Goal: Transaction & Acquisition: Purchase product/service

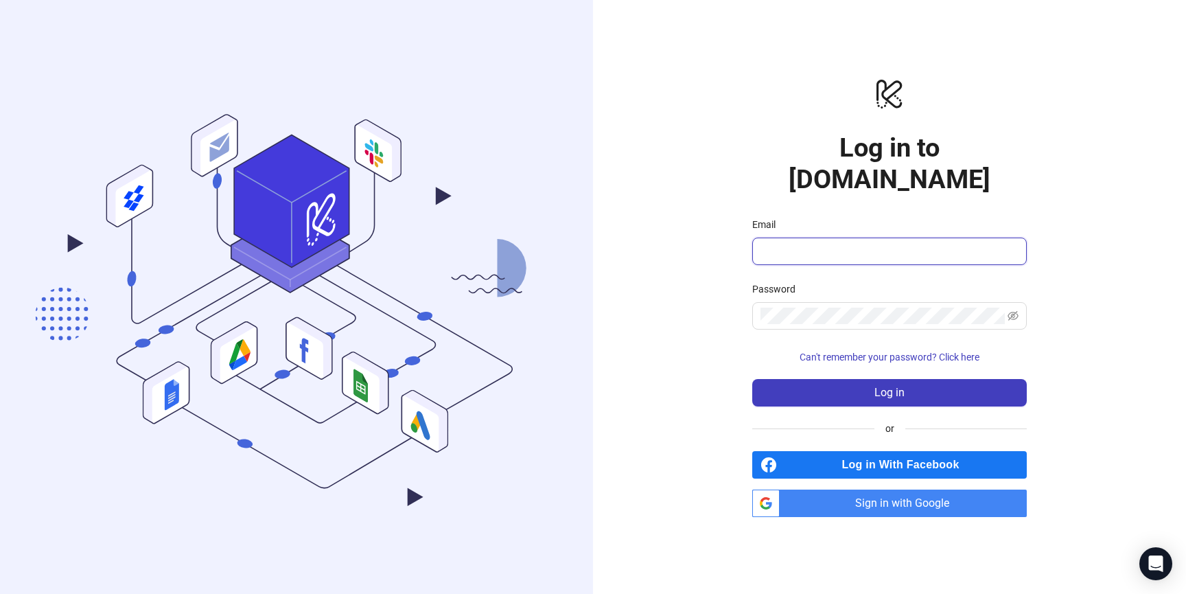
click at [883, 243] on input "Email" at bounding box center [887, 251] width 255 height 16
click at [833, 302] on span at bounding box center [889, 315] width 275 height 27
click at [829, 243] on input "Email" at bounding box center [887, 251] width 255 height 16
click at [752, 379] on button "Log in" at bounding box center [889, 392] width 275 height 27
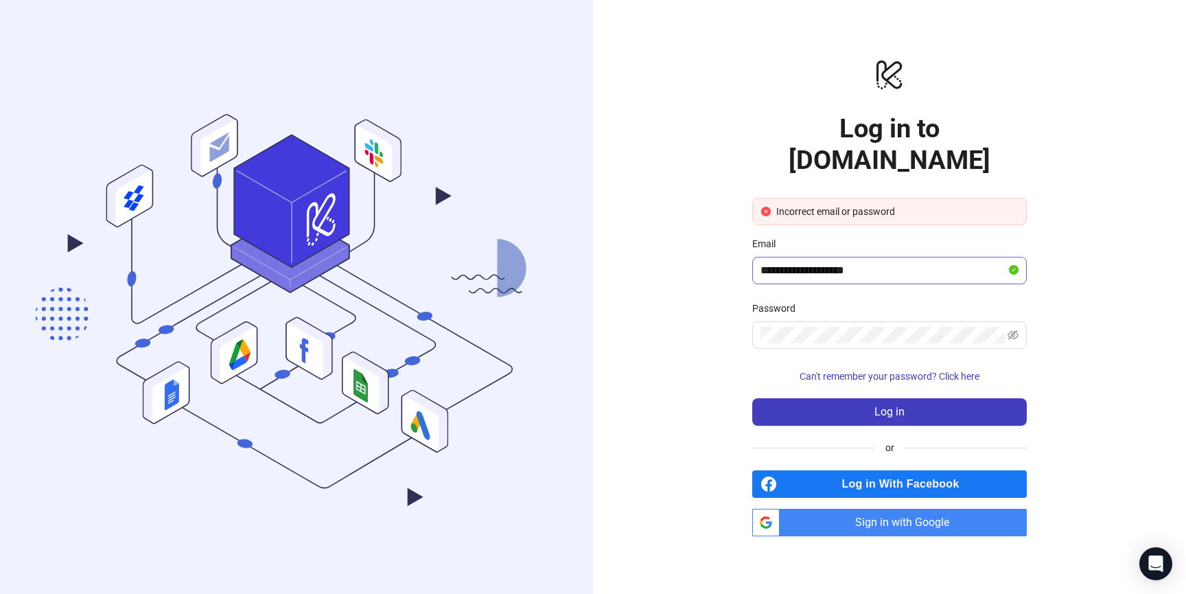
drag, startPoint x: 845, startPoint y: 235, endPoint x: 861, endPoint y: 250, distance: 21.9
click at [844, 237] on div "Email" at bounding box center [889, 246] width 275 height 21
click at [862, 262] on input "**********" at bounding box center [883, 270] width 246 height 16
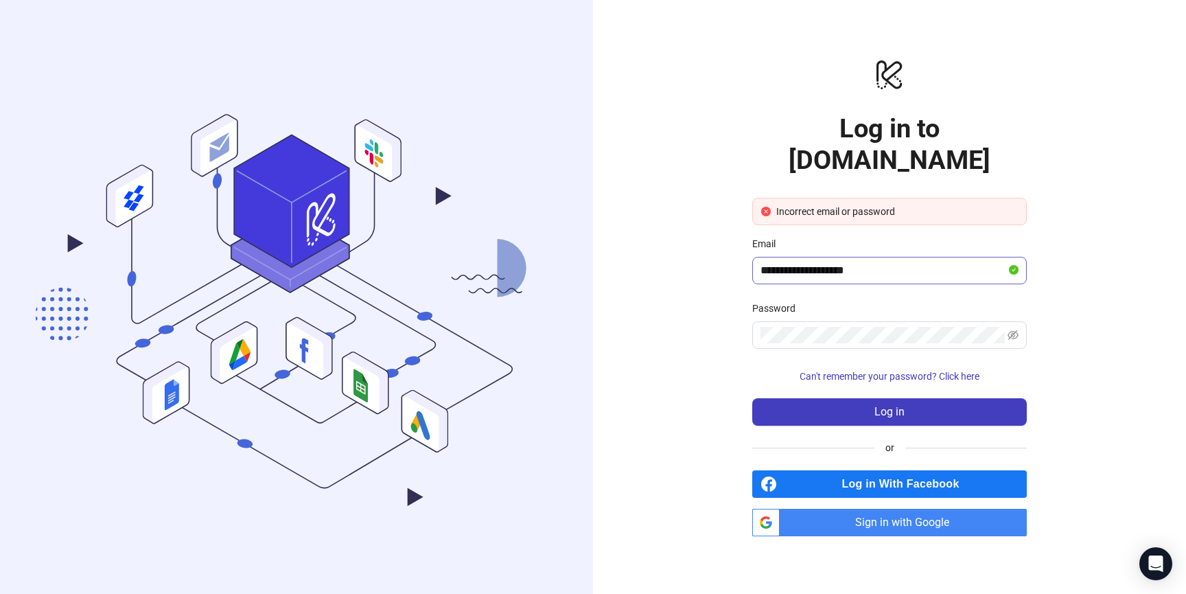
click at [1014, 262] on span at bounding box center [1014, 270] width 10 height 16
click at [779, 262] on input "**********" at bounding box center [883, 270] width 246 height 16
drag, startPoint x: 782, startPoint y: 253, endPoint x: 739, endPoint y: 253, distance: 42.6
click at [740, 253] on div "**********" at bounding box center [889, 297] width 593 height 594
type input "**********"
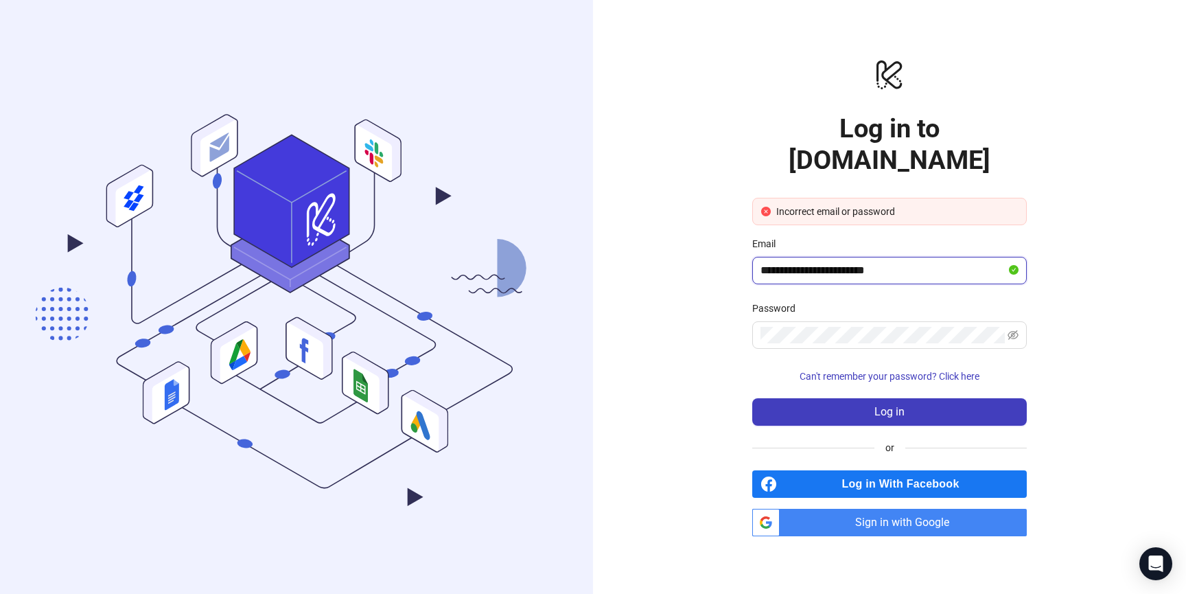
click at [752, 398] on button "Log in" at bounding box center [889, 411] width 275 height 27
click at [905, 398] on button "Log in" at bounding box center [889, 411] width 275 height 27
click at [913, 509] on span "Sign in with Google" at bounding box center [906, 522] width 242 height 27
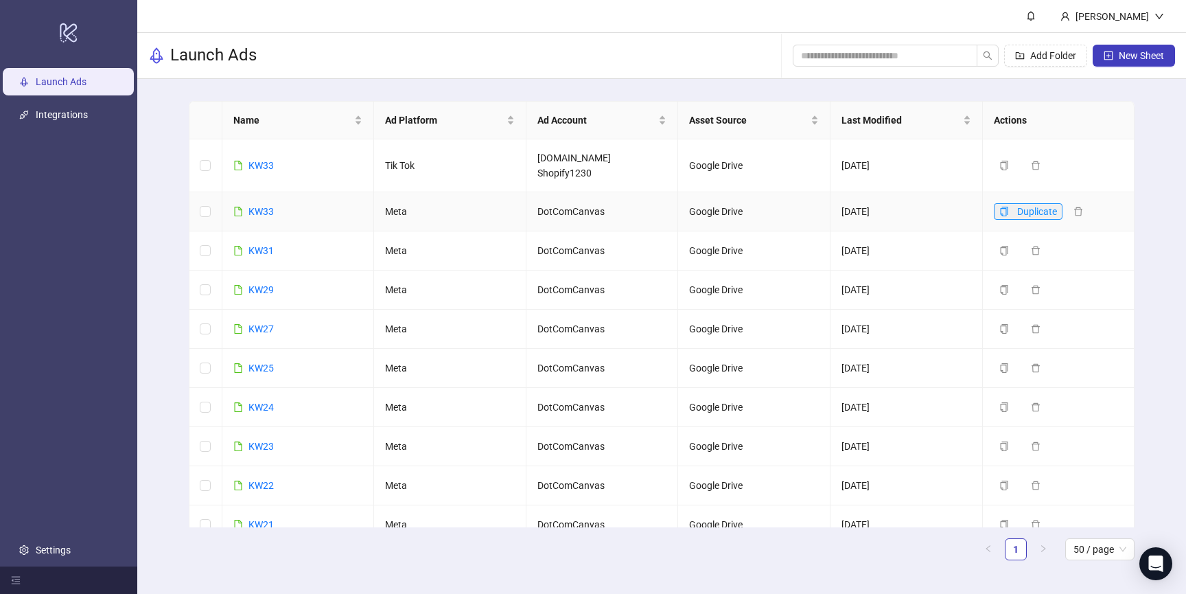
click at [1007, 216] on icon "copy" at bounding box center [1004, 212] width 8 height 10
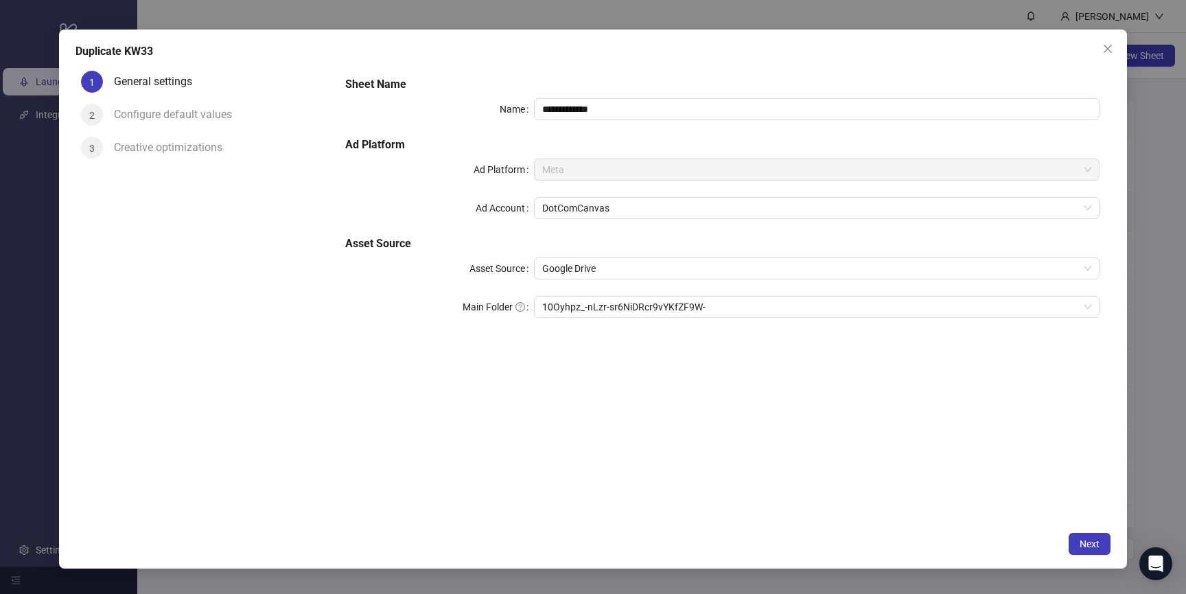
click at [587, 292] on div "**********" at bounding box center [722, 205] width 765 height 269
click at [582, 307] on span "10Oyhpz_-nLzr-sr6NiDRcr9vYKfZF9W-" at bounding box center [816, 307] width 549 height 21
click at [596, 115] on input "**********" at bounding box center [817, 109] width 566 height 22
drag, startPoint x: 563, startPoint y: 111, endPoint x: 658, endPoint y: 110, distance: 95.4
click at [658, 110] on input "**********" at bounding box center [817, 109] width 566 height 22
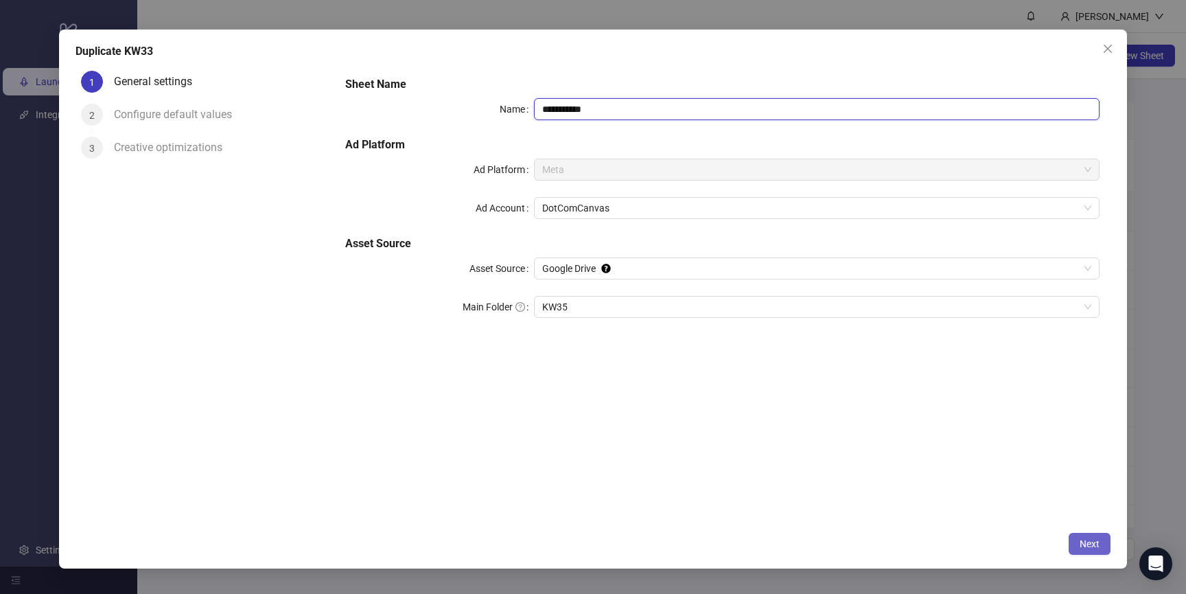
type input "**********"
click at [1083, 540] on span "Next" at bounding box center [1090, 543] width 20 height 11
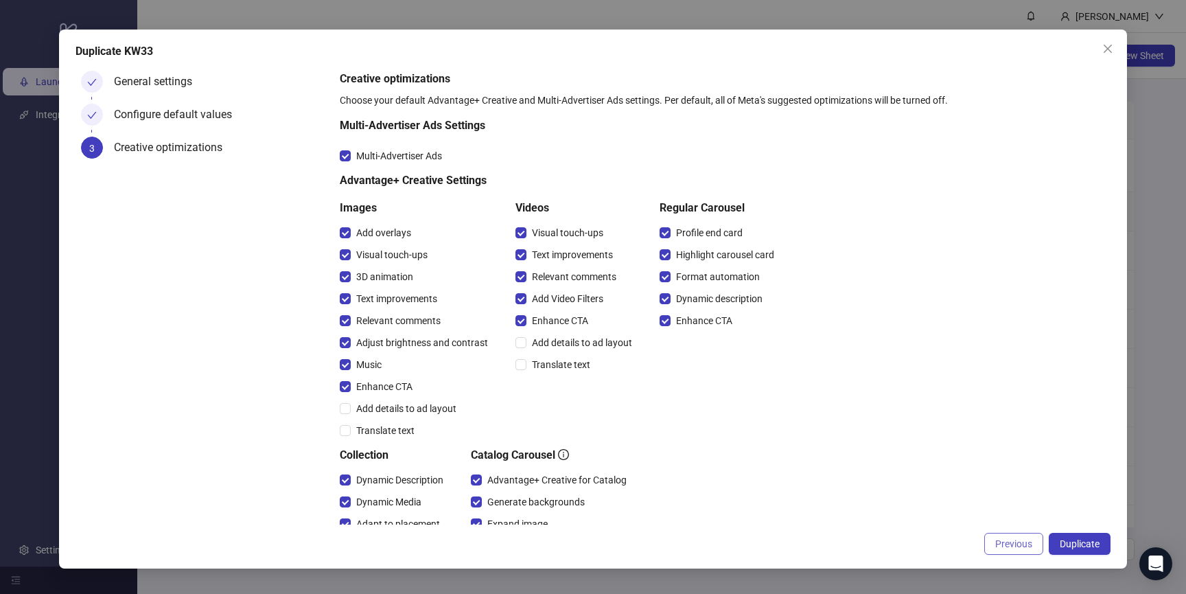
click at [1008, 535] on button "Previous" at bounding box center [1013, 544] width 59 height 22
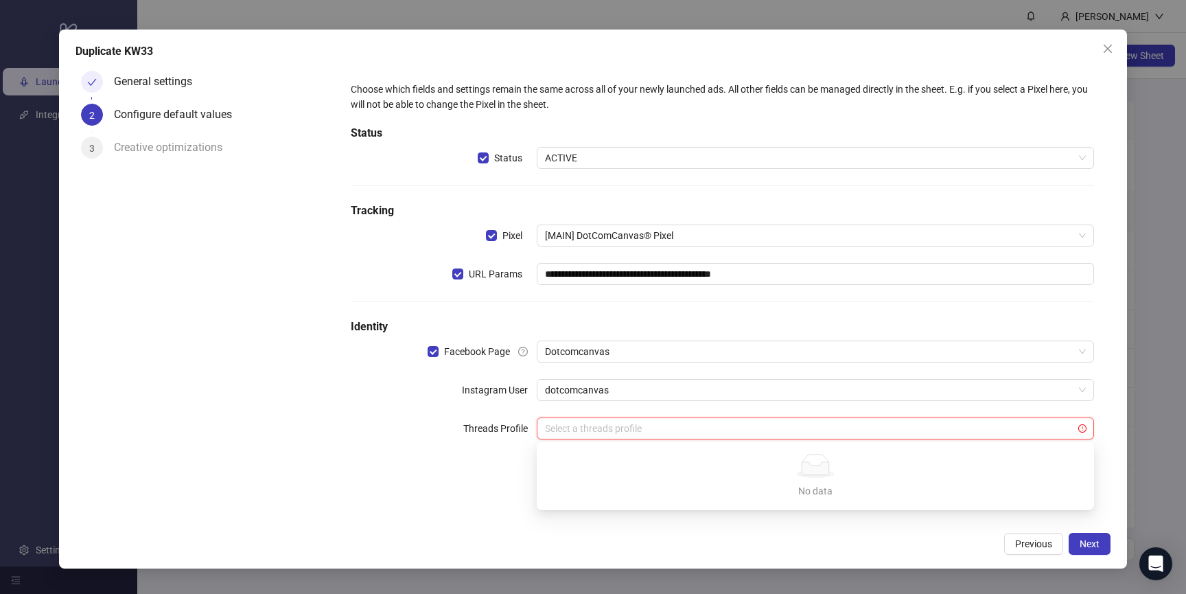
click at [577, 433] on input "search" at bounding box center [809, 428] width 529 height 21
click at [605, 394] on span "dotcomcanvas" at bounding box center [815, 390] width 541 height 21
click at [448, 386] on div "Instagram User" at bounding box center [444, 390] width 186 height 22
click at [1098, 543] on span "Next" at bounding box center [1090, 543] width 20 height 11
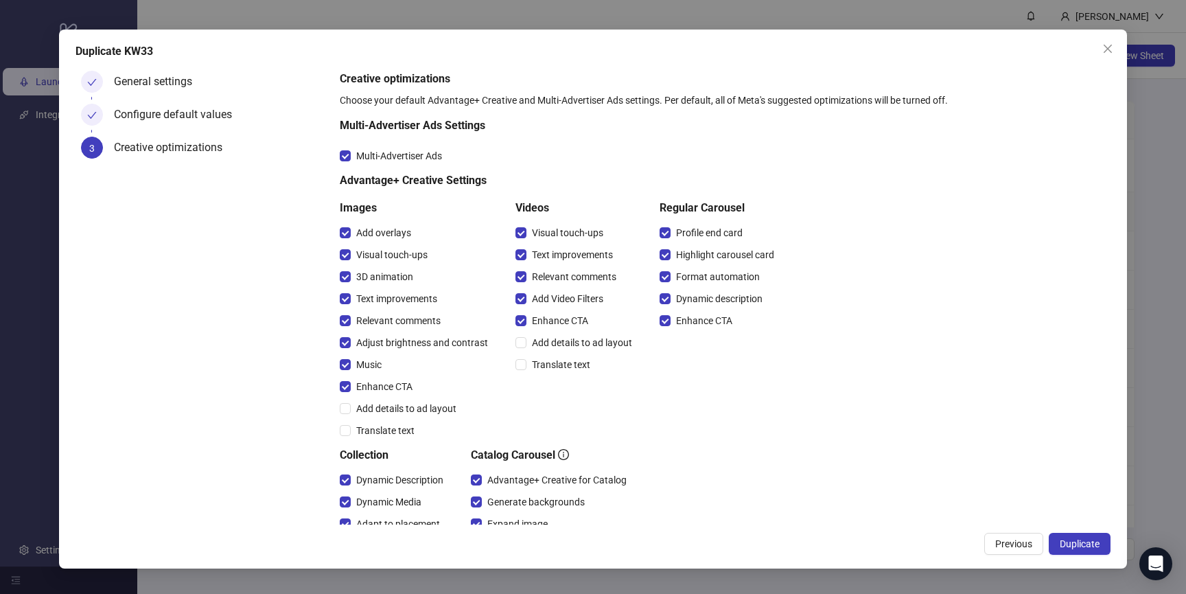
click at [1082, 531] on div "Duplicate KW33 General settings Configure default values 3 Creative optimizatio…" at bounding box center [592, 299] width 1067 height 539
click at [1083, 541] on span "Duplicate" at bounding box center [1080, 543] width 40 height 11
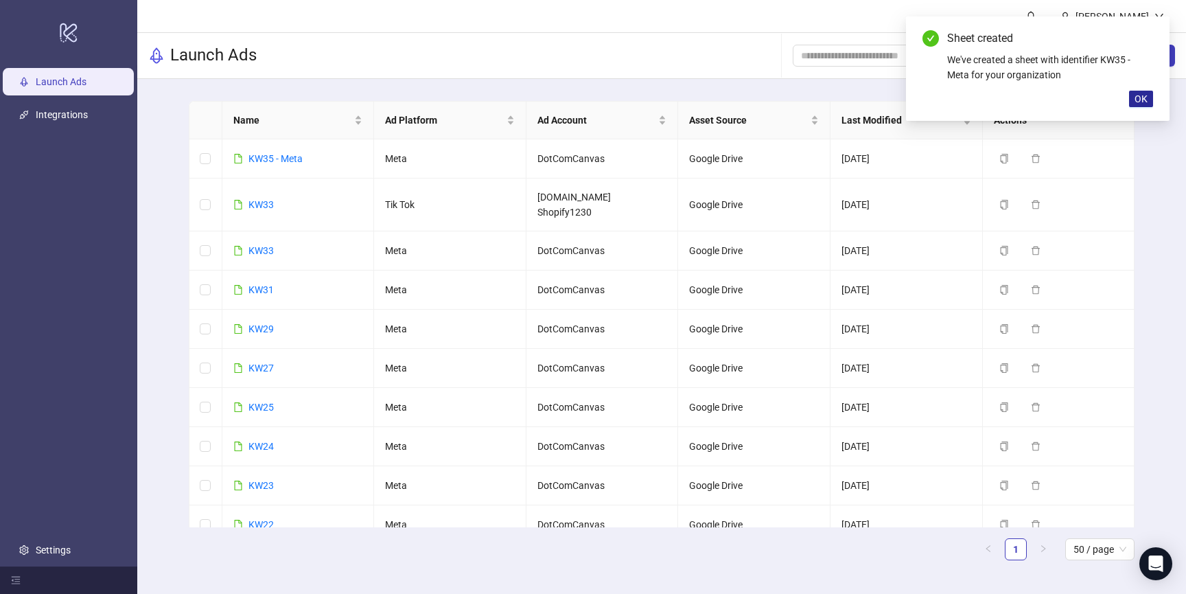
click at [1141, 98] on span "OK" at bounding box center [1141, 98] width 13 height 11
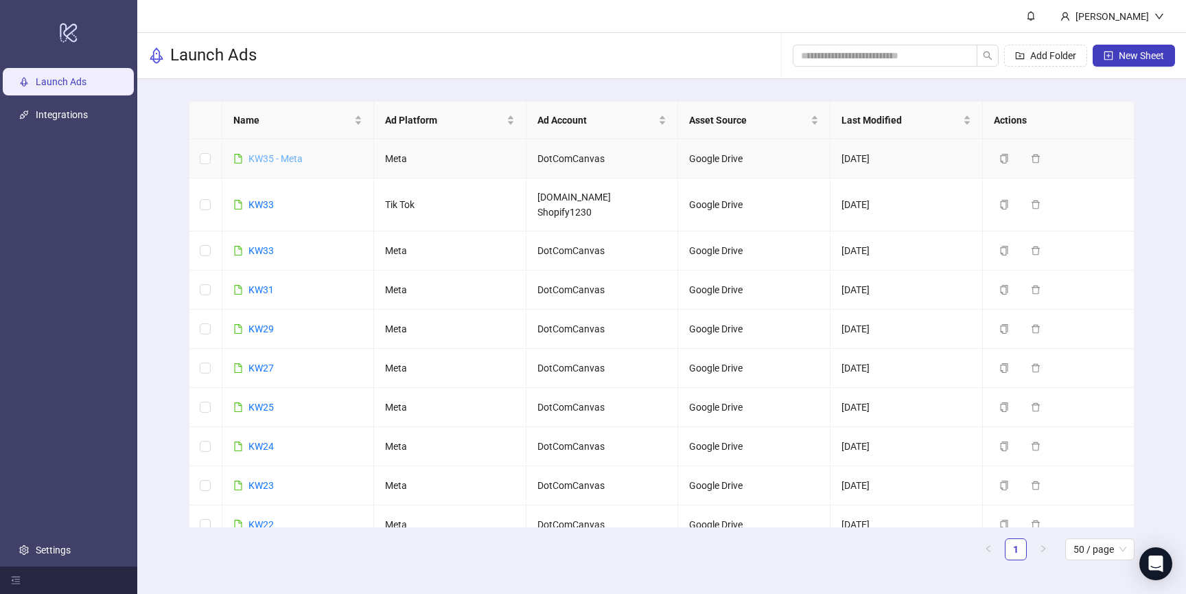
click at [287, 160] on link "KW35 - Meta" at bounding box center [275, 158] width 54 height 11
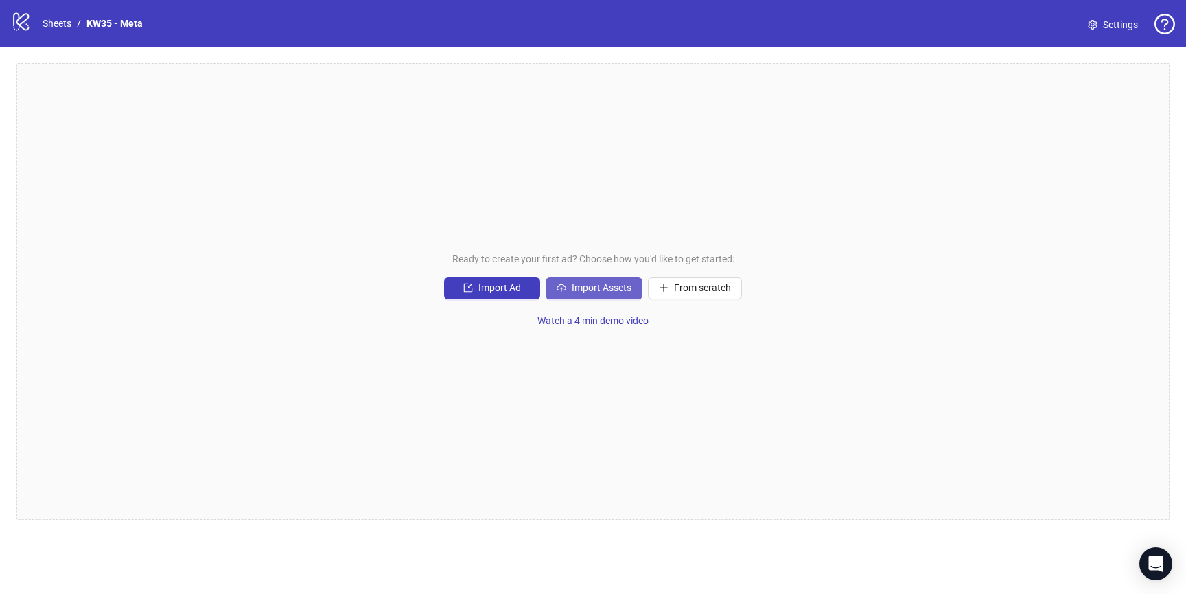
click at [592, 283] on span "Import Assets" at bounding box center [602, 287] width 60 height 11
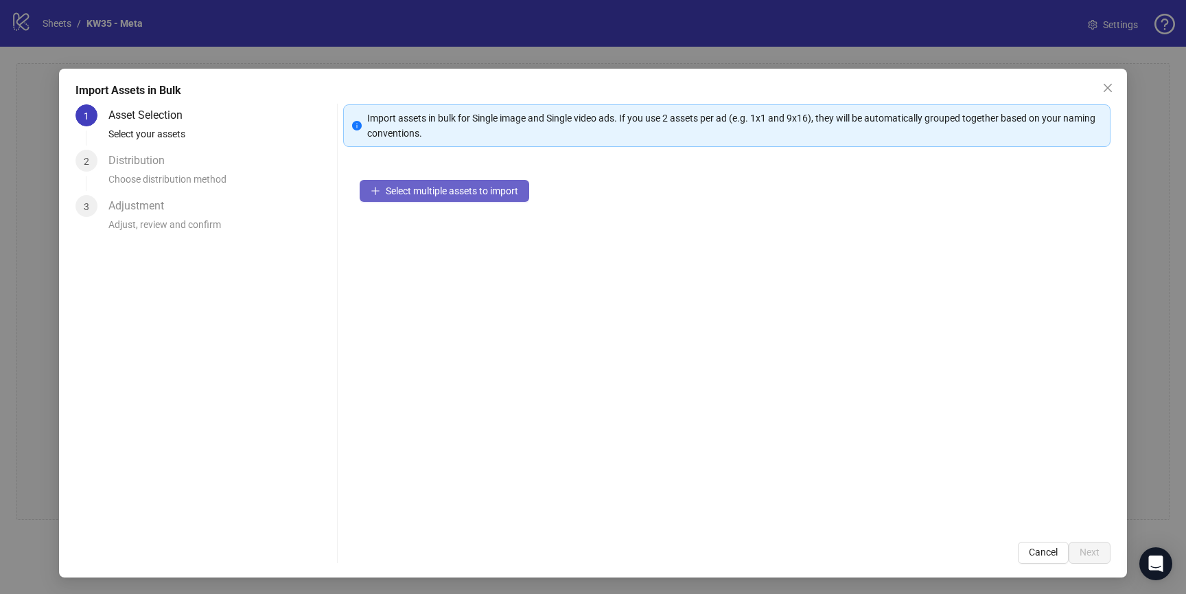
click at [404, 194] on span "Select multiple assets to import" at bounding box center [452, 190] width 132 height 11
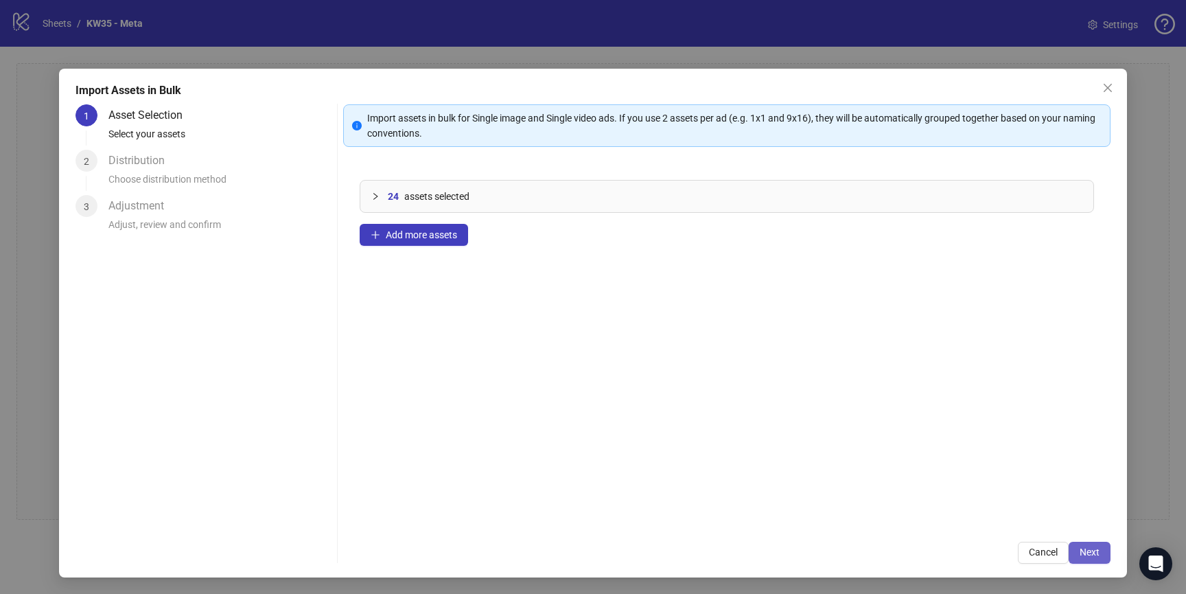
click at [1107, 548] on button "Next" at bounding box center [1090, 553] width 42 height 22
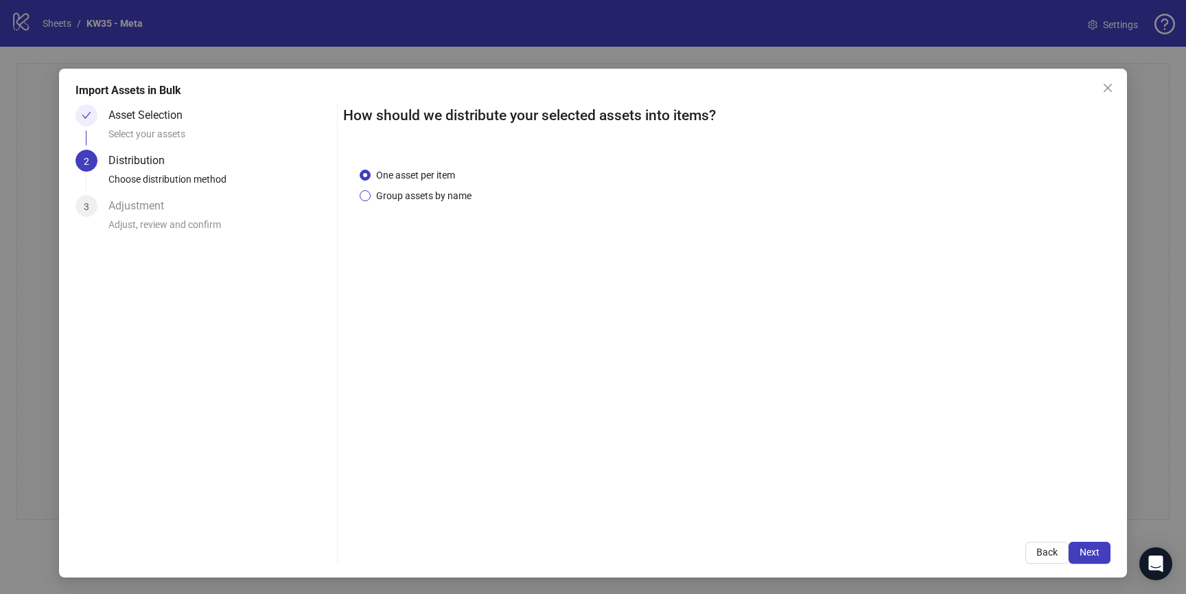
click at [437, 194] on span "Group assets by name" at bounding box center [424, 195] width 106 height 15
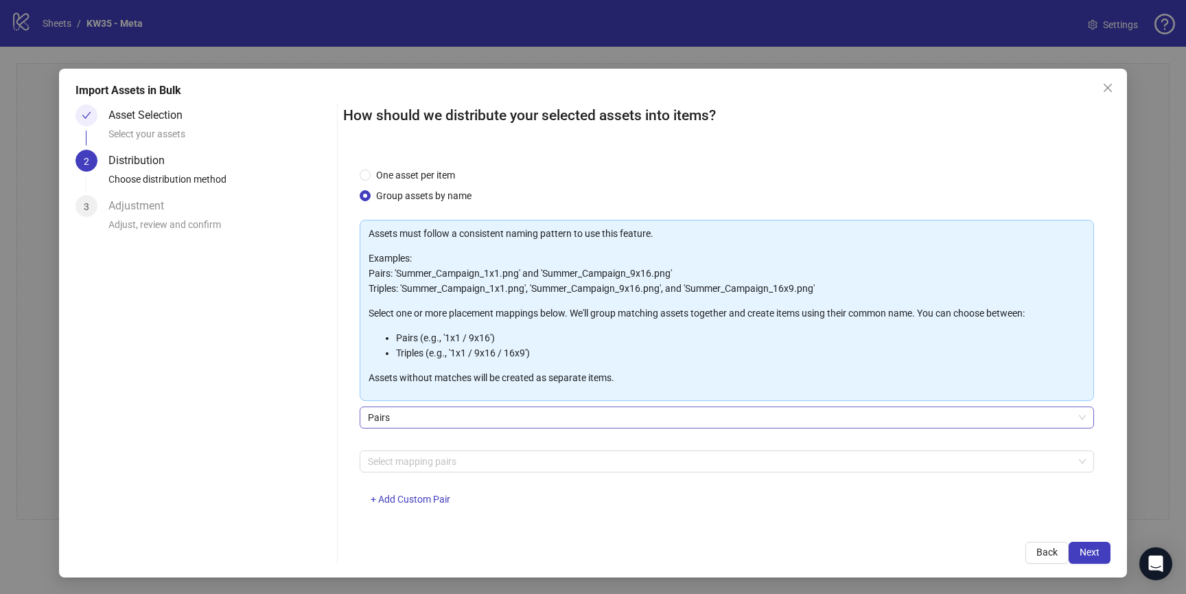
click at [442, 411] on span "Pairs" at bounding box center [727, 417] width 718 height 21
click at [333, 457] on div "Asset Selection Select your assets 2 Distribution Choose distribution method 3 …" at bounding box center [593, 333] width 1034 height 459
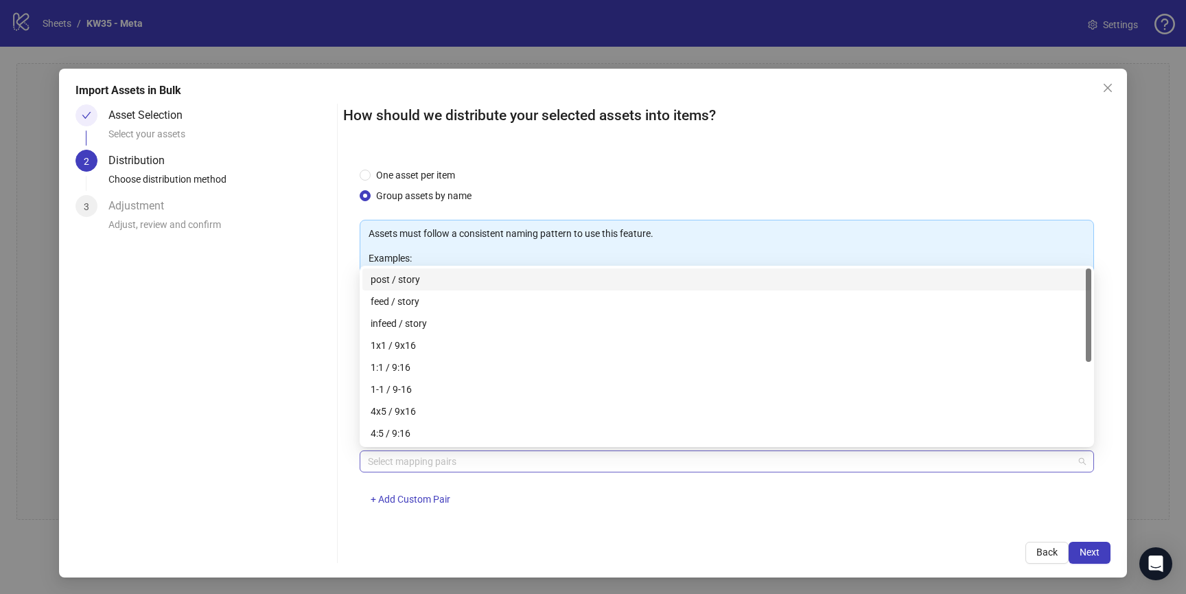
click at [414, 466] on div at bounding box center [719, 461] width 715 height 19
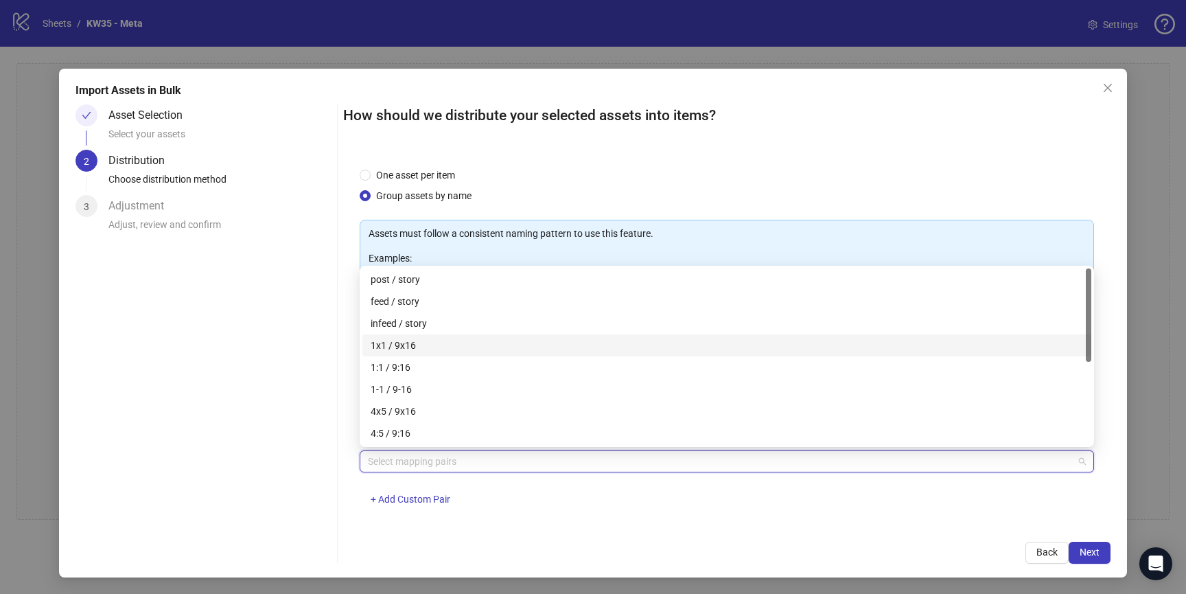
click at [401, 347] on div "1x1 / 9x16" at bounding box center [727, 345] width 712 height 15
click at [1105, 551] on button "Next" at bounding box center [1090, 553] width 42 height 22
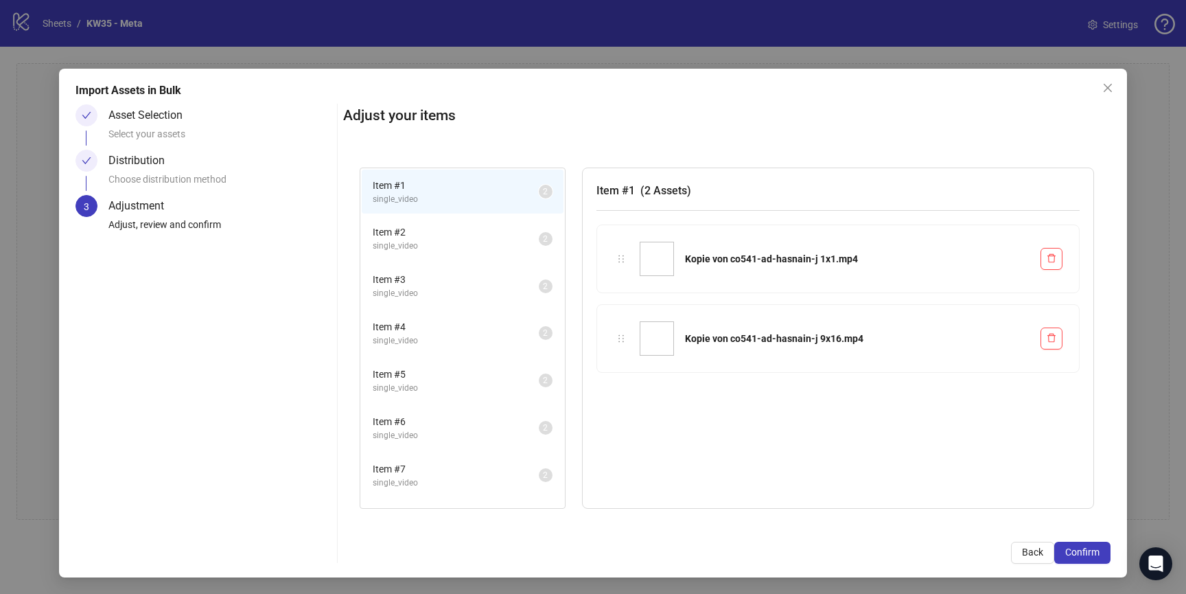
scroll to position [227, 0]
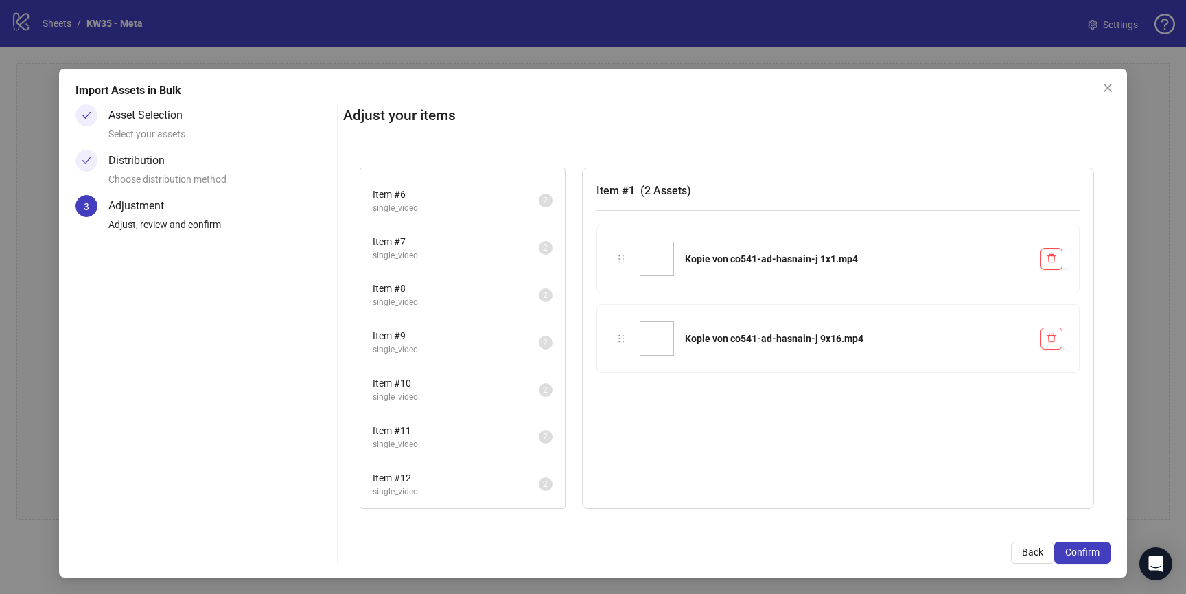
click at [464, 439] on span "single_video" at bounding box center [456, 444] width 166 height 13
click at [458, 473] on span "Item # 12" at bounding box center [456, 477] width 166 height 15
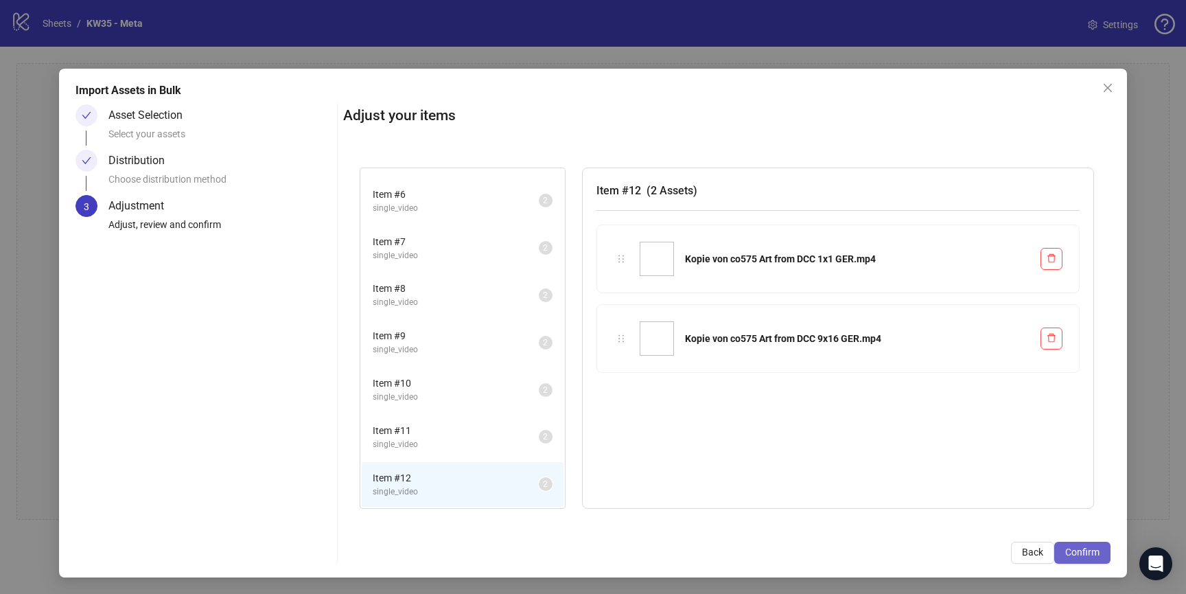
click at [1082, 549] on span "Confirm" at bounding box center [1082, 551] width 34 height 11
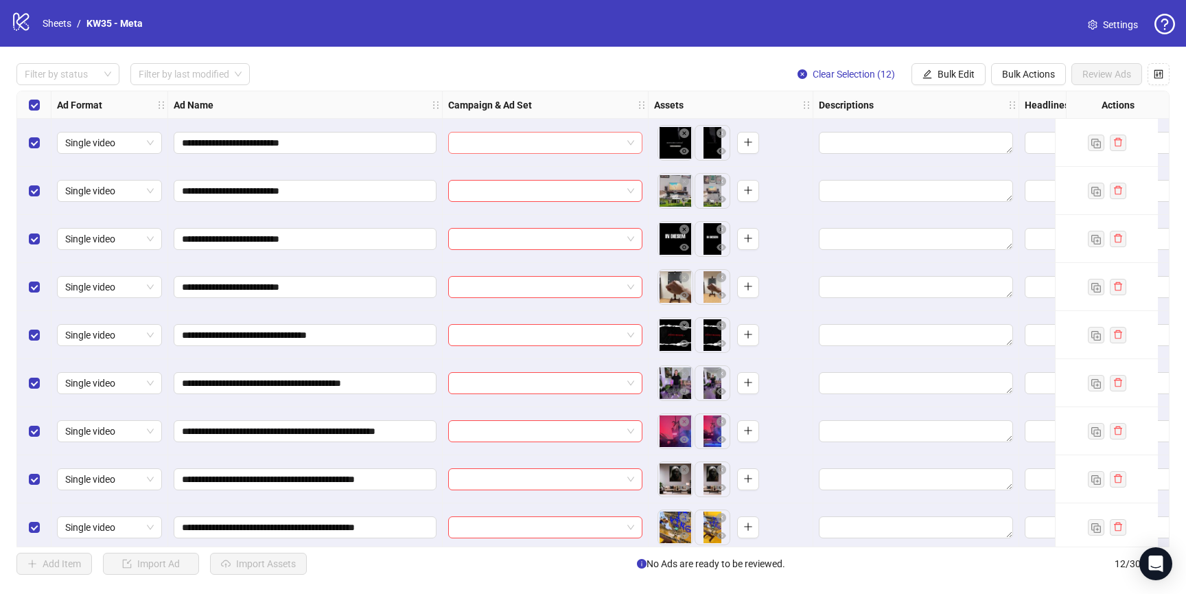
click at [495, 137] on input "search" at bounding box center [538, 142] width 165 height 21
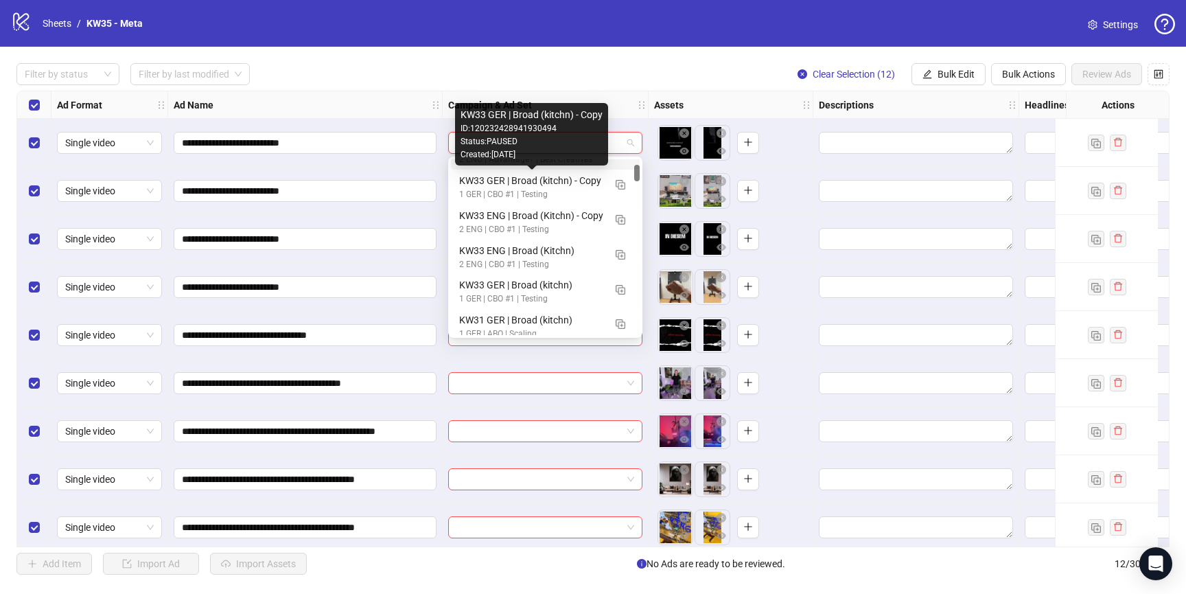
scroll to position [59, 0]
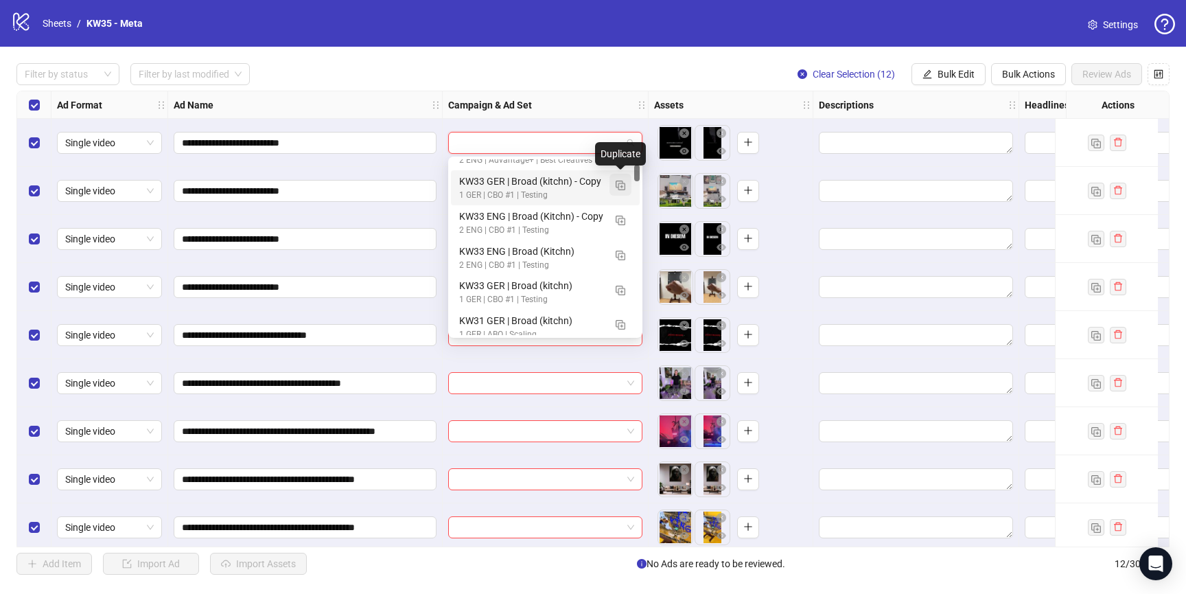
click at [619, 187] on img "button" at bounding box center [621, 186] width 10 height 10
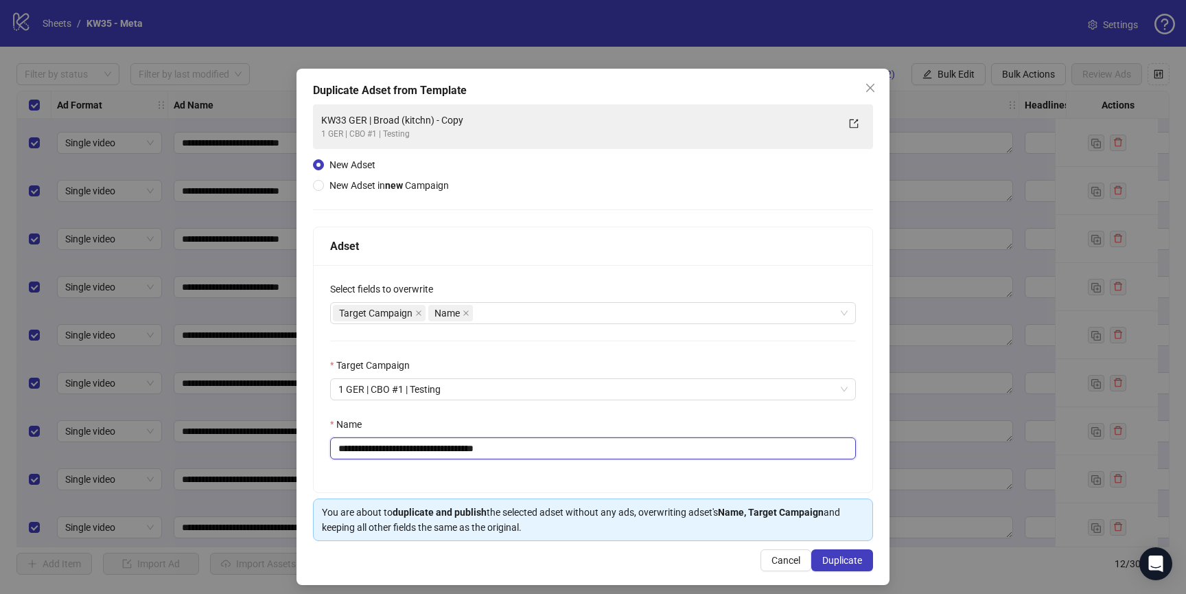
click at [367, 450] on input "**********" at bounding box center [593, 448] width 526 height 22
click at [363, 450] on input "**********" at bounding box center [593, 448] width 526 height 22
drag, startPoint x: 452, startPoint y: 450, endPoint x: 660, endPoint y: 465, distance: 208.6
click at [660, 465] on div "**********" at bounding box center [593, 378] width 559 height 227
type input "**********"
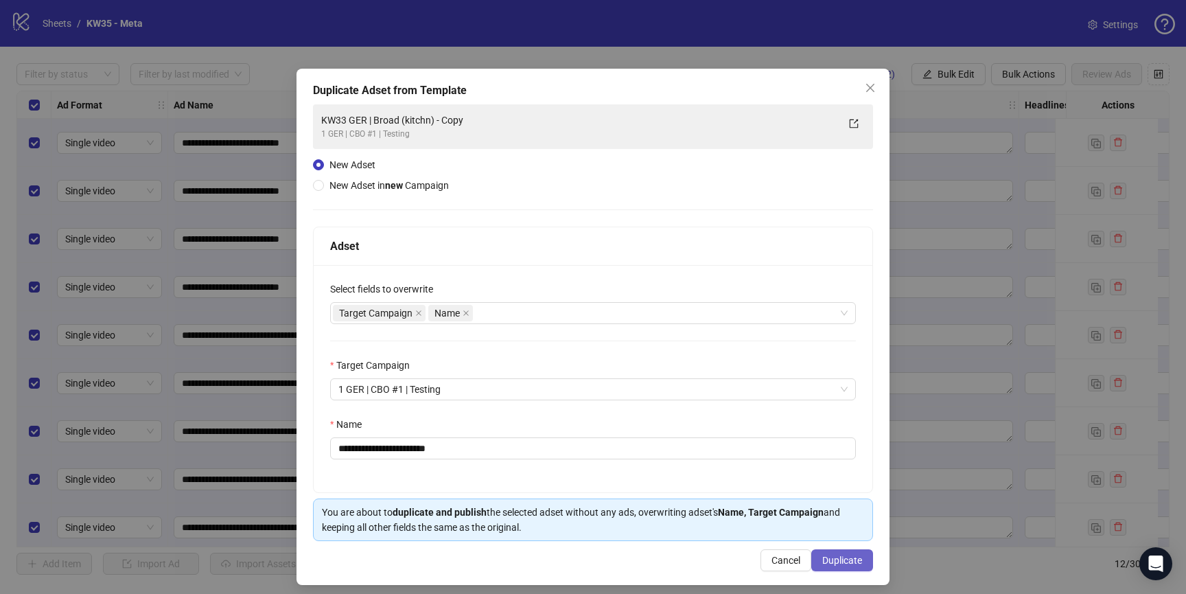
click at [845, 559] on span "Duplicate" at bounding box center [842, 560] width 40 height 11
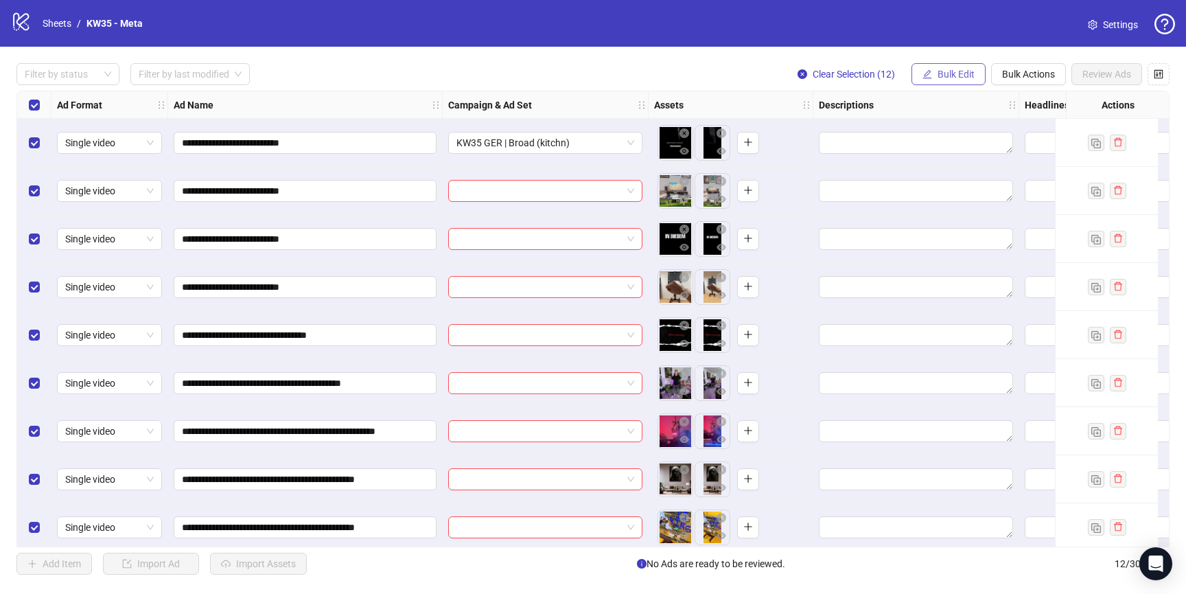
click at [960, 67] on button "Bulk Edit" at bounding box center [948, 74] width 74 height 22
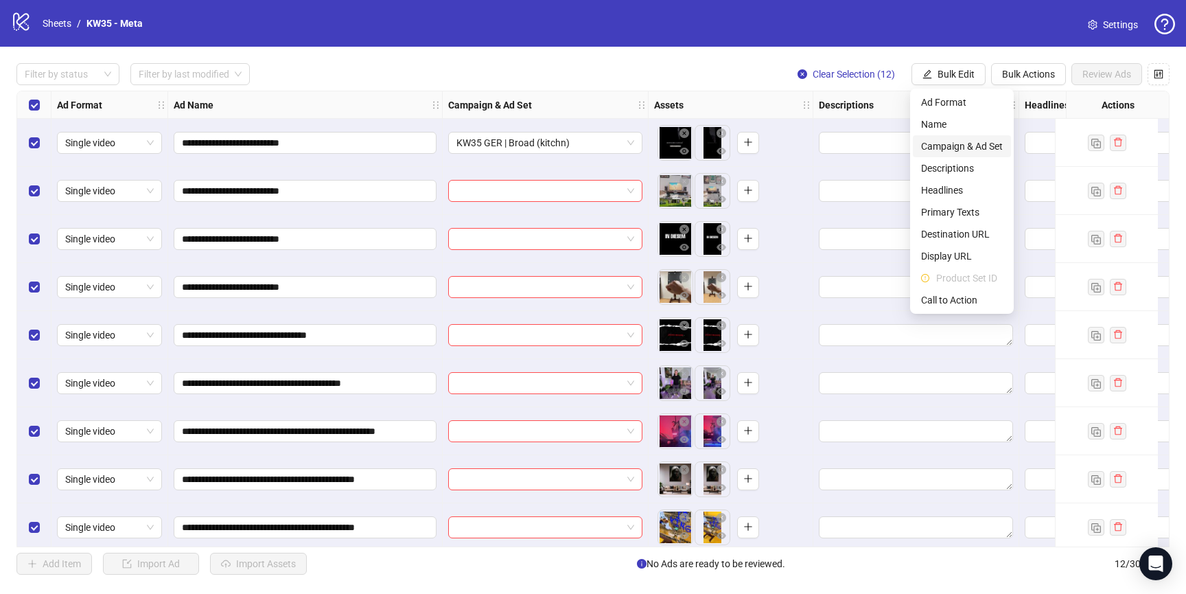
click at [960, 147] on span "Campaign & Ad Set" at bounding box center [962, 146] width 82 height 15
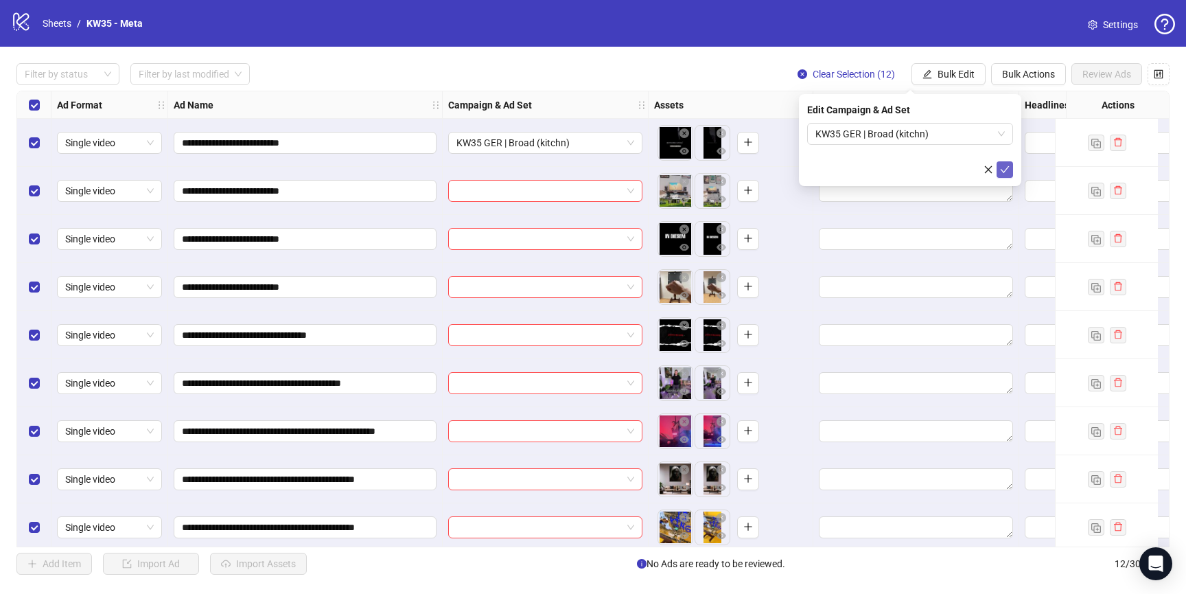
click at [1007, 167] on icon "check" at bounding box center [1005, 169] width 9 height 7
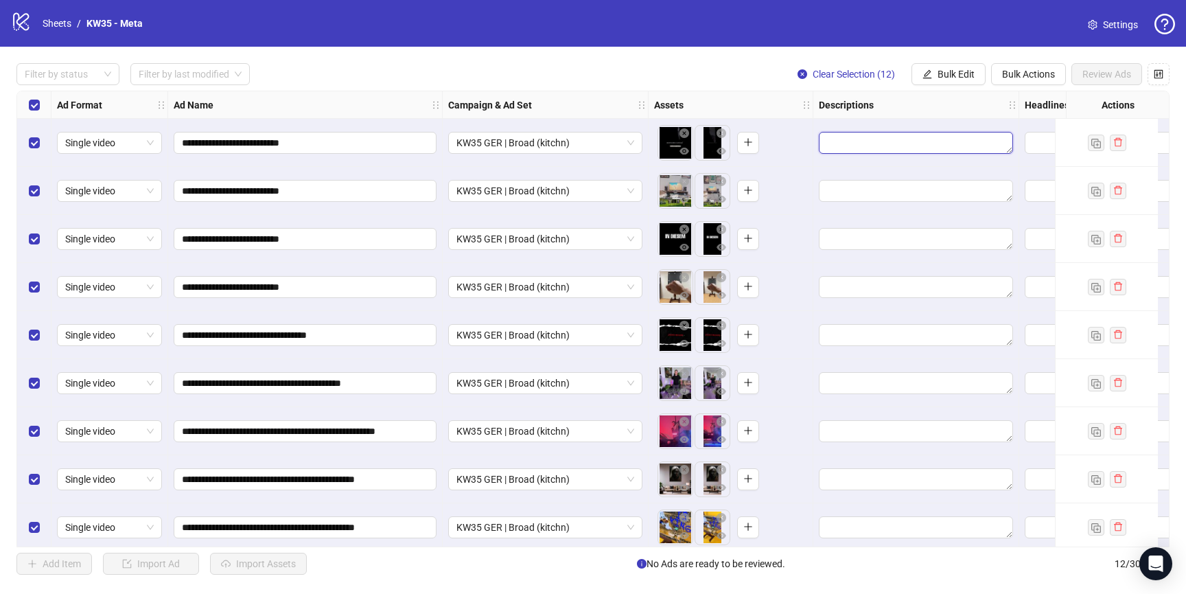
click at [871, 139] on textarea "Edit values" at bounding box center [916, 143] width 194 height 22
click at [851, 193] on textarea at bounding box center [930, 188] width 206 height 37
paste textarea "**********"
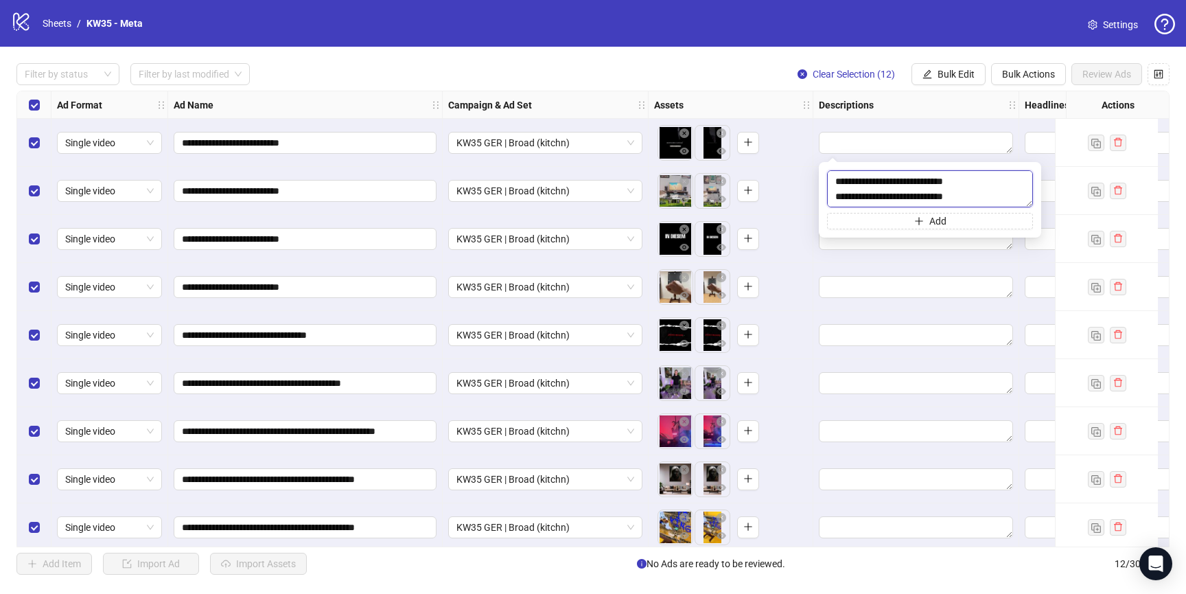
drag, startPoint x: 846, startPoint y: 181, endPoint x: 932, endPoint y: 178, distance: 85.8
click at [932, 178] on textarea "**********" at bounding box center [930, 188] width 206 height 37
click at [841, 190] on textarea "**********" at bounding box center [930, 188] width 206 height 37
click at [842, 192] on textarea "**********" at bounding box center [930, 188] width 206 height 37
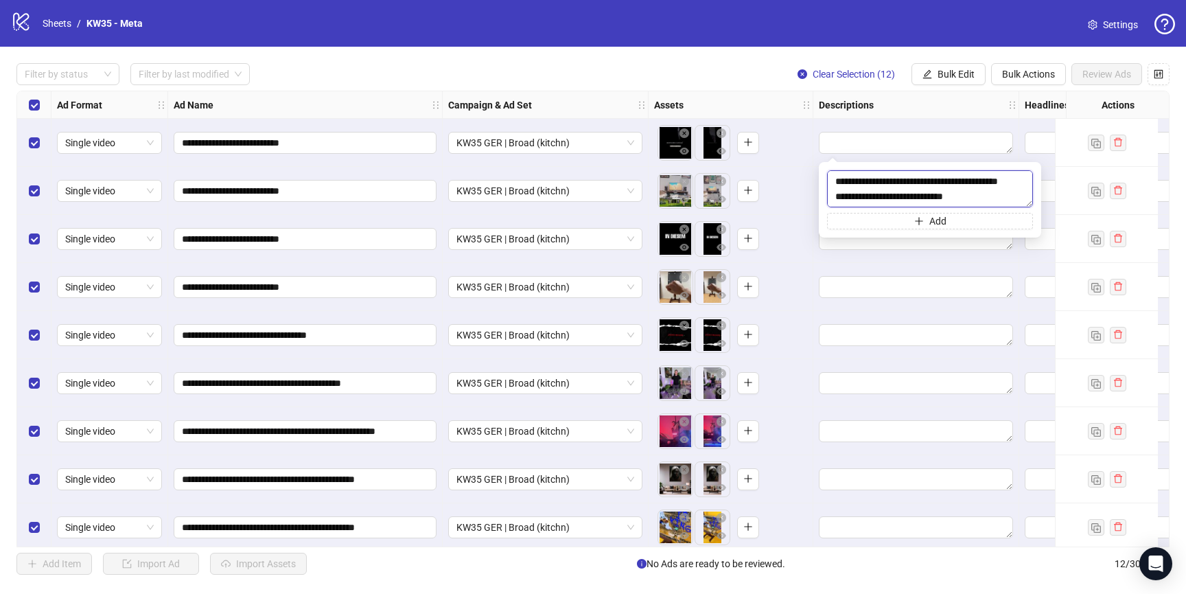
type textarea "**********"
click at [926, 198] on textarea "**********" at bounding box center [930, 188] width 206 height 37
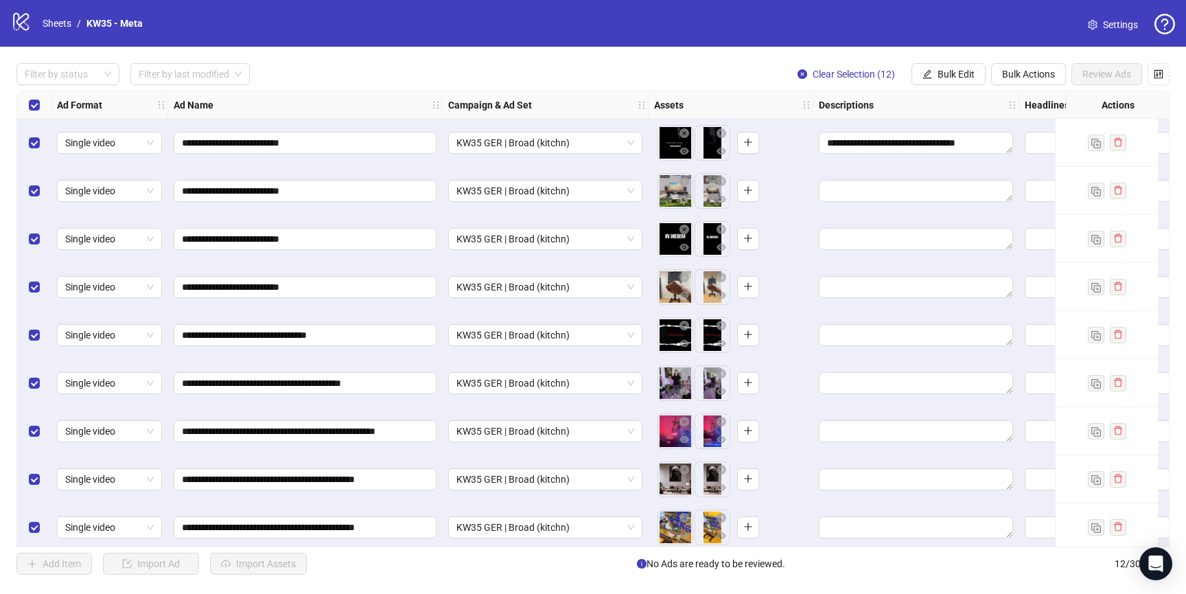
drag, startPoint x: 947, startPoint y: 91, endPoint x: 949, endPoint y: 84, distance: 7.8
click at [947, 89] on div "**********" at bounding box center [593, 319] width 1186 height 544
click at [951, 76] on span "Bulk Edit" at bounding box center [956, 74] width 37 height 11
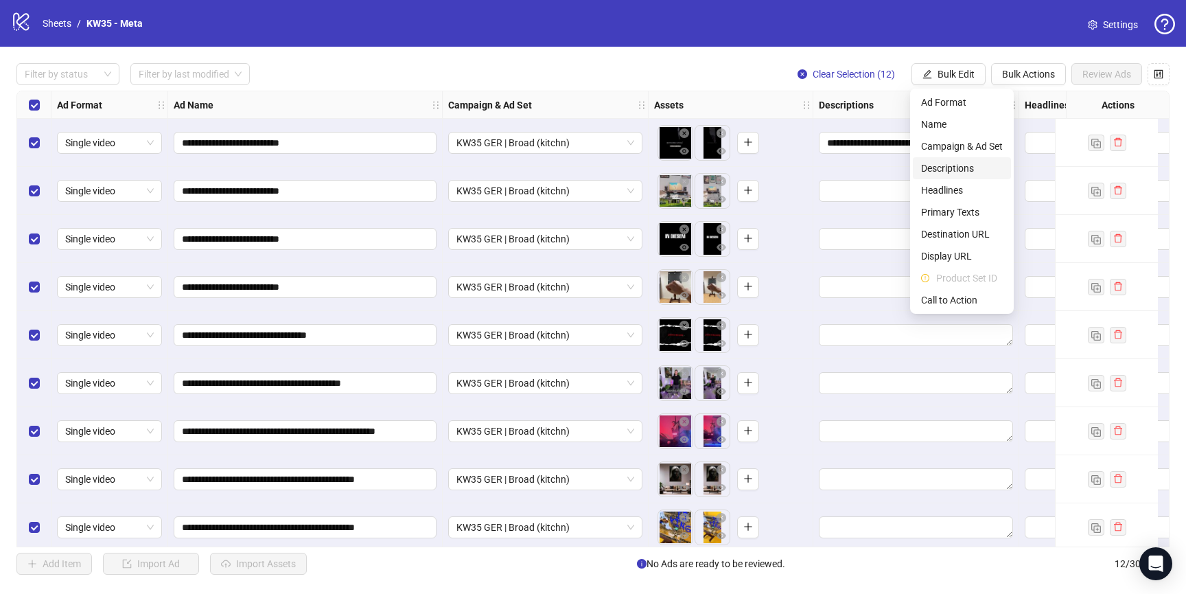
click at [962, 172] on span "Descriptions" at bounding box center [962, 168] width 82 height 15
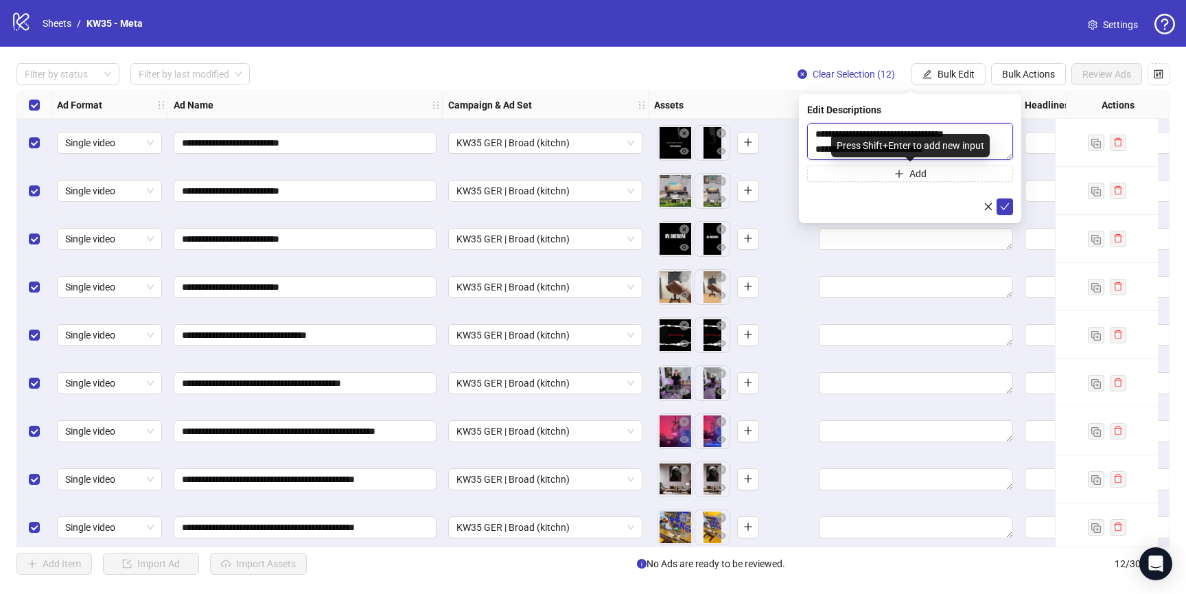
click at [915, 130] on textarea "**********" at bounding box center [910, 141] width 206 height 37
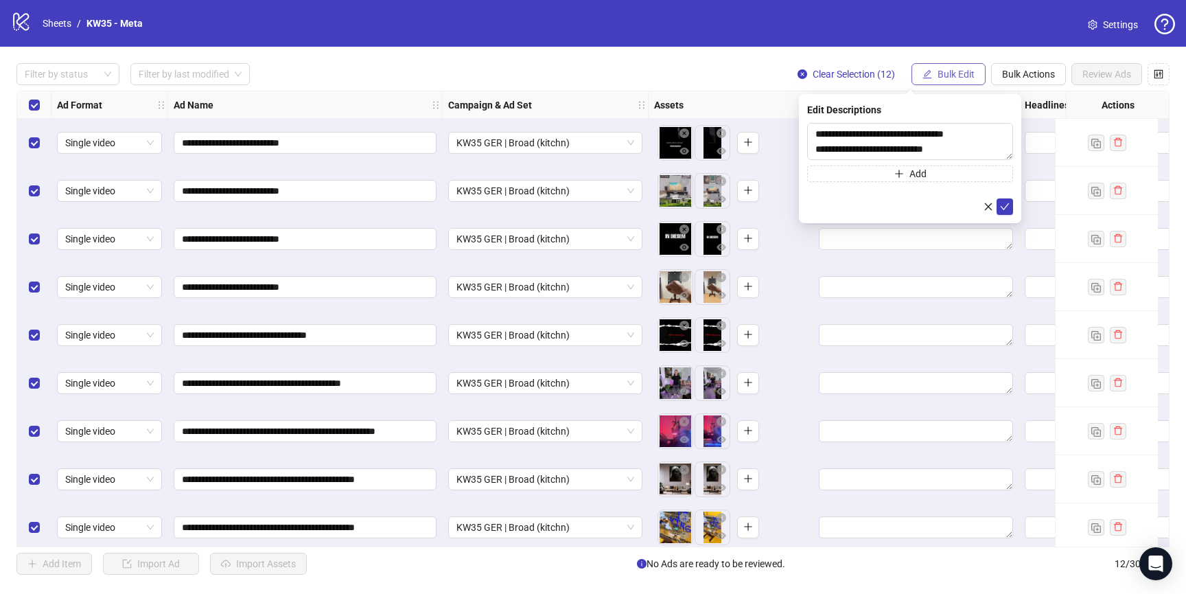
click at [952, 69] on span "Bulk Edit" at bounding box center [956, 74] width 37 height 11
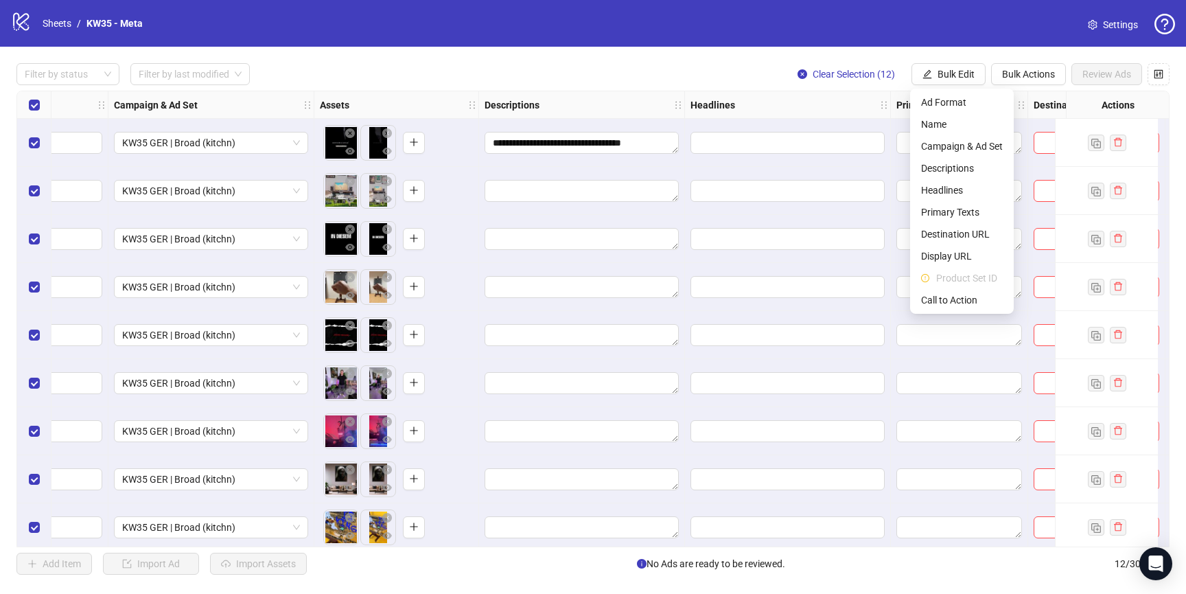
scroll to position [0, 489]
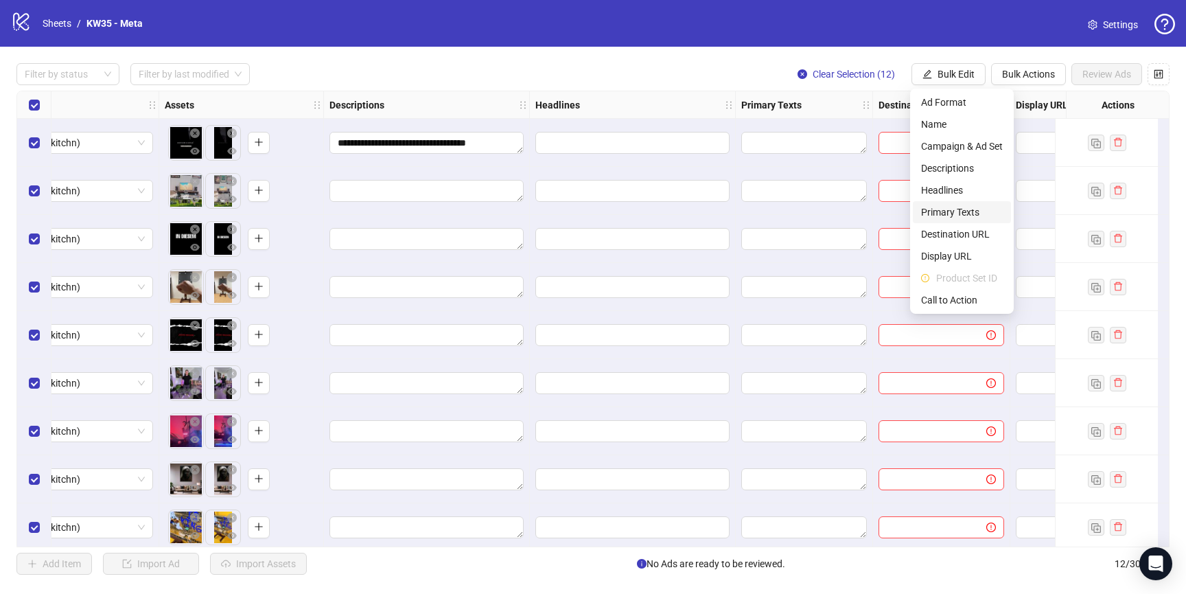
click at [957, 209] on span "Primary Texts" at bounding box center [962, 212] width 82 height 15
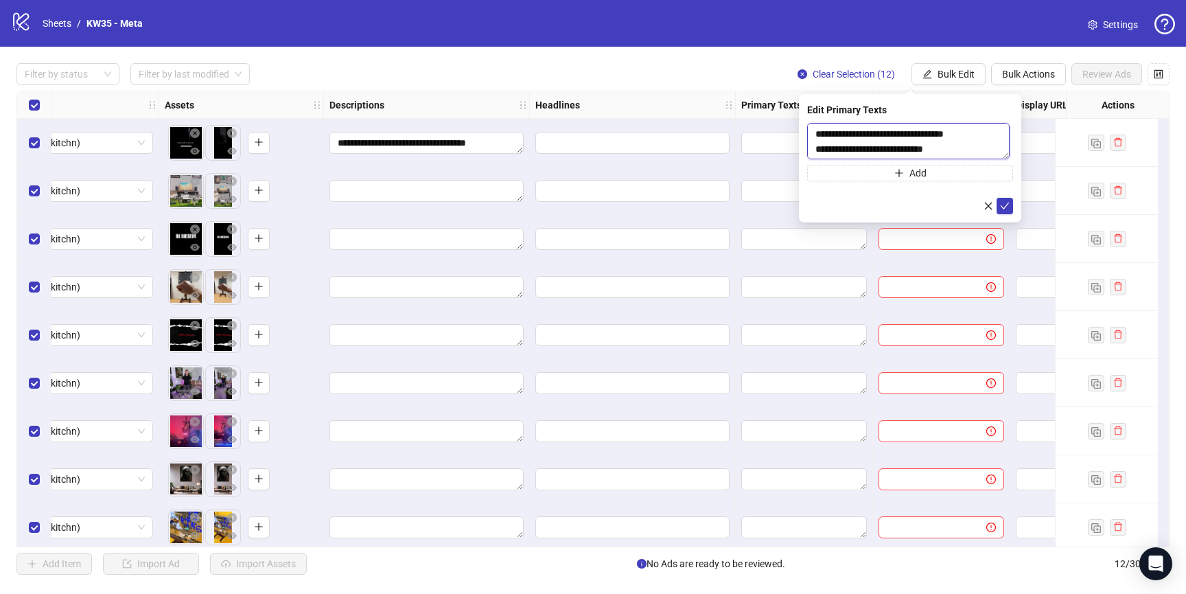
click at [887, 145] on textarea "**********" at bounding box center [908, 141] width 202 height 36
click at [1003, 206] on icon "check" at bounding box center [1005, 206] width 10 height 10
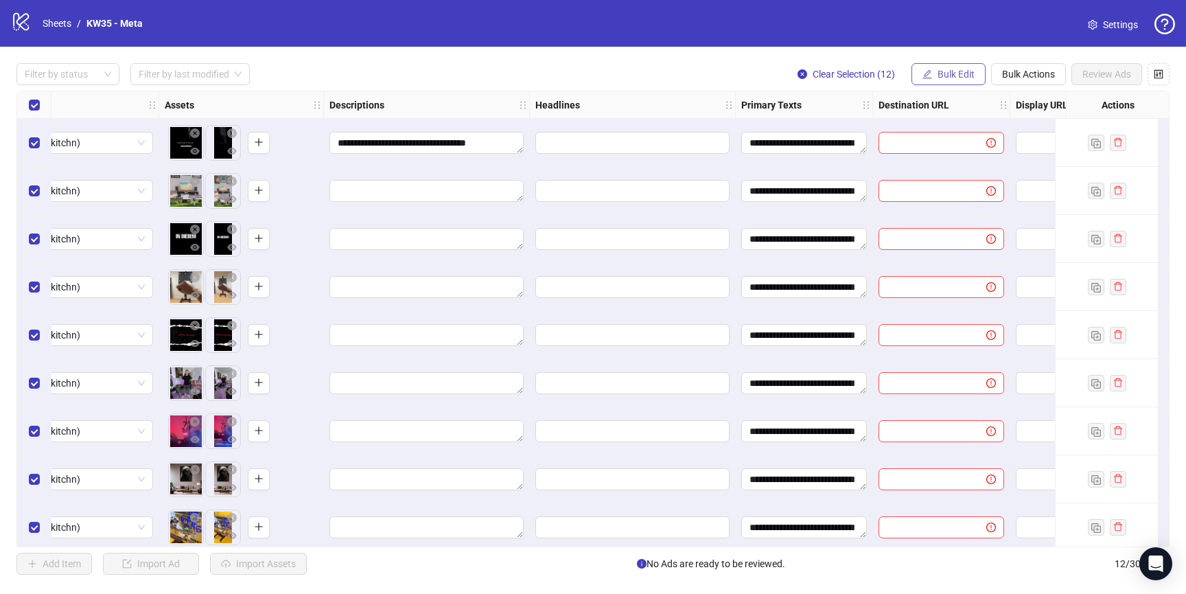
click at [962, 73] on span "Bulk Edit" at bounding box center [956, 74] width 37 height 11
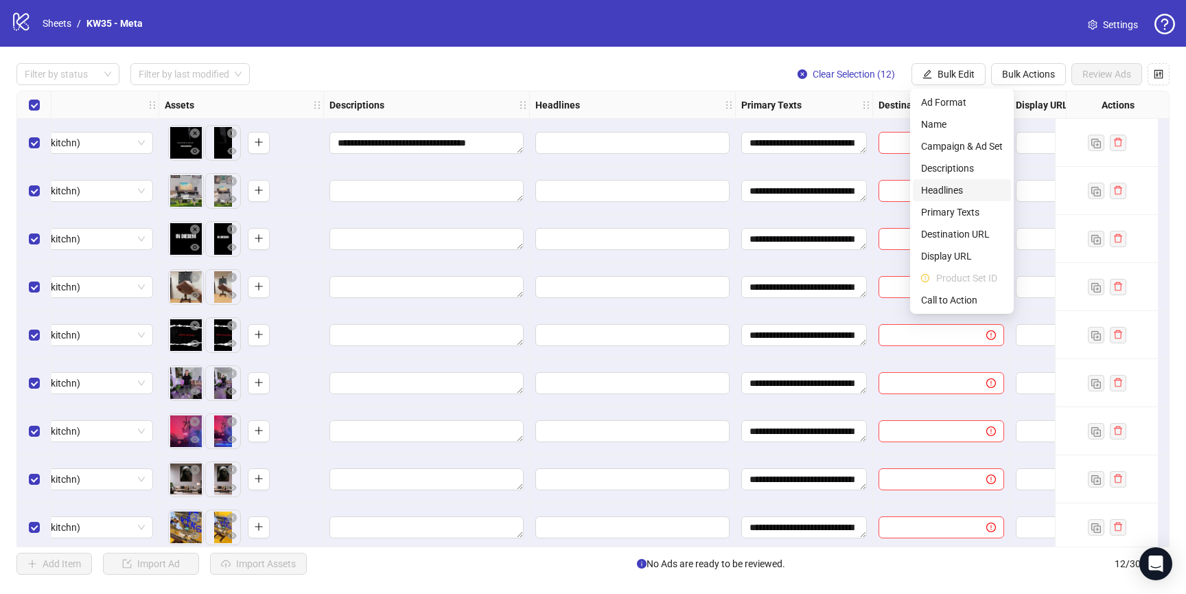
click at [955, 185] on span "Headlines" at bounding box center [962, 190] width 82 height 15
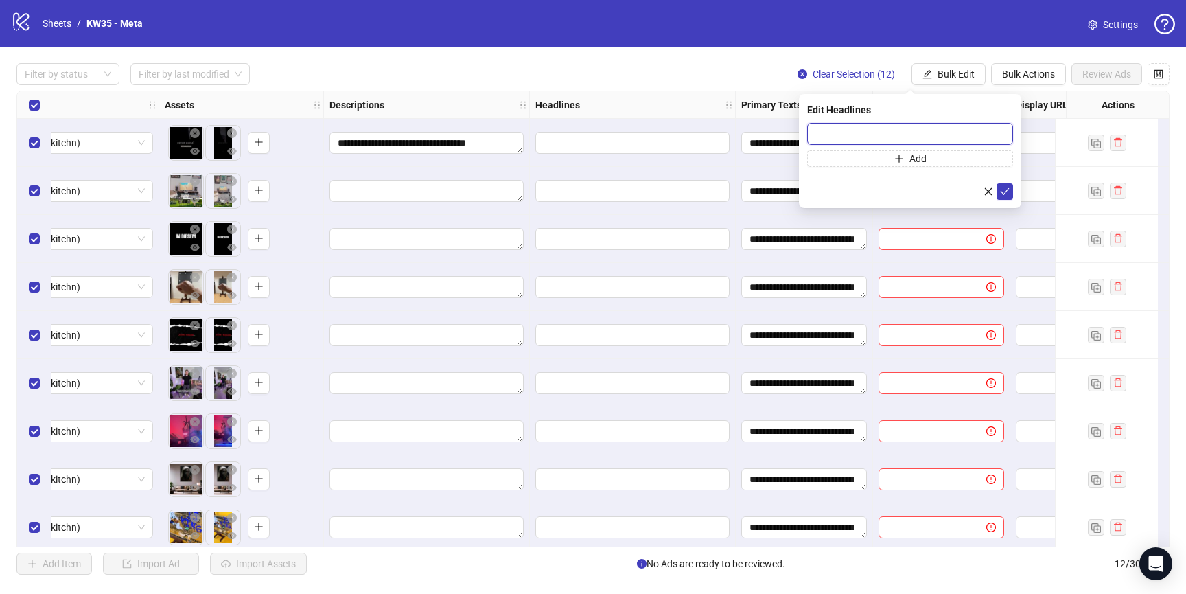
click at [896, 132] on input "text" at bounding box center [910, 134] width 206 height 22
paste input "**********"
drag, startPoint x: 903, startPoint y: 133, endPoint x: 745, endPoint y: 129, distance: 157.9
click at [745, 129] on body "**********" at bounding box center [593, 297] width 1186 height 594
type input "**********"
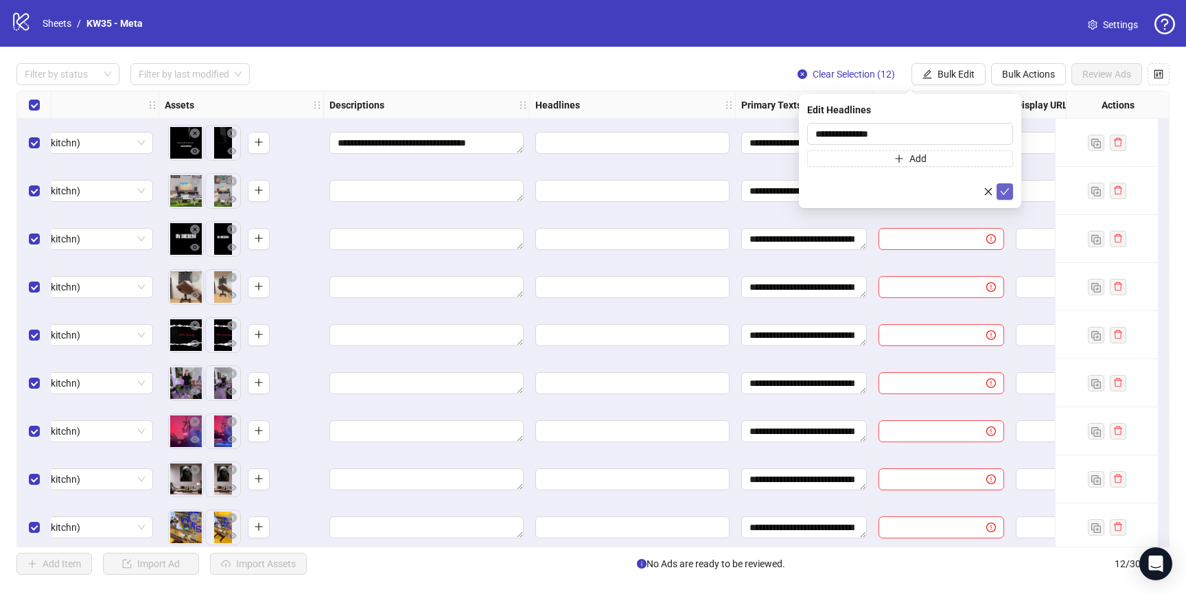
click at [1005, 189] on icon "check" at bounding box center [1005, 192] width 10 height 10
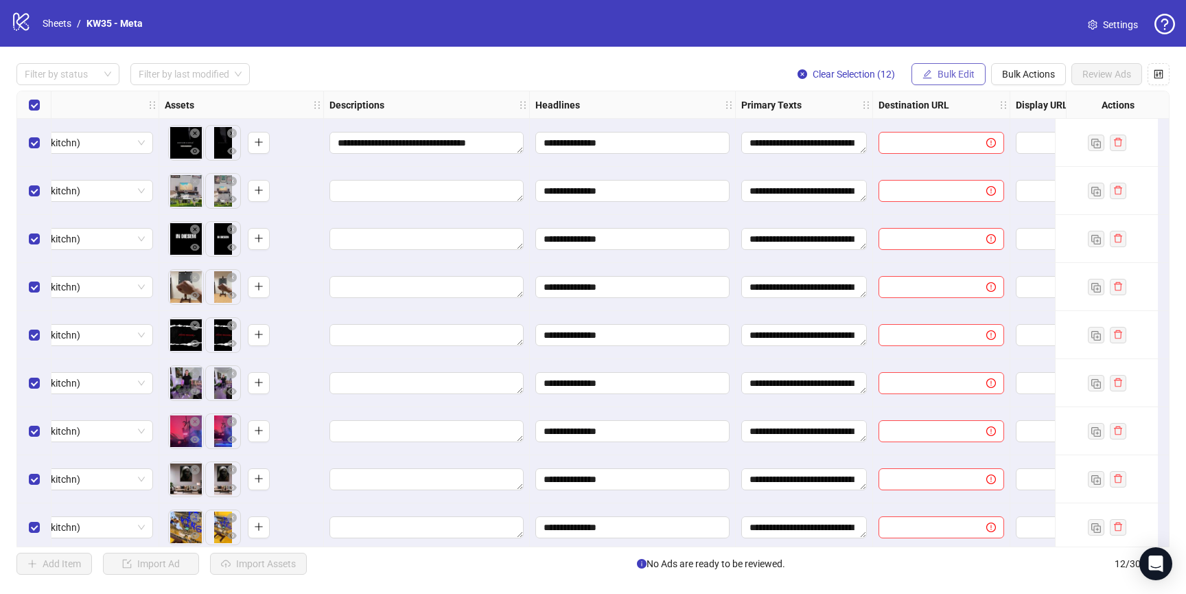
click at [944, 73] on span "Bulk Edit" at bounding box center [956, 74] width 37 height 11
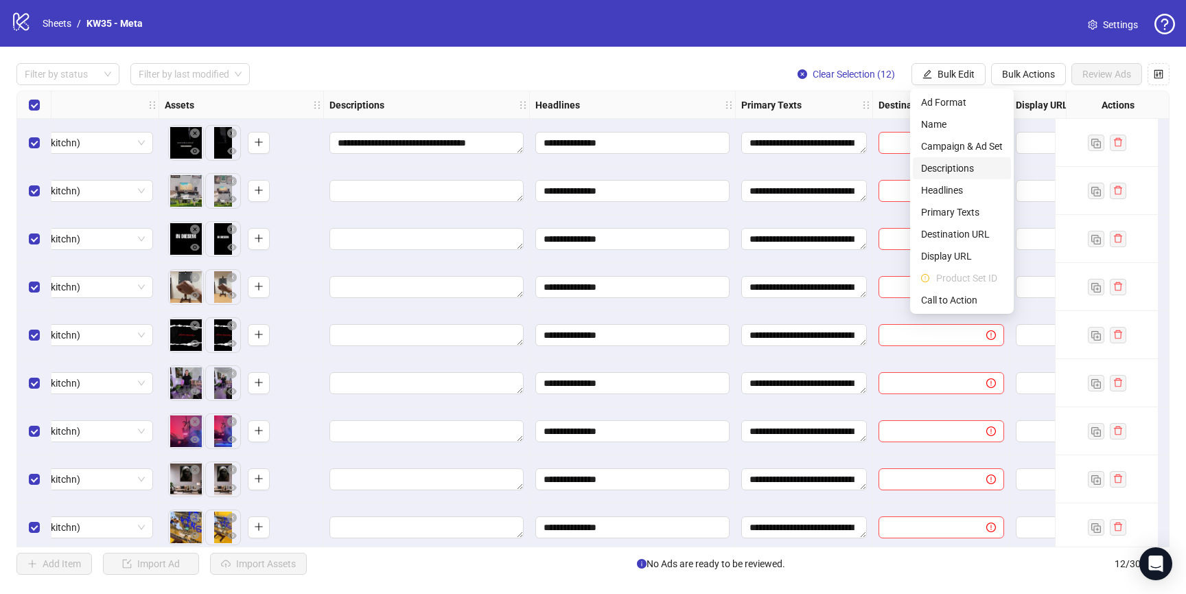
click at [962, 167] on span "Descriptions" at bounding box center [962, 168] width 82 height 15
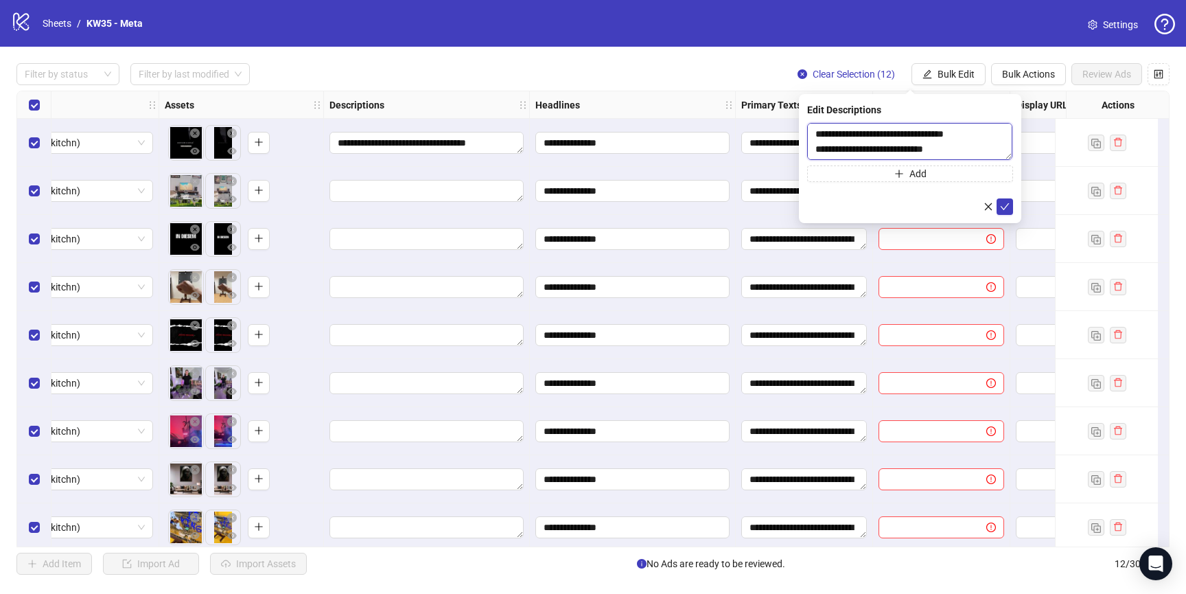
click at [881, 146] on textarea "**********" at bounding box center [909, 141] width 205 height 37
paste textarea
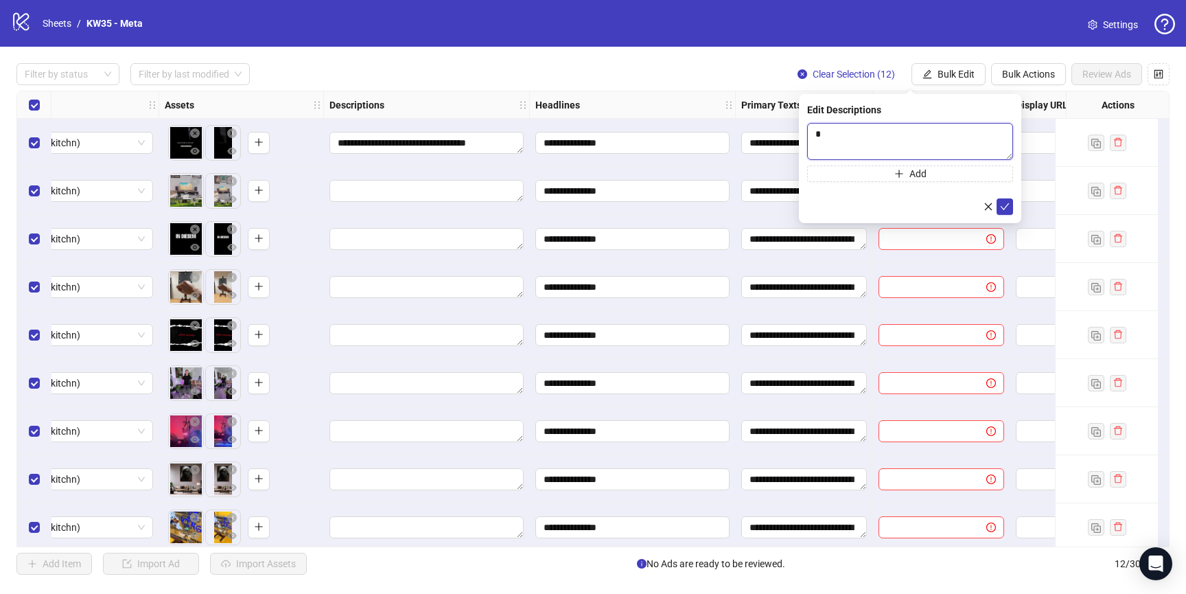
paste textarea "*"
type textarea "**********"
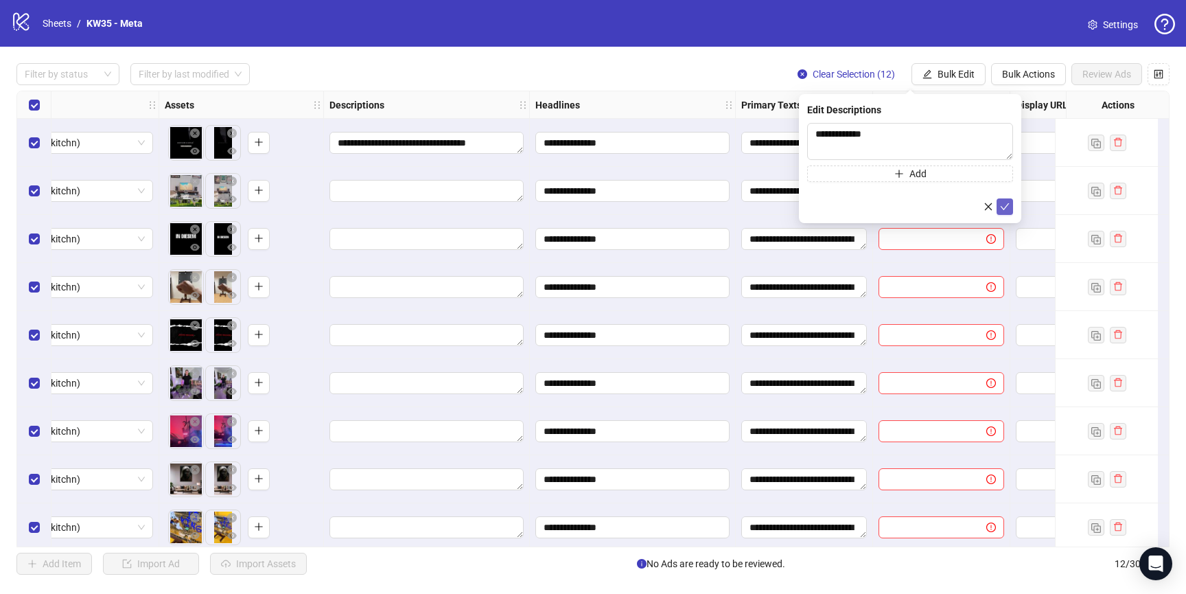
click at [1006, 205] on icon "check" at bounding box center [1005, 207] width 10 height 10
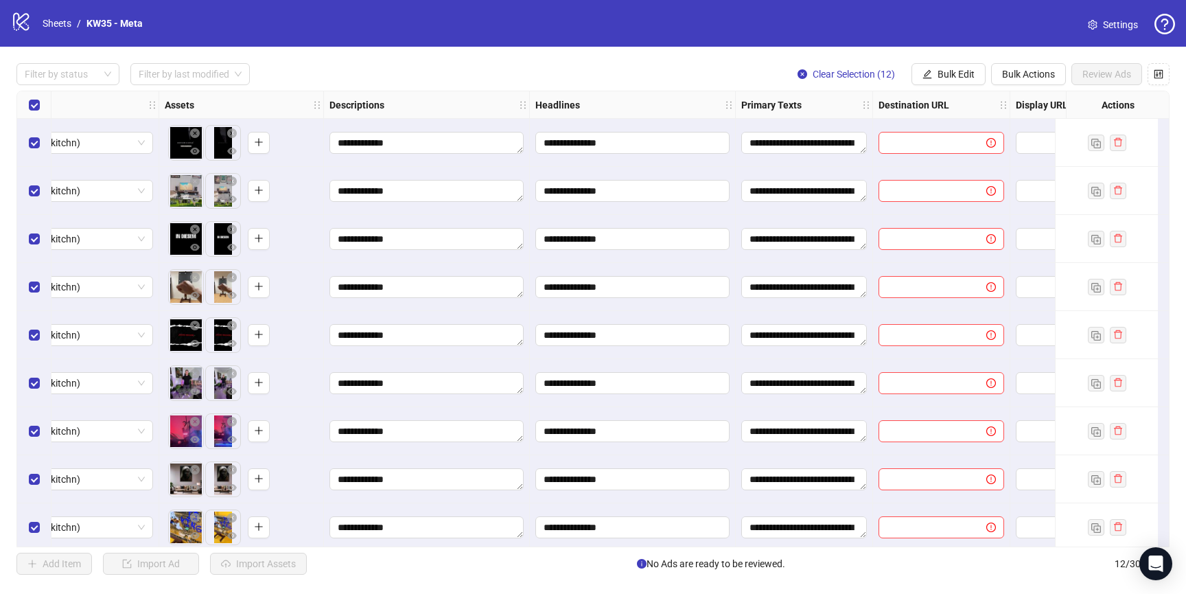
scroll to position [0, 695]
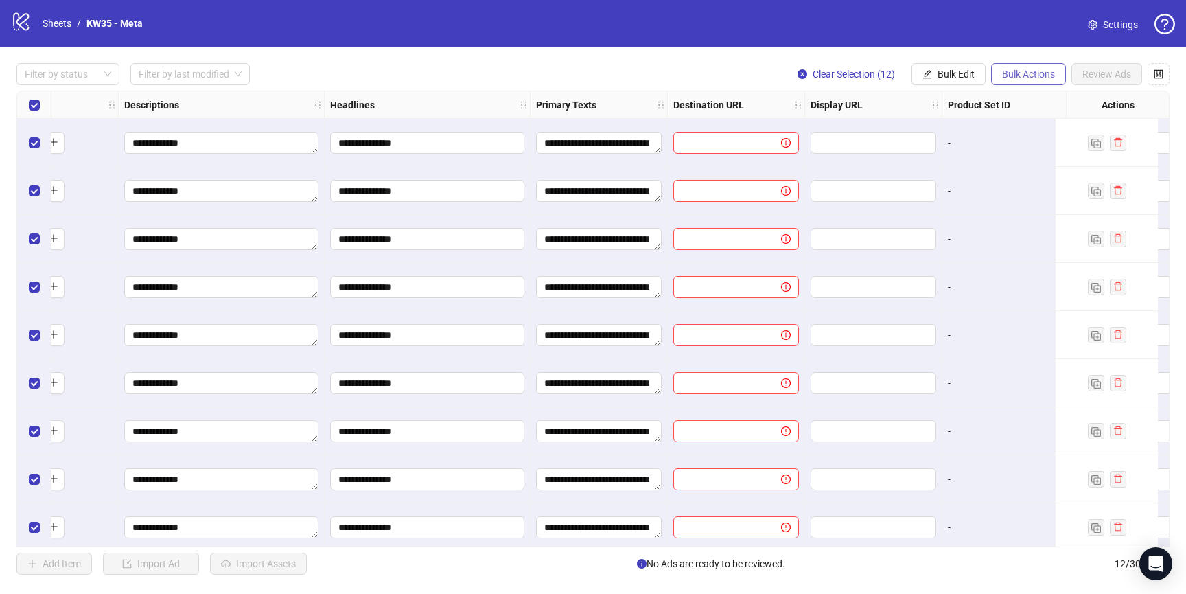
click at [1019, 68] on button "Bulk Actions" at bounding box center [1028, 74] width 75 height 22
click at [959, 72] on span "Bulk Edit" at bounding box center [956, 74] width 37 height 11
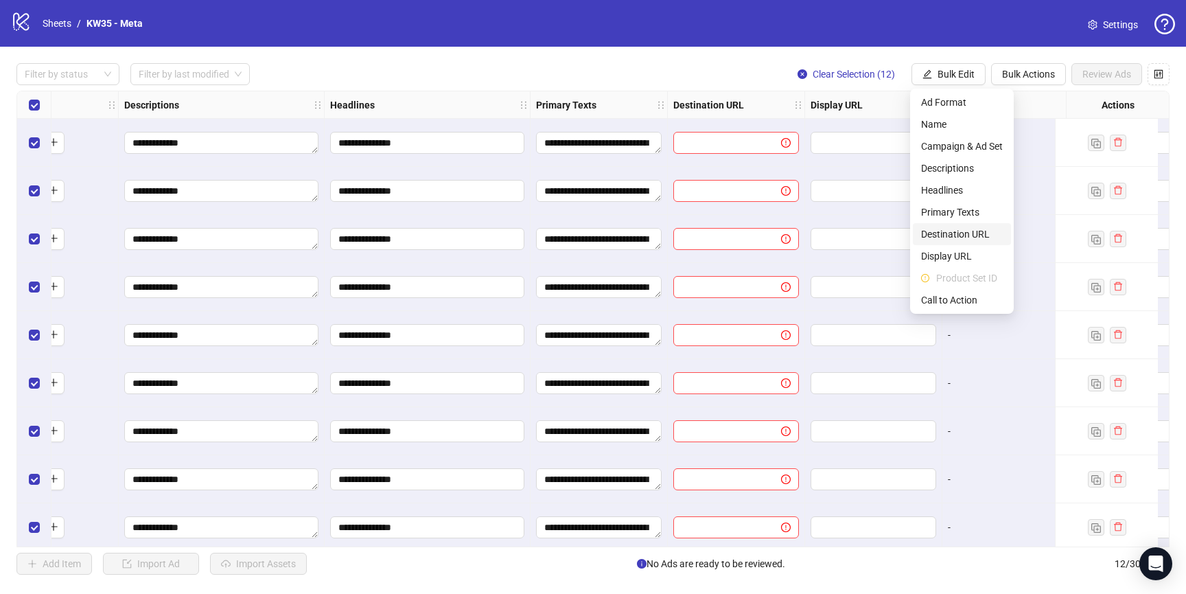
click at [963, 232] on span "Destination URL" at bounding box center [962, 234] width 82 height 15
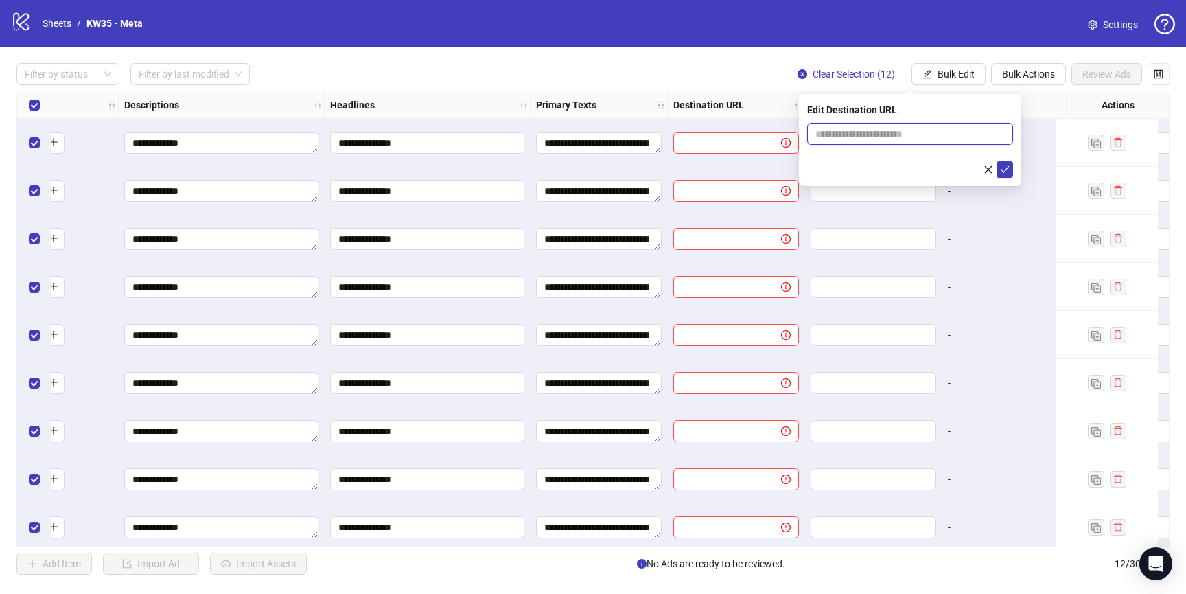
click at [936, 135] on input "text" at bounding box center [904, 133] width 178 height 15
paste input "**********"
type input "**********"
click at [1008, 171] on icon "check" at bounding box center [1005, 170] width 10 height 10
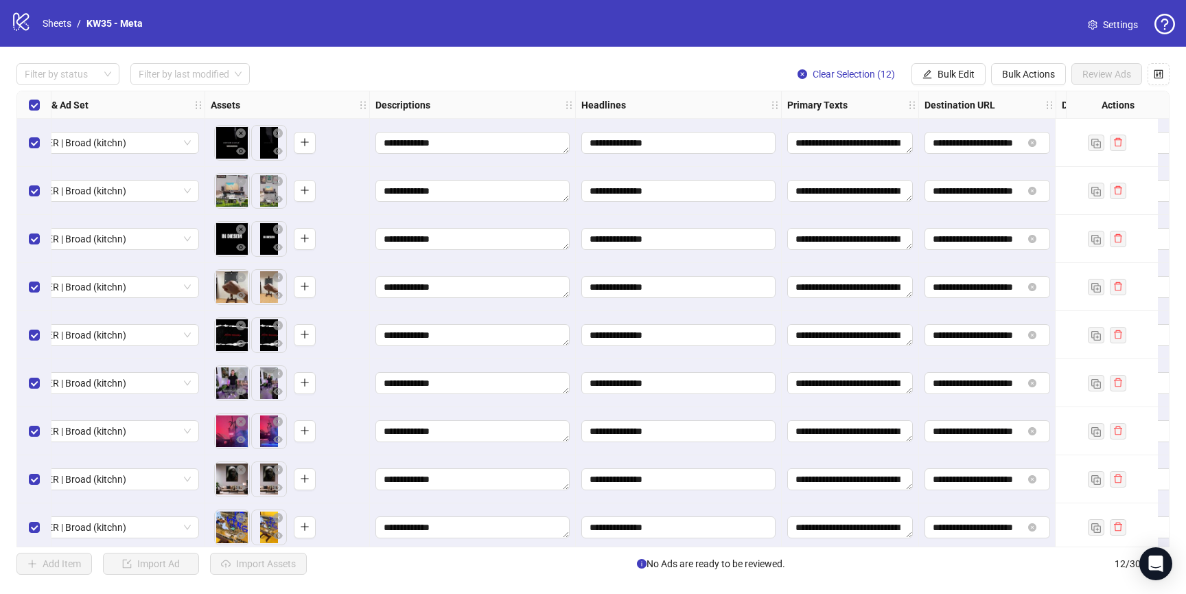
scroll to position [0, 440]
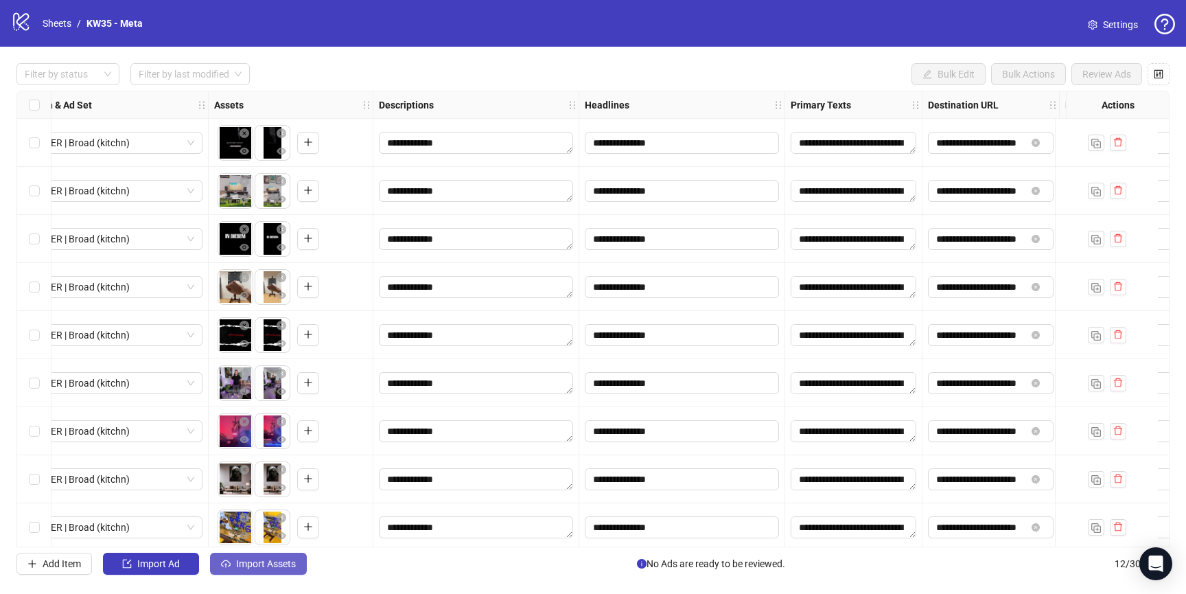
click at [270, 565] on span "Import Assets" at bounding box center [266, 563] width 60 height 11
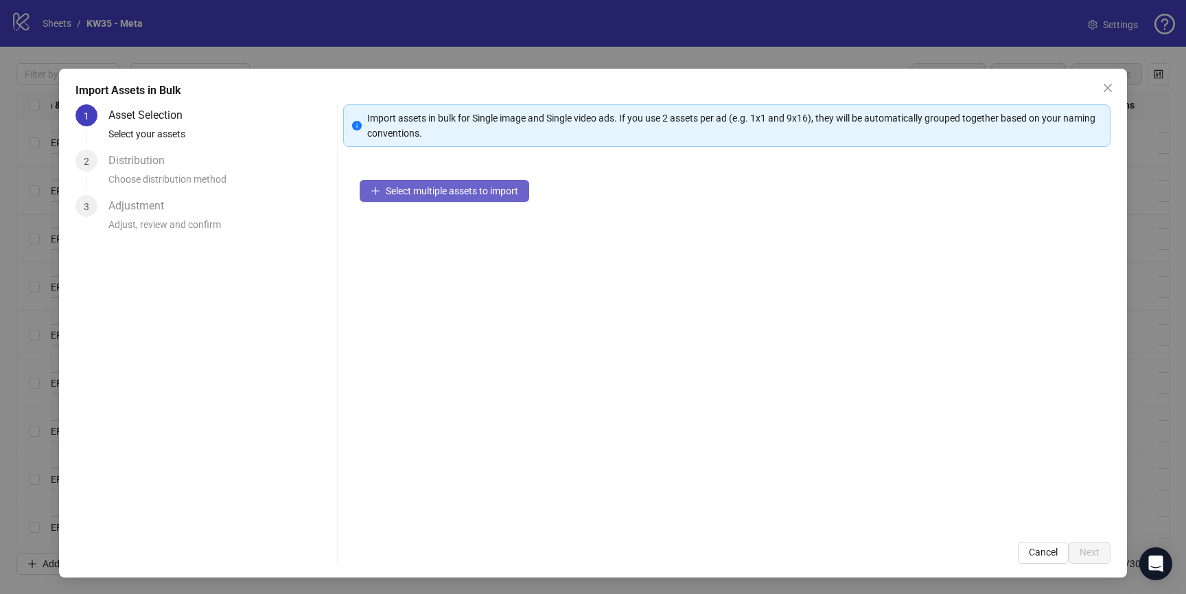
click at [505, 185] on span "Select multiple assets to import" at bounding box center [452, 190] width 132 height 11
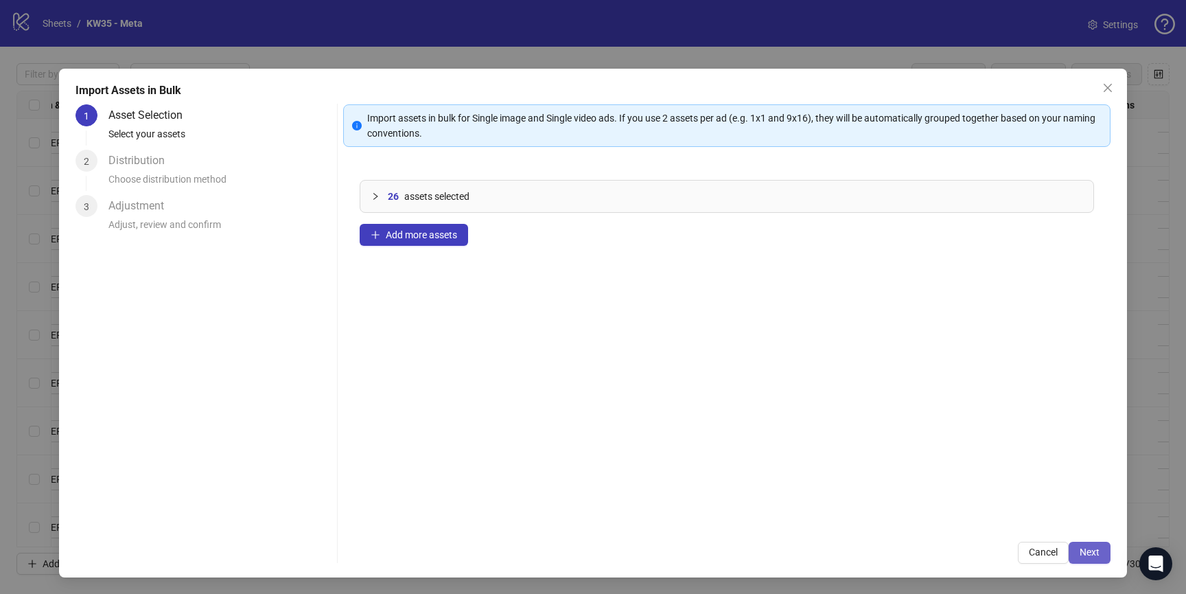
drag, startPoint x: 1087, startPoint y: 550, endPoint x: 1071, endPoint y: 553, distance: 15.3
click at [1071, 553] on button "Next" at bounding box center [1090, 553] width 42 height 22
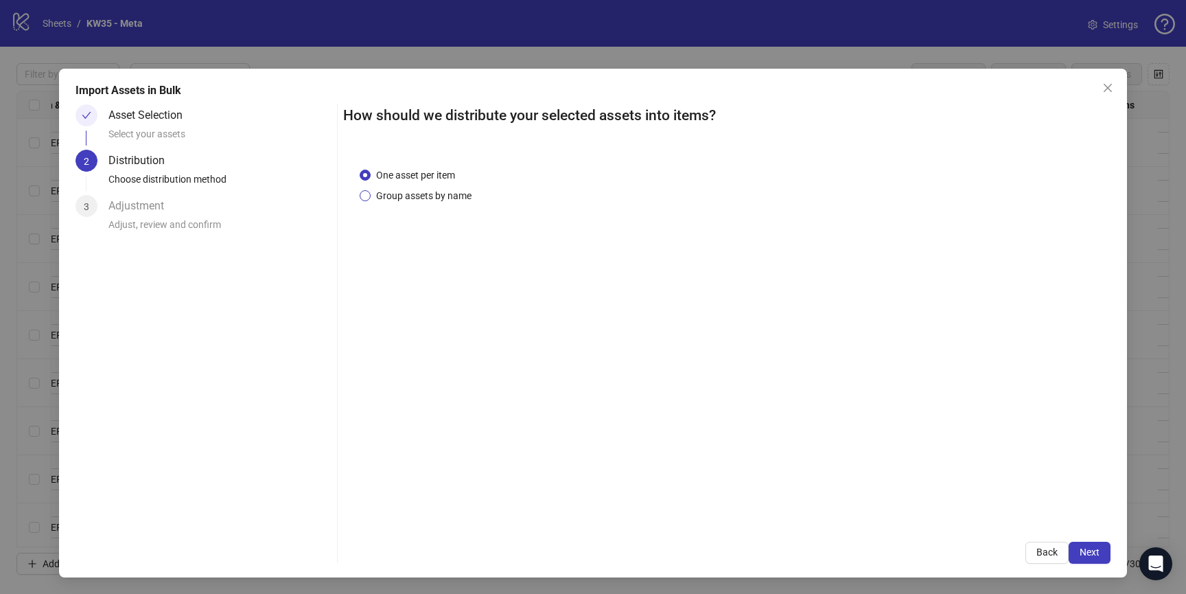
click at [445, 202] on span "Group assets by name" at bounding box center [424, 195] width 106 height 15
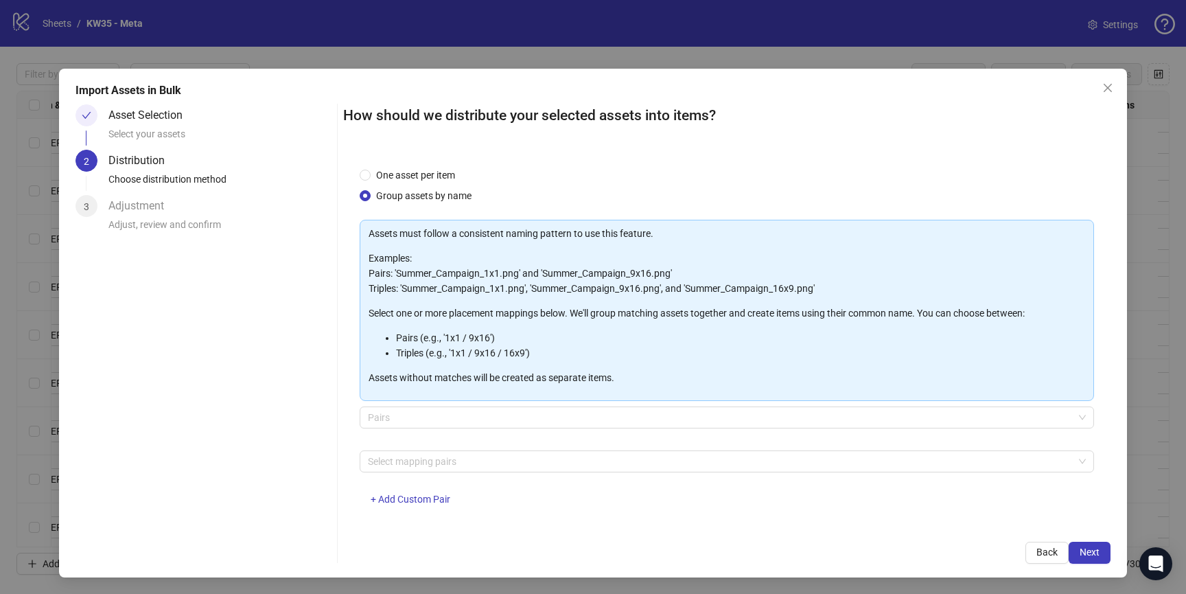
drag, startPoint x: 420, startPoint y: 427, endPoint x: 405, endPoint y: 465, distance: 41.3
click at [405, 445] on body "**********" at bounding box center [593, 297] width 1186 height 594
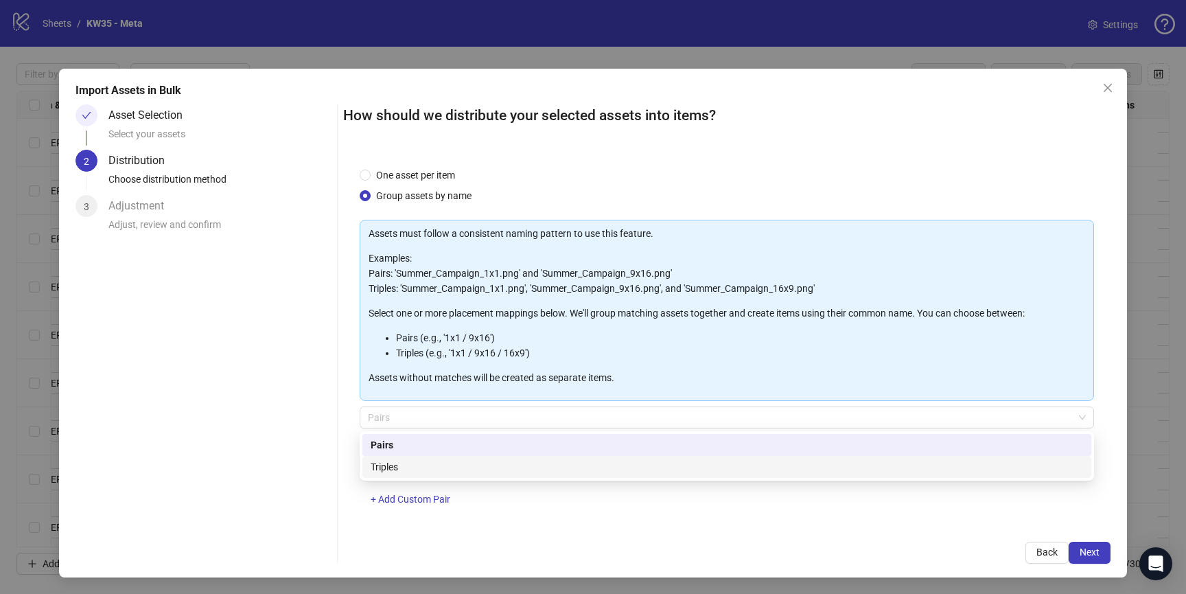
click at [405, 465] on div "Triples" at bounding box center [727, 466] width 712 height 15
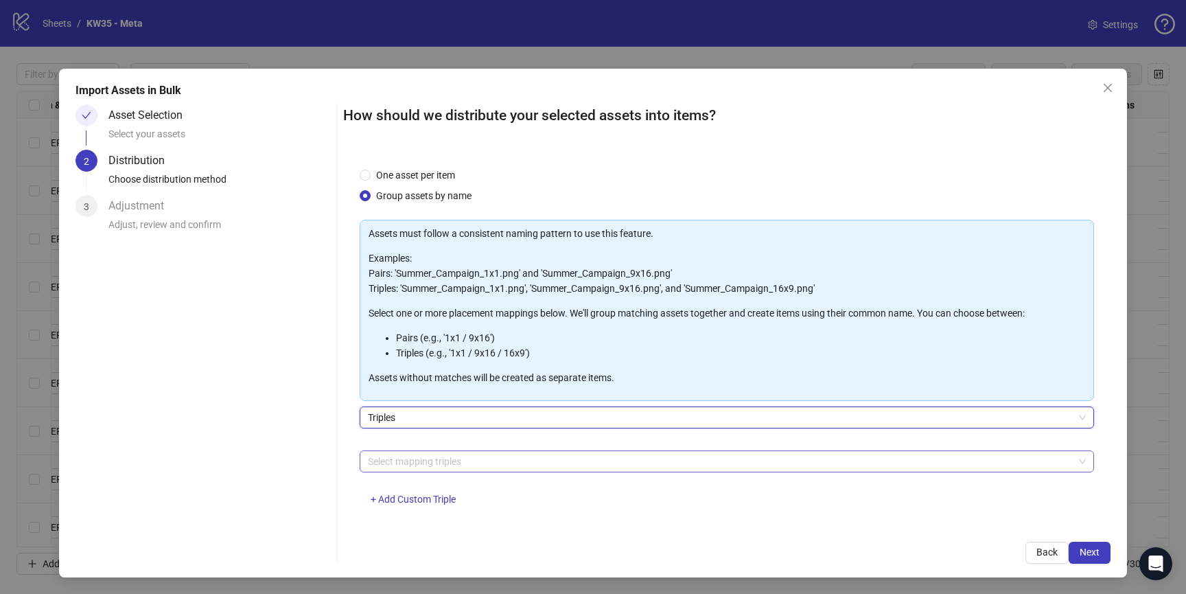
click at [405, 452] on div at bounding box center [719, 461] width 715 height 19
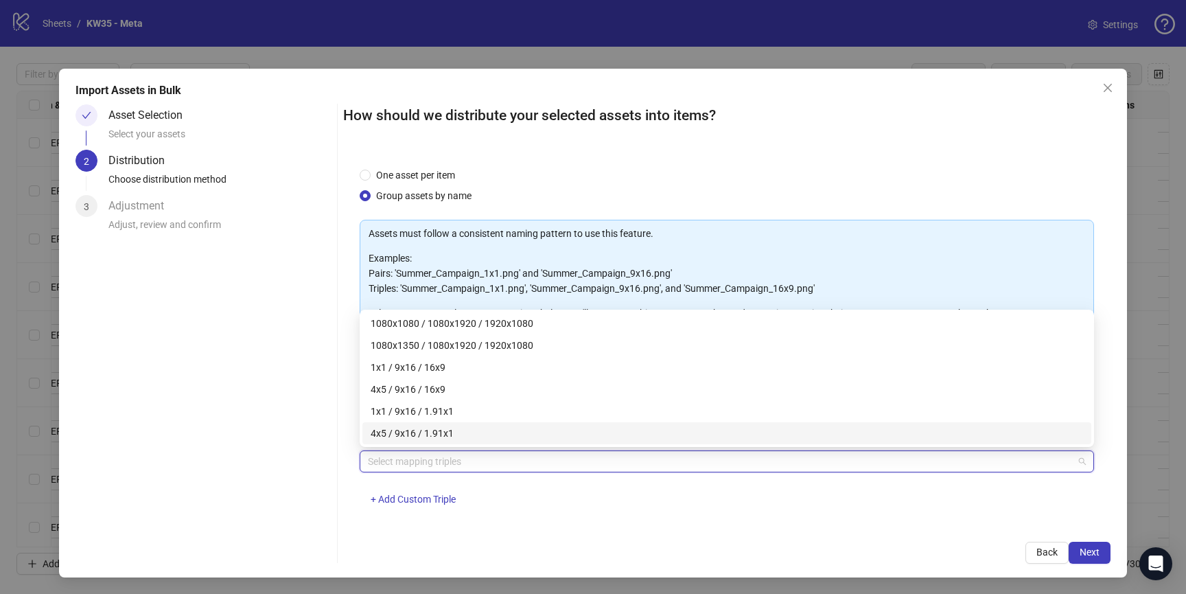
click at [410, 425] on div "4x5 / 9x16 / 1.91x1" at bounding box center [726, 433] width 729 height 22
click at [456, 463] on icon "close" at bounding box center [457, 461] width 7 height 7
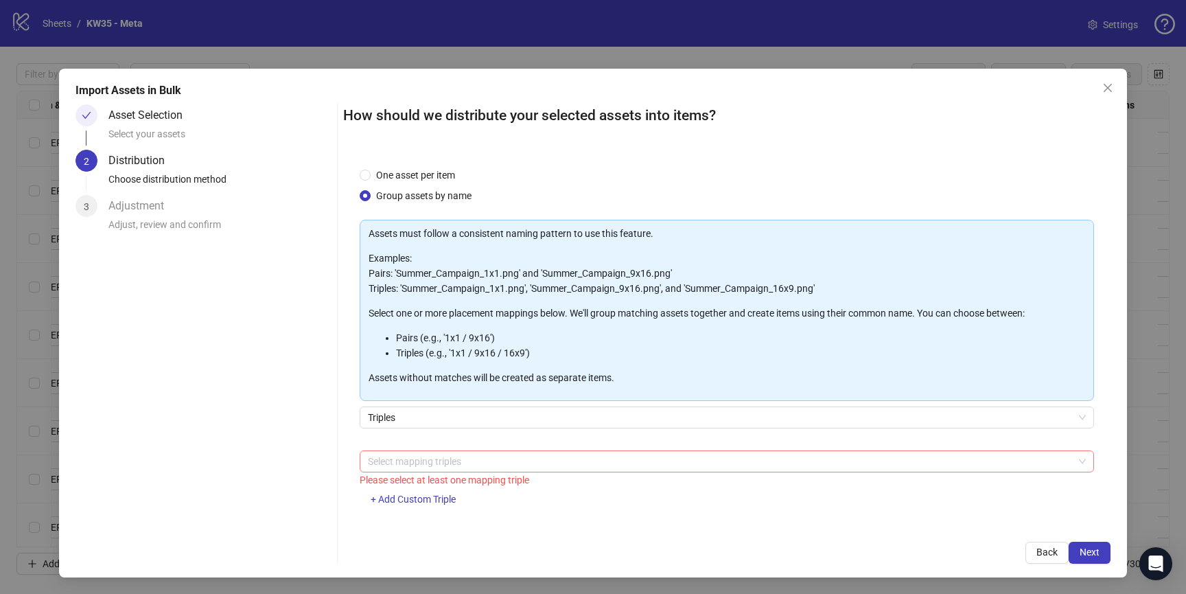
drag, startPoint x: 304, startPoint y: 452, endPoint x: 342, endPoint y: 448, distance: 38.7
click at [305, 452] on div "Asset Selection Select your assets 2 Distribution Choose distribution method 3 …" at bounding box center [204, 333] width 256 height 459
click at [413, 424] on span "Triples" at bounding box center [727, 417] width 718 height 21
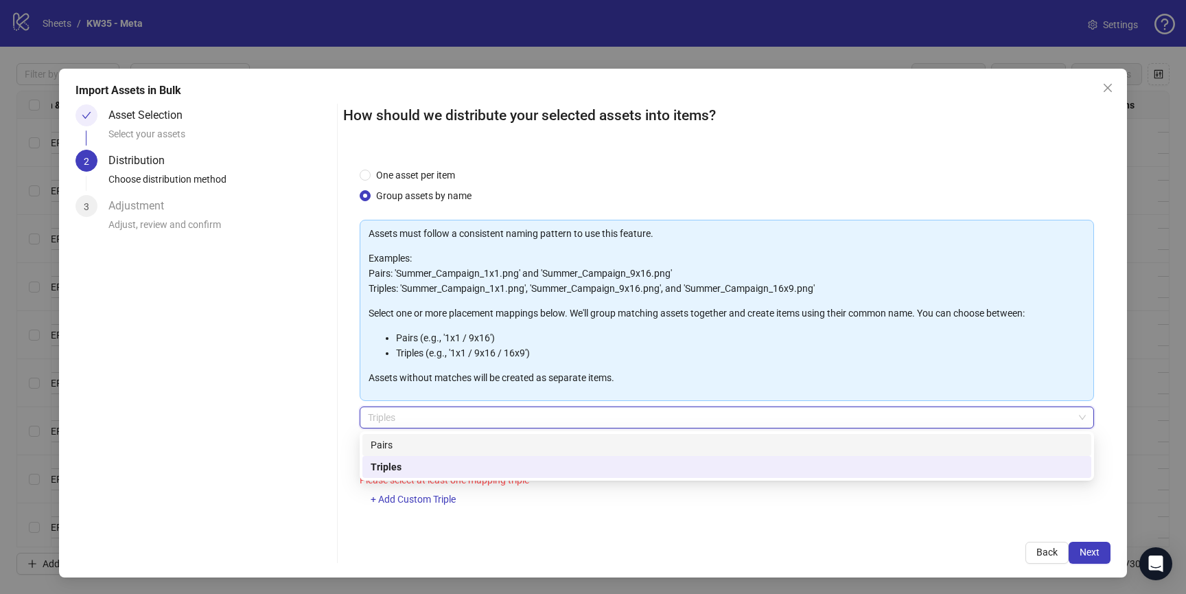
click at [401, 450] on div "Pairs" at bounding box center [727, 444] width 712 height 15
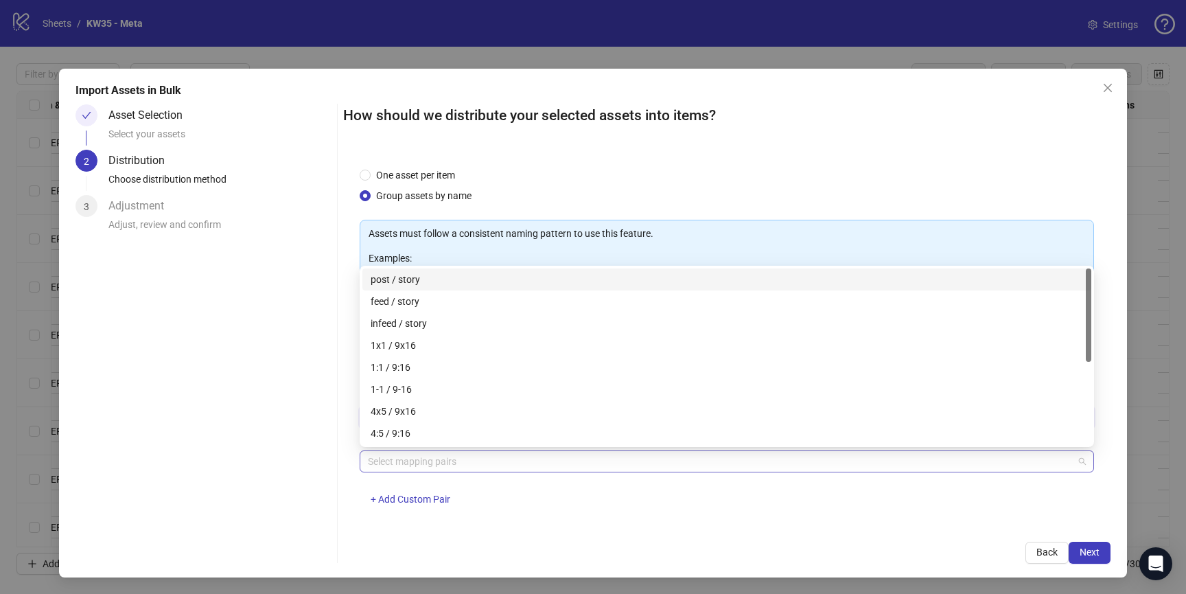
click at [401, 463] on div at bounding box center [719, 461] width 715 height 19
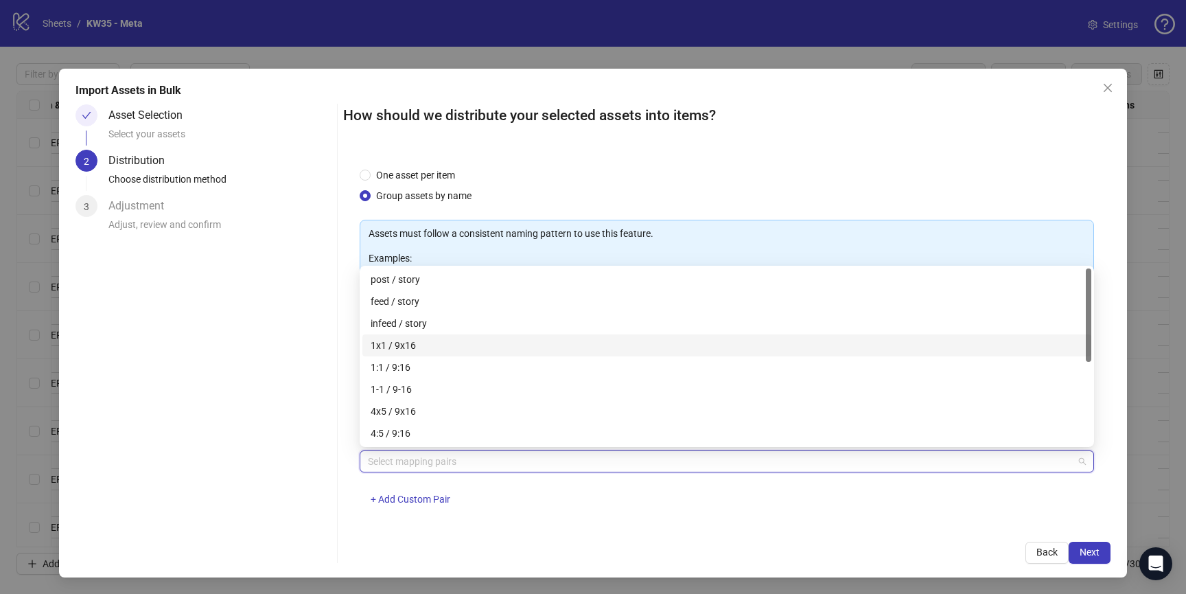
click at [422, 340] on div "1x1 / 9x16" at bounding box center [727, 345] width 712 height 15
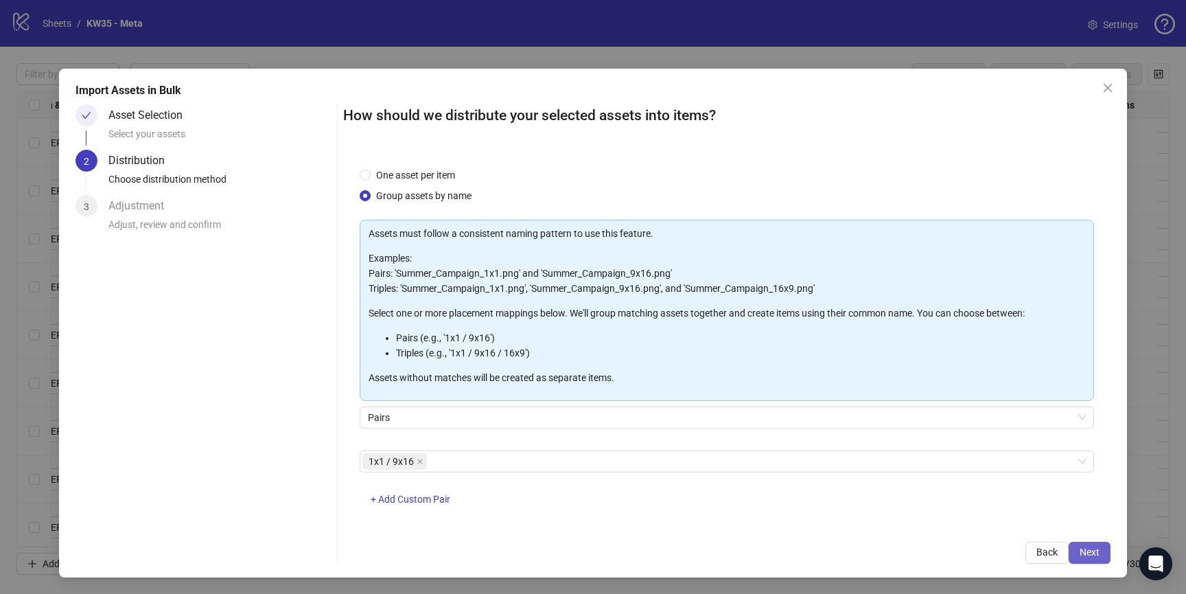
click at [1100, 544] on button "Next" at bounding box center [1090, 553] width 42 height 22
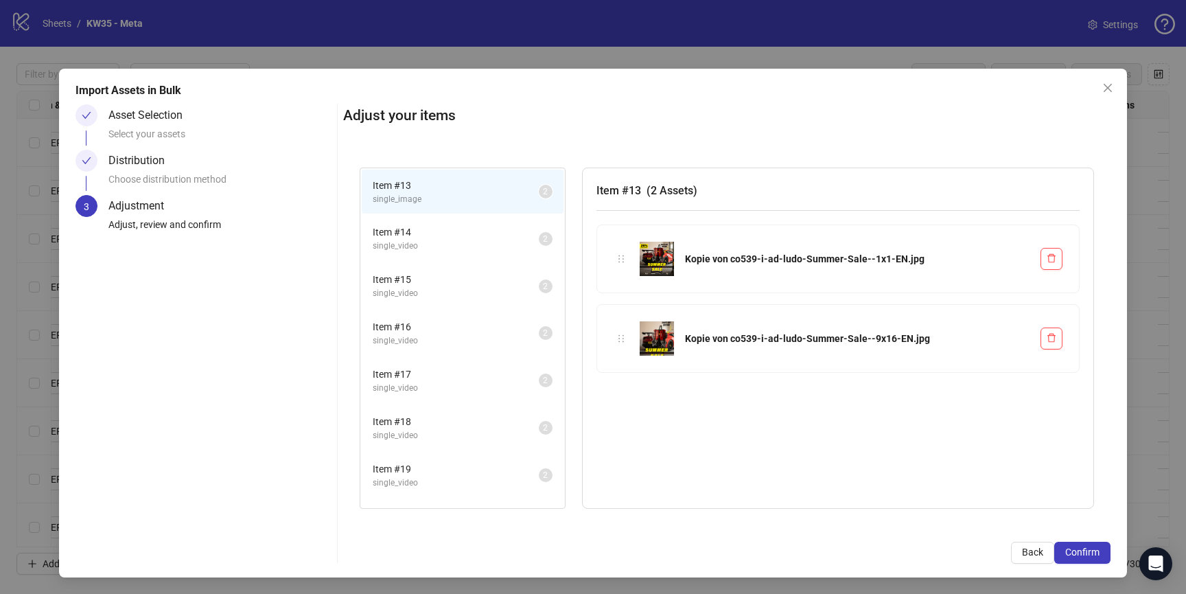
drag, startPoint x: 1086, startPoint y: 549, endPoint x: 517, endPoint y: 449, distance: 577.8
click at [679, 454] on div "Adjust your items Item # 13 single_image 2 Item # 14 single_video 2 Item # 15 s…" at bounding box center [726, 333] width 767 height 459
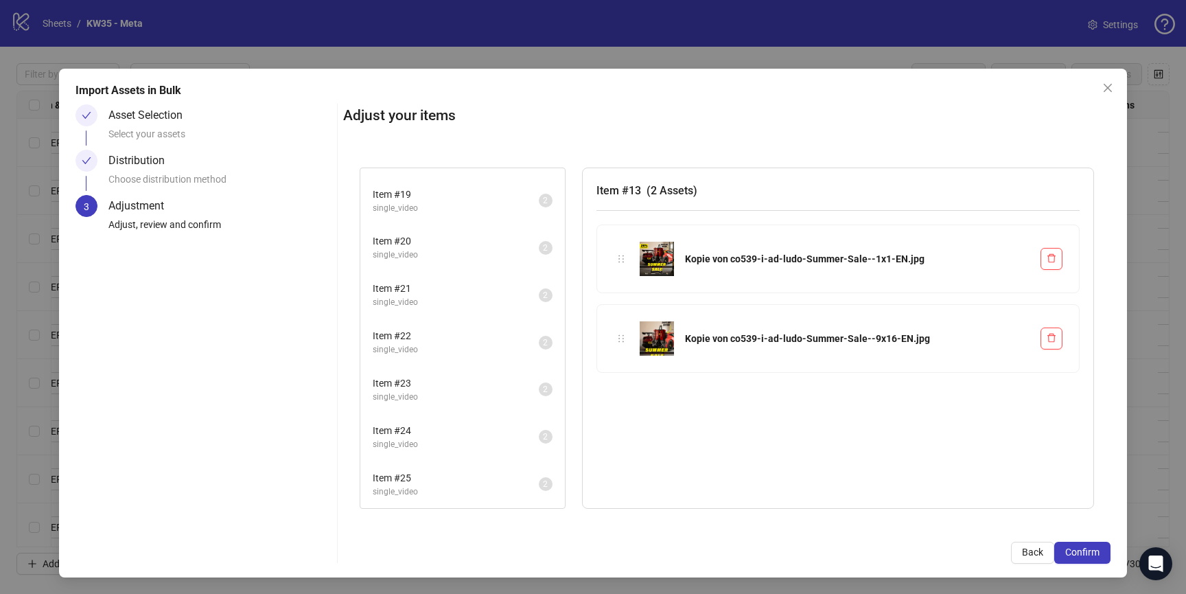
click at [482, 471] on span "Item # 25" at bounding box center [456, 477] width 166 height 15
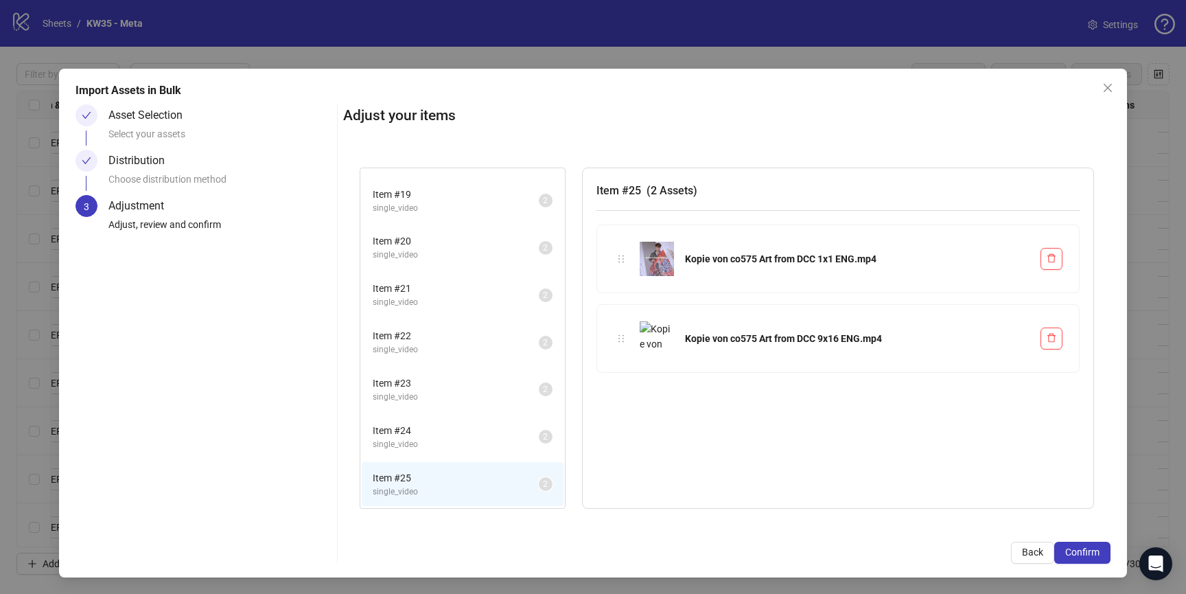
click at [486, 424] on span "Item # 24" at bounding box center [456, 430] width 166 height 15
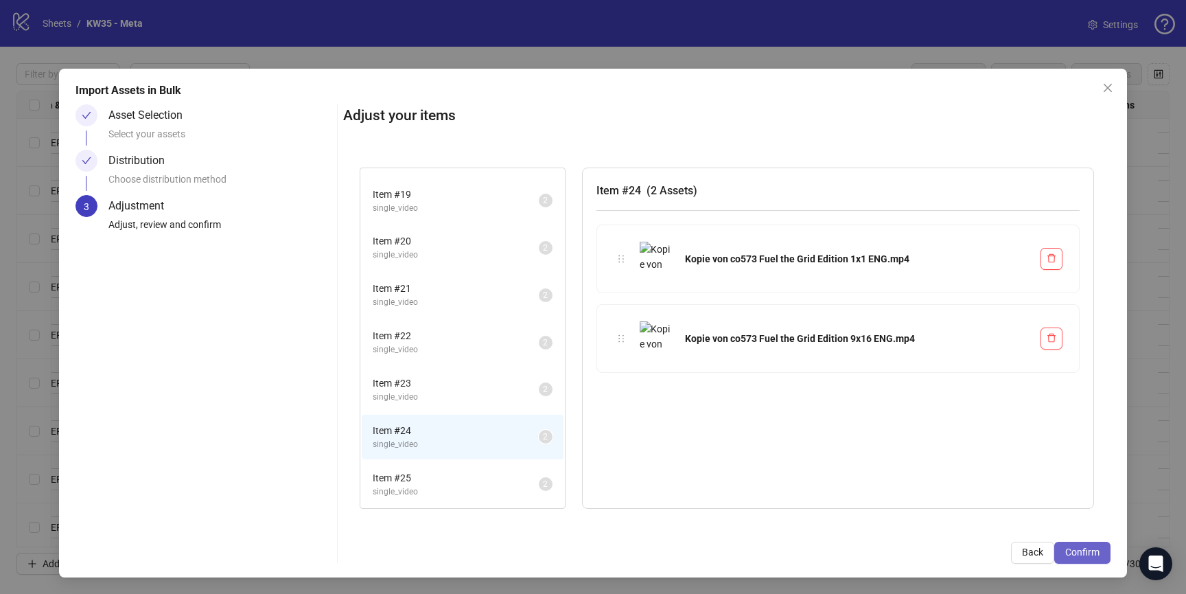
click at [1076, 550] on span "Confirm" at bounding box center [1082, 551] width 34 height 11
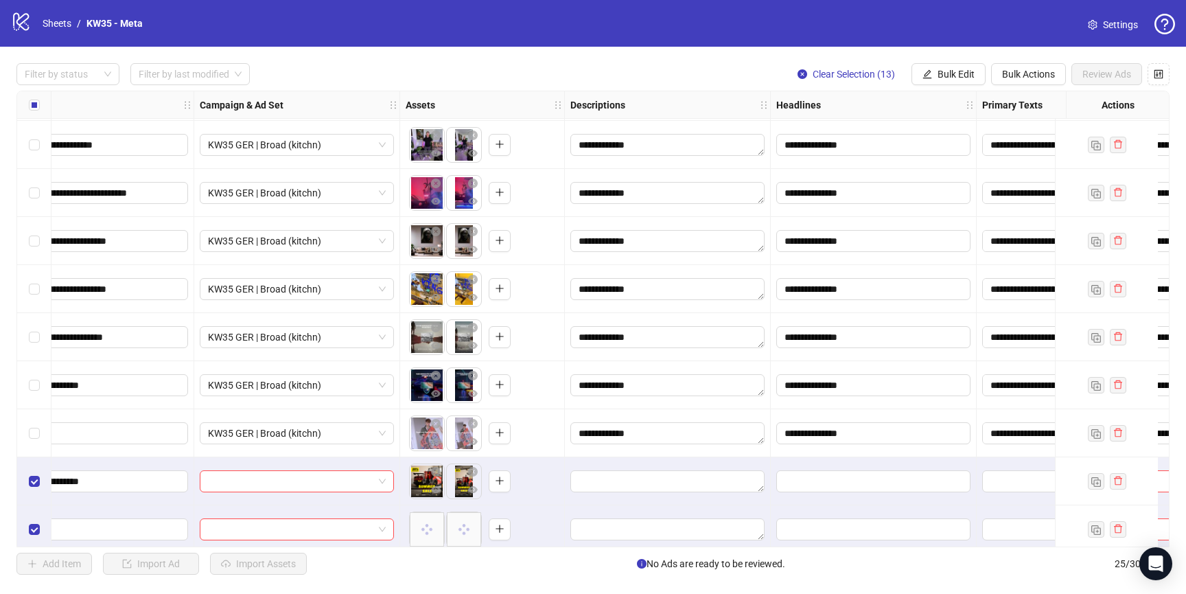
scroll to position [238, 0]
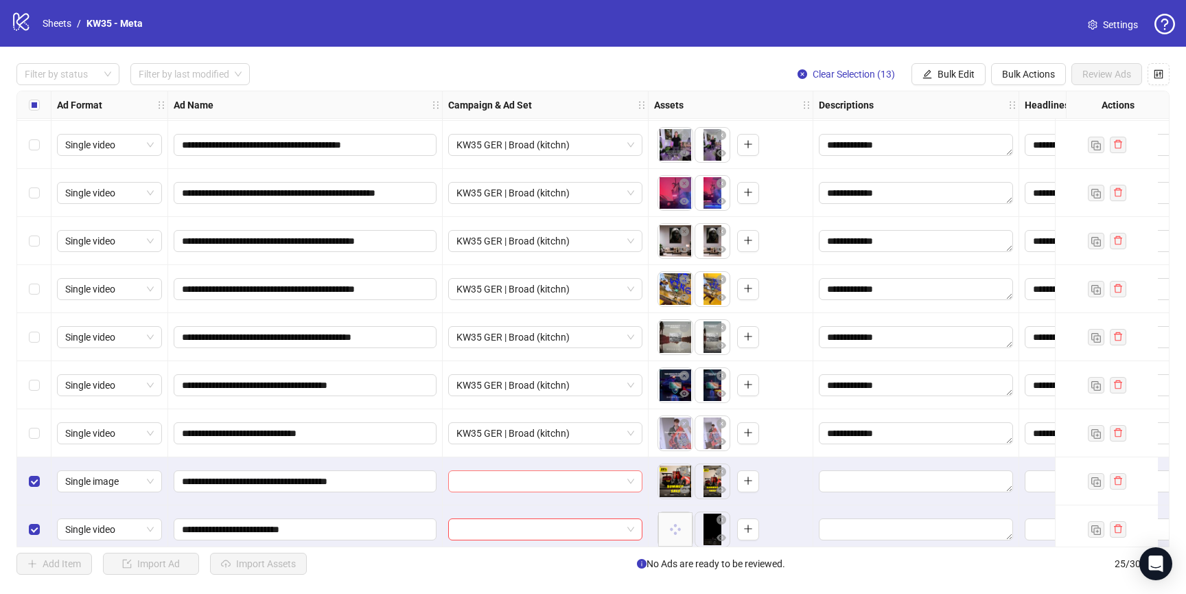
click at [572, 476] on input "search" at bounding box center [538, 481] width 165 height 21
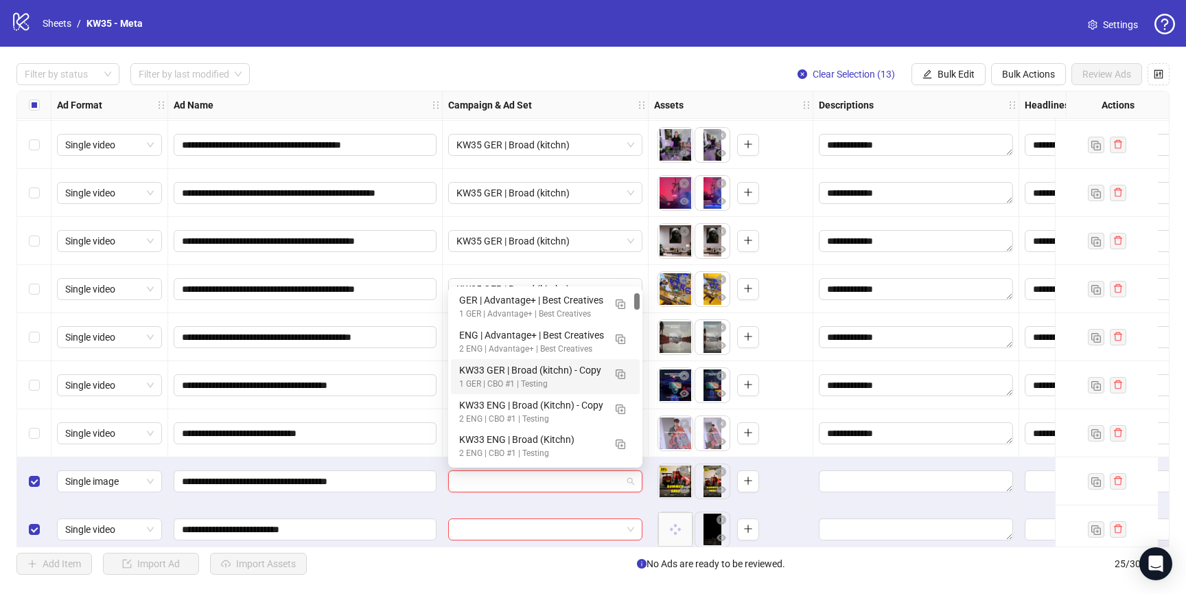
scroll to position [52, 0]
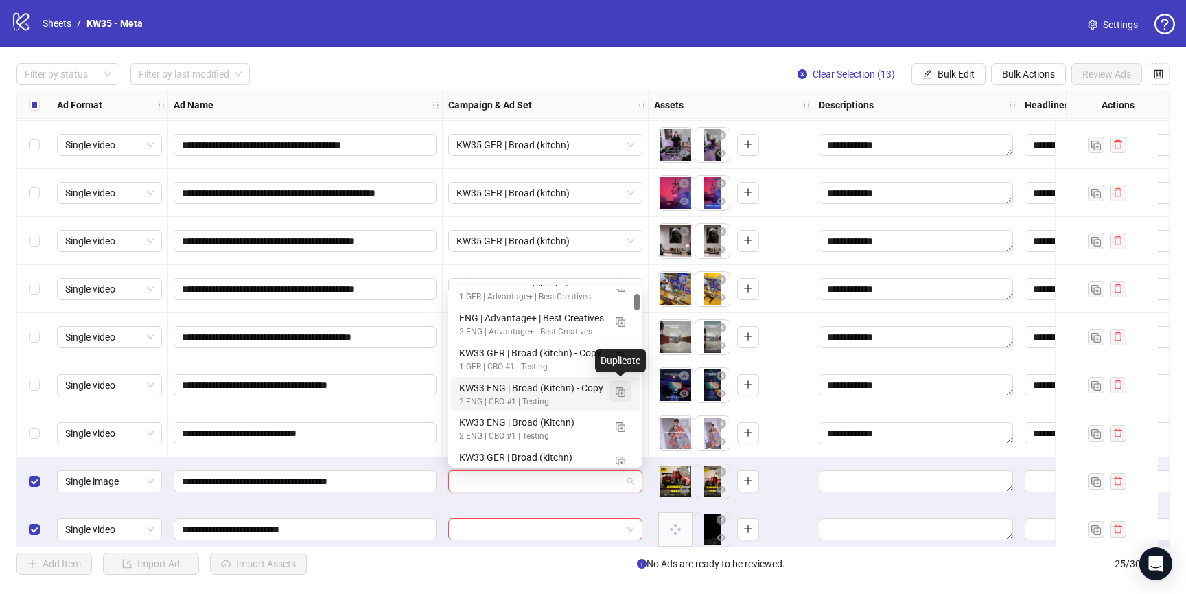
click at [619, 395] on img "button" at bounding box center [621, 392] width 10 height 10
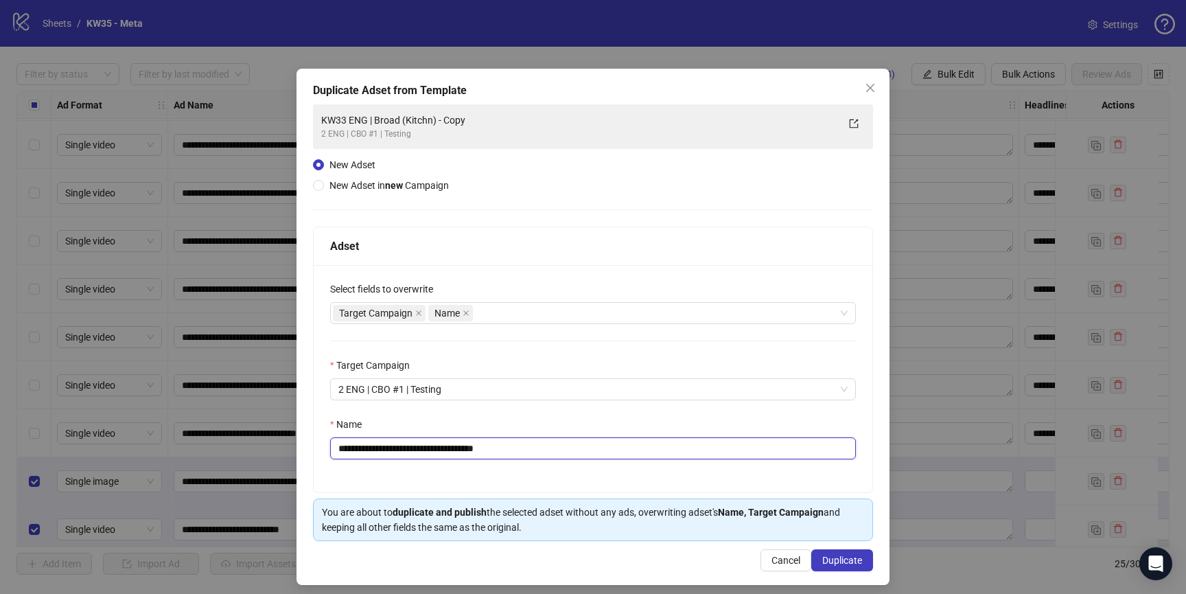
click at [365, 445] on input "**********" at bounding box center [593, 448] width 526 height 22
drag, startPoint x: 456, startPoint y: 449, endPoint x: 892, endPoint y: 480, distance: 437.0
click at [879, 480] on div "**********" at bounding box center [593, 327] width 593 height 516
type input "**********"
click at [846, 561] on span "Duplicate" at bounding box center [842, 560] width 40 height 11
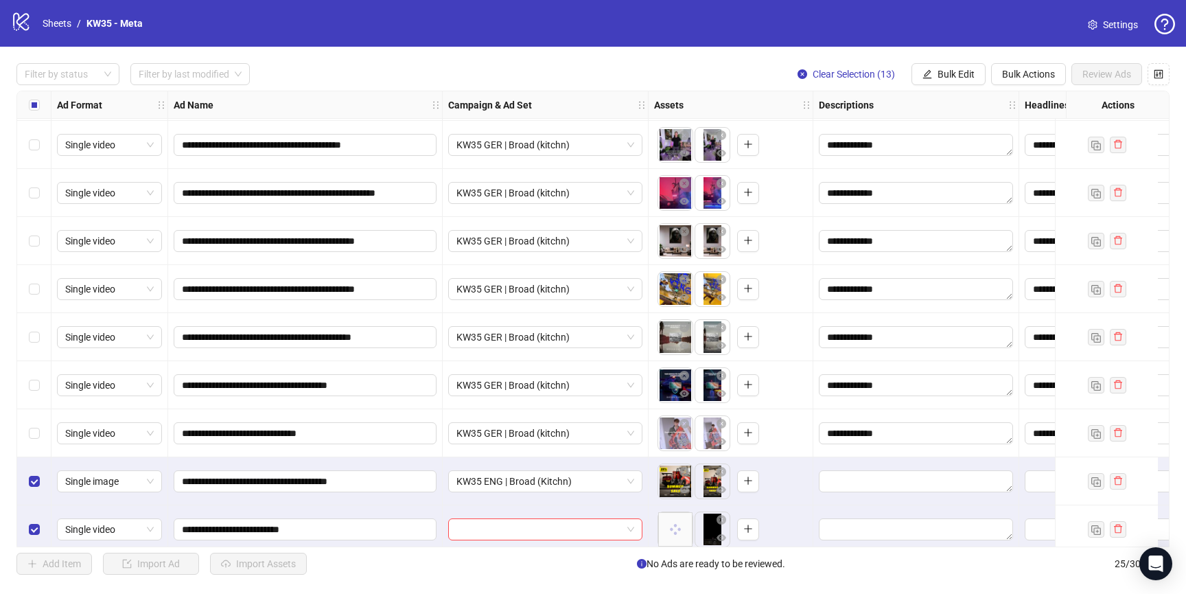
scroll to position [266, 0]
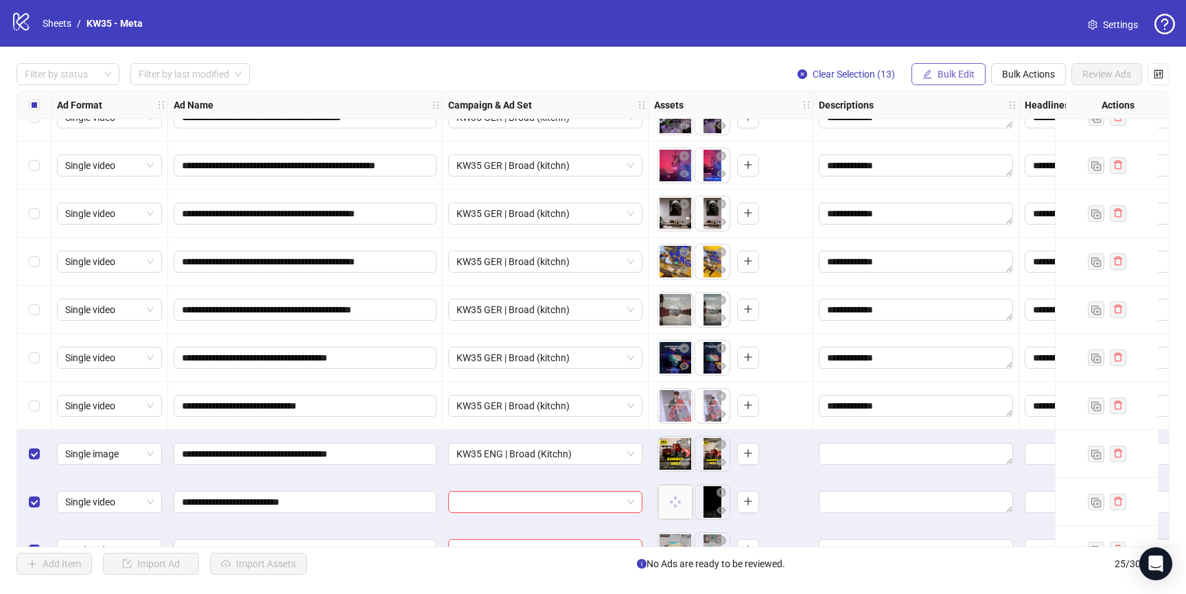
click at [957, 84] on button "Bulk Edit" at bounding box center [948, 74] width 74 height 22
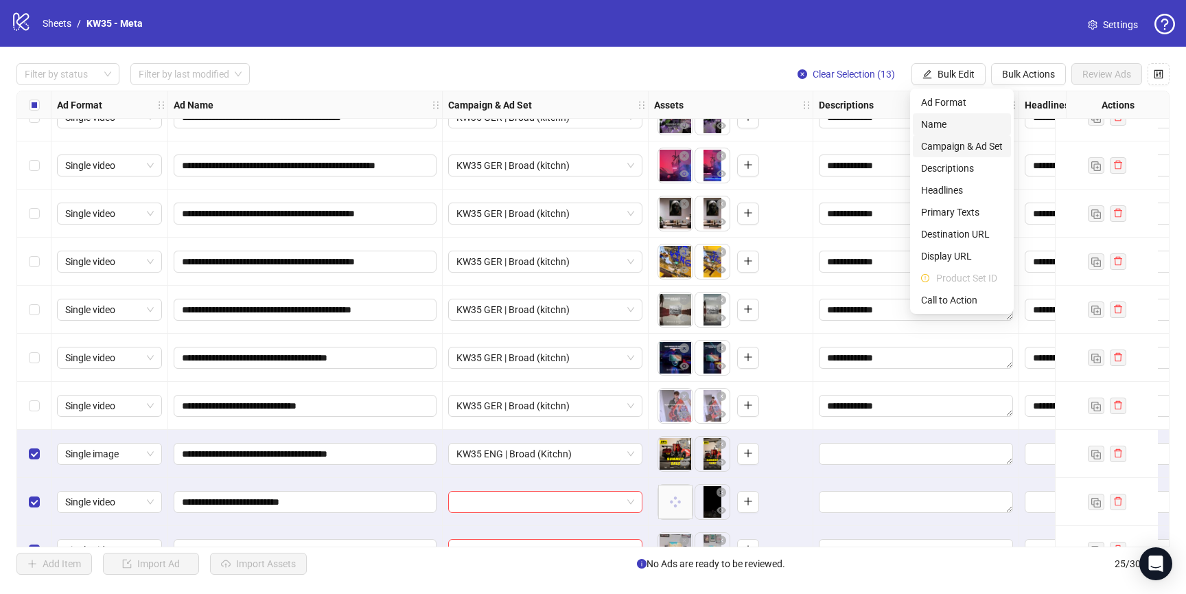
click at [951, 149] on span "Campaign & Ad Set" at bounding box center [962, 146] width 82 height 15
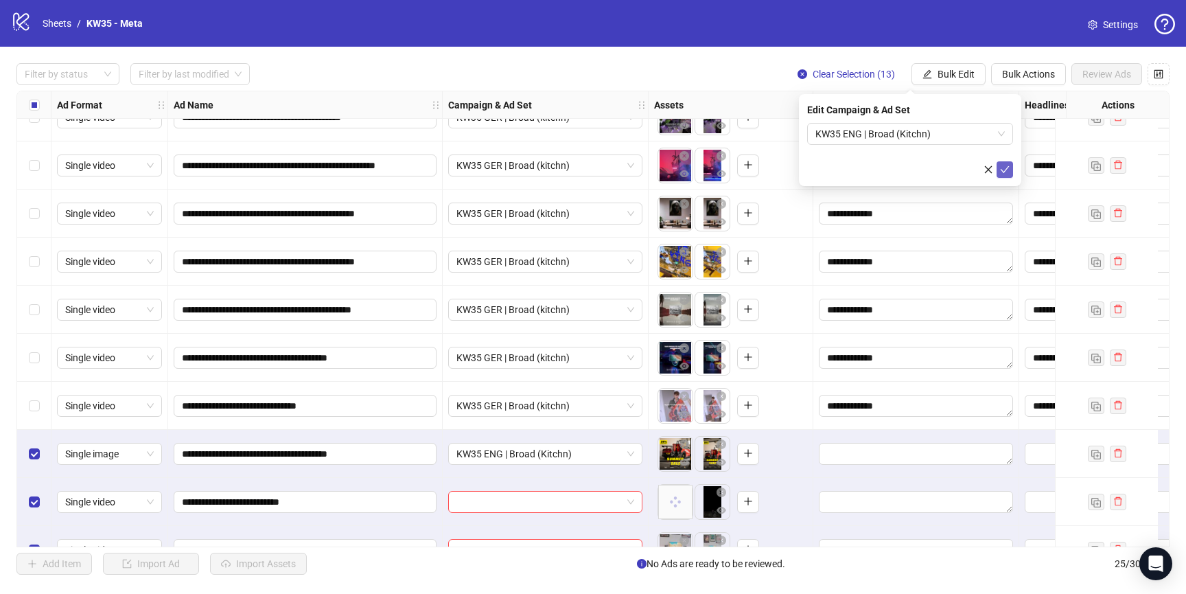
click at [1011, 172] on button "submit" at bounding box center [1005, 169] width 16 height 16
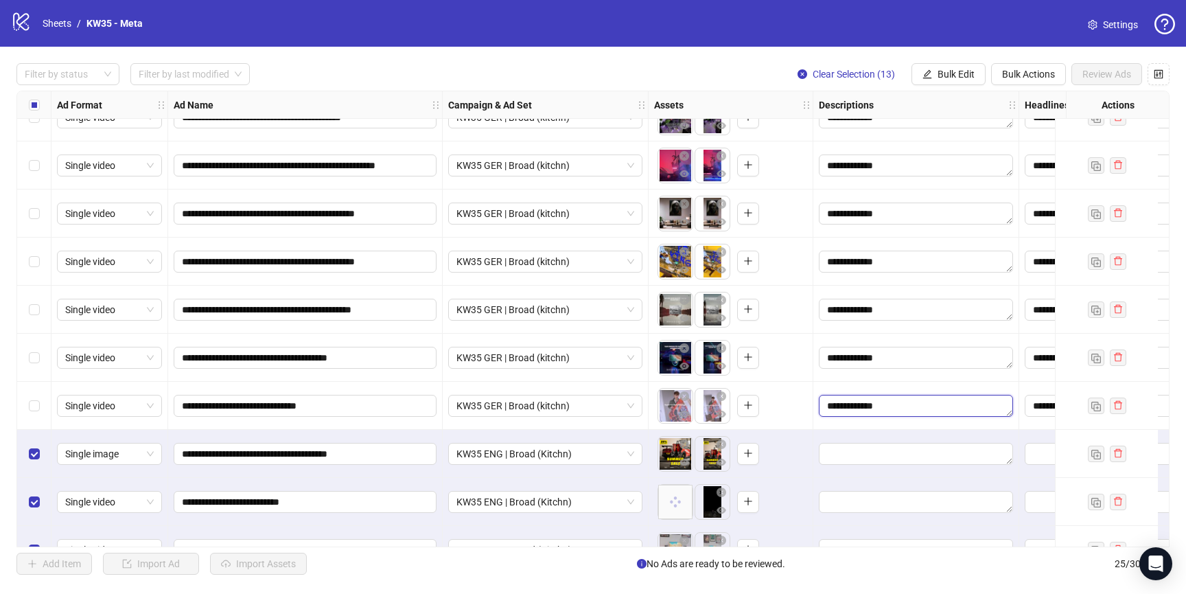
click at [890, 404] on textarea "**********" at bounding box center [916, 406] width 194 height 22
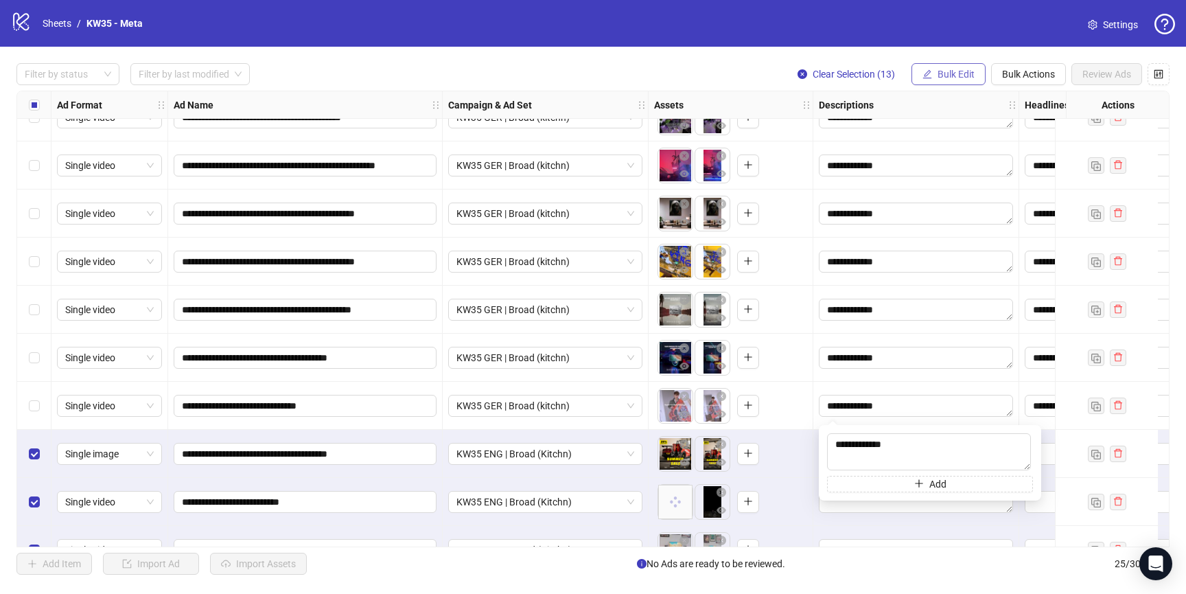
click at [954, 73] on span "Bulk Edit" at bounding box center [956, 74] width 37 height 11
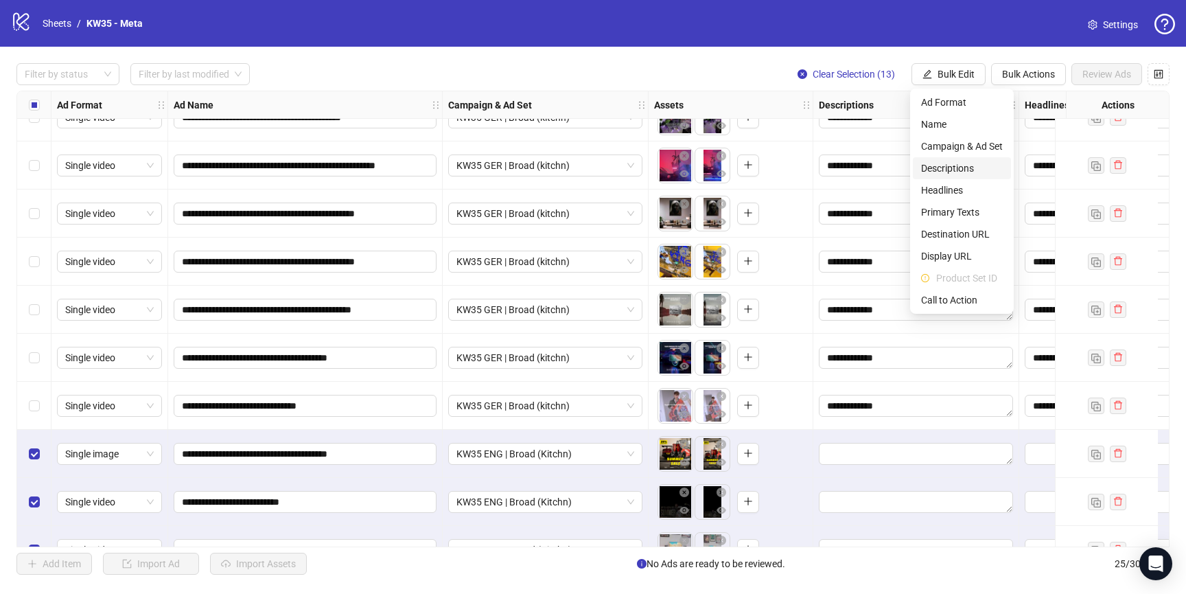
click at [960, 164] on span "Descriptions" at bounding box center [962, 168] width 82 height 15
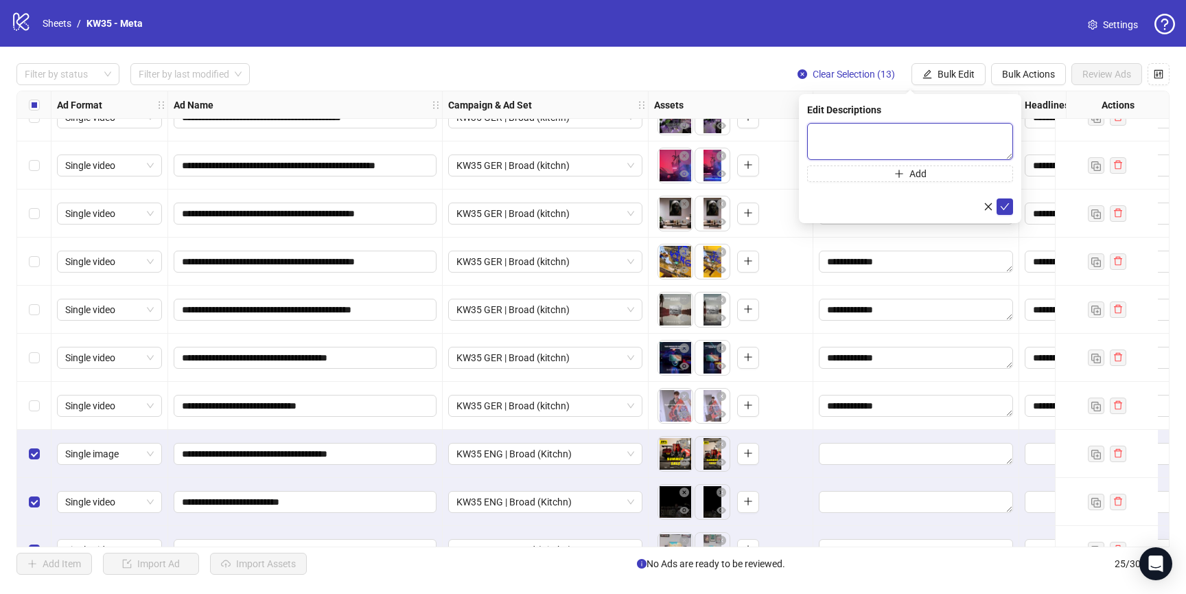
click at [909, 132] on textarea at bounding box center [910, 141] width 206 height 37
paste textarea "**********"
type textarea "**********"
click at [1001, 211] on span "submit" at bounding box center [1005, 206] width 10 height 11
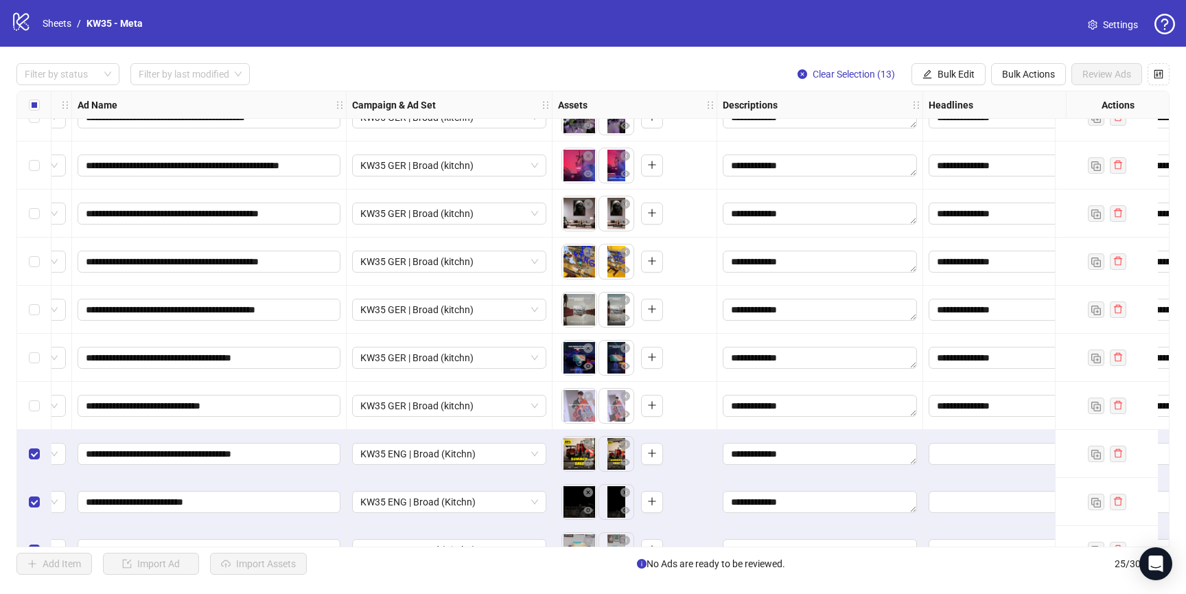
scroll to position [266, 104]
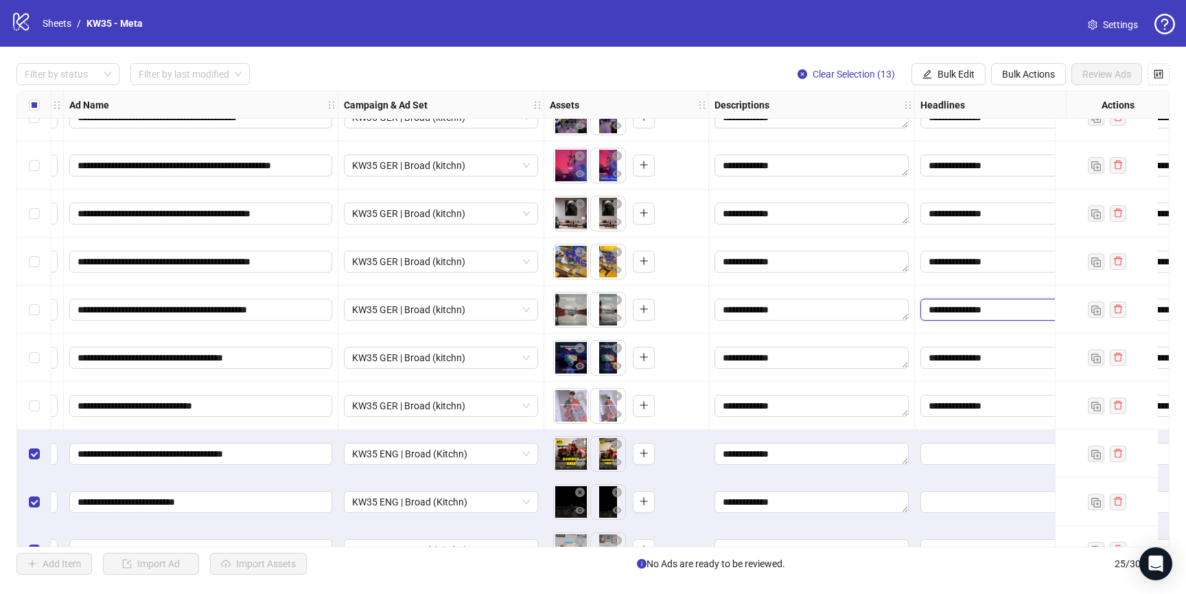
click at [955, 311] on input "**********" at bounding box center [1016, 309] width 175 height 15
click at [952, 72] on span "Bulk Edit" at bounding box center [956, 74] width 37 height 11
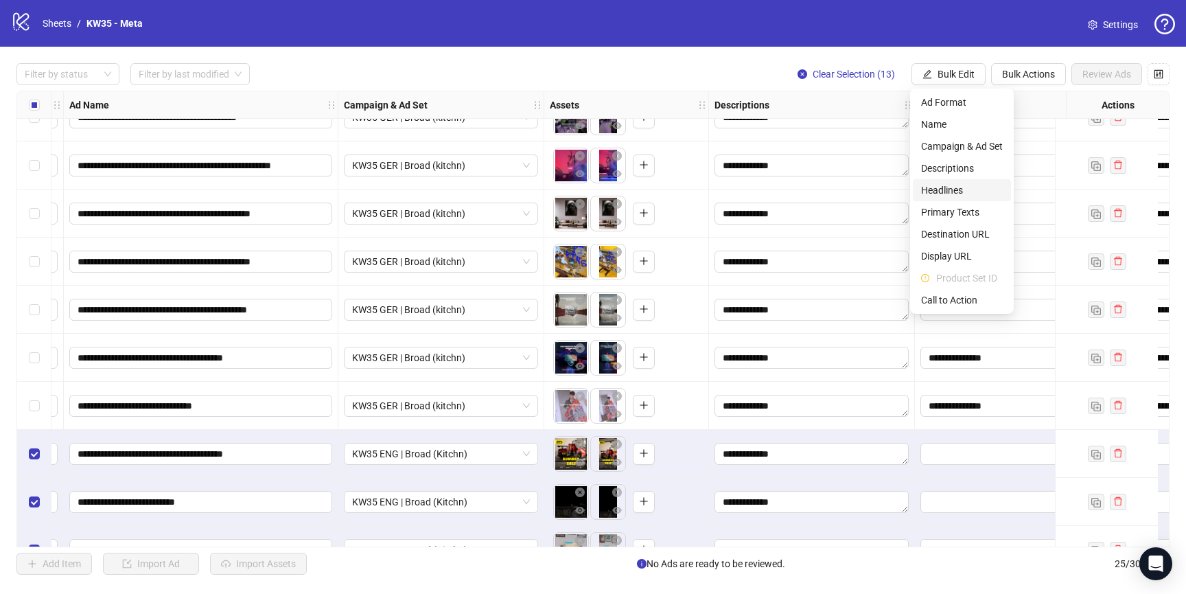
click at [951, 185] on span "Headlines" at bounding box center [962, 190] width 82 height 15
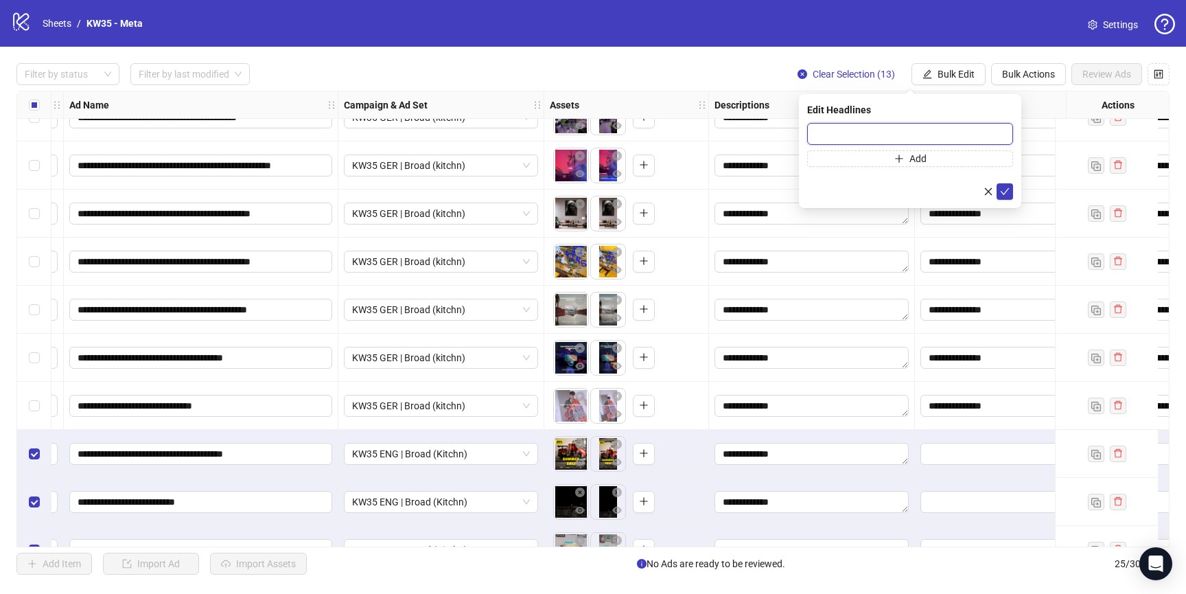
click at [929, 136] on input "text" at bounding box center [910, 134] width 206 height 22
paste input "**********"
click at [826, 135] on input "**********" at bounding box center [910, 134] width 206 height 22
click at [854, 132] on input "**********" at bounding box center [910, 134] width 206 height 22
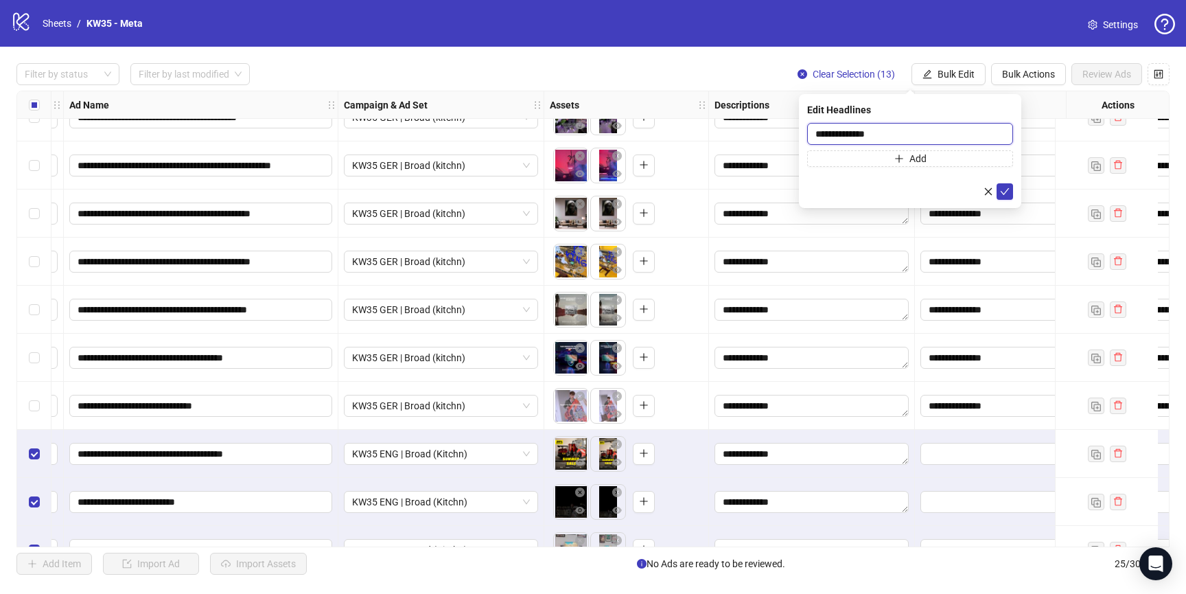
click at [854, 132] on input "**********" at bounding box center [910, 134] width 206 height 22
type input "**********"
click at [1008, 191] on icon "check" at bounding box center [1005, 192] width 10 height 10
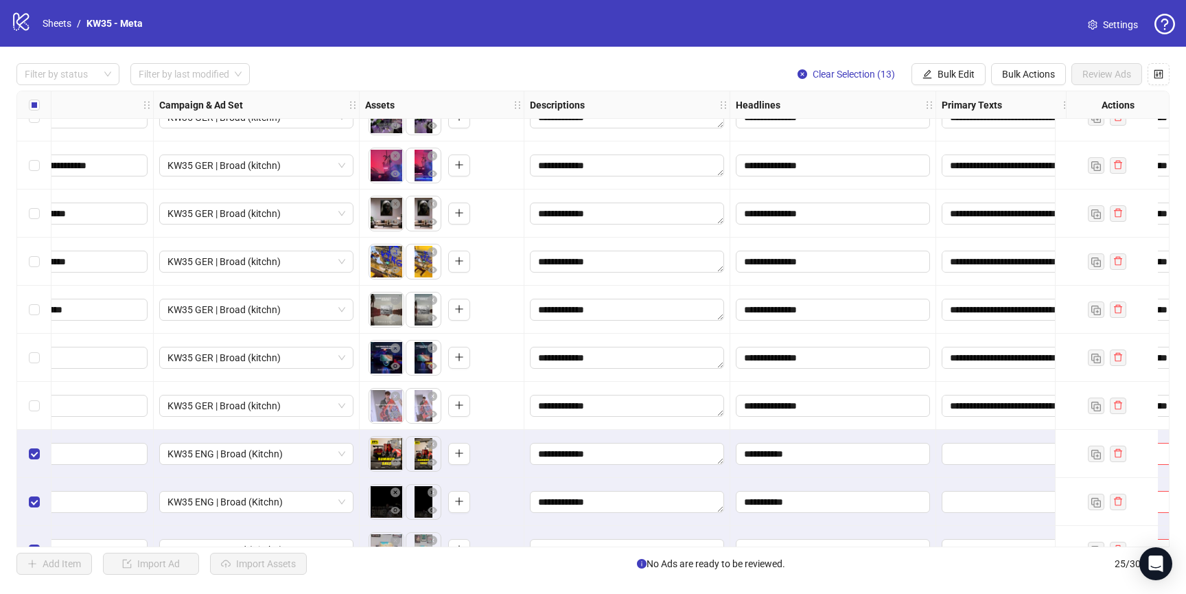
scroll to position [266, 473]
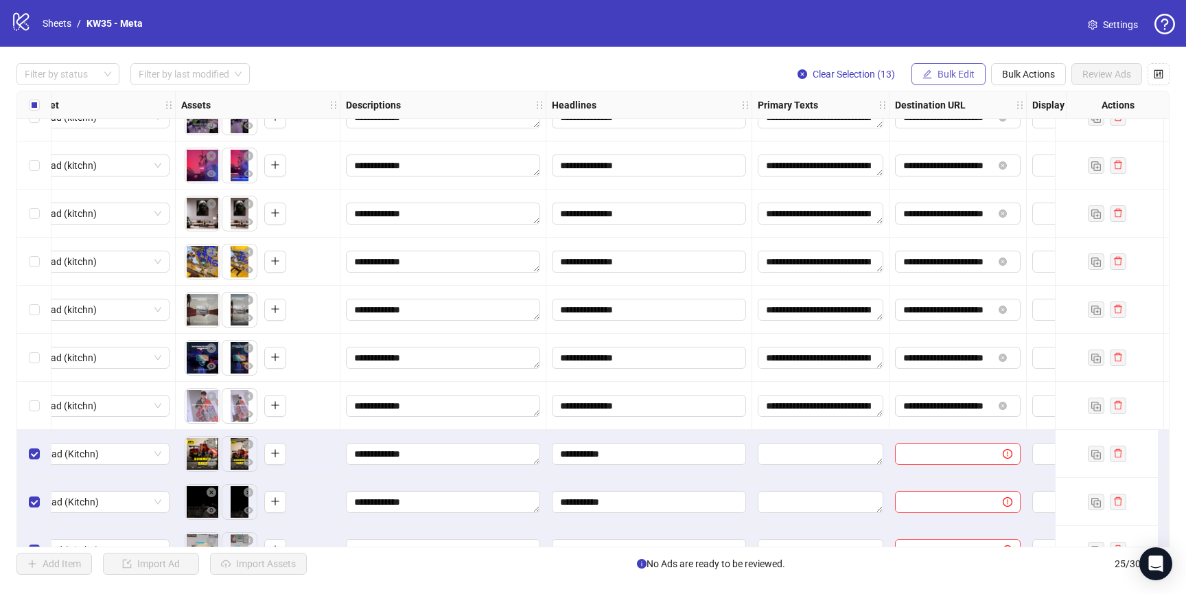
click at [938, 76] on span "Bulk Edit" at bounding box center [956, 74] width 37 height 11
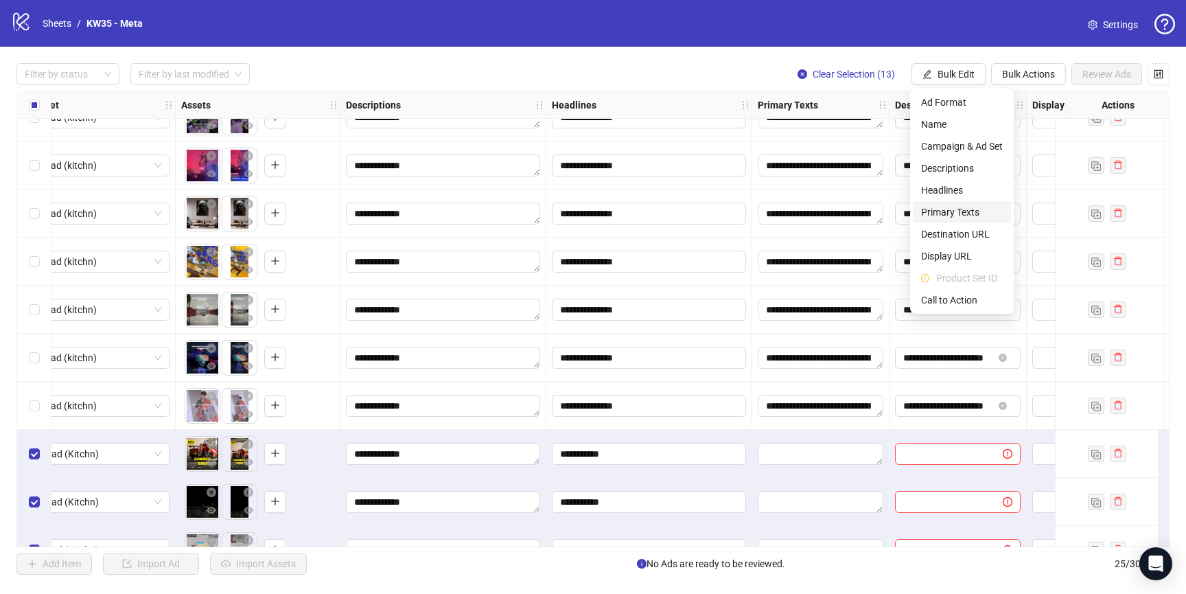
click at [957, 217] on span "Primary Texts" at bounding box center [962, 212] width 82 height 15
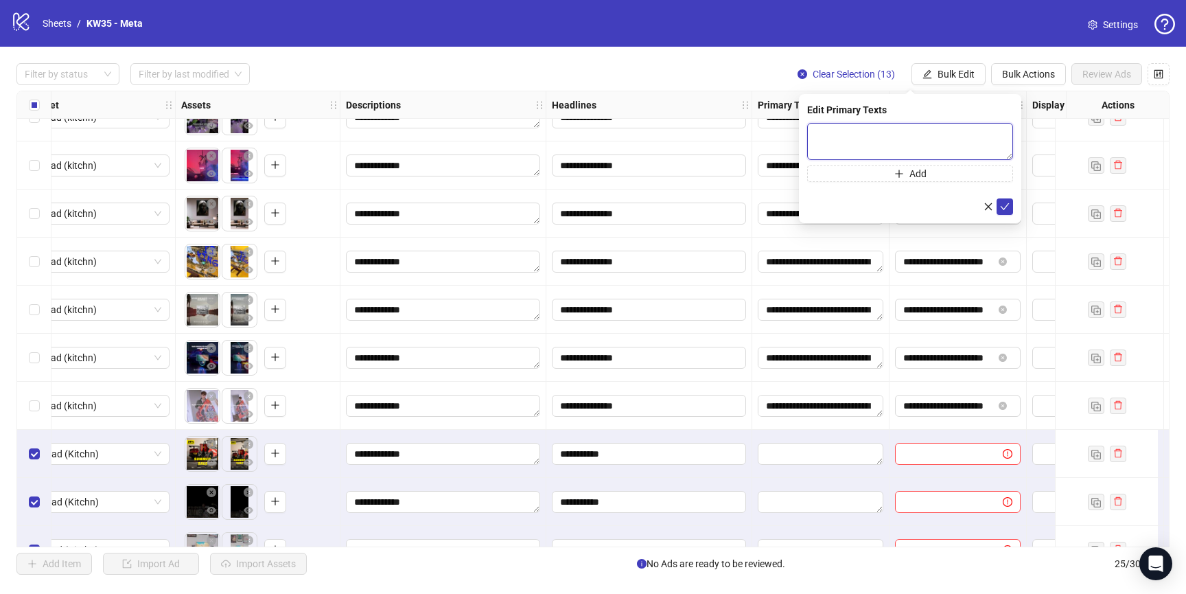
click at [852, 144] on textarea at bounding box center [910, 141] width 206 height 37
paste textarea "**********"
click at [920, 132] on textarea "**********" at bounding box center [910, 141] width 206 height 37
click at [925, 134] on textarea "**********" at bounding box center [910, 141] width 206 height 37
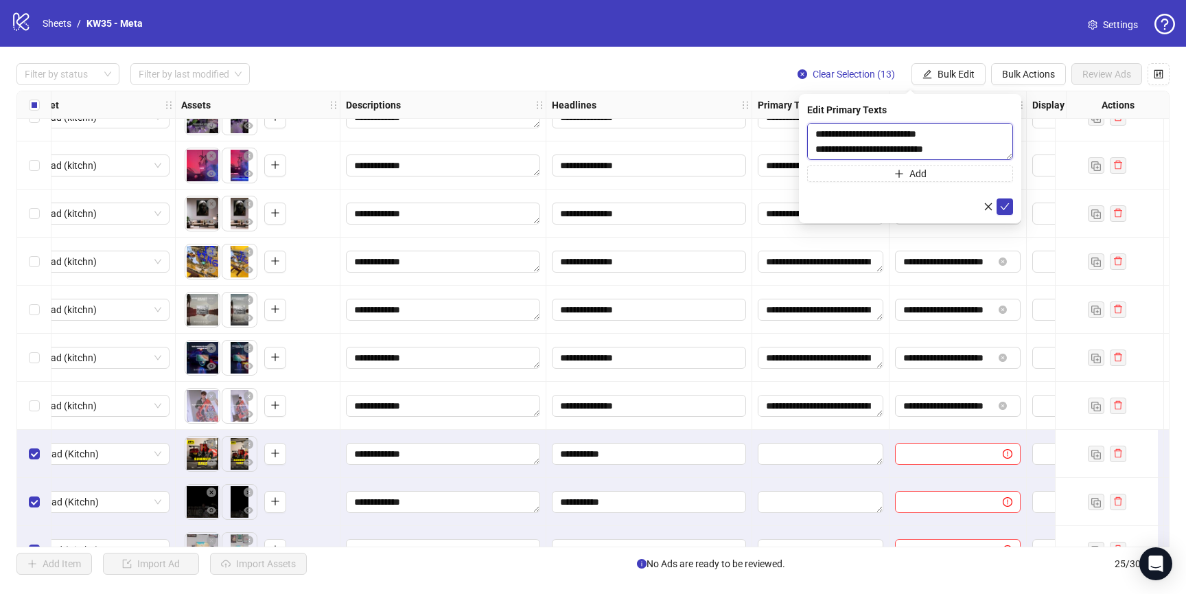
click at [925, 134] on textarea "**********" at bounding box center [910, 141] width 206 height 37
click at [882, 132] on textarea "**********" at bounding box center [910, 141] width 206 height 37
type textarea "**********"
click at [1003, 207] on icon "check" at bounding box center [1005, 207] width 10 height 10
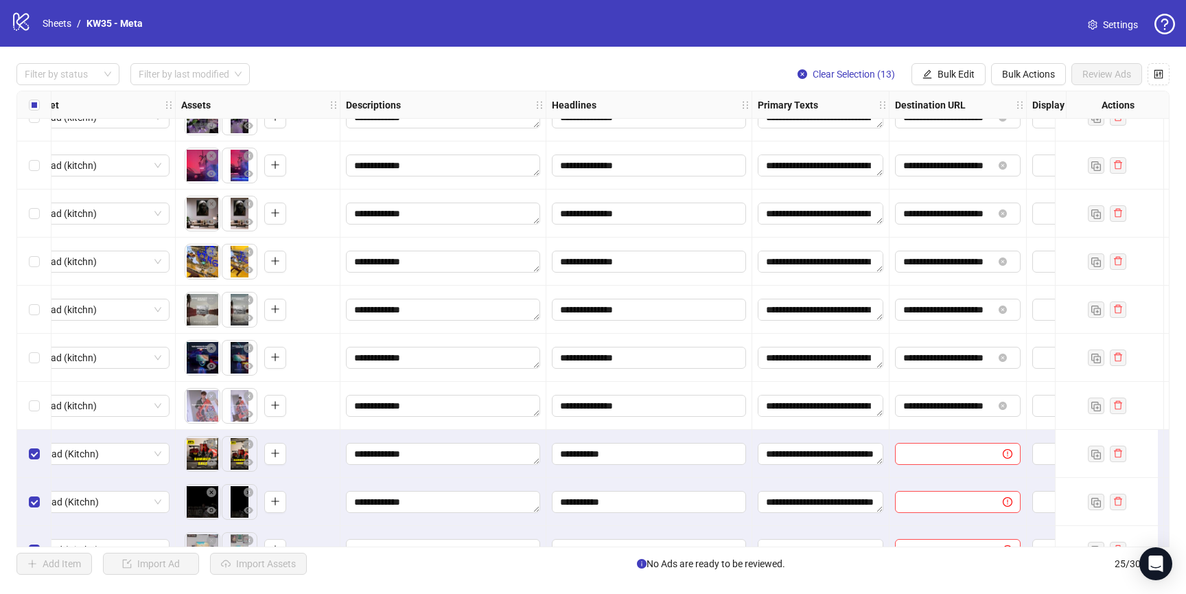
scroll to position [266, 605]
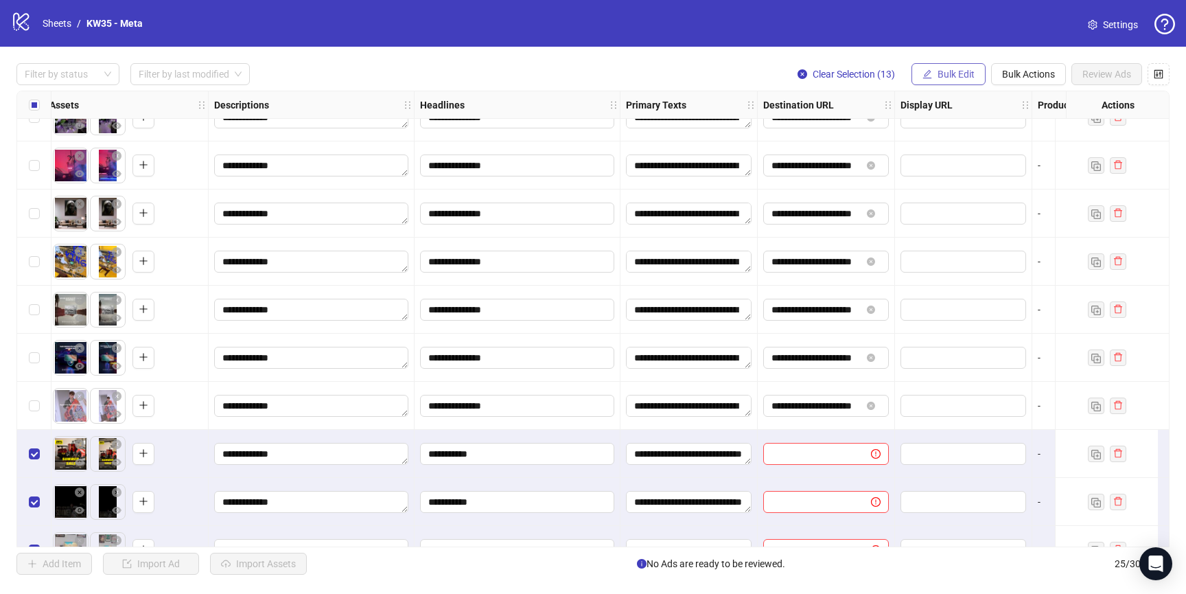
click at [966, 75] on span "Bulk Edit" at bounding box center [956, 74] width 37 height 11
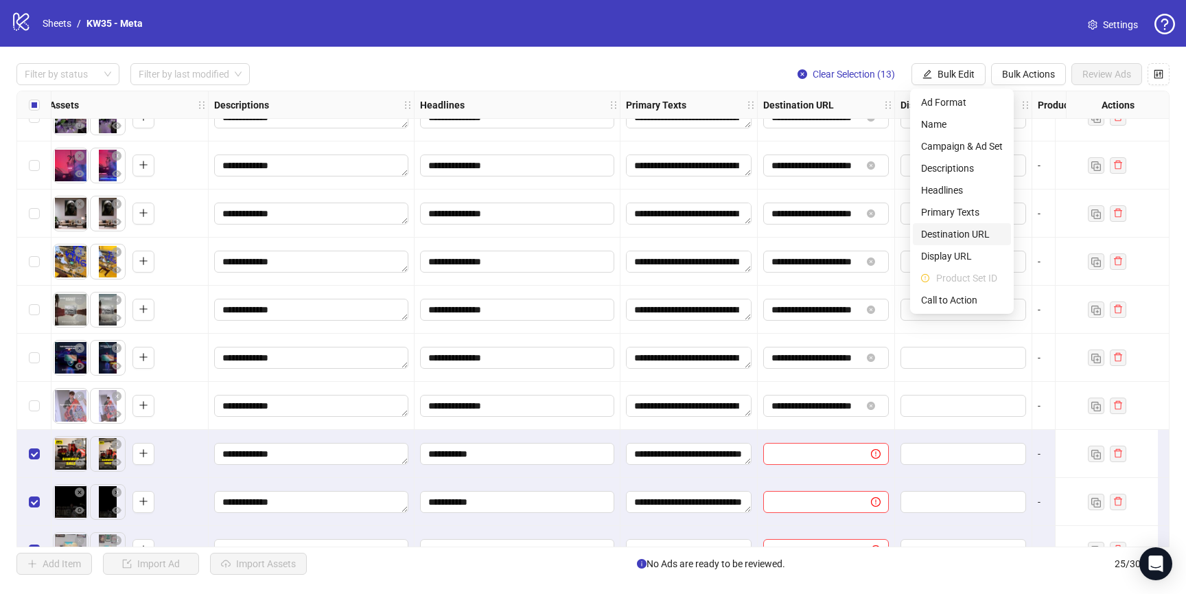
click at [967, 234] on span "Destination URL" at bounding box center [962, 234] width 82 height 15
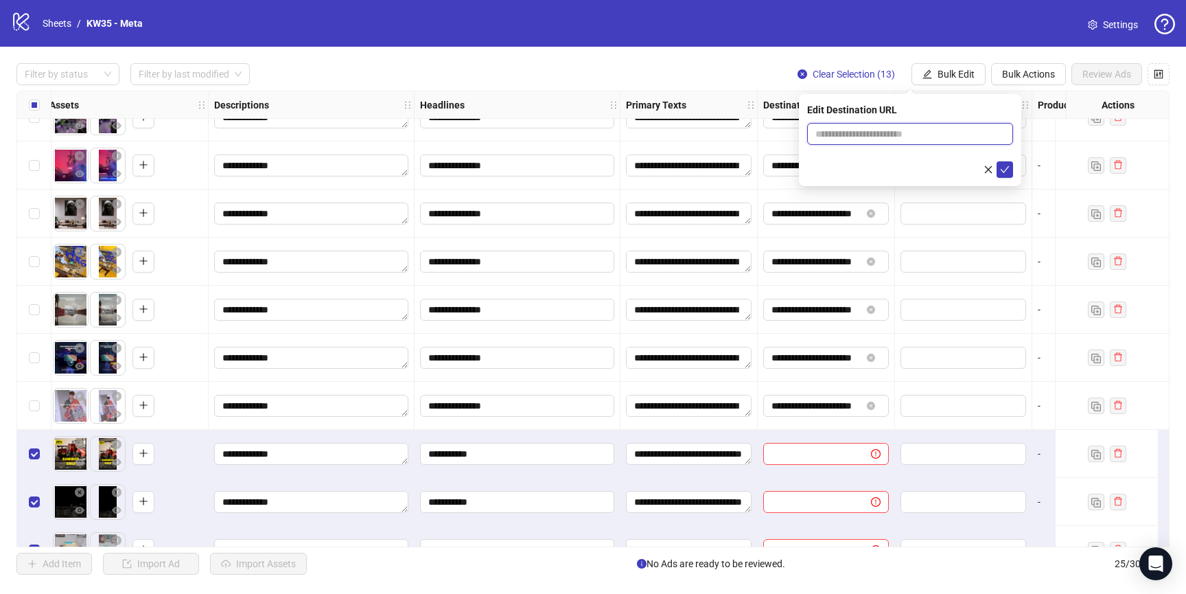
click at [923, 129] on input "text" at bounding box center [904, 133] width 178 height 15
paste input "**********"
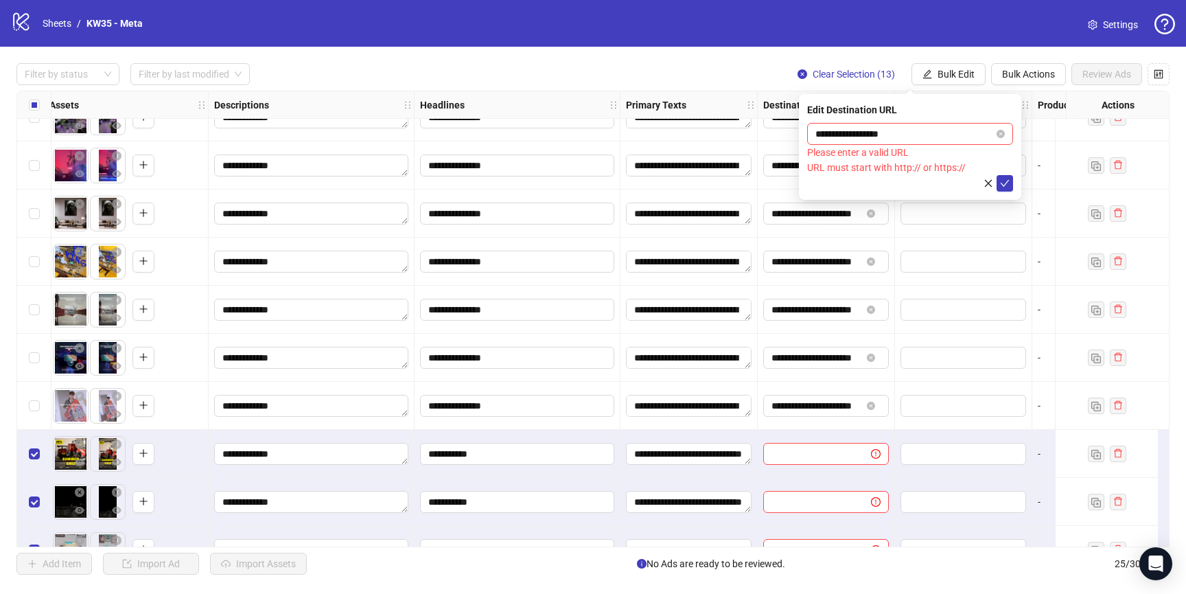
click at [909, 116] on div "Edit Destination URL" at bounding box center [910, 109] width 206 height 15
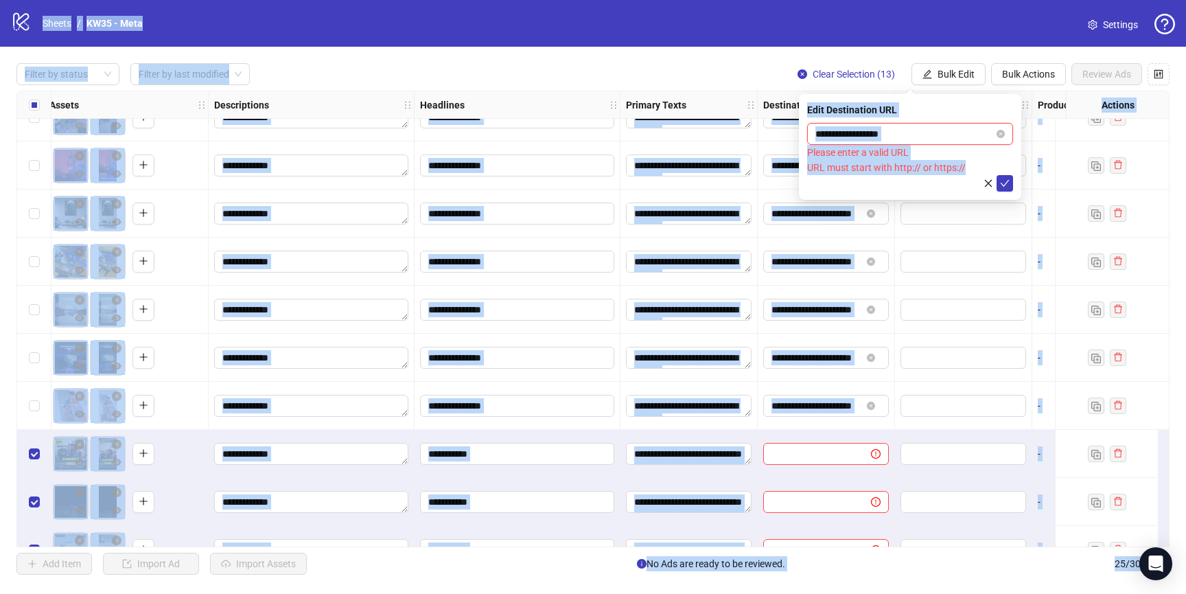
click at [909, 132] on input "**********" at bounding box center [904, 133] width 178 height 15
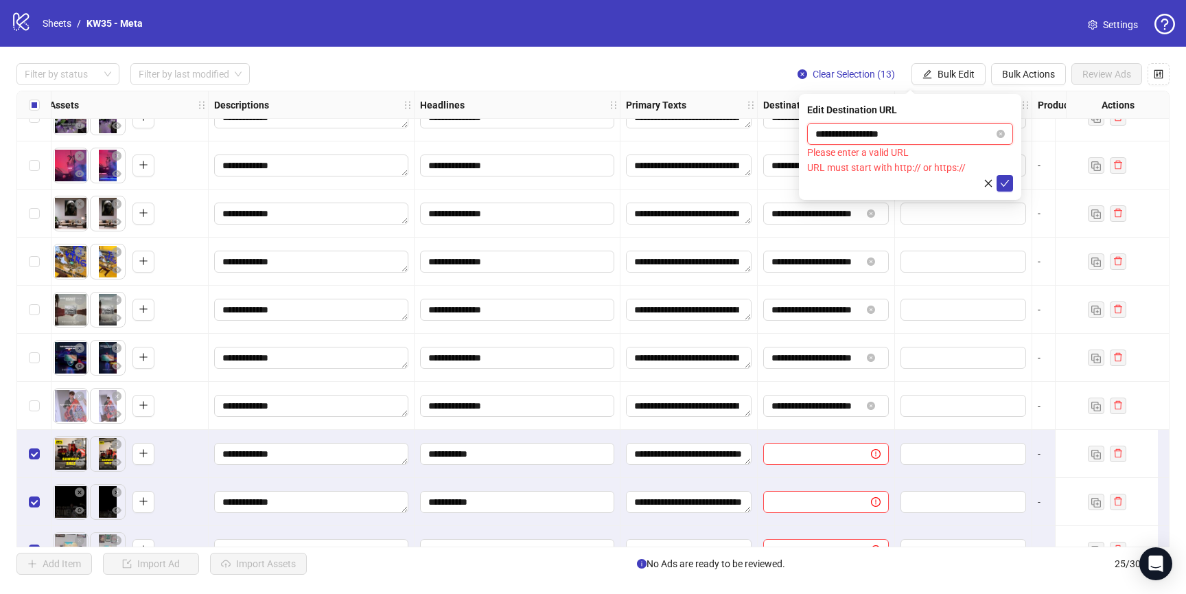
paste input "*****"
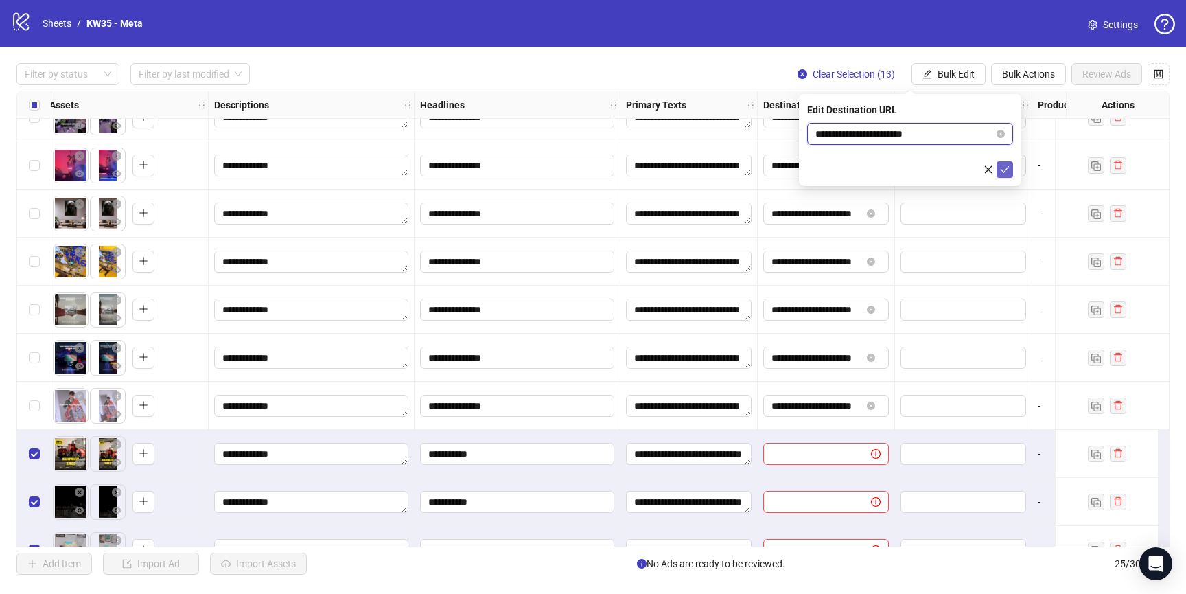
type input "**********"
click at [1004, 167] on icon "check" at bounding box center [1005, 170] width 10 height 10
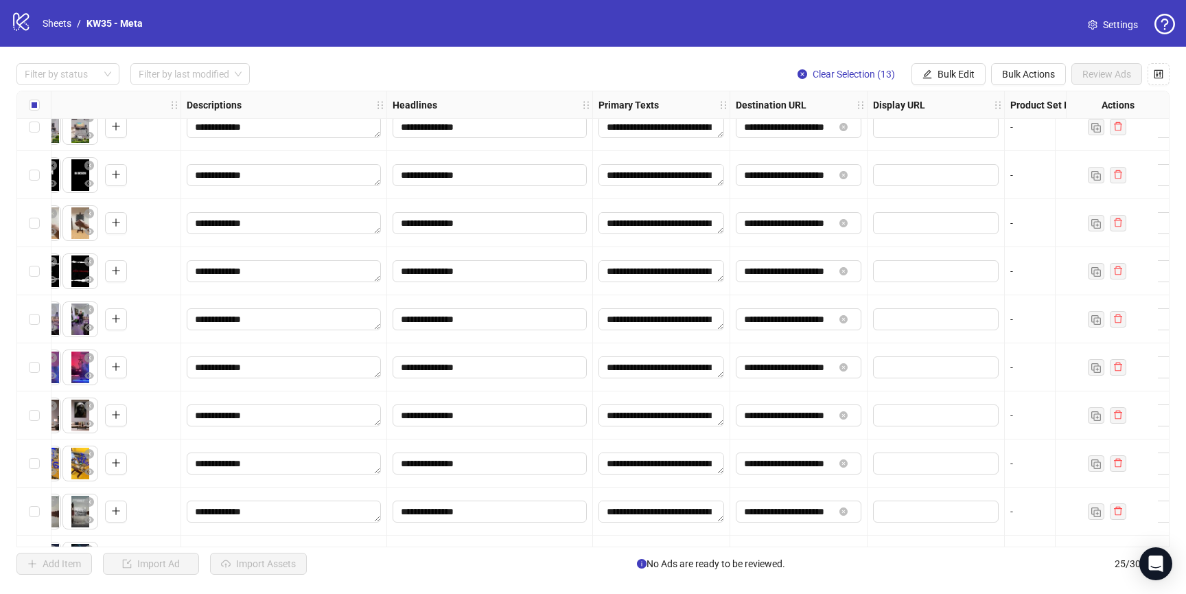
scroll to position [64, 596]
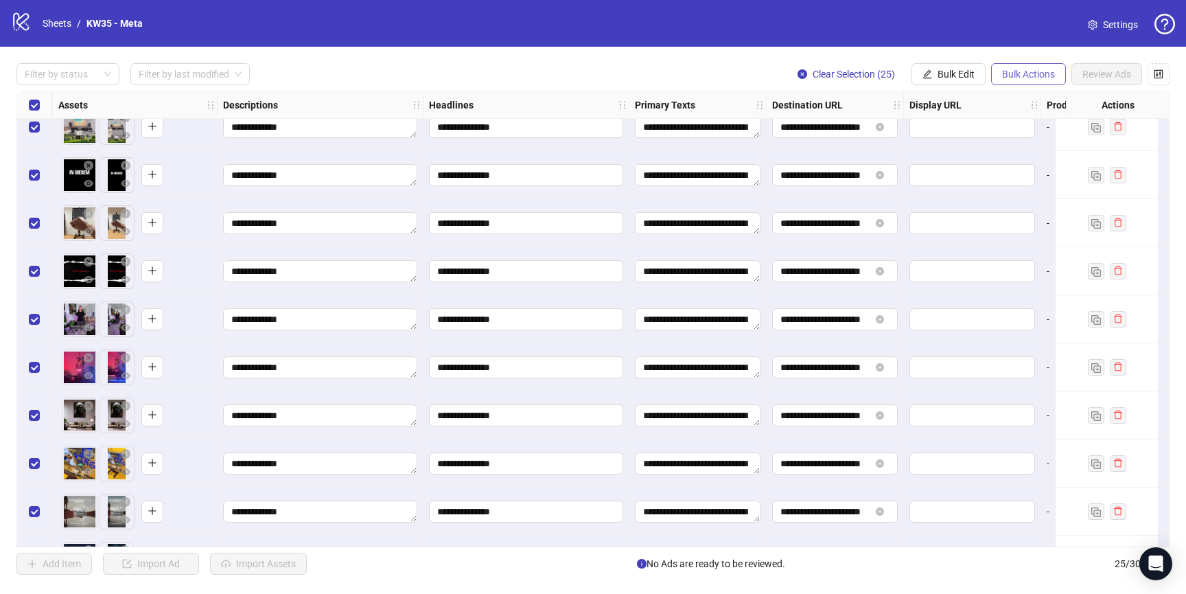
click at [1020, 73] on span "Bulk Actions" at bounding box center [1028, 74] width 53 height 11
click at [973, 76] on span "Bulk Edit" at bounding box center [956, 74] width 37 height 11
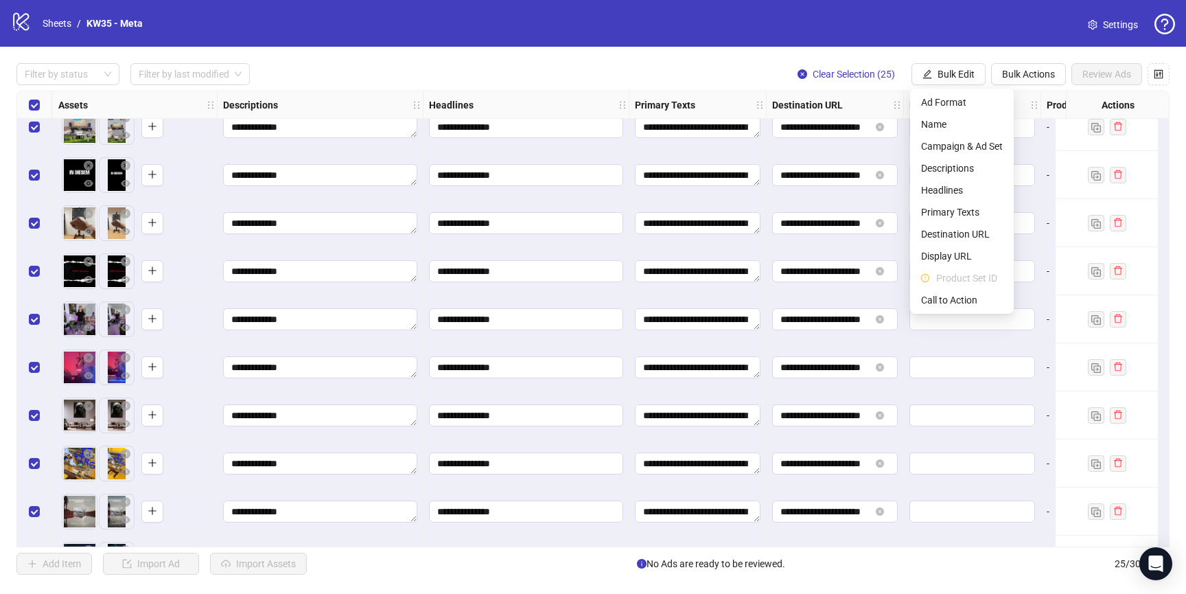
click at [968, 286] on li "Product Set ID" at bounding box center [962, 278] width 98 height 22
click at [965, 294] on span "Call to Action" at bounding box center [962, 299] width 82 height 15
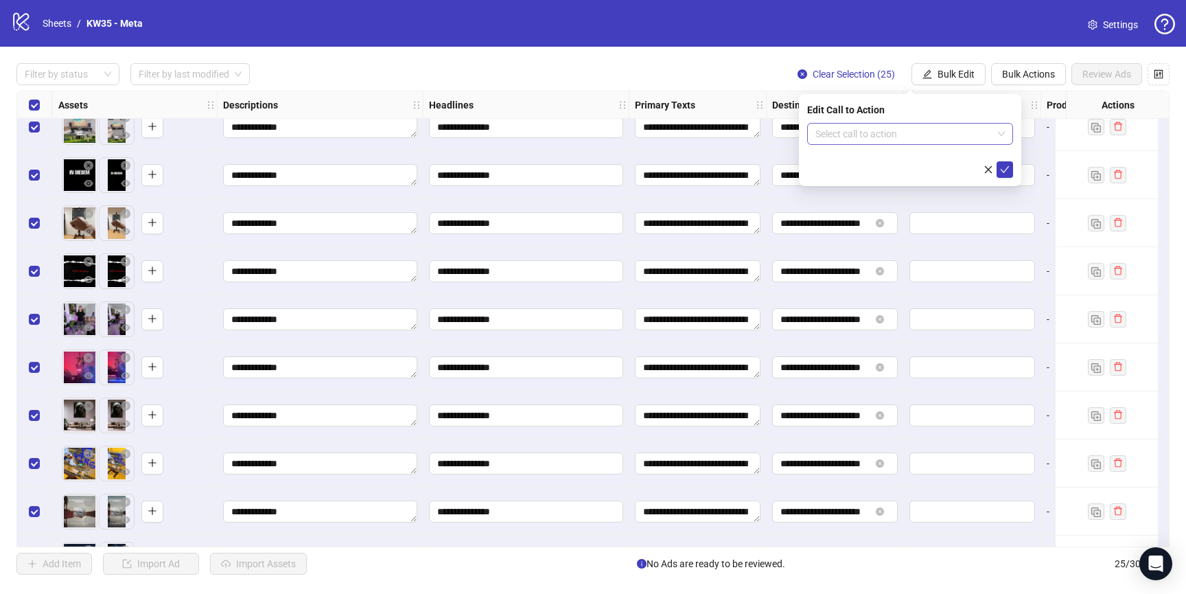
click at [891, 127] on input "search" at bounding box center [903, 134] width 177 height 21
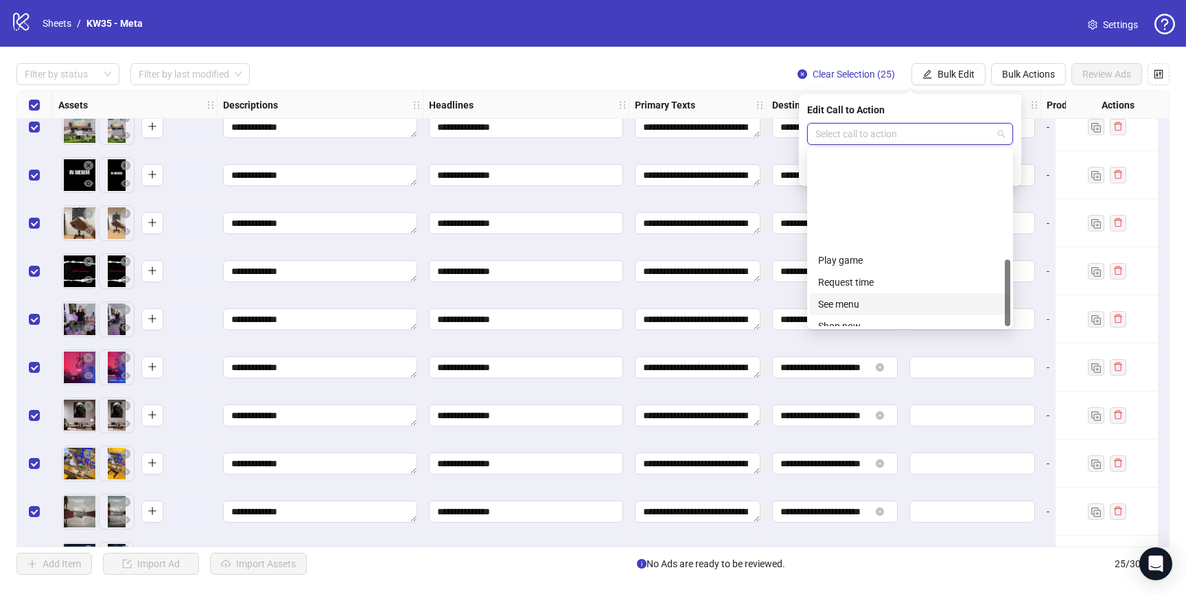
scroll to position [286, 0]
drag, startPoint x: 882, startPoint y: 196, endPoint x: 876, endPoint y: 200, distance: 7.8
click at [878, 200] on div "Shop now" at bounding box center [910, 205] width 200 height 22
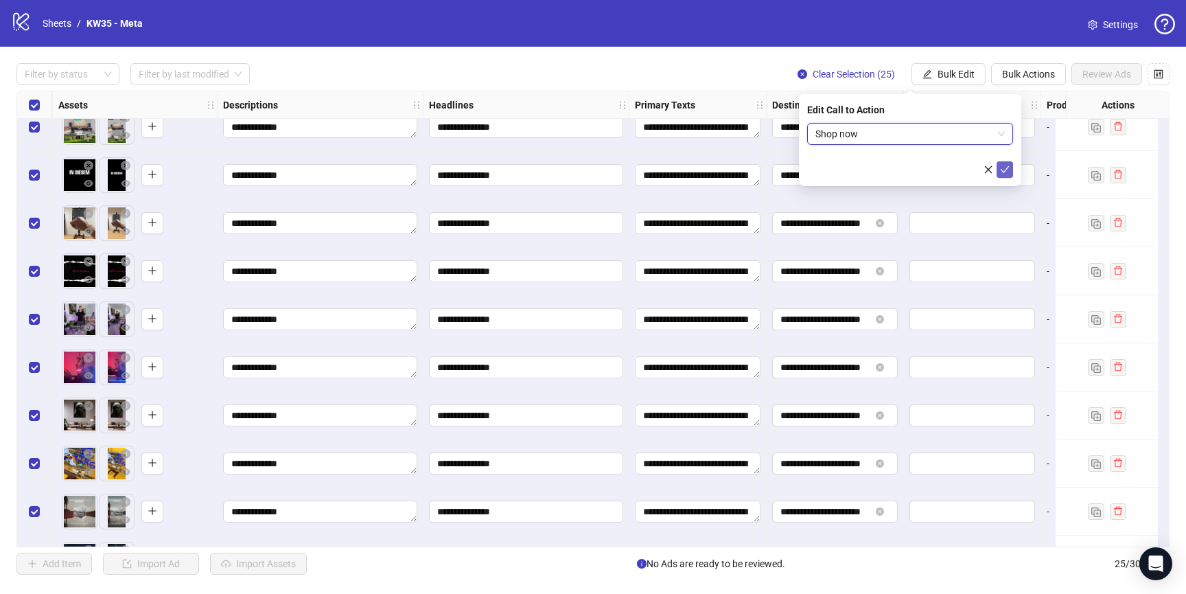
click at [1010, 172] on button "submit" at bounding box center [1005, 169] width 16 height 16
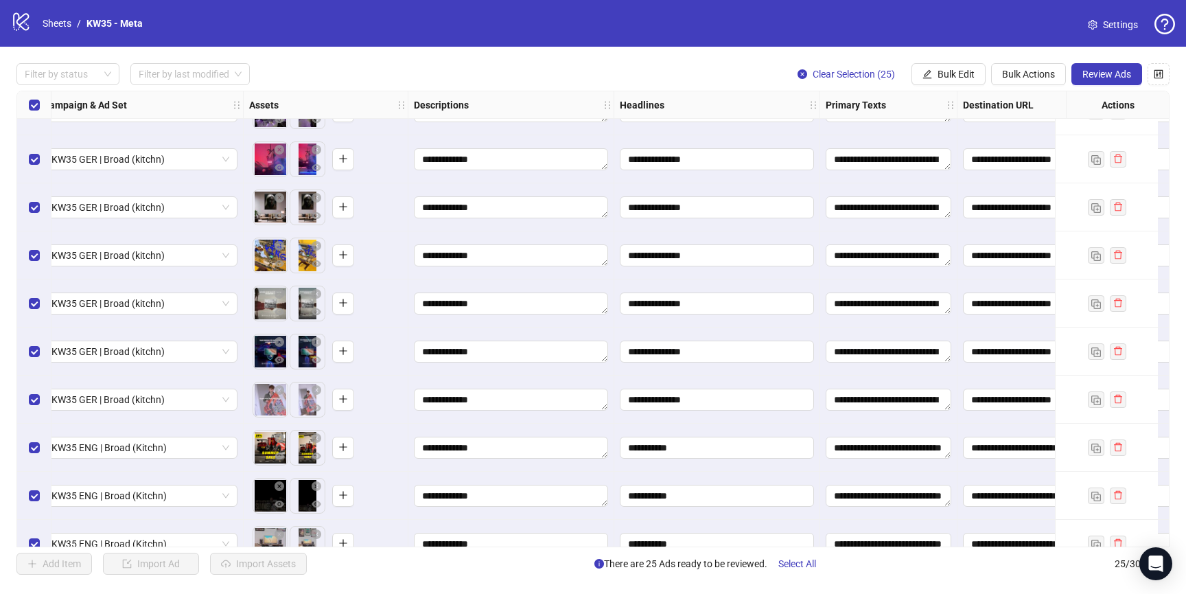
scroll to position [272, 487]
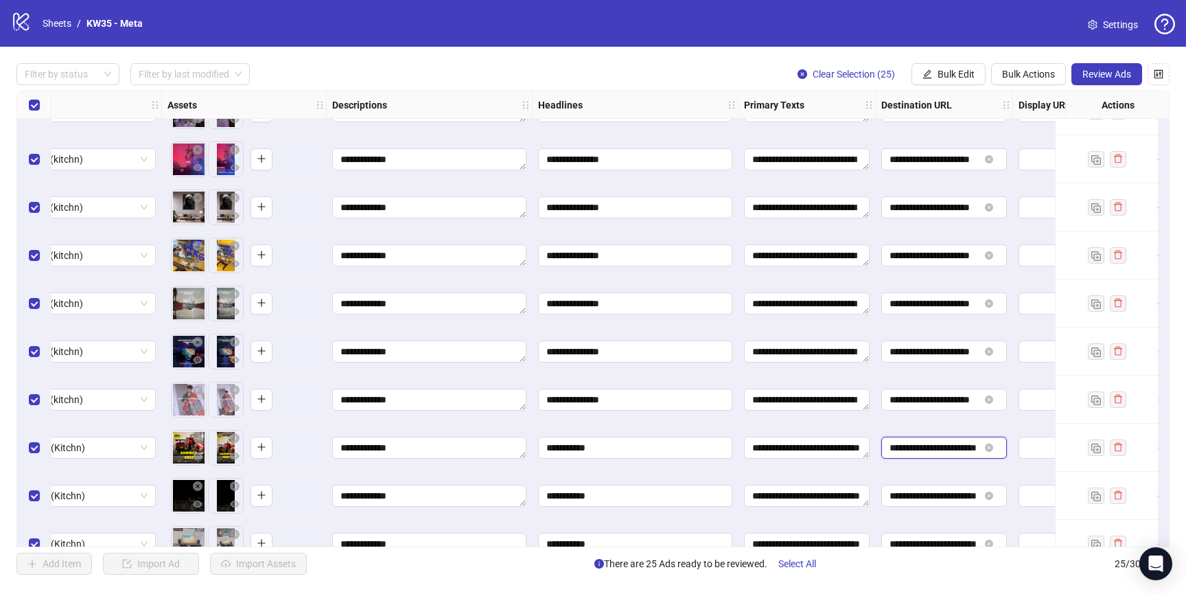
click at [917, 445] on input "**********" at bounding box center [935, 447] width 90 height 15
paste input "**********"
type input "**********"
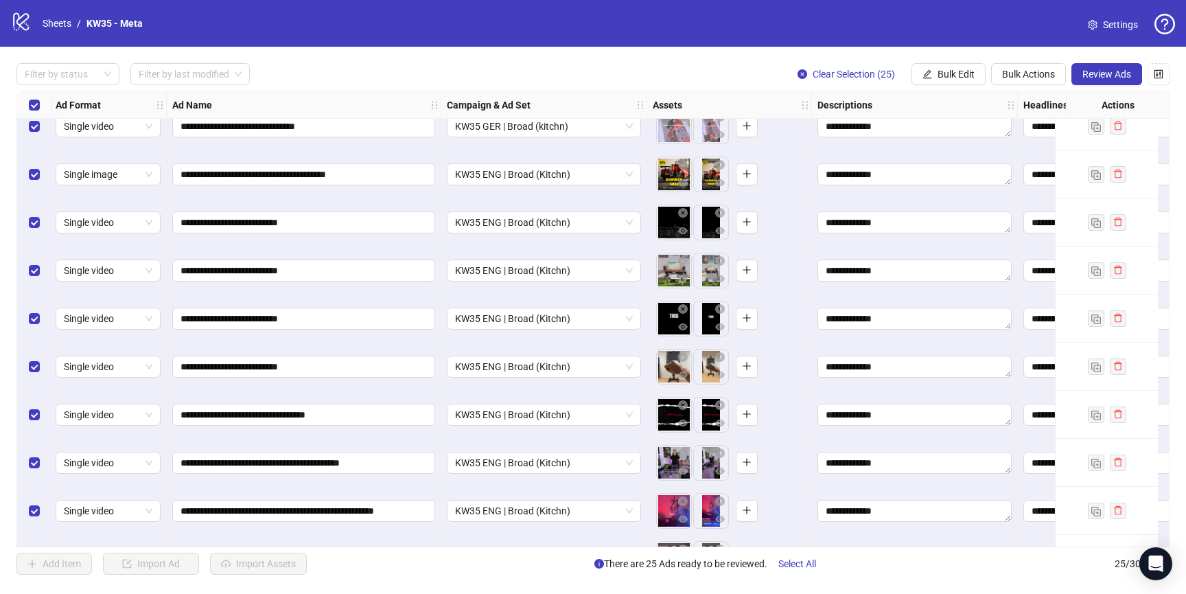
scroll to position [779, 1]
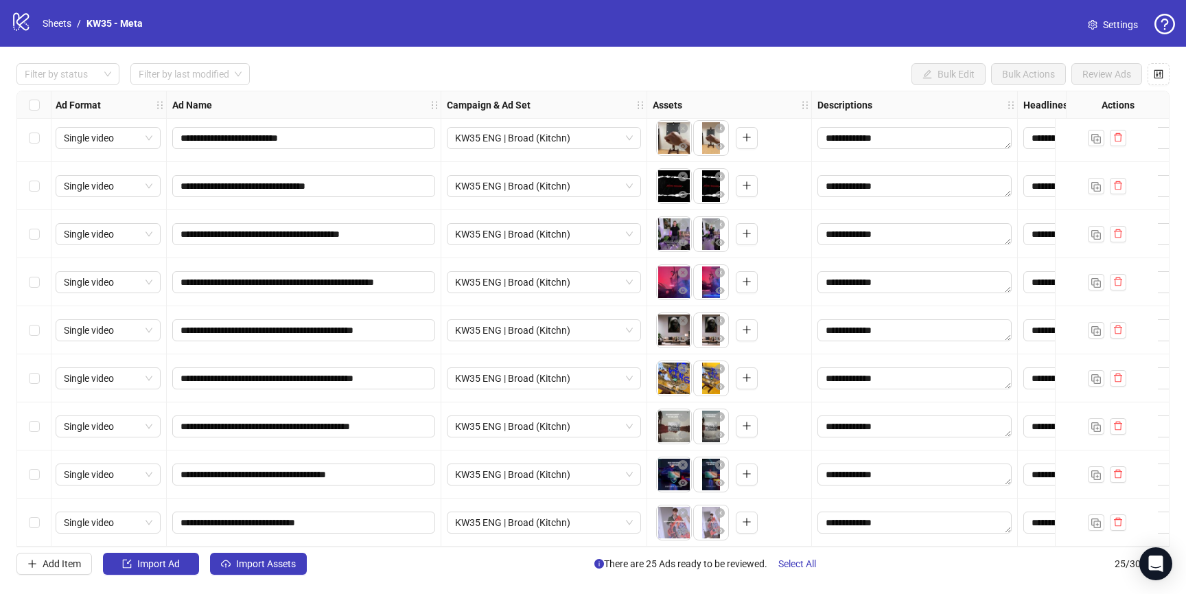
click at [330, 568] on div "Add Item Import Ad Import Assets There are 25 Ads ready to be reviewed. Select …" at bounding box center [592, 564] width 1153 height 22
click at [283, 564] on span "Import Assets" at bounding box center [266, 563] width 60 height 11
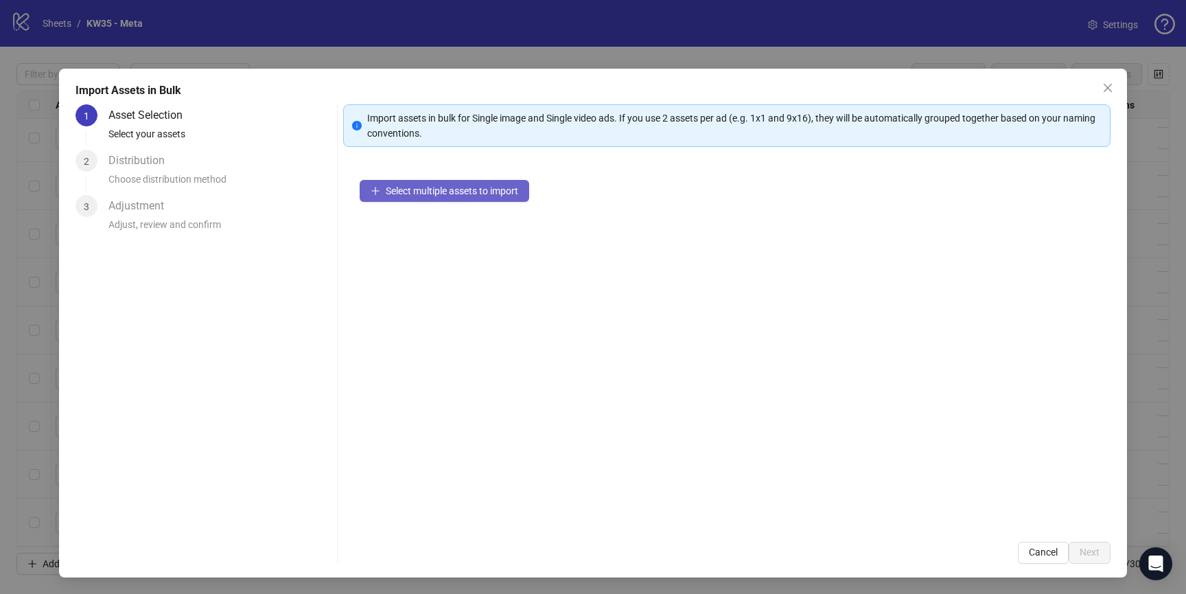
click at [406, 186] on span "Select multiple assets to import" at bounding box center [452, 190] width 132 height 11
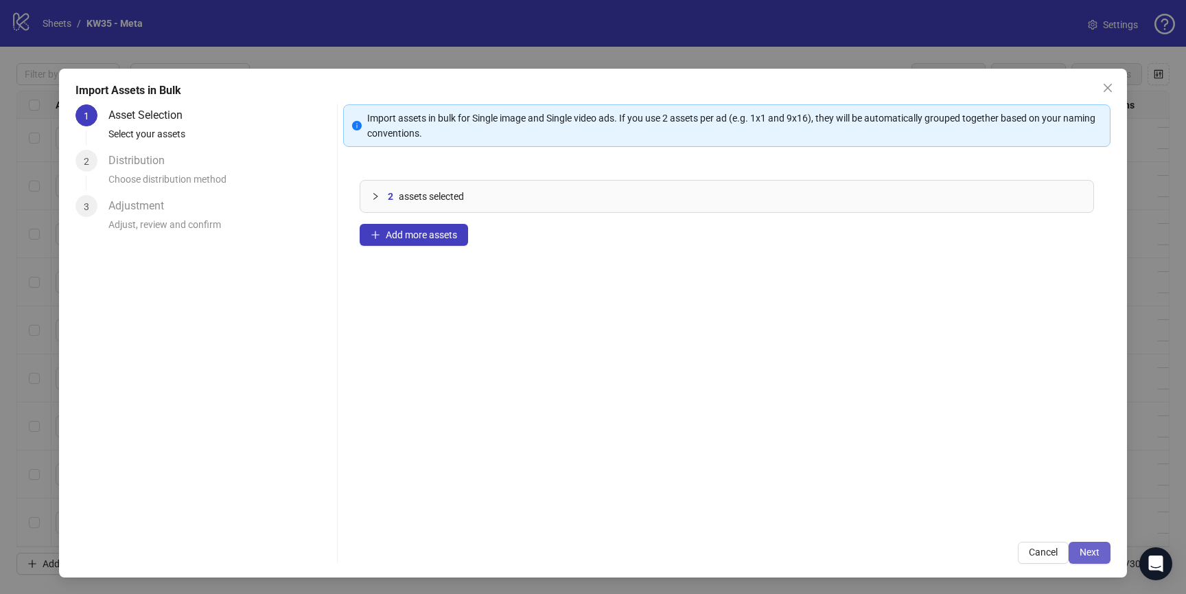
click at [1087, 546] on span "Next" at bounding box center [1090, 551] width 20 height 11
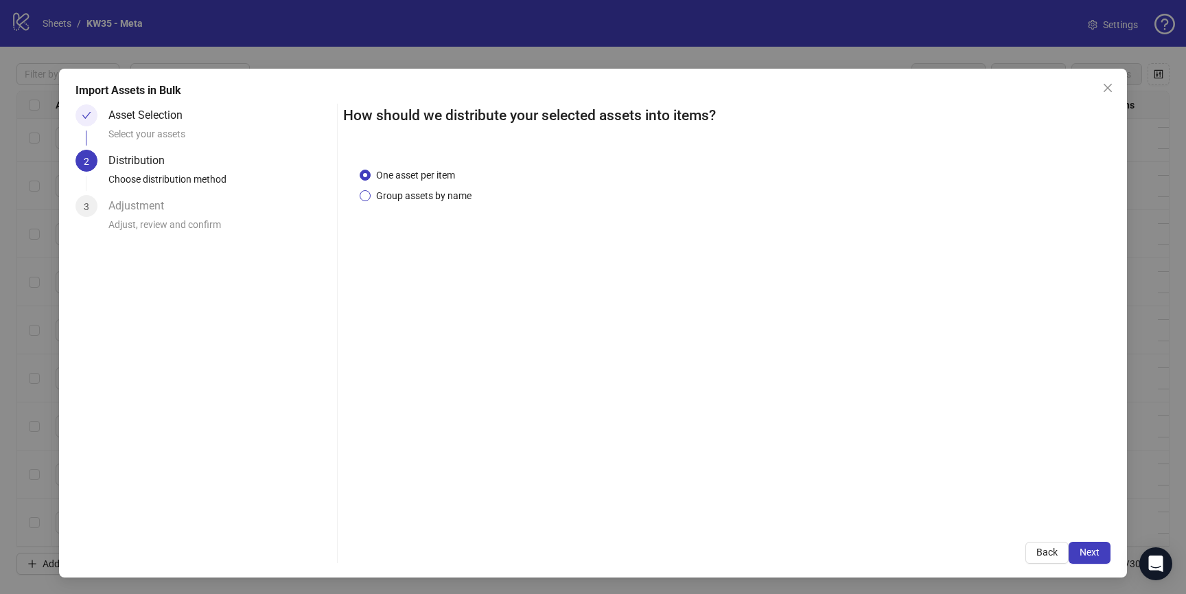
click at [406, 191] on span "Group assets by name" at bounding box center [424, 195] width 106 height 15
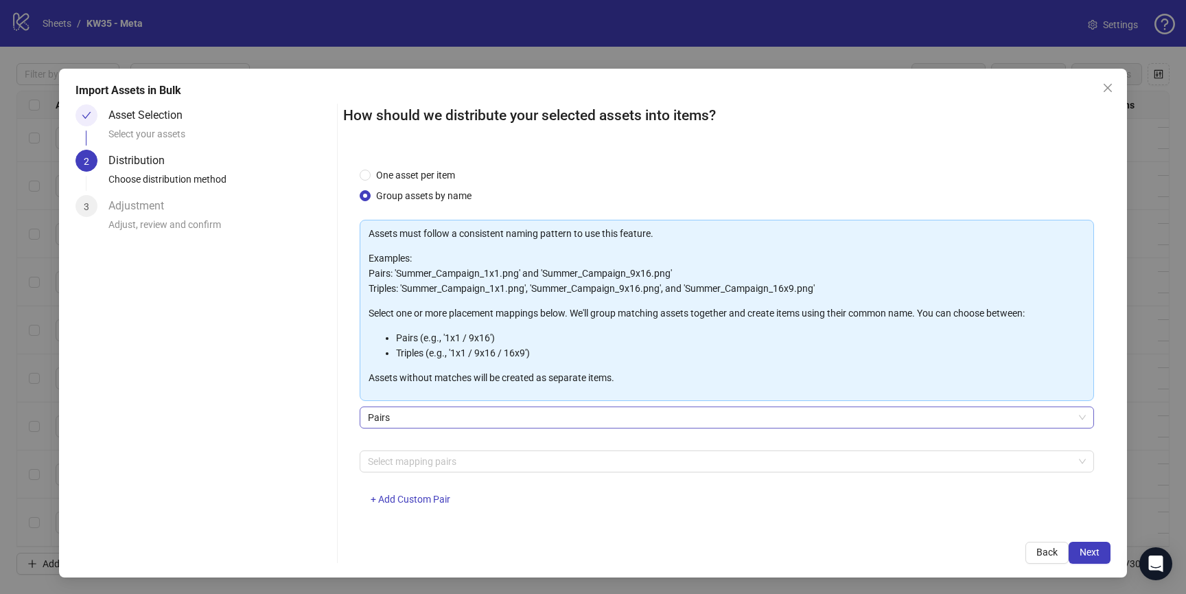
click at [428, 417] on span "Pairs" at bounding box center [727, 417] width 718 height 21
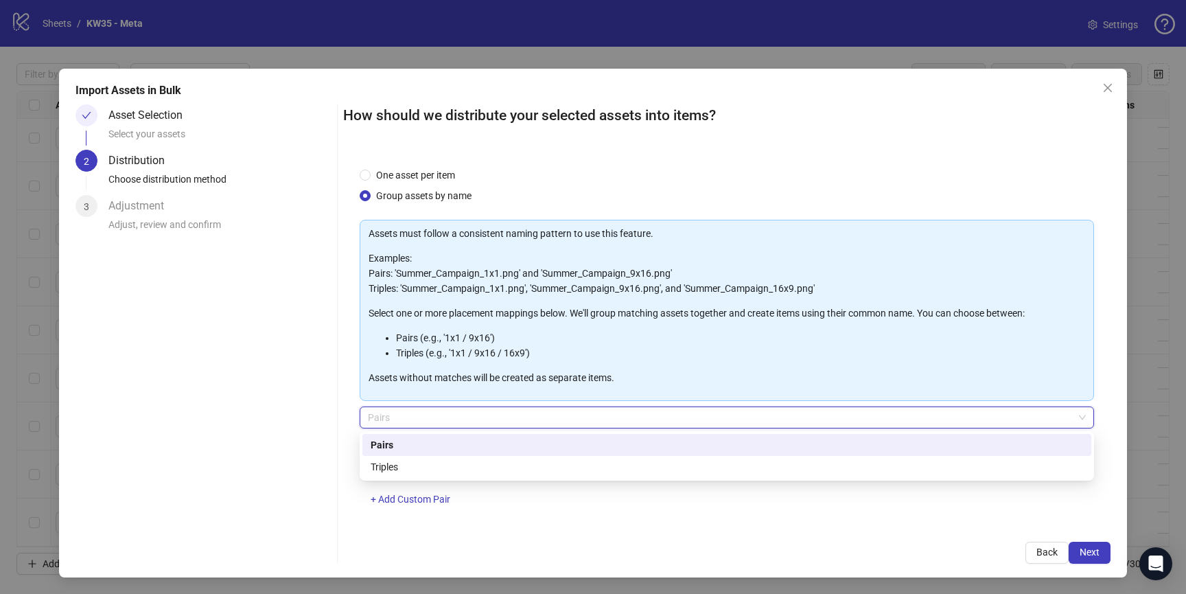
drag, startPoint x: 315, startPoint y: 443, endPoint x: 380, endPoint y: 454, distance: 65.4
click at [316, 443] on div "Asset Selection Select your assets 2 Distribution Choose distribution method 3 …" at bounding box center [204, 333] width 256 height 459
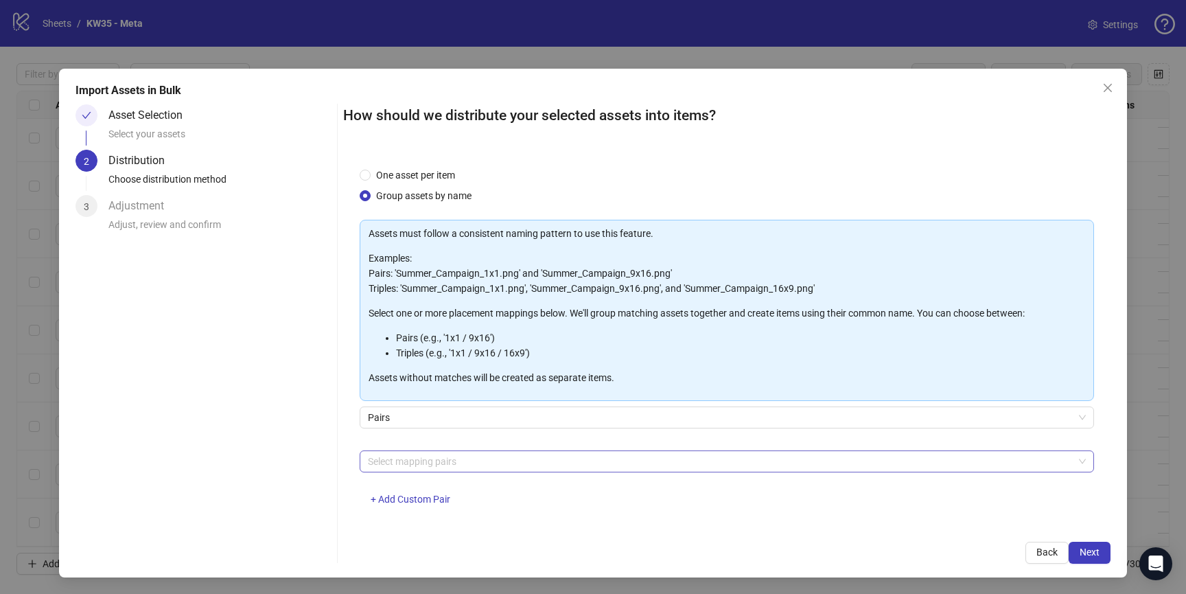
click at [404, 463] on div at bounding box center [719, 461] width 715 height 19
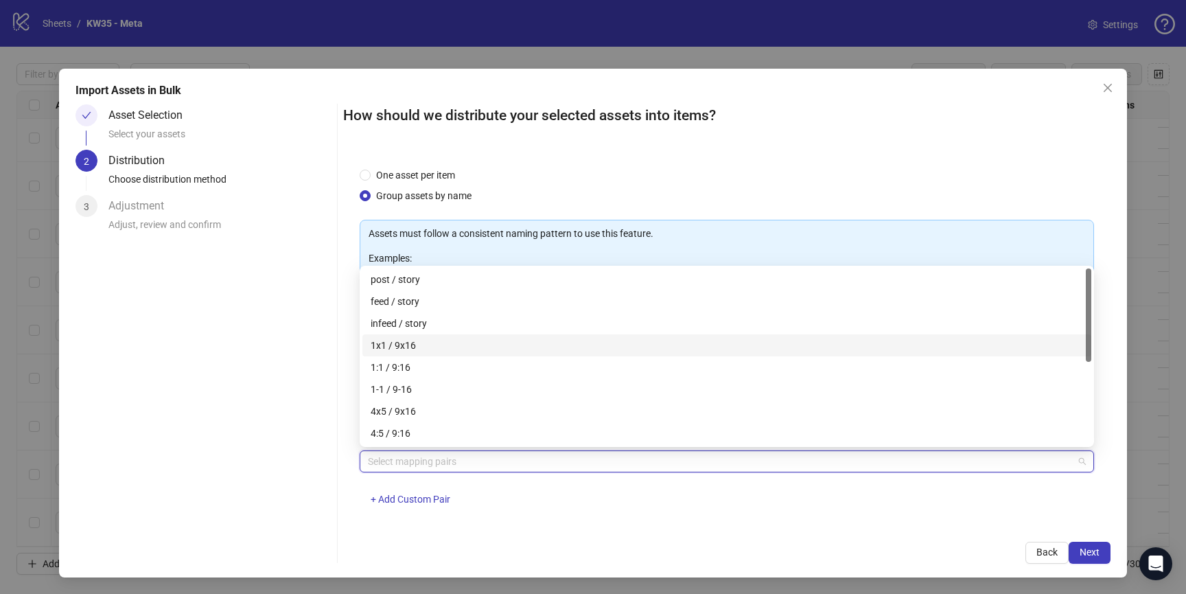
drag, startPoint x: 403, startPoint y: 341, endPoint x: 472, endPoint y: 355, distance: 70.0
click at [403, 341] on div "1x1 / 9x16" at bounding box center [727, 345] width 712 height 15
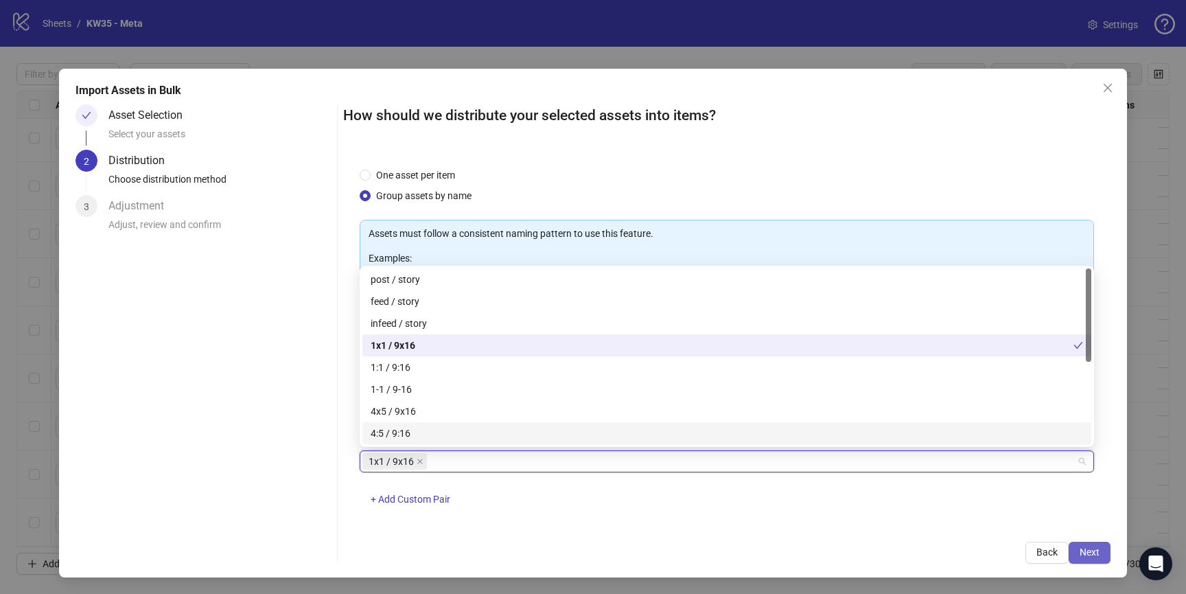
click at [1087, 548] on span "Next" at bounding box center [1090, 551] width 20 height 11
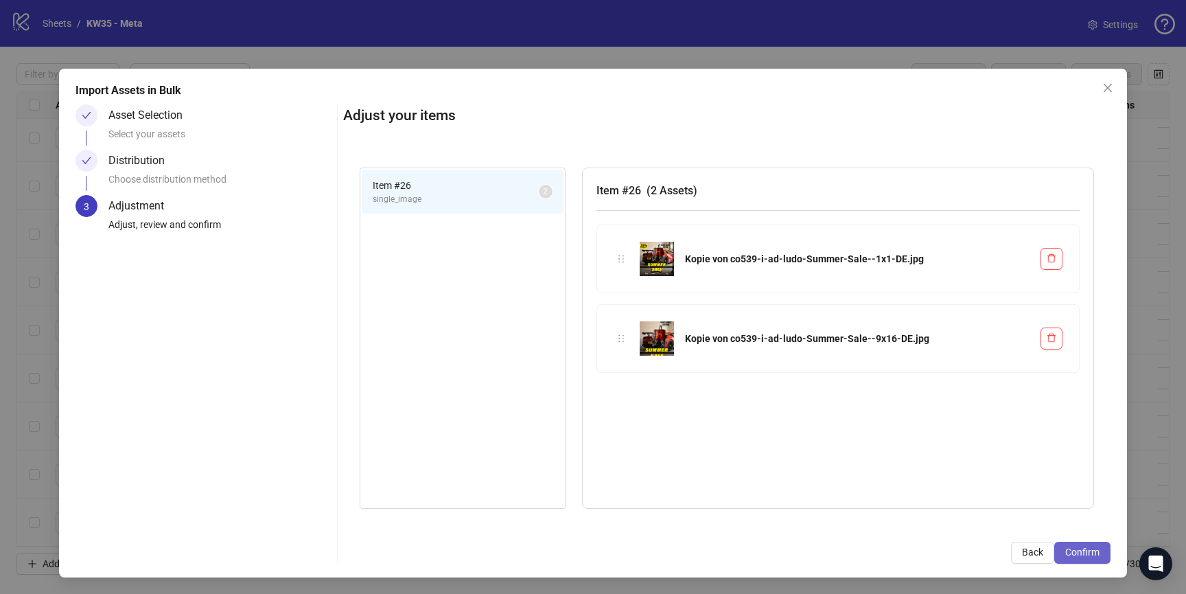
click at [1089, 553] on span "Confirm" at bounding box center [1082, 551] width 34 height 11
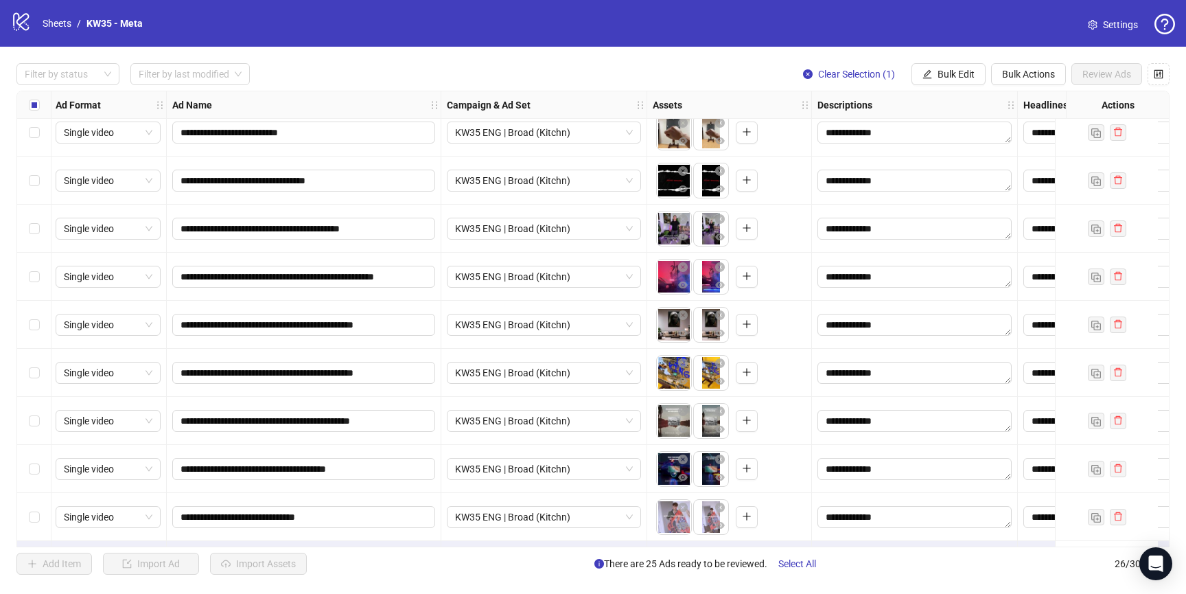
scroll to position [827, 1]
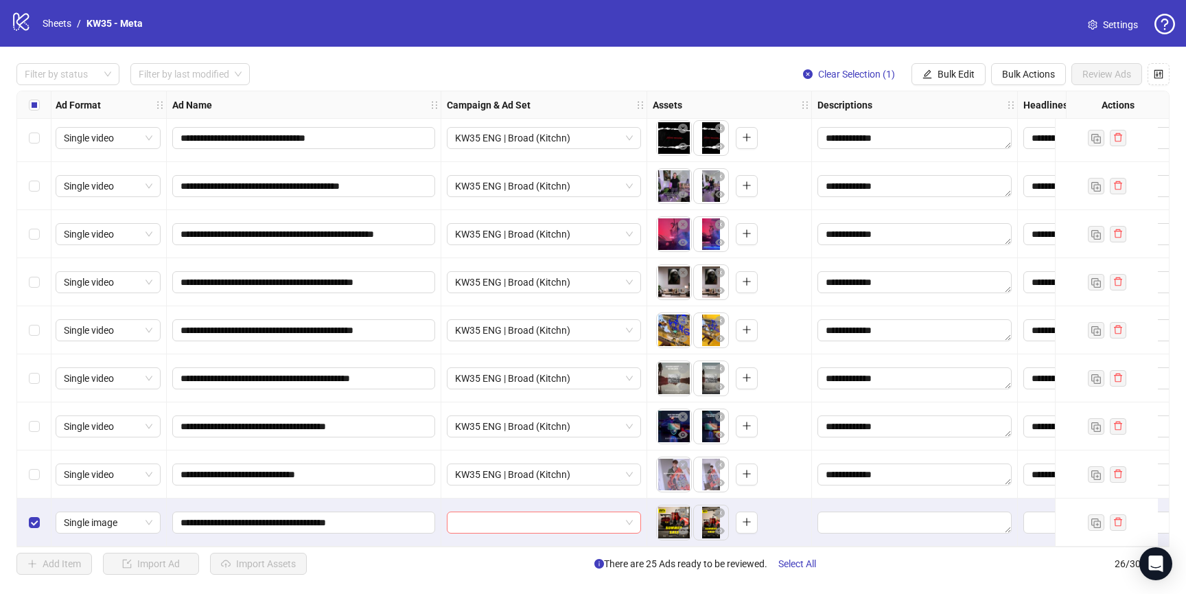
click at [540, 526] on input "search" at bounding box center [537, 522] width 165 height 21
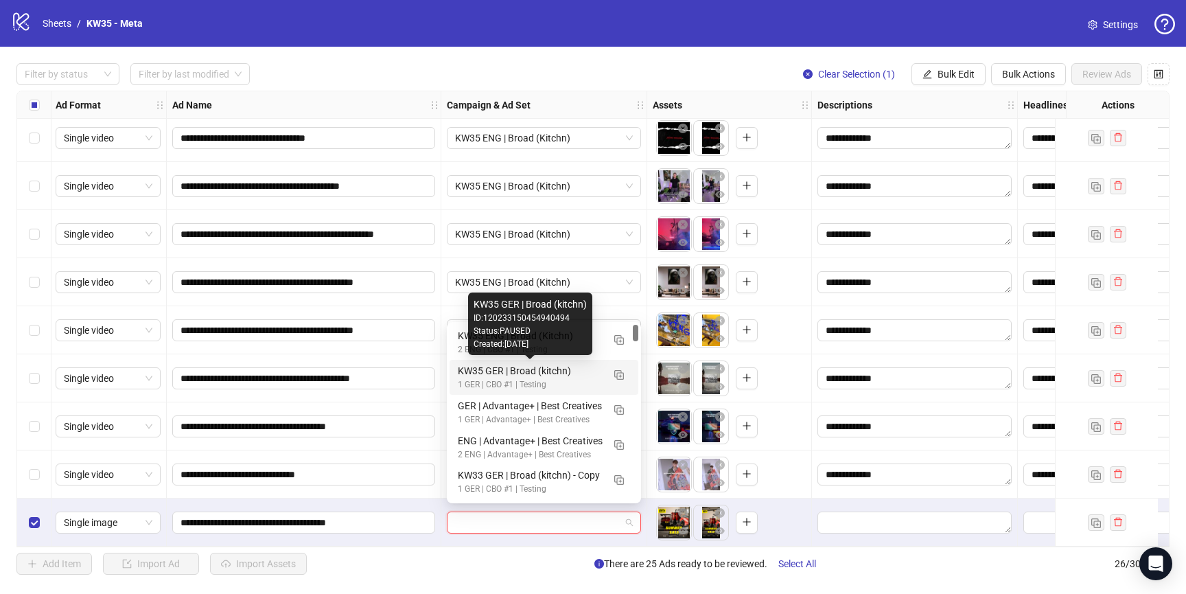
click at [545, 375] on div "KW35 GER | Broad (kitchn)" at bounding box center [530, 370] width 145 height 15
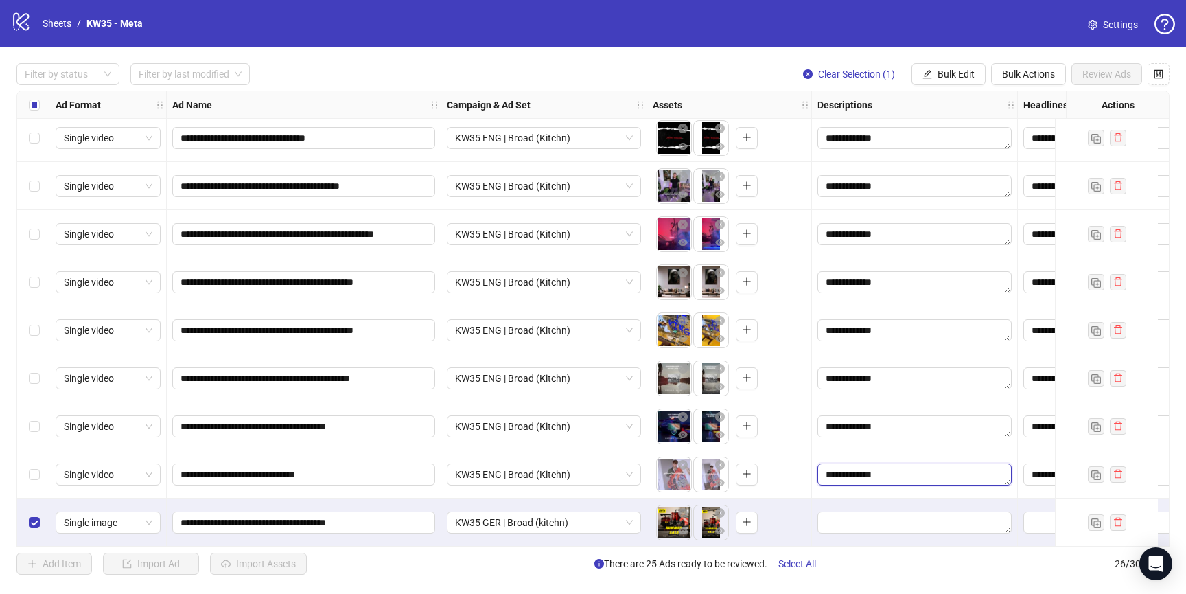
click at [921, 470] on textarea "**********" at bounding box center [914, 474] width 194 height 22
click at [800, 513] on div "To pick up a draggable item, press the space bar. While dragging, use the arrow…" at bounding box center [729, 522] width 153 height 43
click at [892, 520] on textarea "Edit values" at bounding box center [914, 522] width 194 height 22
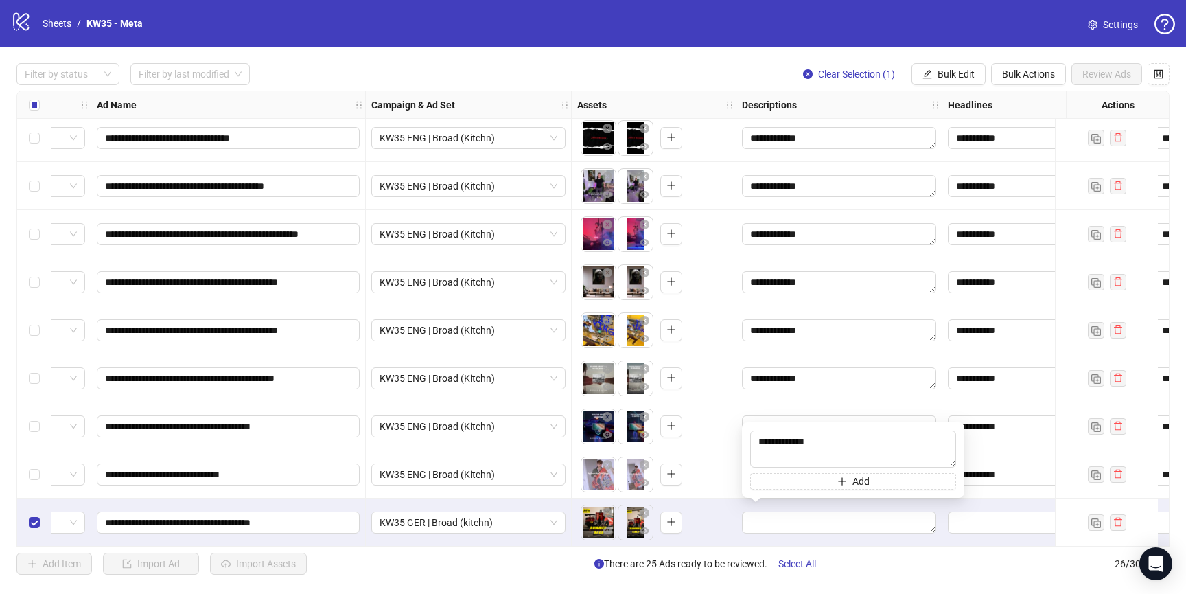
click at [867, 552] on div "**********" at bounding box center [593, 319] width 1186 height 544
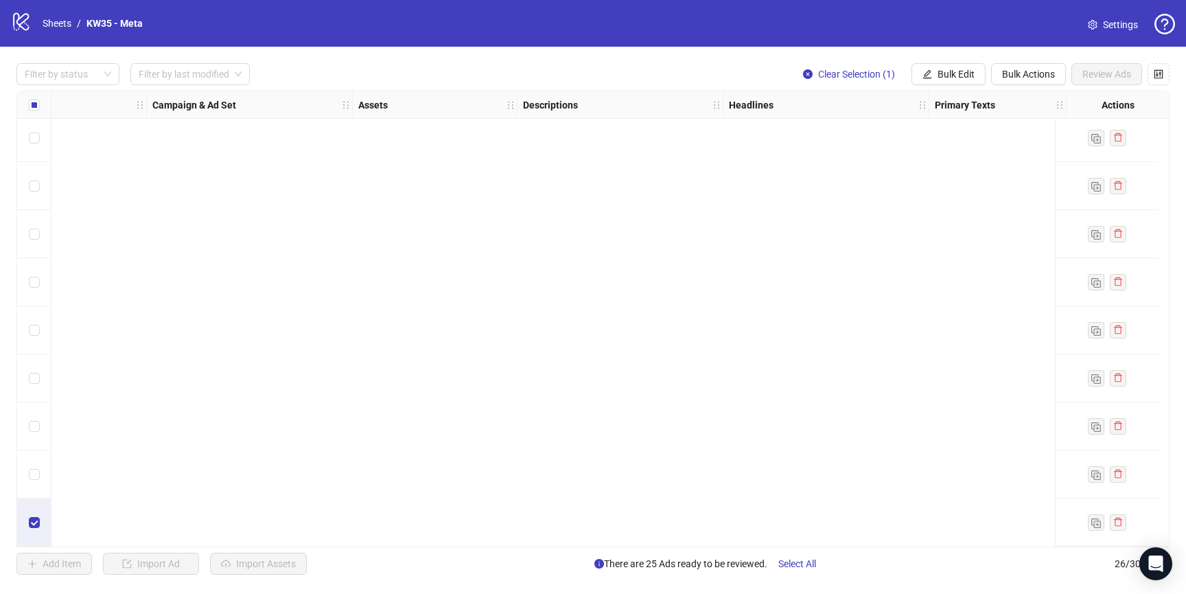
scroll to position [0, 296]
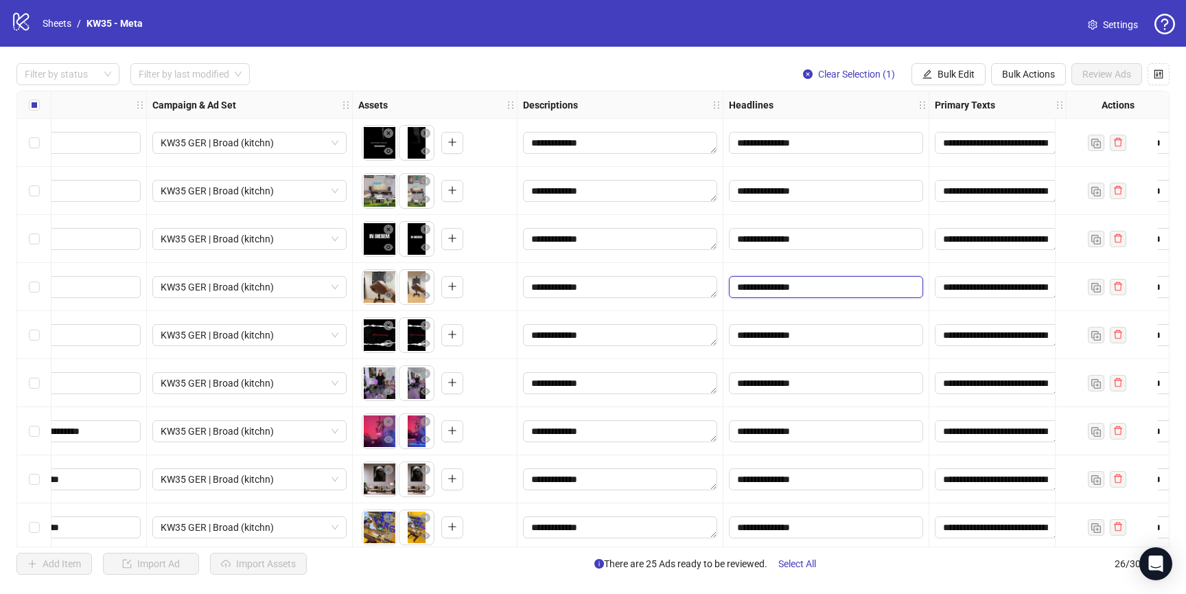
click at [777, 286] on input "**********" at bounding box center [824, 286] width 175 height 15
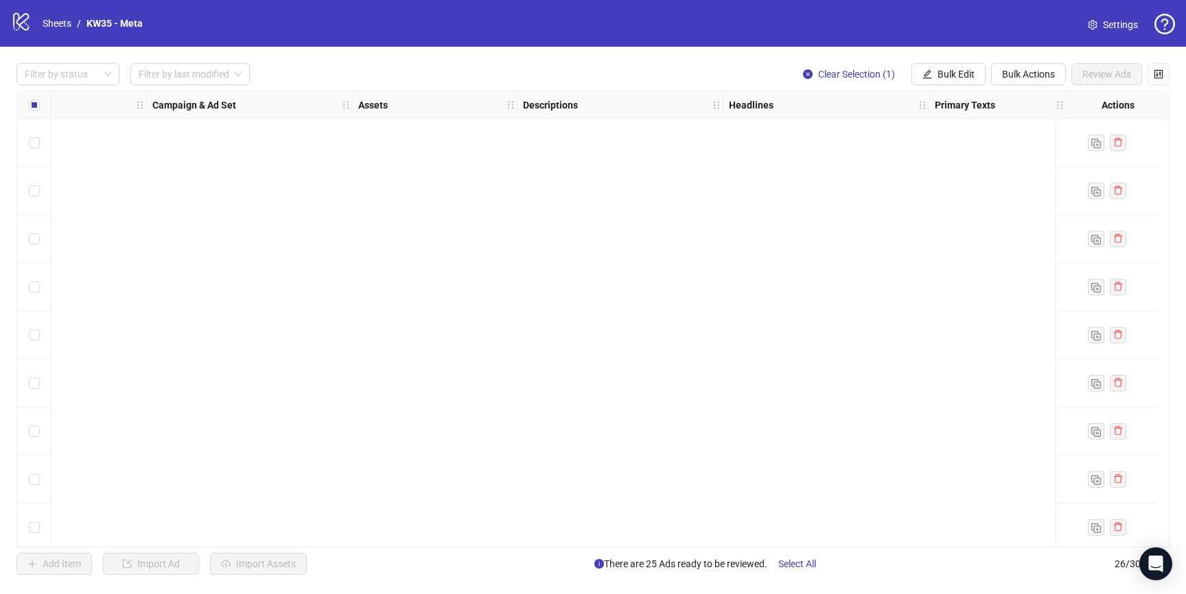
scroll to position [827, 296]
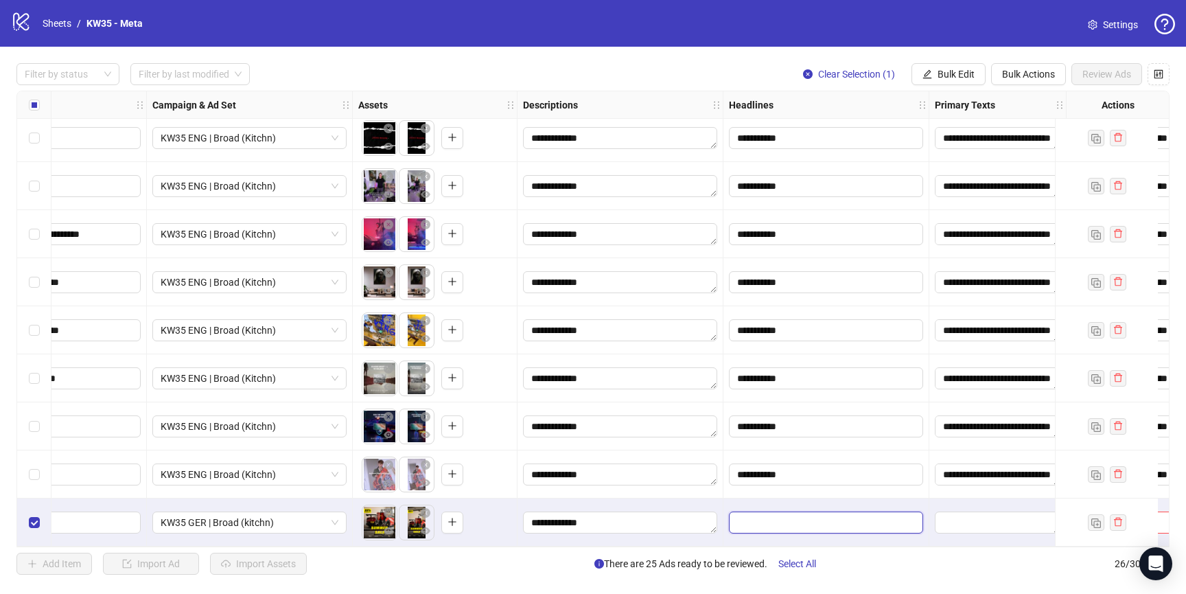
click at [753, 522] on input "Edit values" at bounding box center [824, 522] width 175 height 15
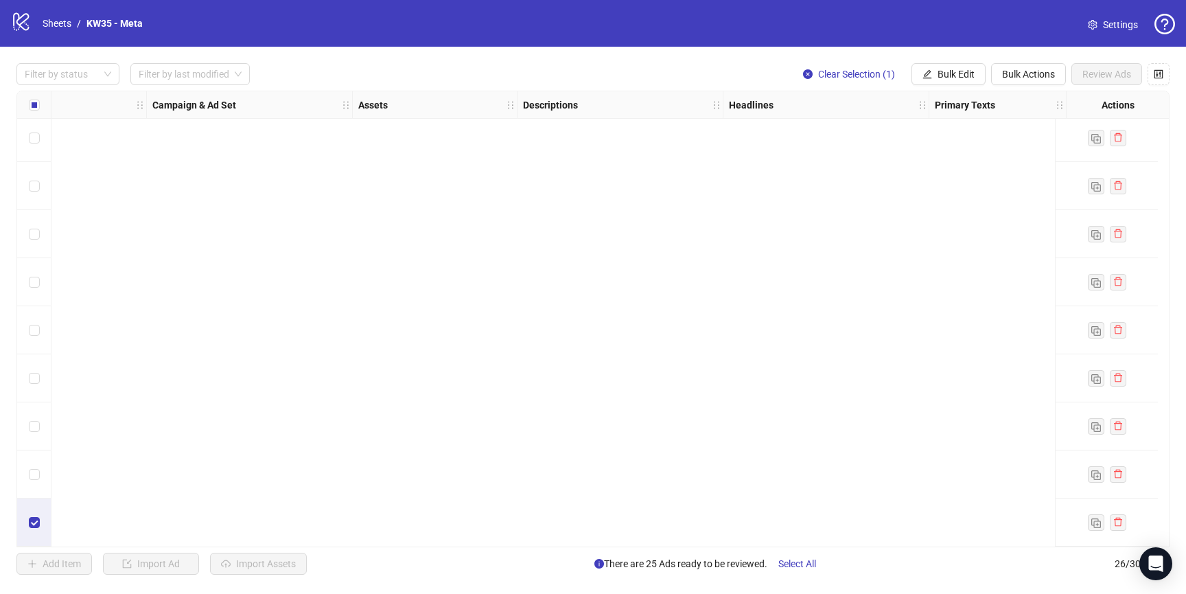
scroll to position [0, 308]
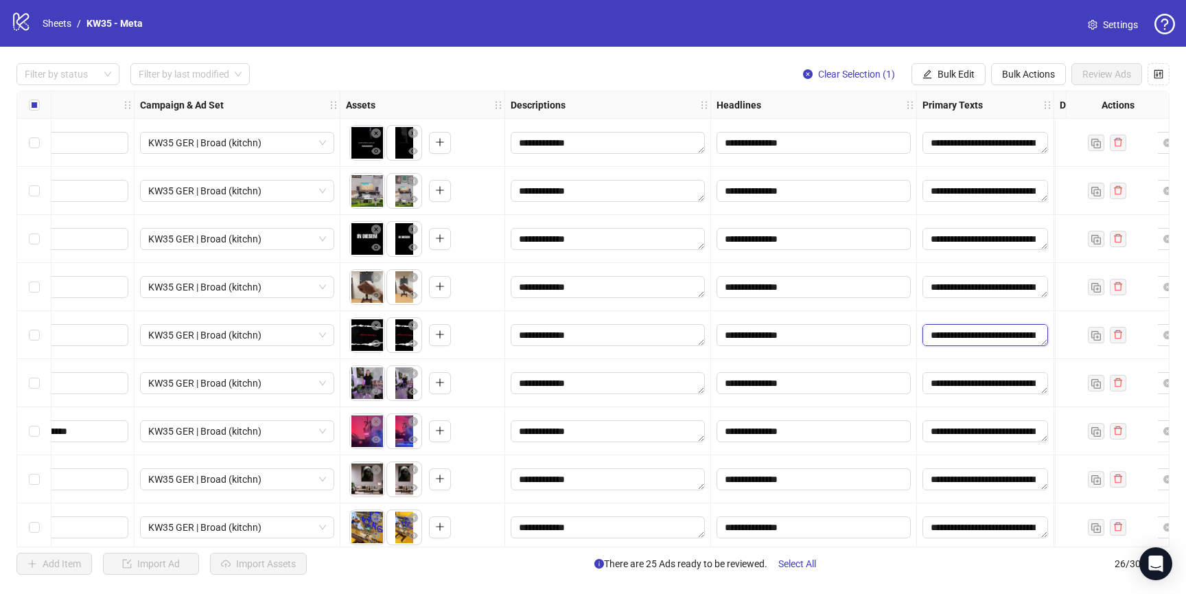
click at [944, 335] on textarea "**********" at bounding box center [985, 335] width 126 height 22
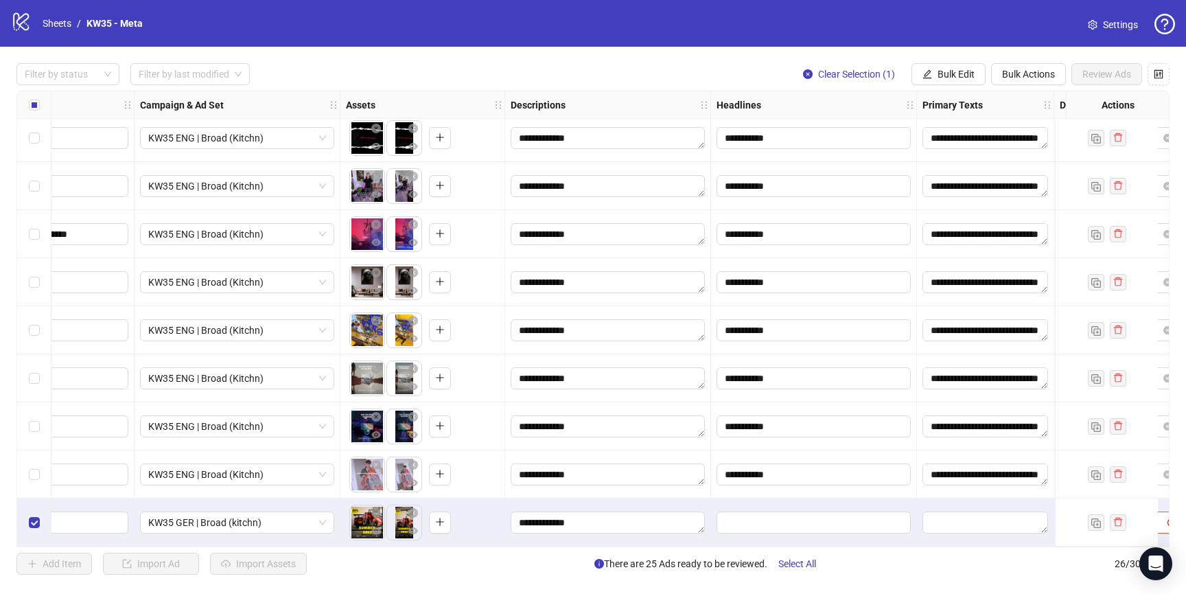
click at [955, 530] on div at bounding box center [985, 522] width 137 height 48
click at [959, 518] on textarea "Edit values" at bounding box center [985, 522] width 126 height 22
drag, startPoint x: 946, startPoint y: 515, endPoint x: 953, endPoint y: 511, distance: 7.7
click at [946, 515] on textarea "Edit values" at bounding box center [985, 522] width 126 height 22
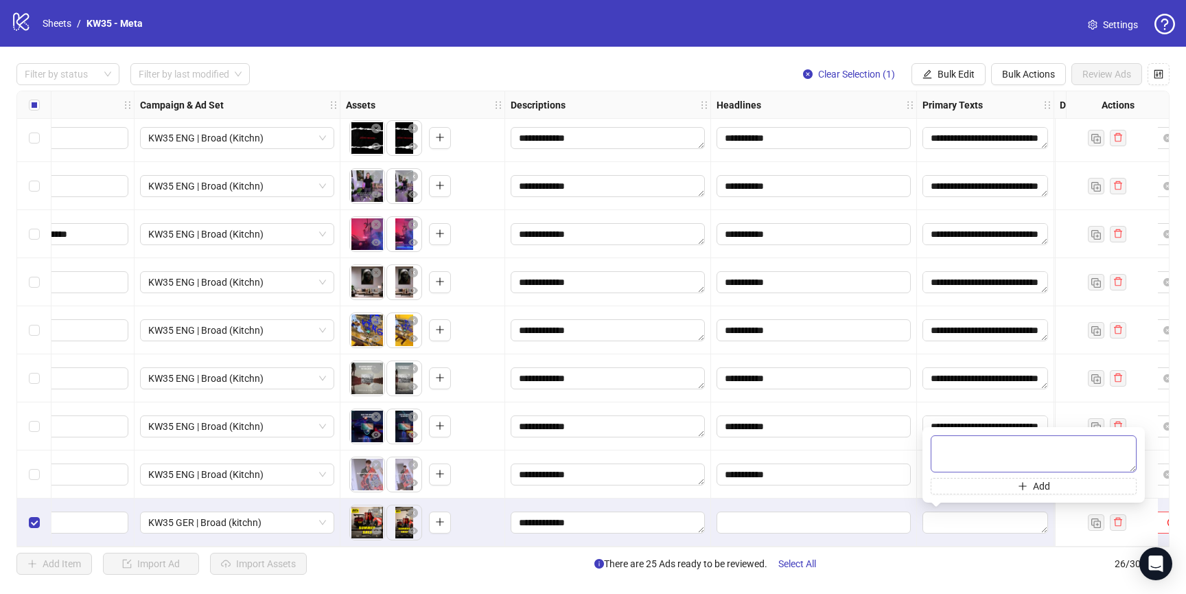
click at [977, 439] on textarea at bounding box center [1034, 453] width 206 height 37
type textarea "**********"
click at [897, 505] on div at bounding box center [814, 522] width 206 height 48
click at [787, 470] on input "**********" at bounding box center [812, 474] width 175 height 15
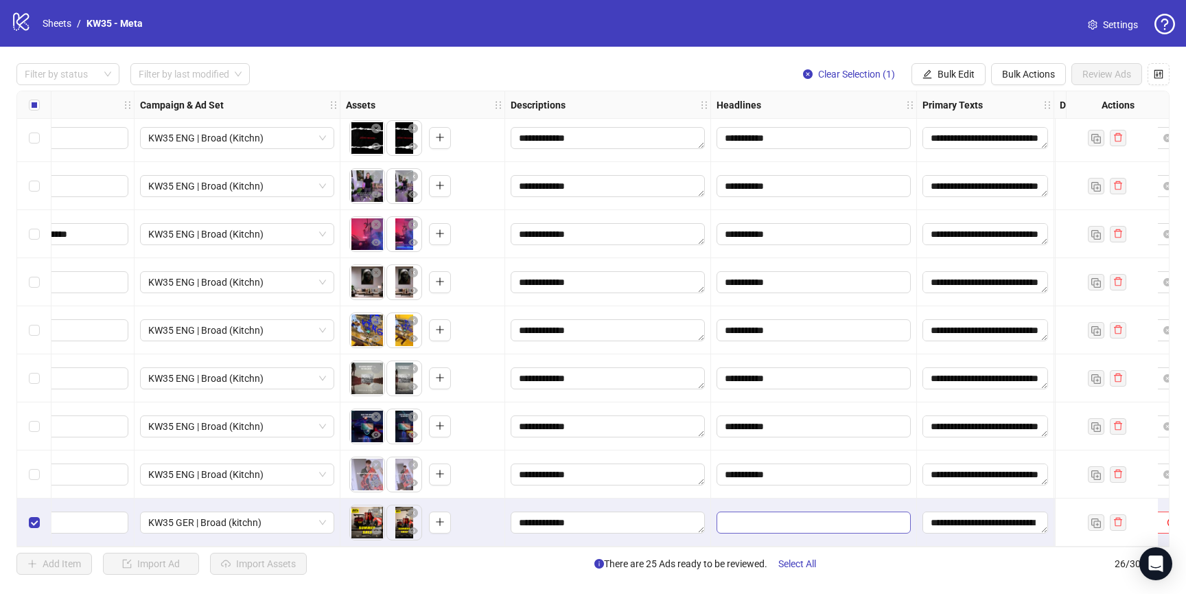
drag, startPoint x: 710, startPoint y: 520, endPoint x: 717, endPoint y: 515, distance: 8.3
click at [710, 520] on div "**********" at bounding box center [608, 522] width 206 height 48
click at [765, 513] on span "Edit values" at bounding box center [814, 522] width 194 height 22
click at [751, 522] on input "Edit values" at bounding box center [812, 522] width 175 height 15
click at [599, 445] on body "**********" at bounding box center [593, 297] width 1186 height 594
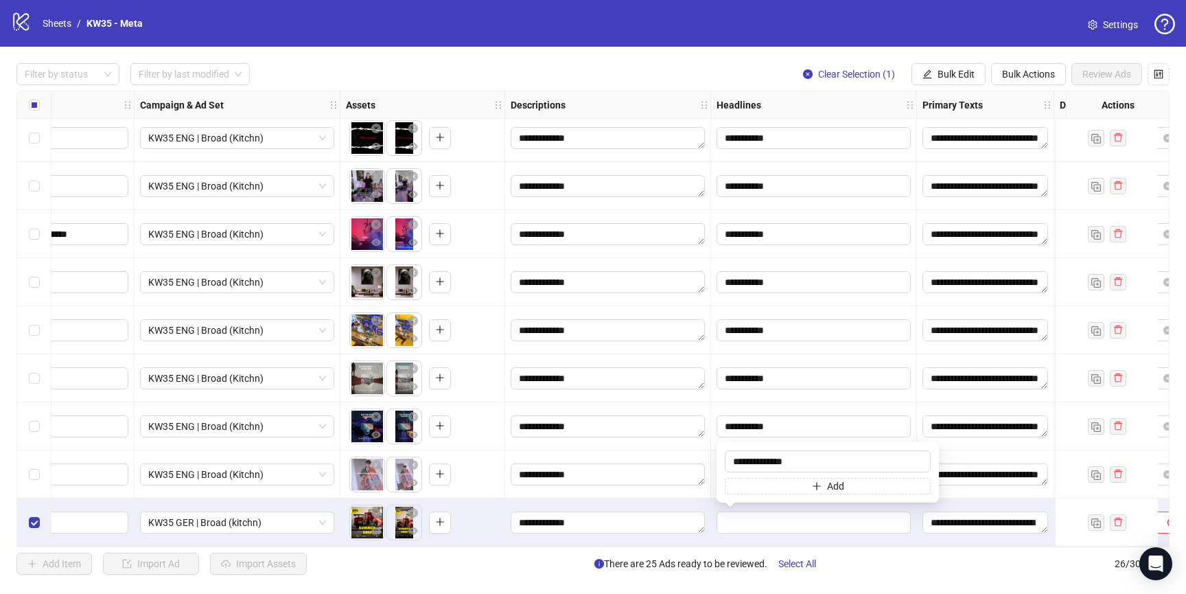
type input "**********"
click at [732, 536] on div "**********" at bounding box center [814, 522] width 206 height 48
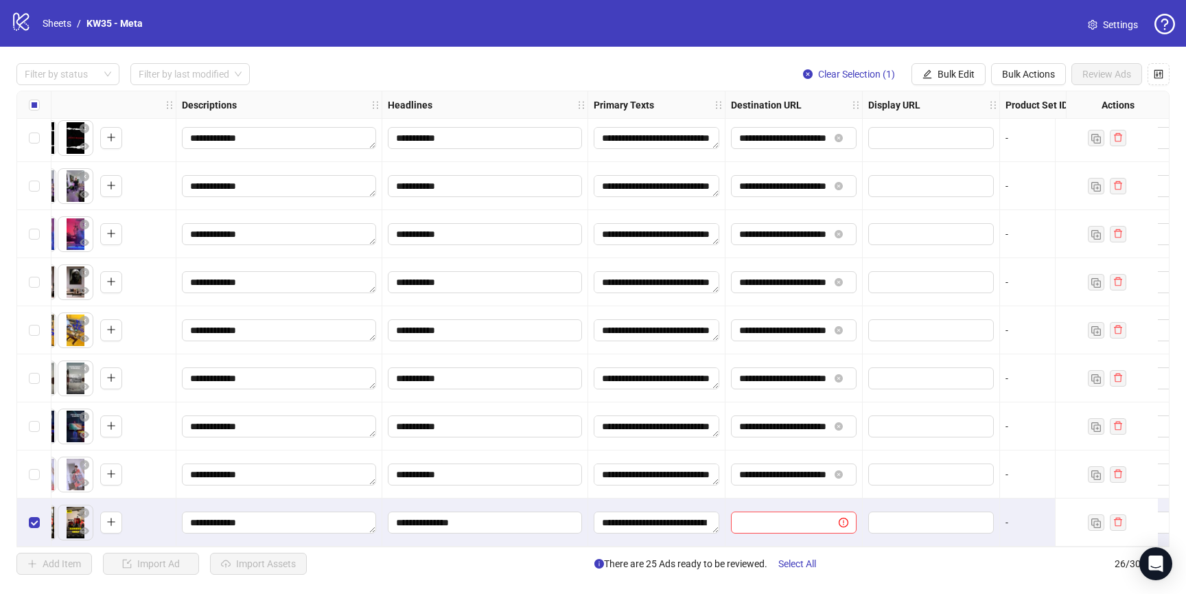
scroll to position [822, 653]
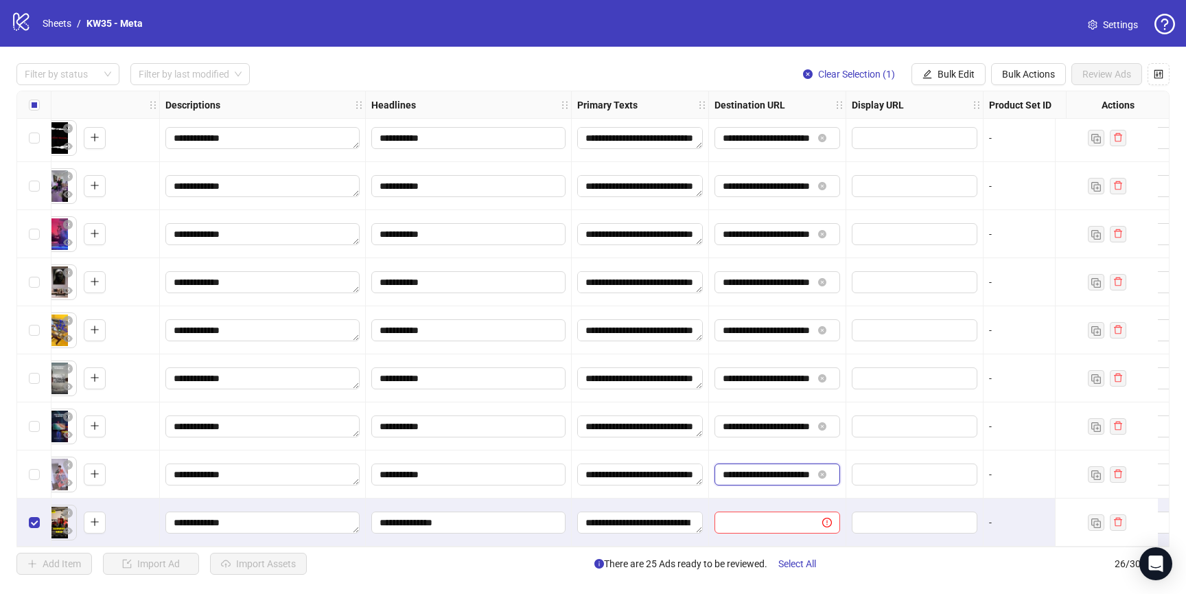
click at [782, 475] on input "**********" at bounding box center [768, 474] width 90 height 15
click at [760, 516] on input "text" at bounding box center [763, 522] width 80 height 15
paste input "**********"
type input "**********"
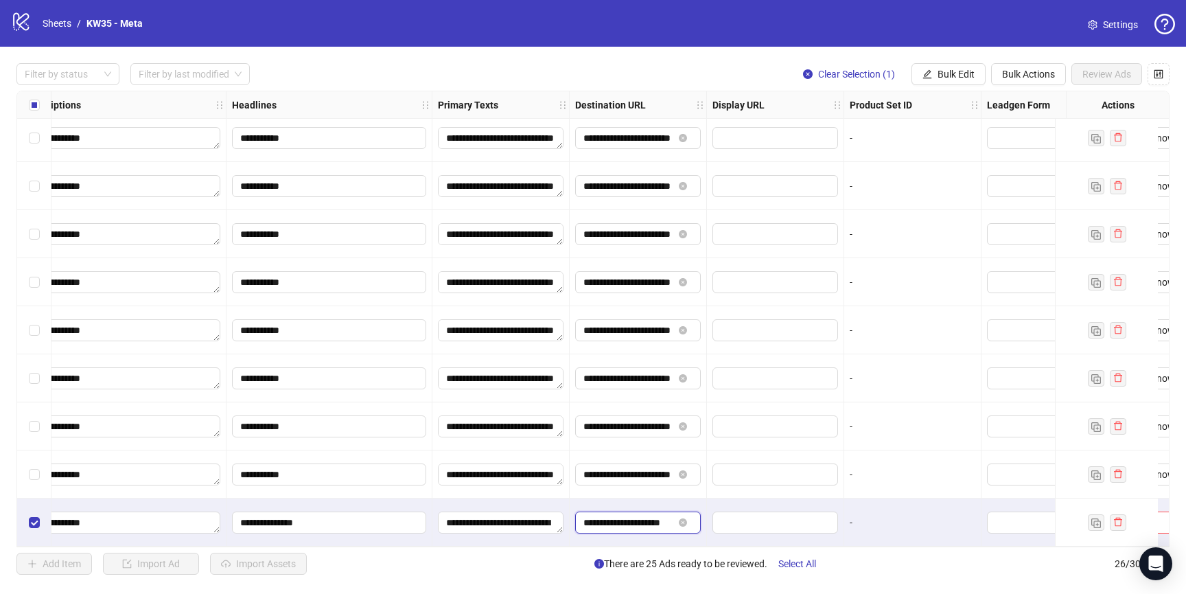
scroll to position [822, 1104]
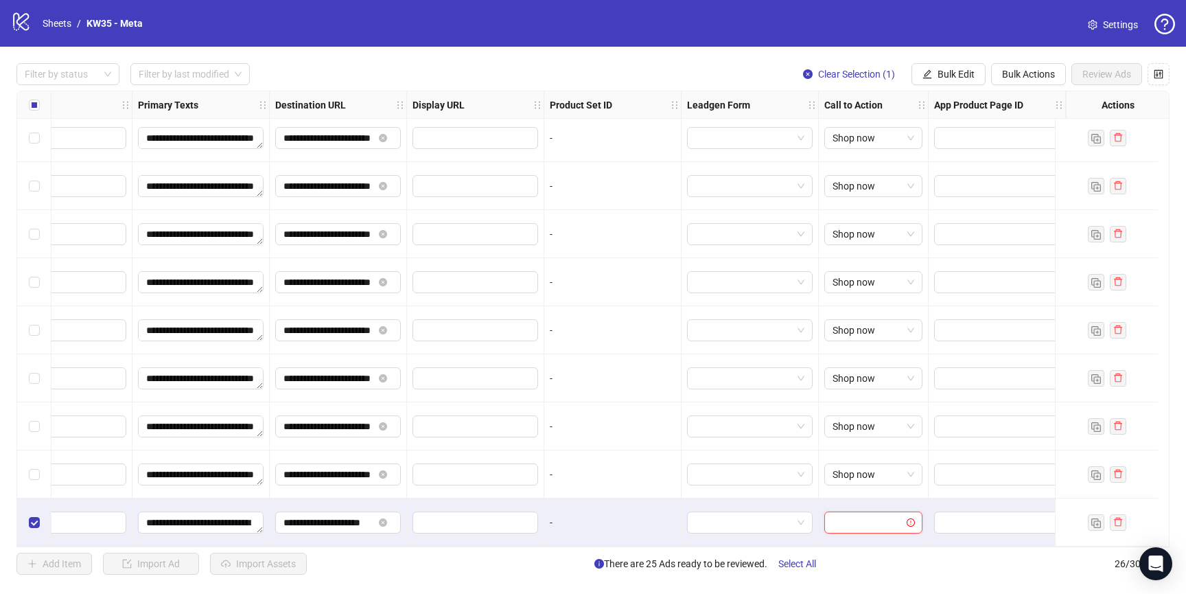
click at [833, 519] on input "search" at bounding box center [867, 522] width 69 height 21
click at [846, 380] on div "Shop now" at bounding box center [862, 384] width 76 height 15
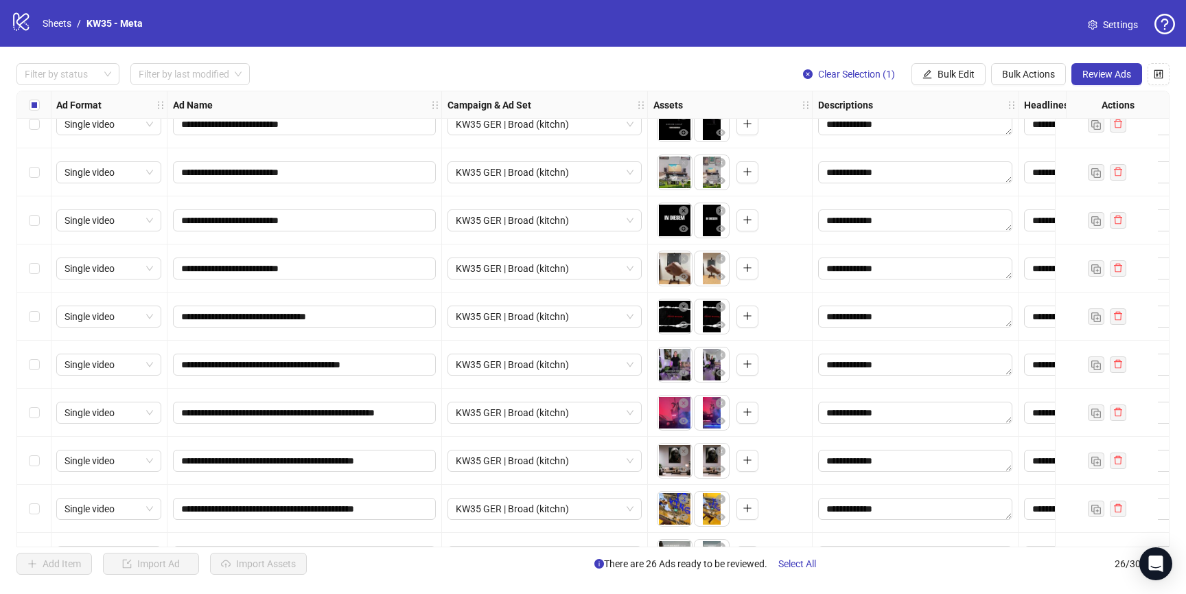
scroll to position [0, 1]
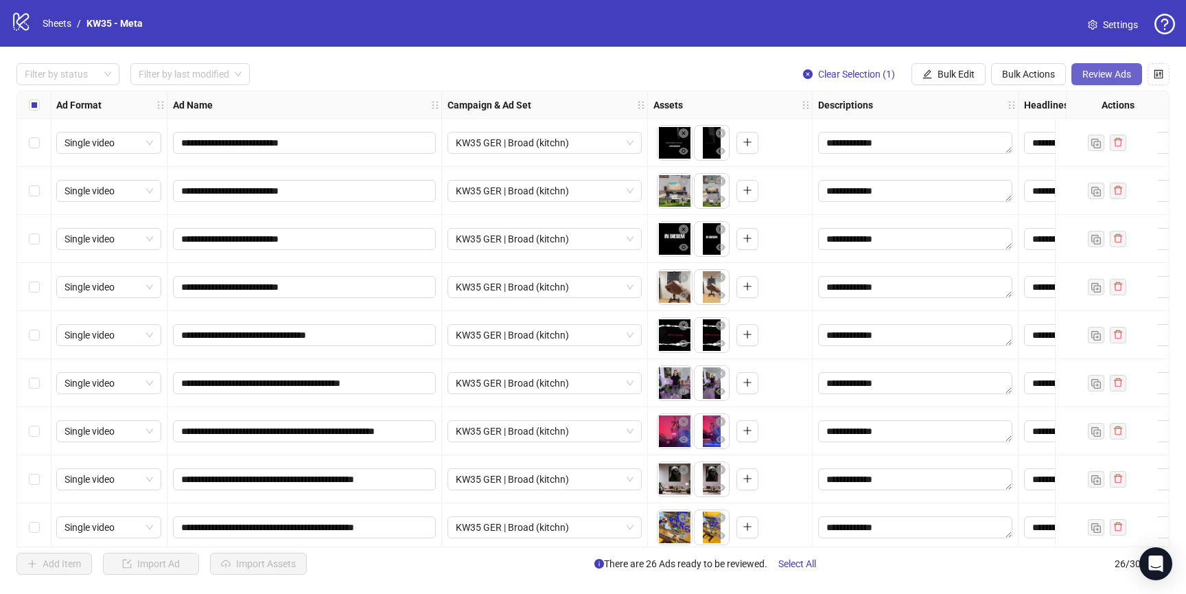
click at [1113, 77] on span "Review Ads" at bounding box center [1106, 74] width 49 height 11
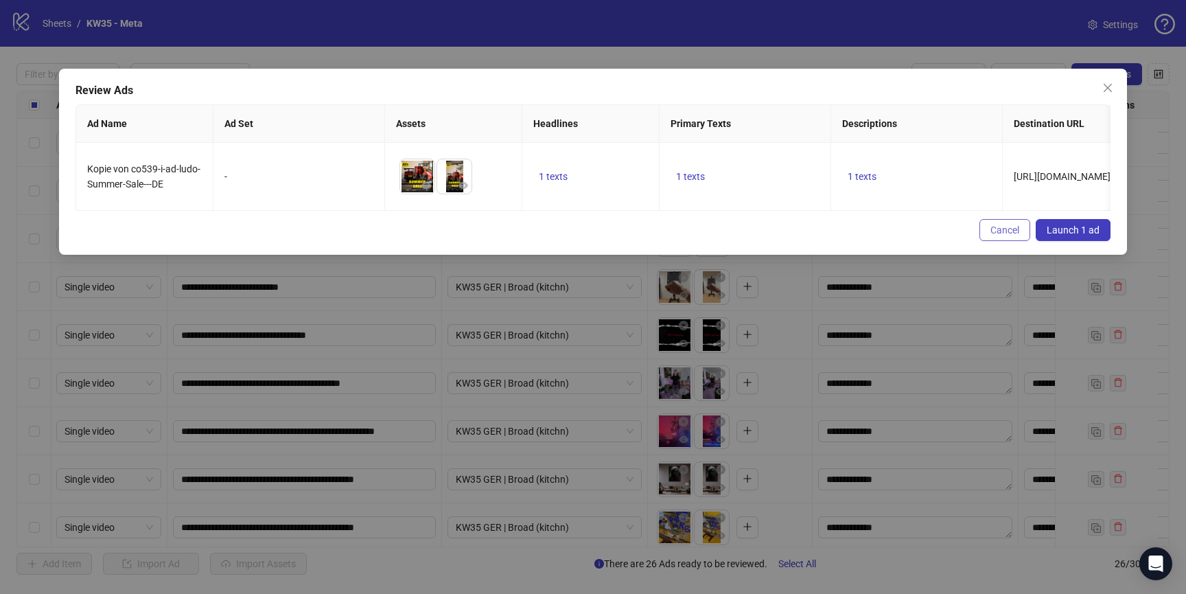
click at [1006, 235] on button "Cancel" at bounding box center [1004, 230] width 51 height 22
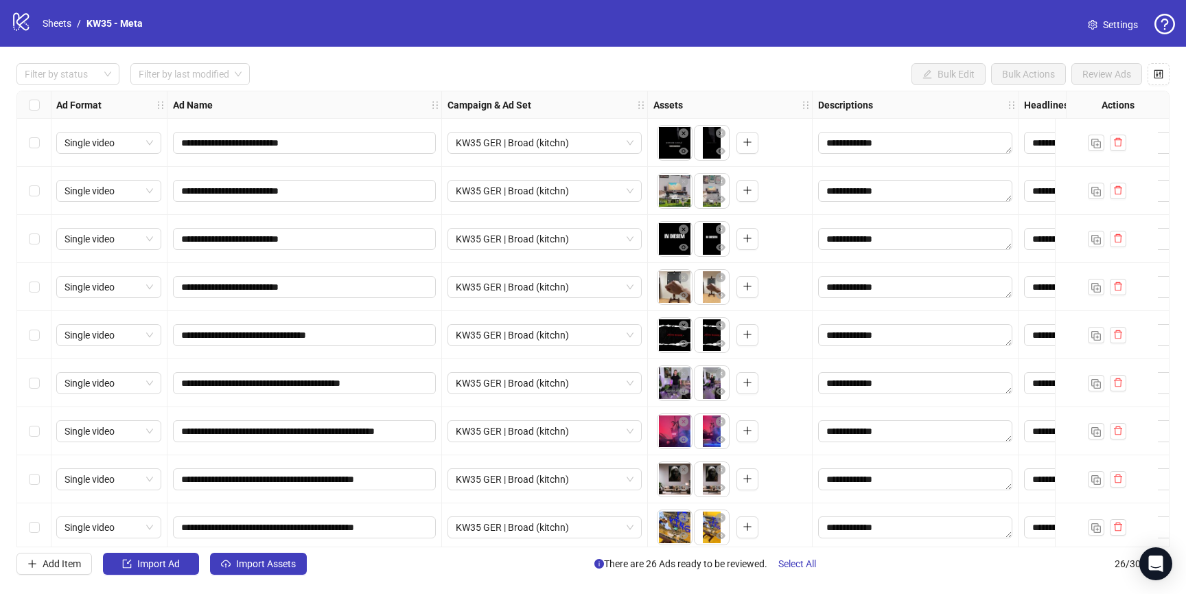
click at [31, 93] on div "Select all rows" at bounding box center [34, 104] width 34 height 27
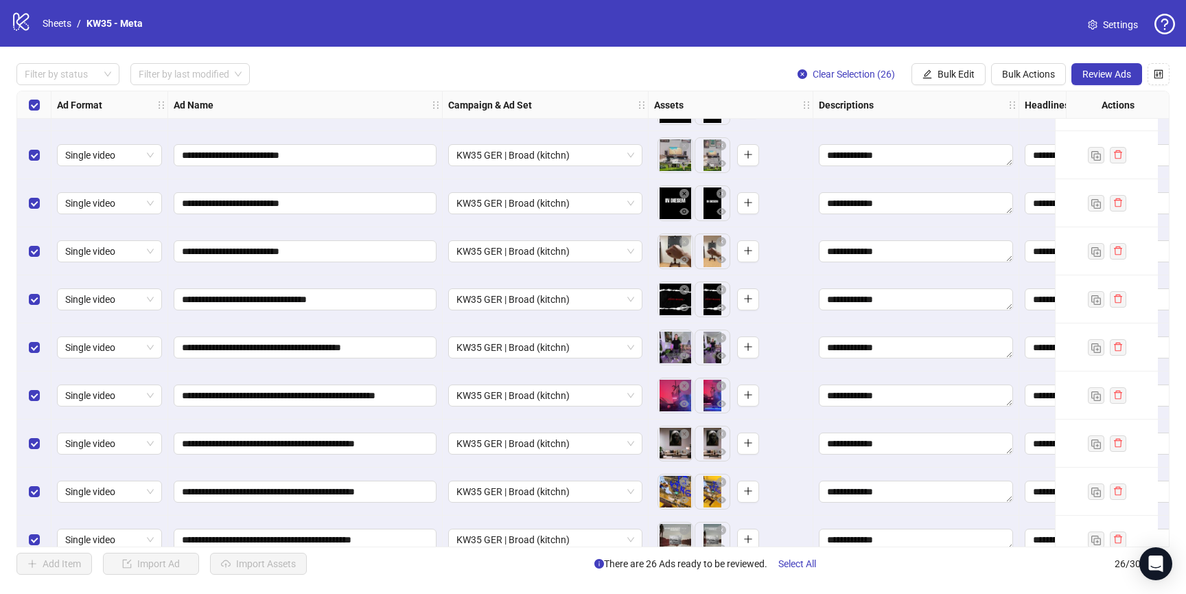
scroll to position [0, 0]
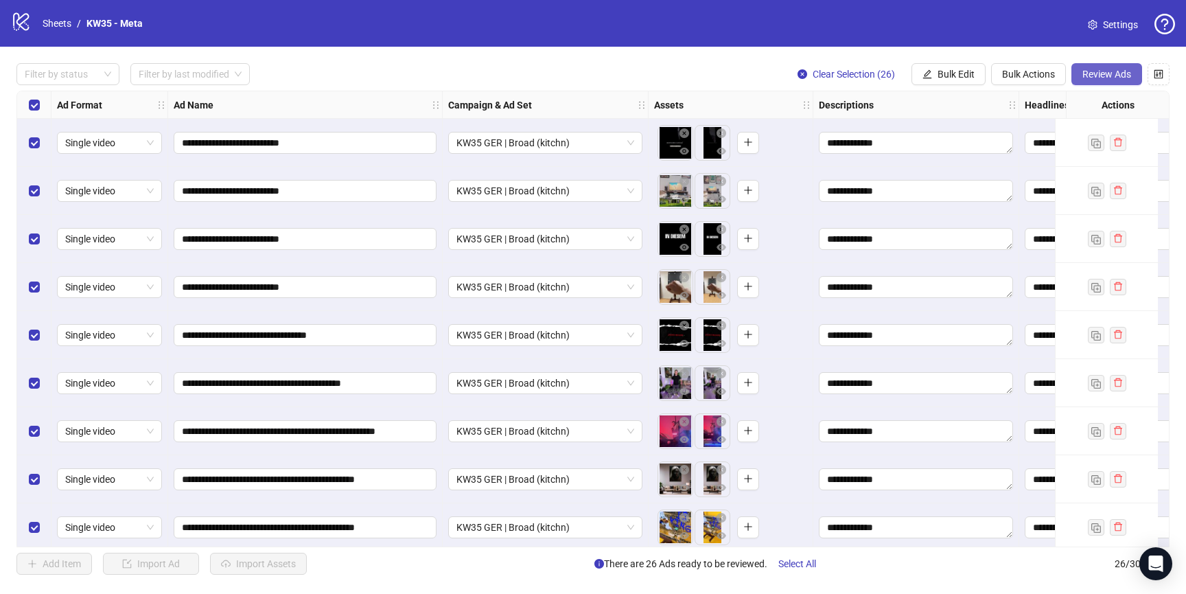
click at [1113, 75] on span "Review Ads" at bounding box center [1106, 74] width 49 height 11
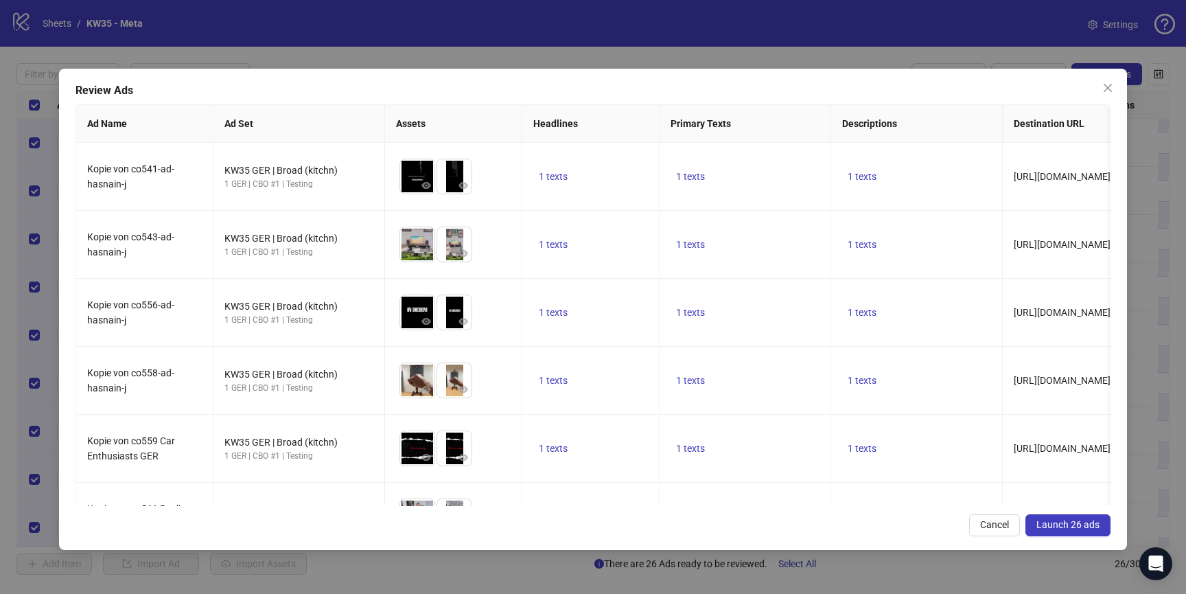
click at [1068, 522] on span "Launch 26 ads" at bounding box center [1067, 524] width 63 height 11
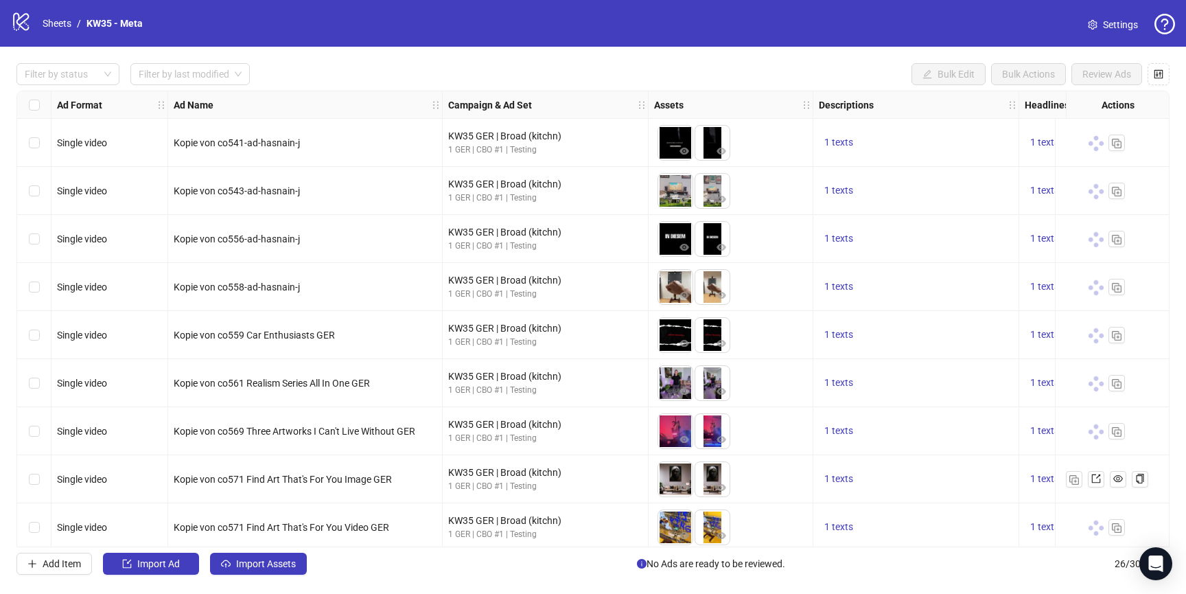
scroll to position [1, 233]
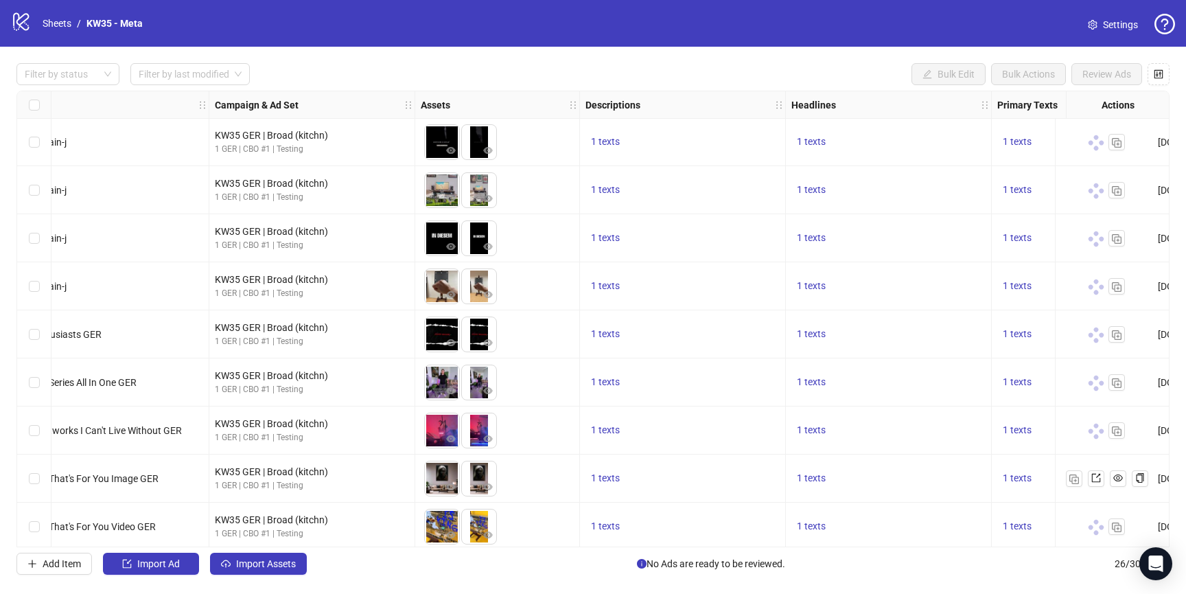
click at [14, 21] on icon "logo/logo-mobile" at bounding box center [21, 21] width 21 height 21
click at [34, 21] on div "logo/logo-mobile Sheets / KW35 - Meta" at bounding box center [79, 23] width 137 height 25
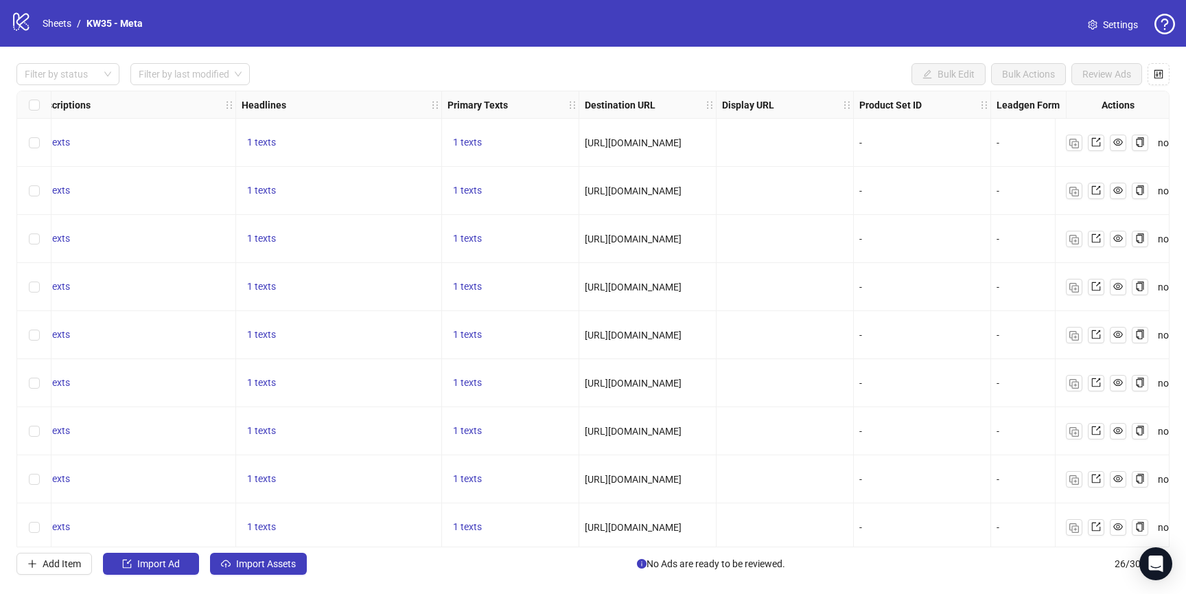
scroll to position [0, 616]
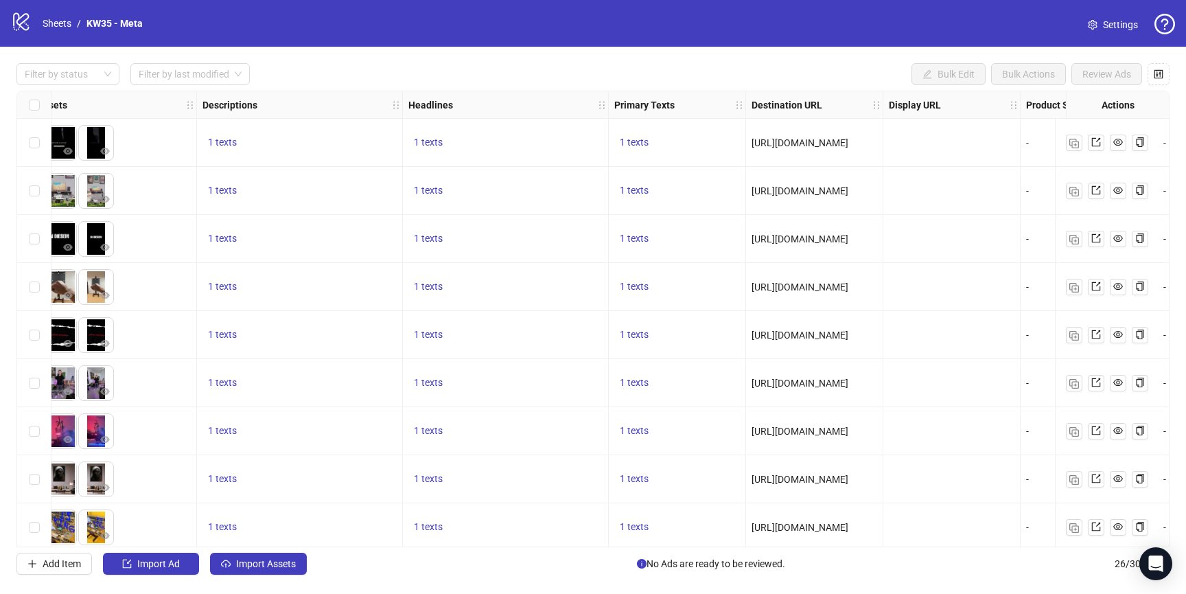
click at [26, 104] on div "Select all rows" at bounding box center [34, 104] width 34 height 27
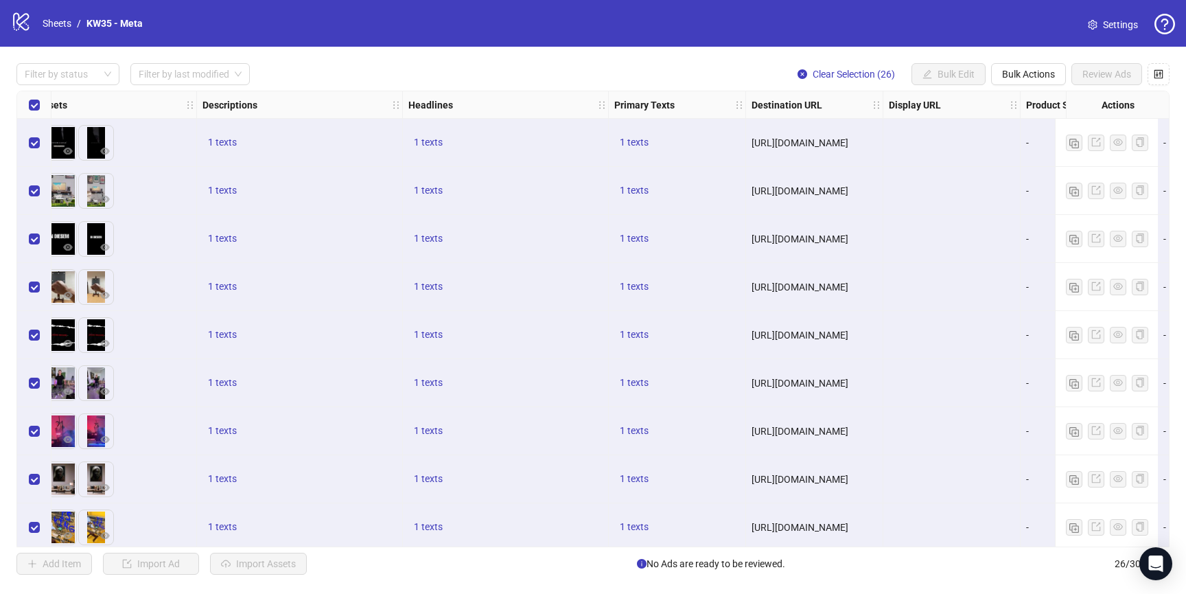
scroll to position [0, 1104]
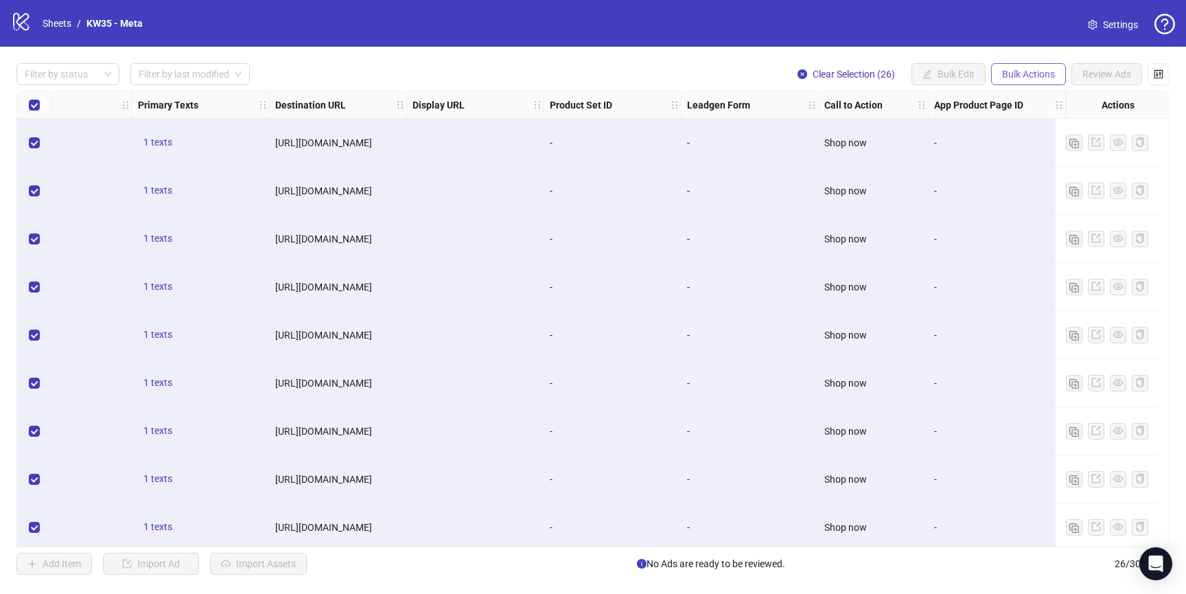
click at [1021, 80] on span "Bulk Actions" at bounding box center [1028, 74] width 53 height 11
click at [776, 67] on div "Filter by status Filter by last modified Clear Selection (26) Bulk Edit Bulk Ac…" at bounding box center [592, 74] width 1153 height 22
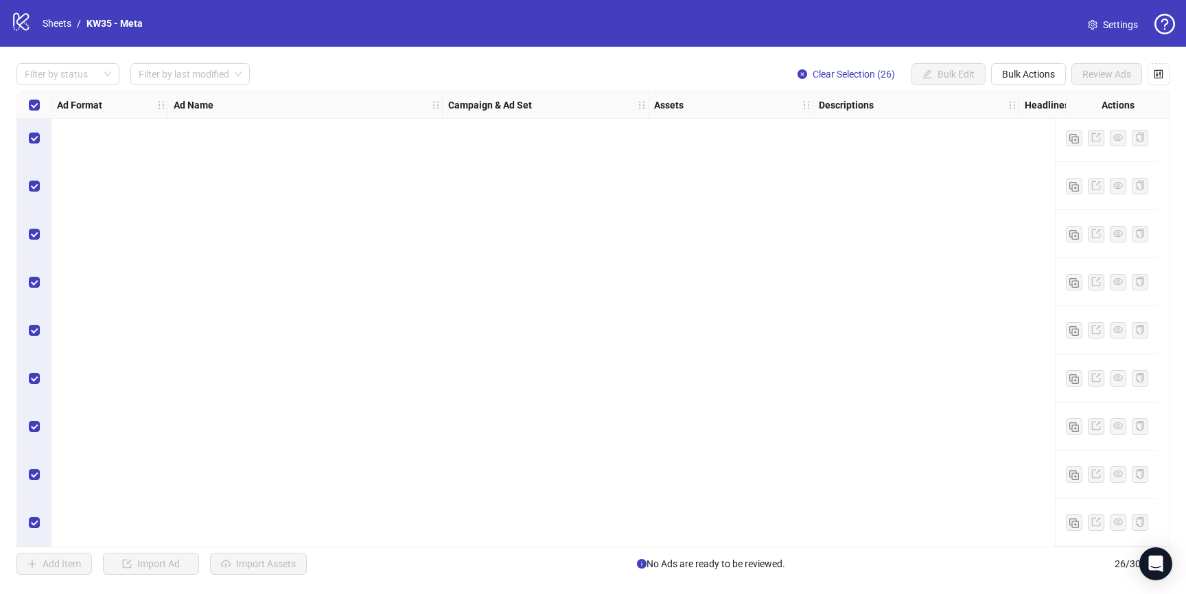
scroll to position [0, 0]
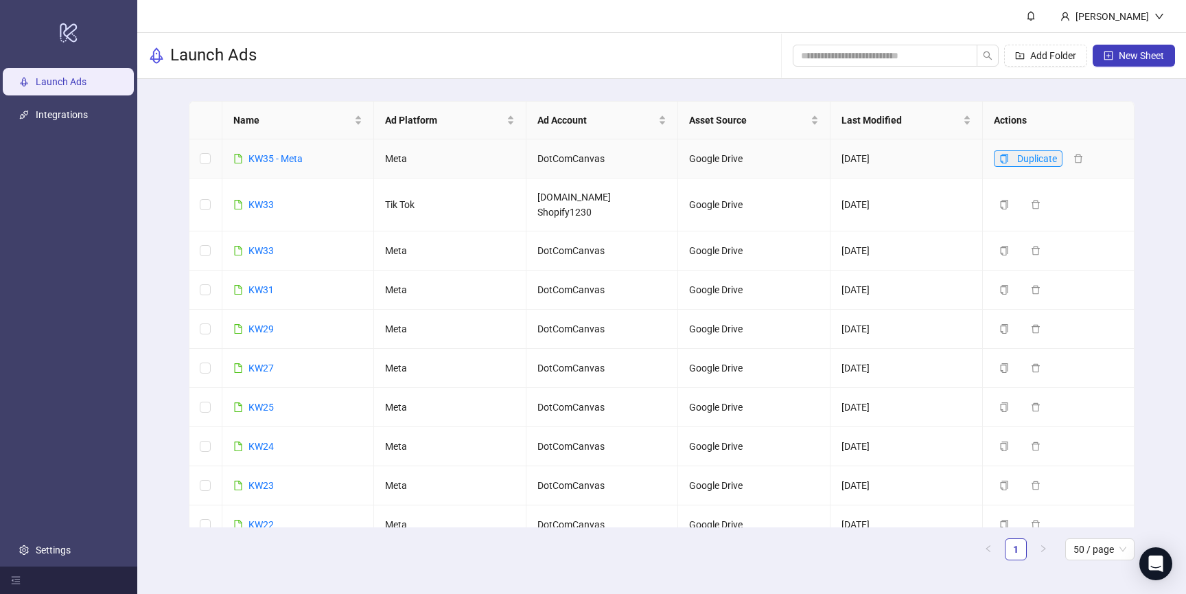
click at [1003, 159] on icon "copy" at bounding box center [1004, 159] width 10 height 10
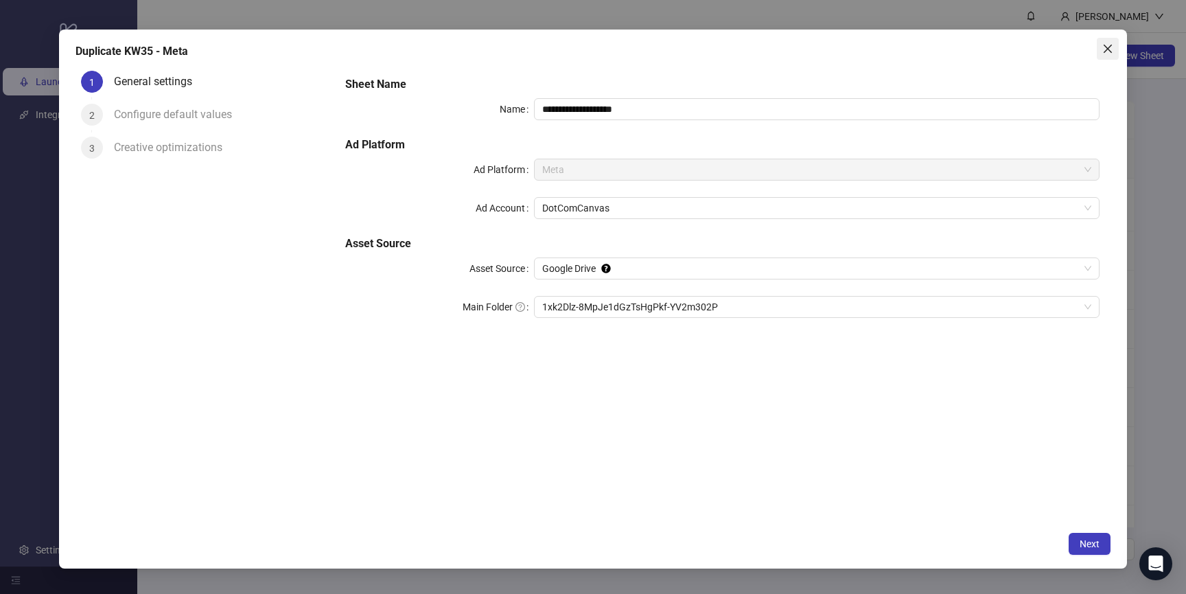
click at [1104, 51] on icon "close" at bounding box center [1107, 48] width 11 height 11
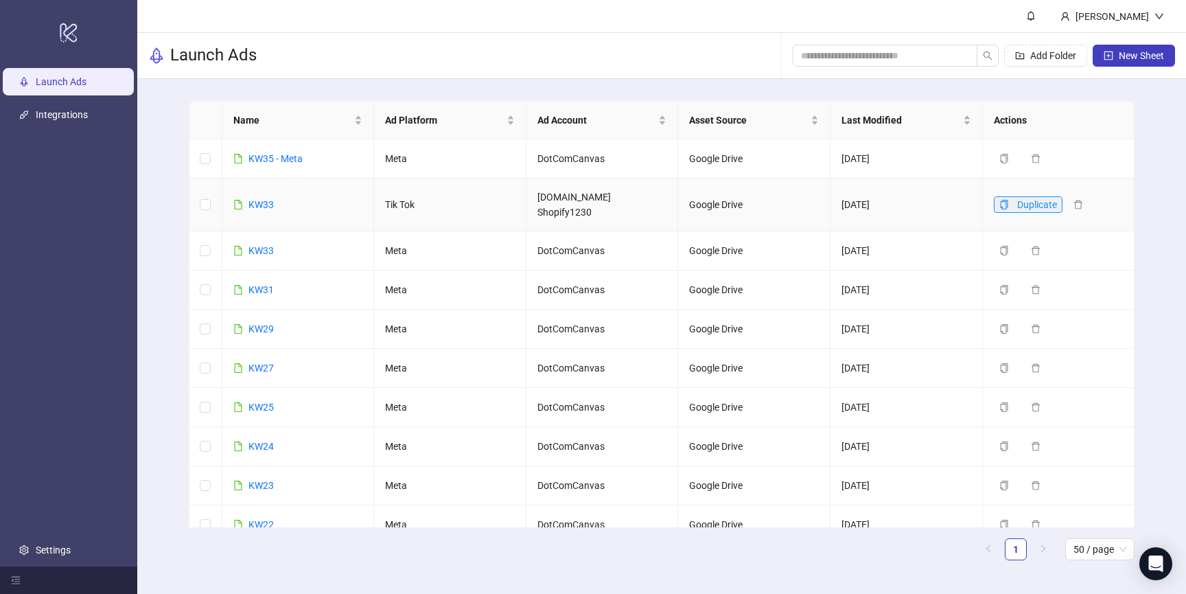
click at [1004, 208] on icon "copy" at bounding box center [1004, 205] width 8 height 10
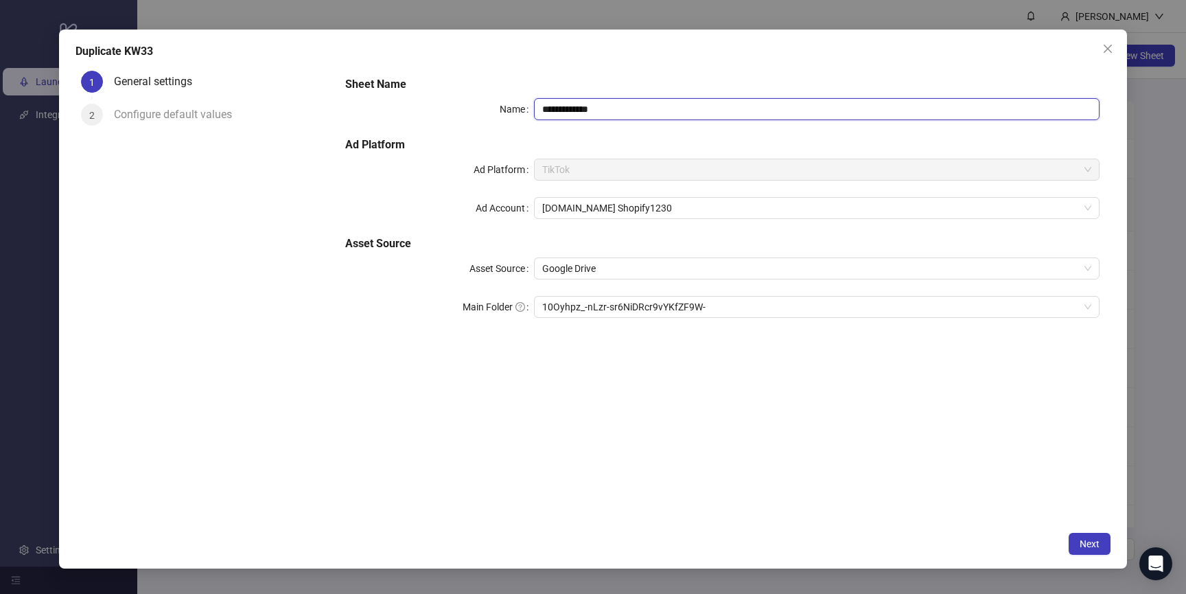
drag, startPoint x: 563, startPoint y: 111, endPoint x: 712, endPoint y: 120, distance: 149.3
click at [712, 120] on div "**********" at bounding box center [722, 205] width 765 height 269
click at [599, 305] on span "10Oyhpz_-nLzr-sr6NiDRcr9vYKfZF9W-" at bounding box center [816, 307] width 549 height 21
type input "**********"
click at [1081, 540] on span "Next" at bounding box center [1090, 543] width 20 height 11
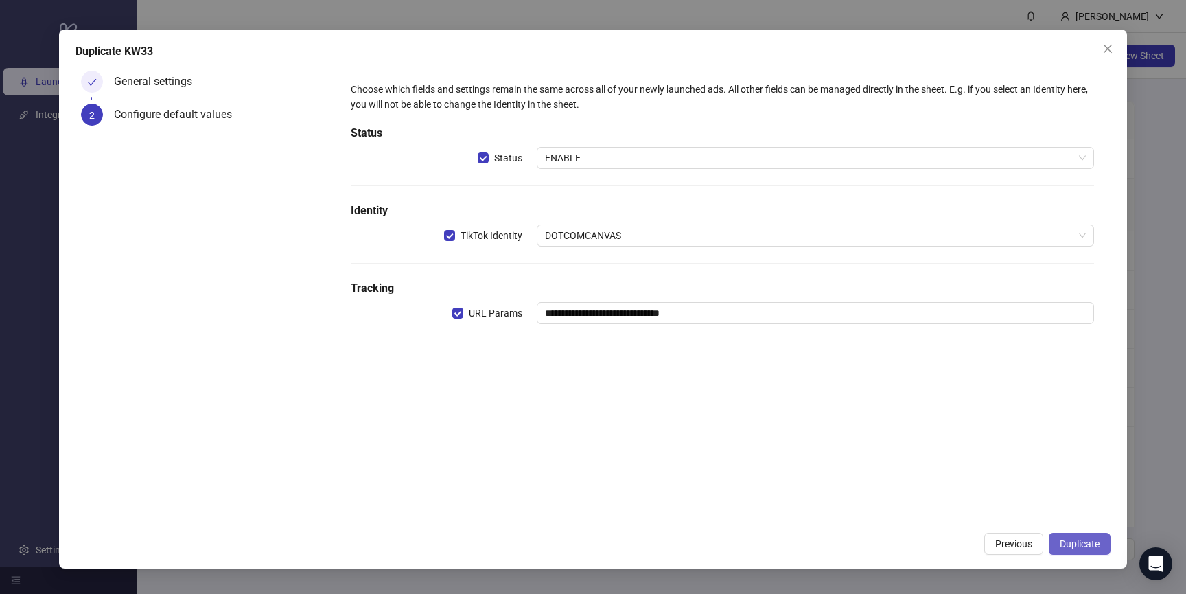
click at [1088, 538] on span "Duplicate" at bounding box center [1080, 543] width 40 height 11
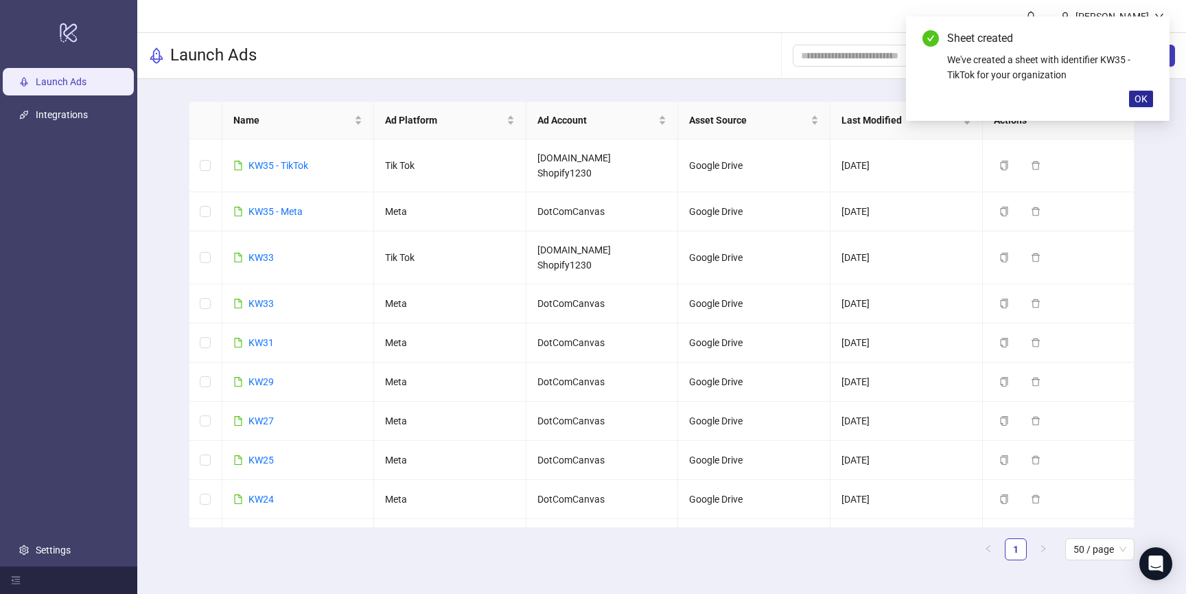
click at [1144, 98] on span "OK" at bounding box center [1141, 98] width 13 height 11
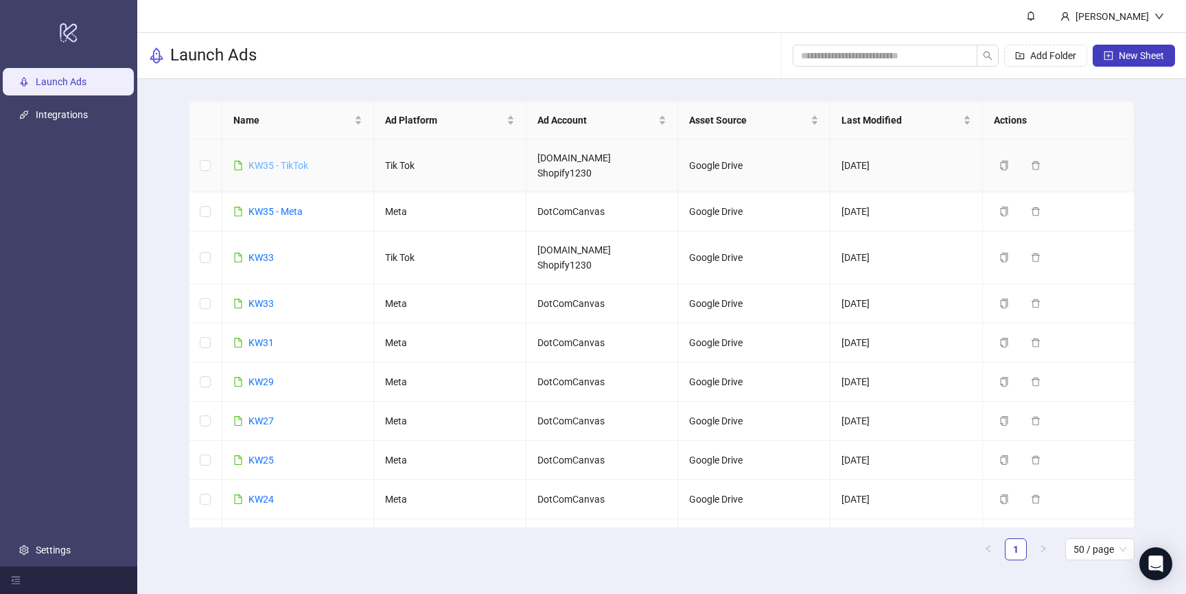
click at [301, 171] on link "KW35 - TikTok" at bounding box center [278, 165] width 60 height 11
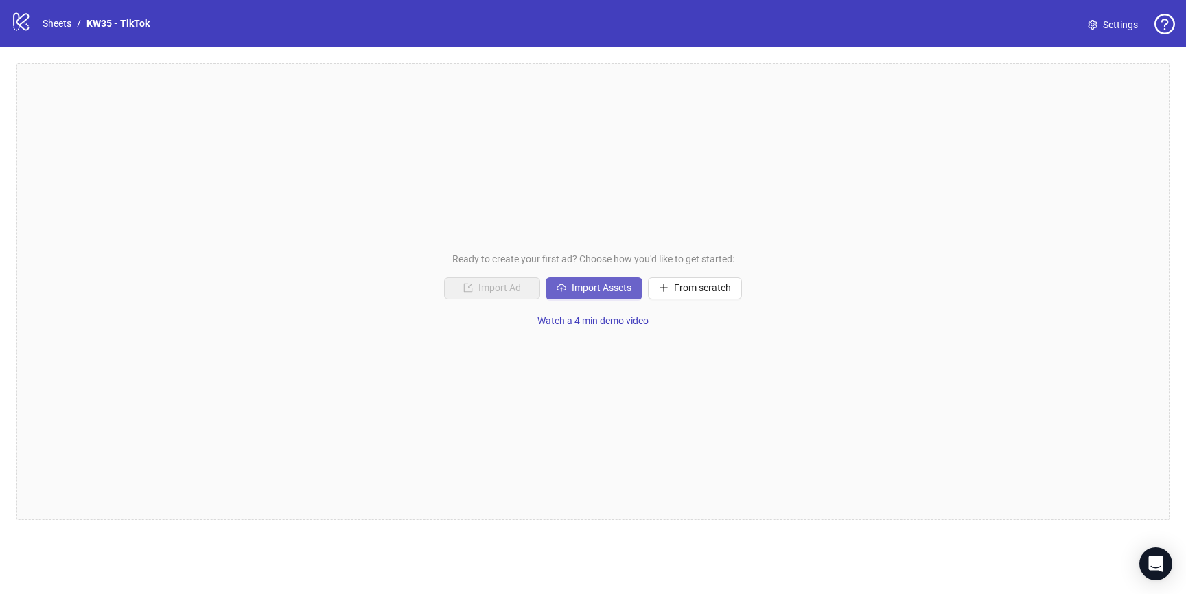
click at [605, 290] on span "Import Assets" at bounding box center [602, 287] width 60 height 11
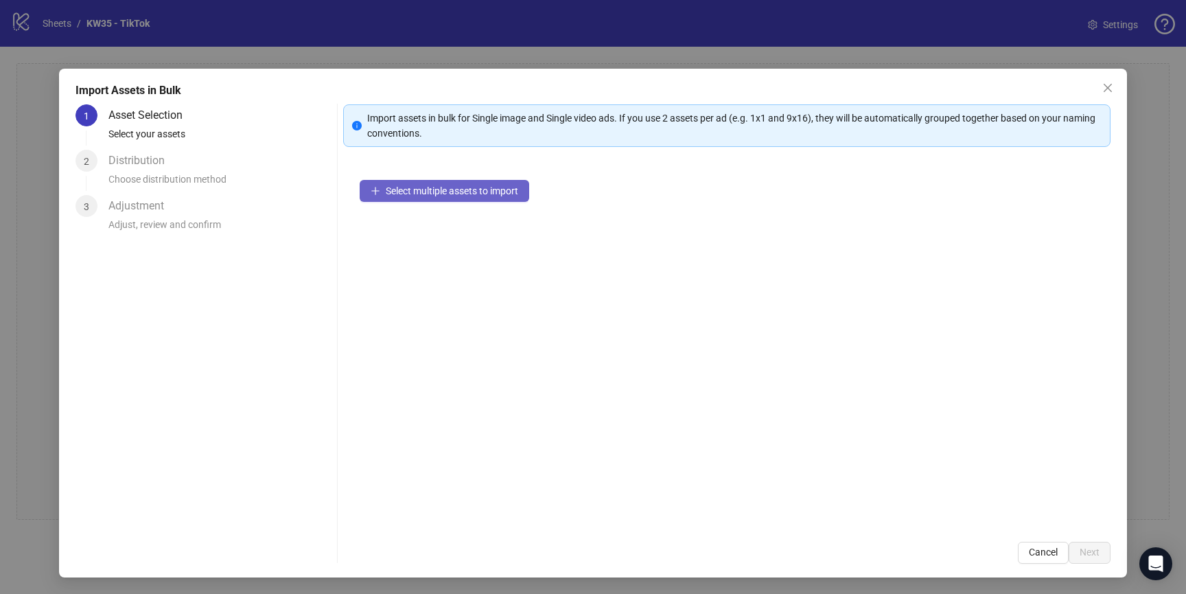
click at [403, 183] on button "Select multiple assets to import" at bounding box center [445, 191] width 170 height 22
click at [459, 199] on button "Select multiple assets to import" at bounding box center [445, 191] width 170 height 22
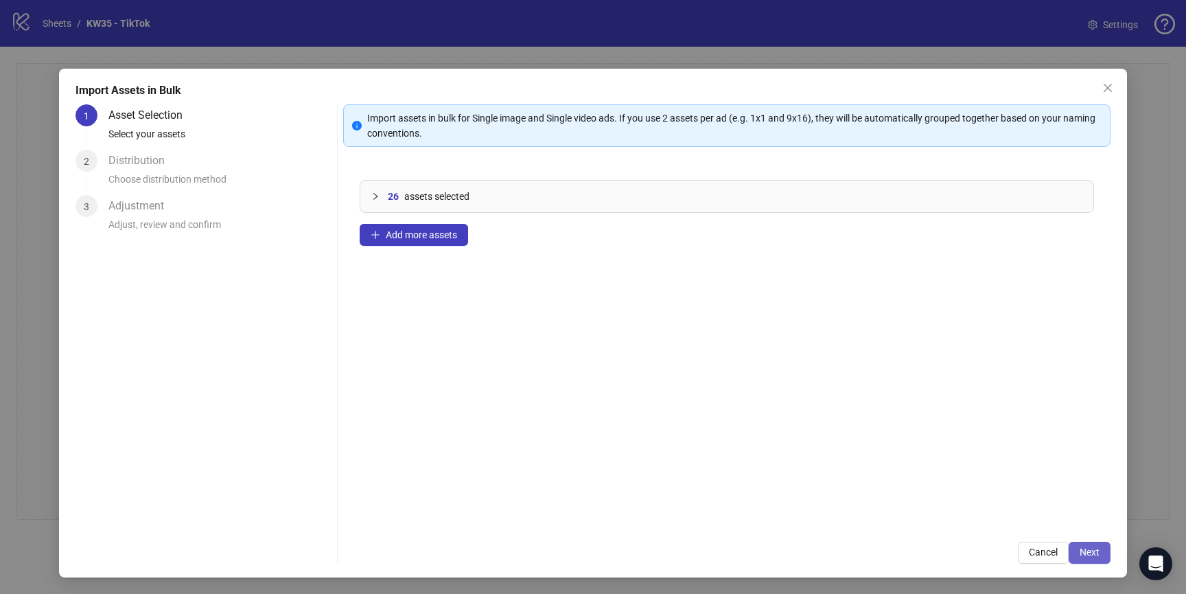
click at [1091, 546] on span "Next" at bounding box center [1090, 551] width 20 height 11
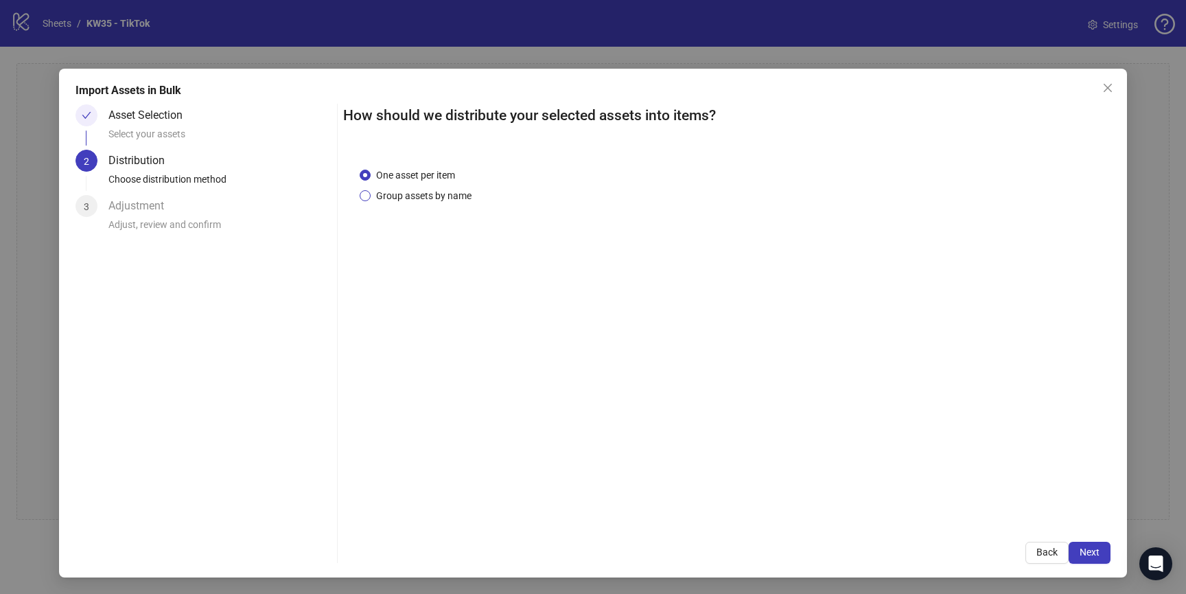
click at [399, 193] on span "Group assets by name" at bounding box center [424, 195] width 106 height 15
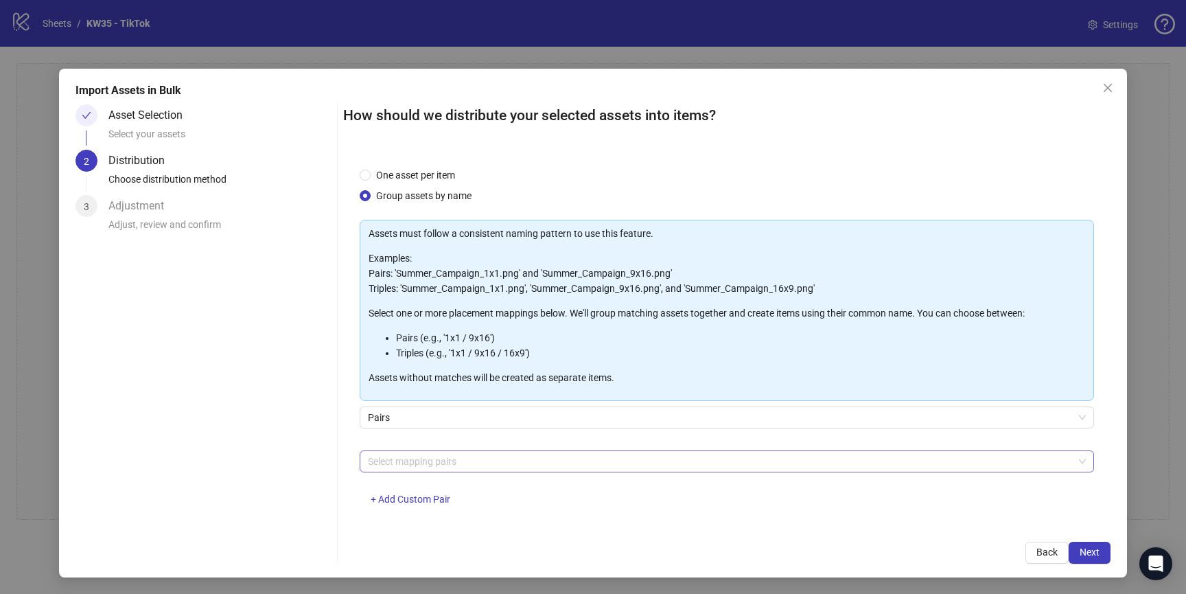
click at [423, 467] on div at bounding box center [719, 461] width 715 height 19
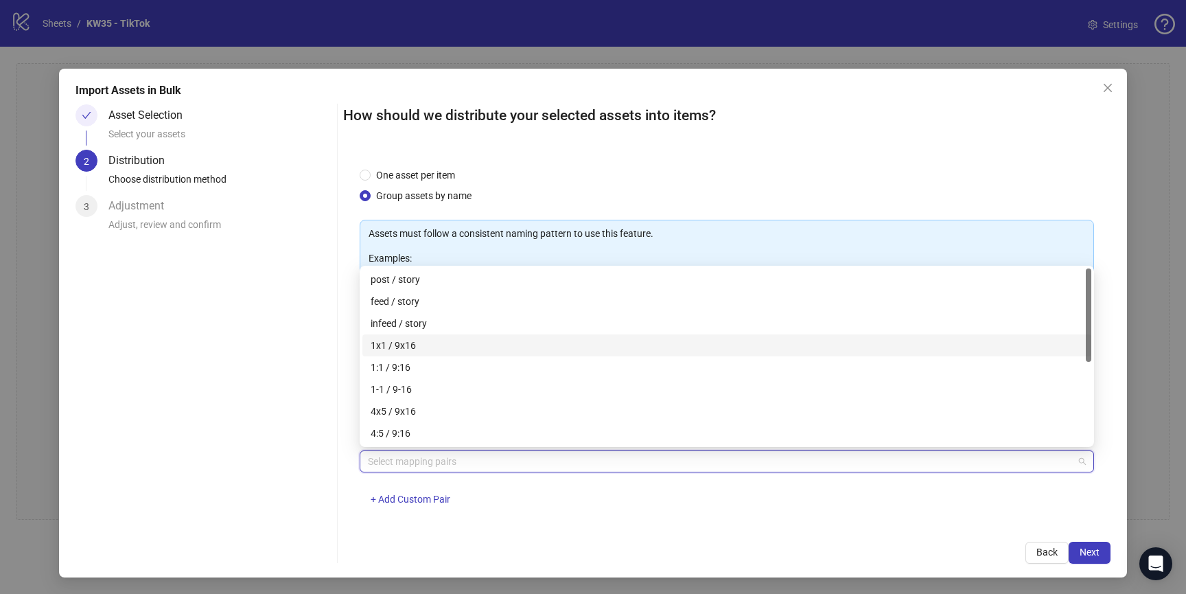
click at [417, 341] on div "1x1 / 9x16" at bounding box center [727, 345] width 712 height 15
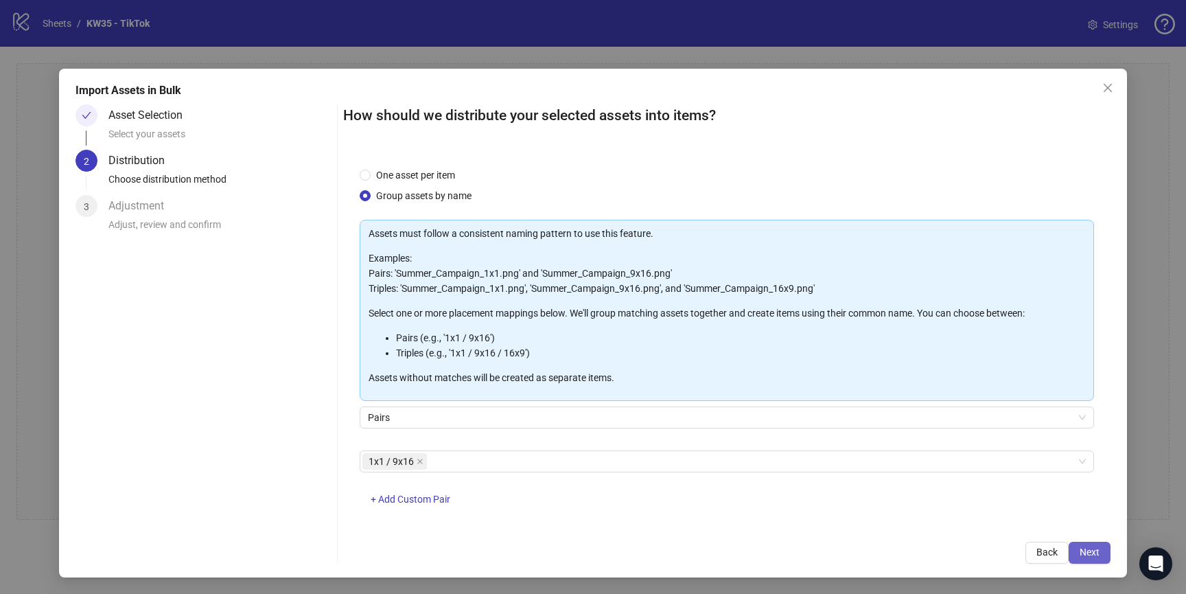
click at [1108, 548] on button "Next" at bounding box center [1090, 553] width 42 height 22
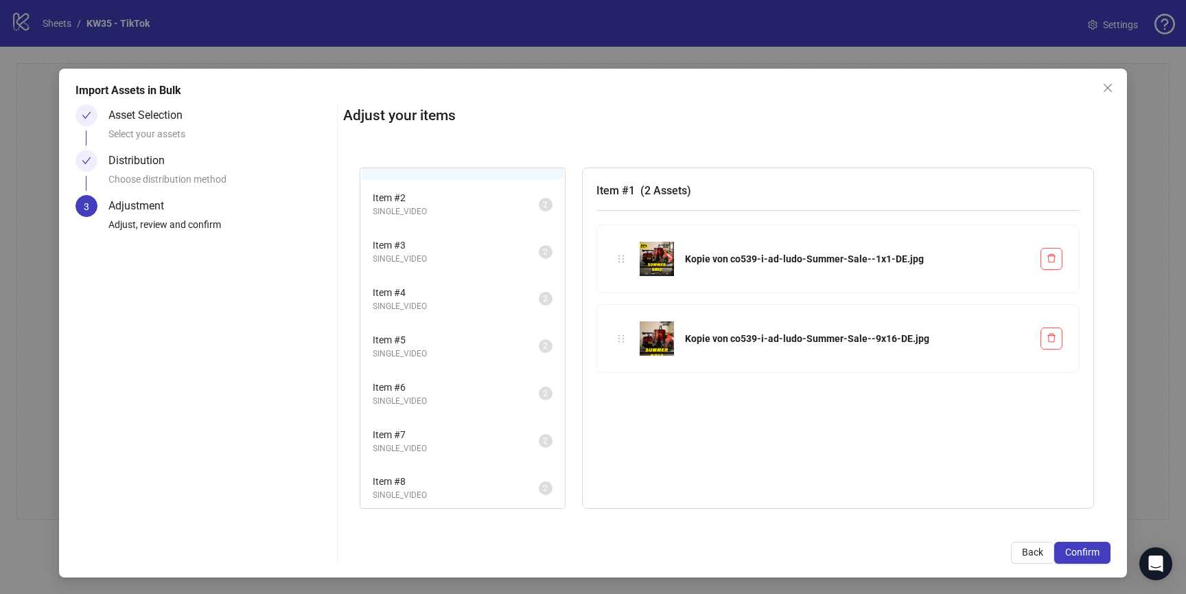
scroll to position [275, 0]
drag, startPoint x: 481, startPoint y: 489, endPoint x: 609, endPoint y: 497, distance: 127.9
click at [481, 489] on span "SINGLE_VIDEO" at bounding box center [456, 491] width 166 height 13
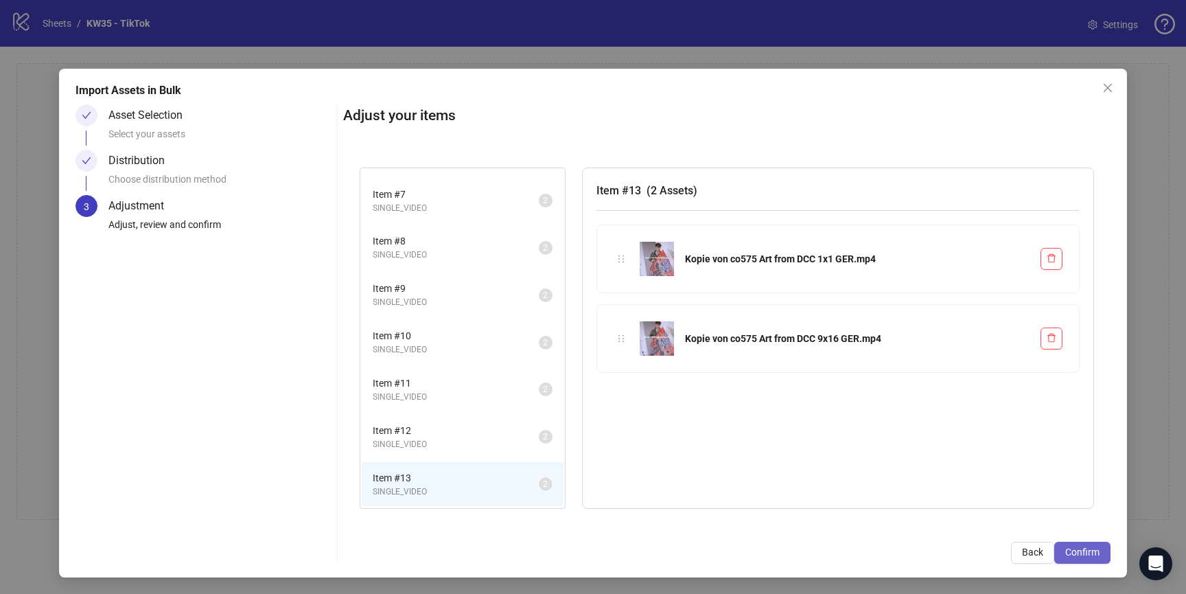
click at [1071, 552] on span "Confirm" at bounding box center [1082, 551] width 34 height 11
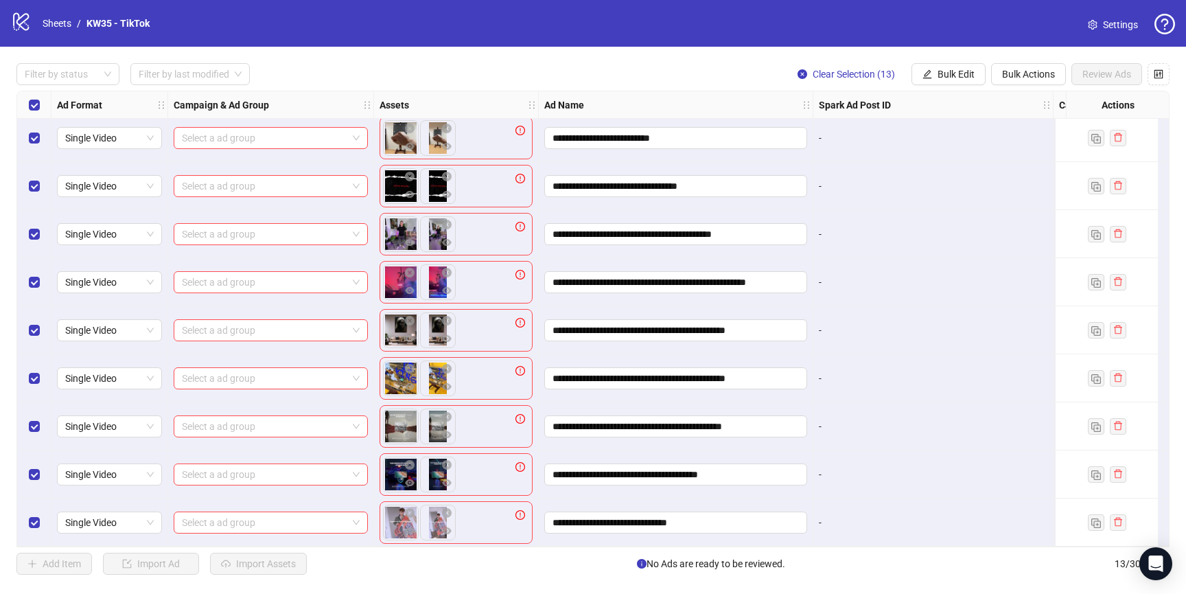
scroll to position [0, 0]
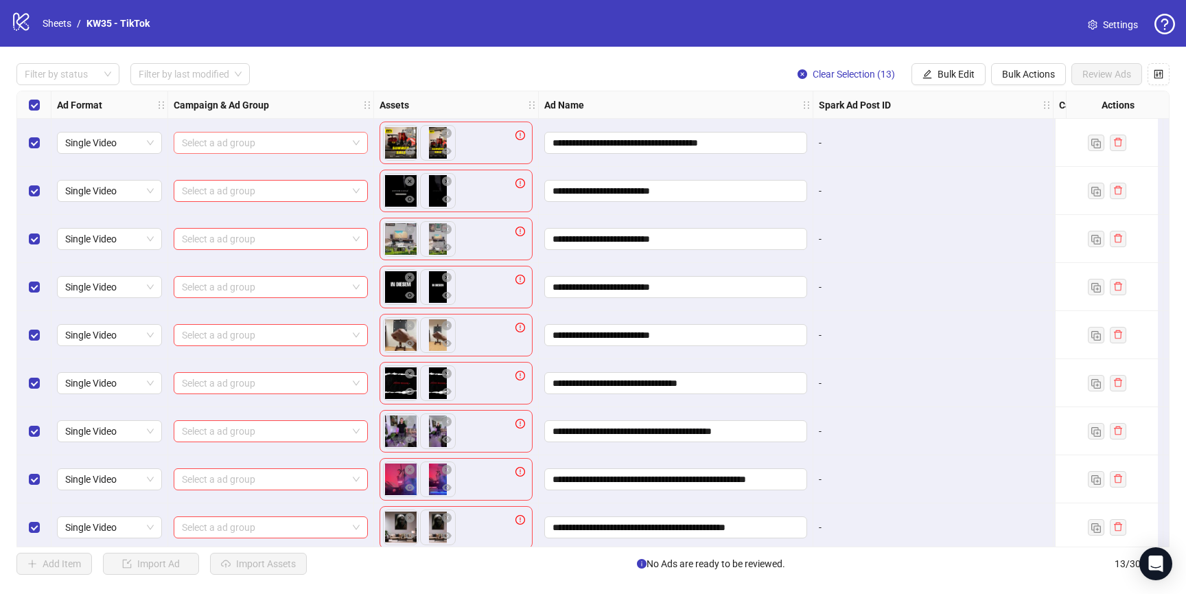
click at [271, 137] on input "search" at bounding box center [264, 142] width 165 height 21
click at [941, 73] on span "Bulk Edit" at bounding box center [956, 74] width 37 height 11
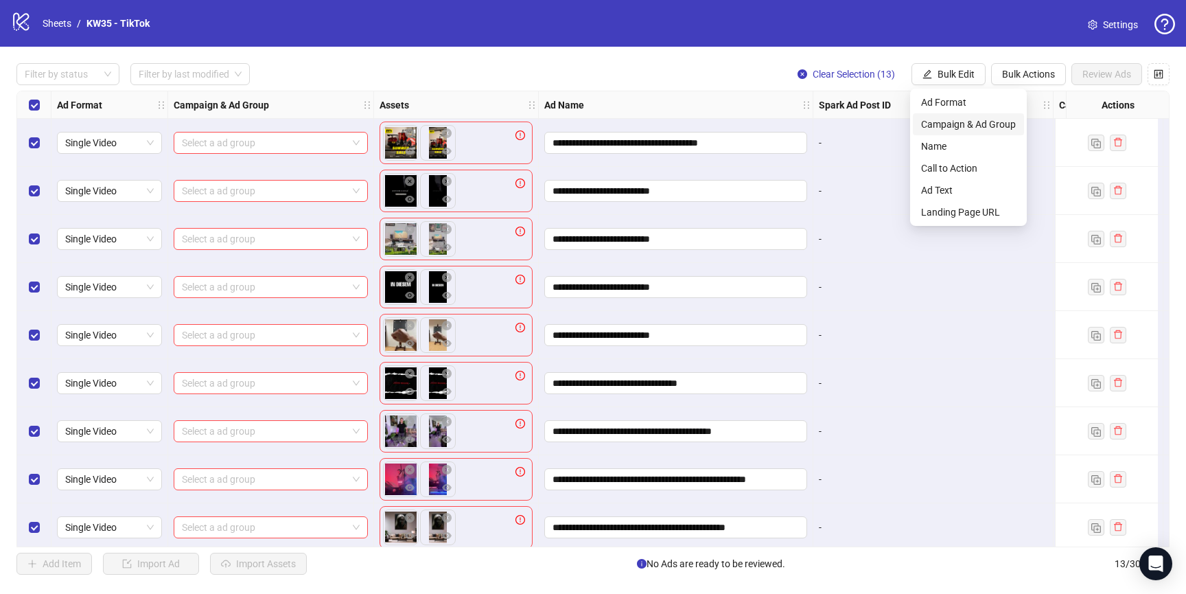
click at [960, 125] on span "Campaign & Ad Group" at bounding box center [968, 124] width 95 height 15
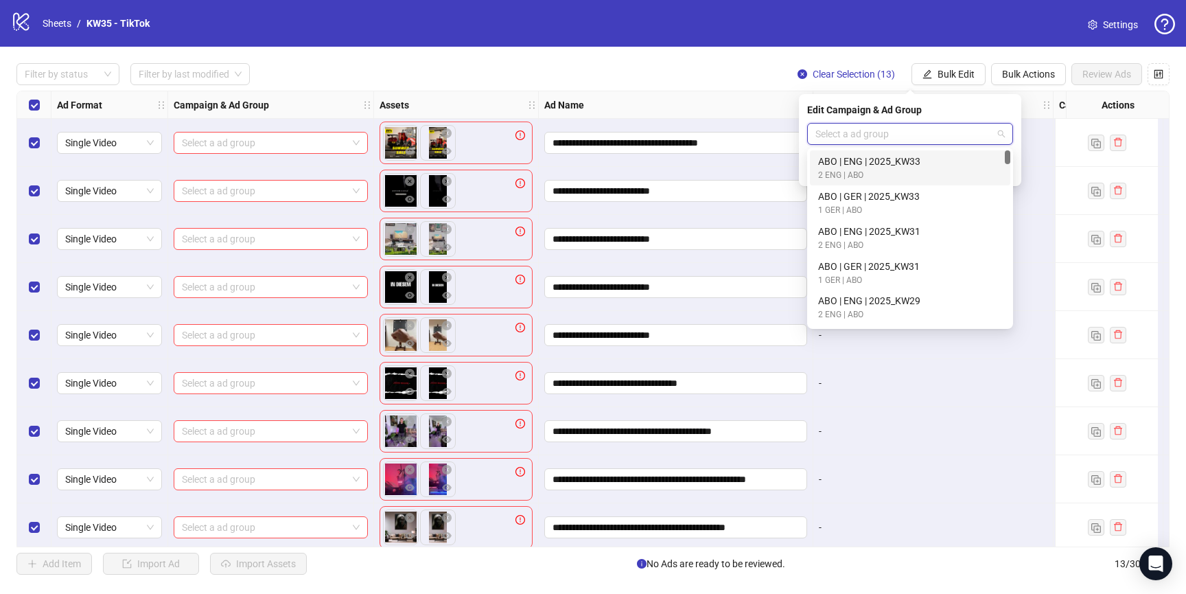
click at [859, 125] on input "search" at bounding box center [903, 134] width 177 height 21
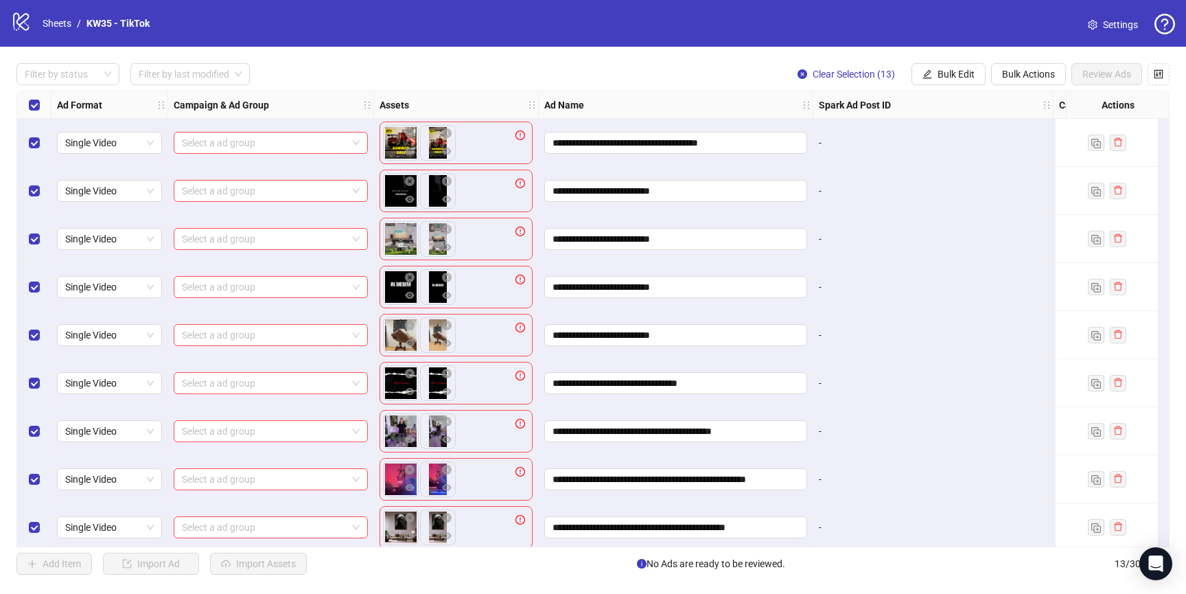
drag, startPoint x: 708, startPoint y: 68, endPoint x: 859, endPoint y: 101, distance: 155.2
click at [710, 69] on div "Filter by status Filter by last modified Clear Selection (13) Bulk Edit Bulk Ac…" at bounding box center [592, 74] width 1153 height 22
click at [973, 81] on button "Bulk Edit" at bounding box center [948, 74] width 74 height 22
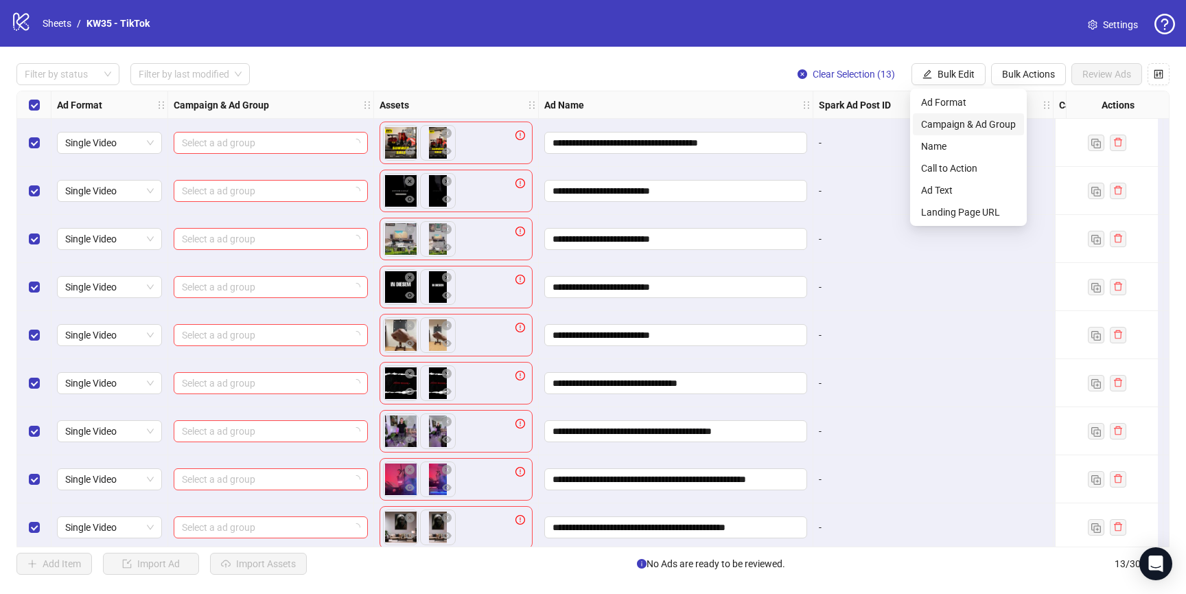
click at [963, 121] on span "Campaign & Ad Group" at bounding box center [968, 124] width 95 height 15
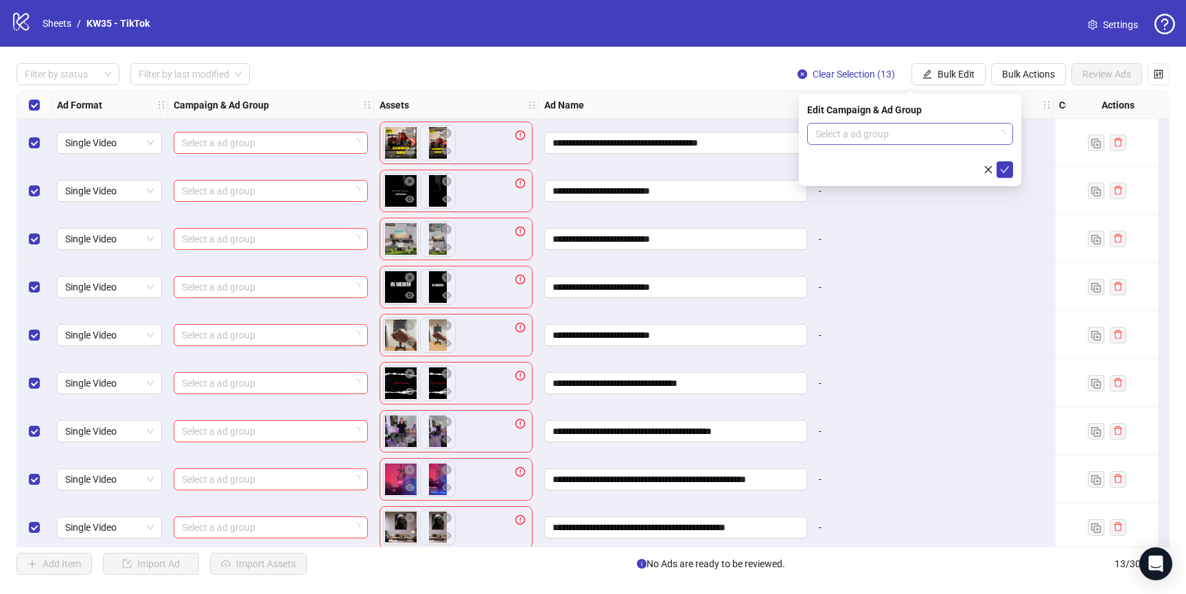
click at [852, 139] on input "search" at bounding box center [903, 134] width 177 height 21
click at [966, 129] on input "search" at bounding box center [903, 134] width 177 height 21
click at [1006, 113] on div "Edit Campaign & Ad Group" at bounding box center [910, 109] width 206 height 15
click at [1000, 132] on icon "loading" at bounding box center [1001, 134] width 8 height 8
click at [992, 134] on input "search" at bounding box center [903, 134] width 177 height 21
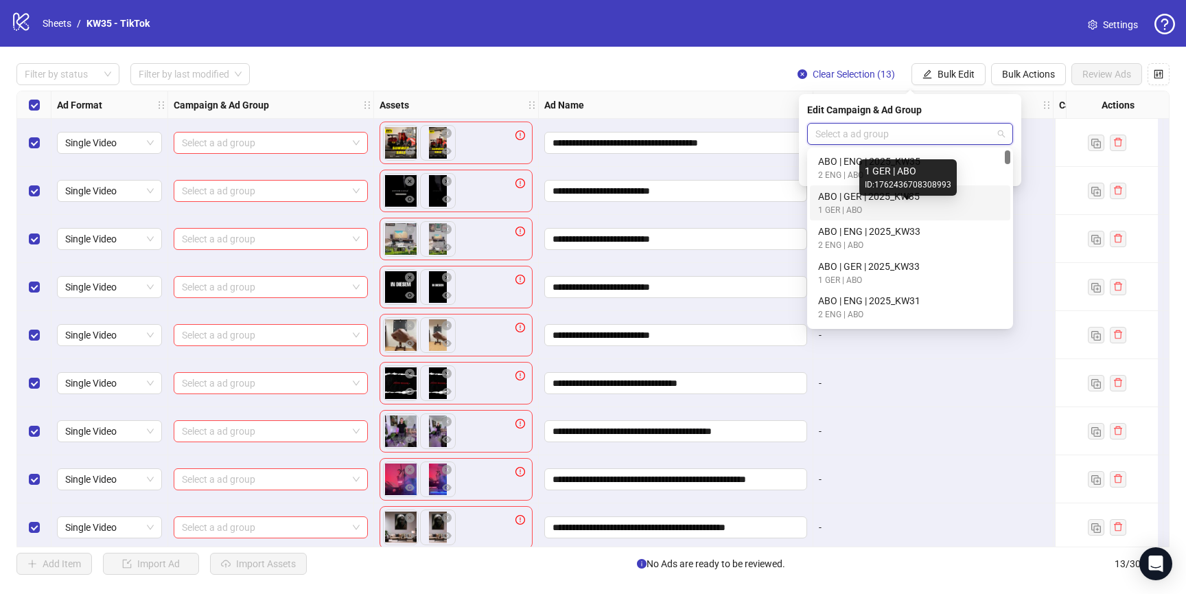
click at [911, 211] on div "1 GER | ABO" at bounding box center [907, 210] width 178 height 13
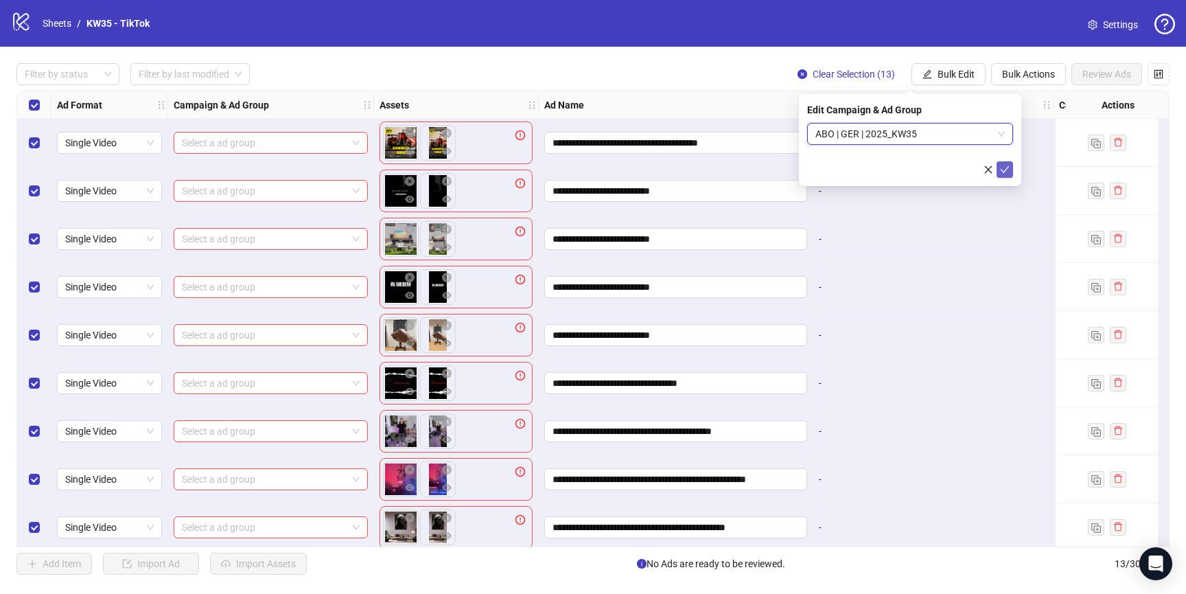
click at [1008, 172] on icon "check" at bounding box center [1005, 170] width 10 height 10
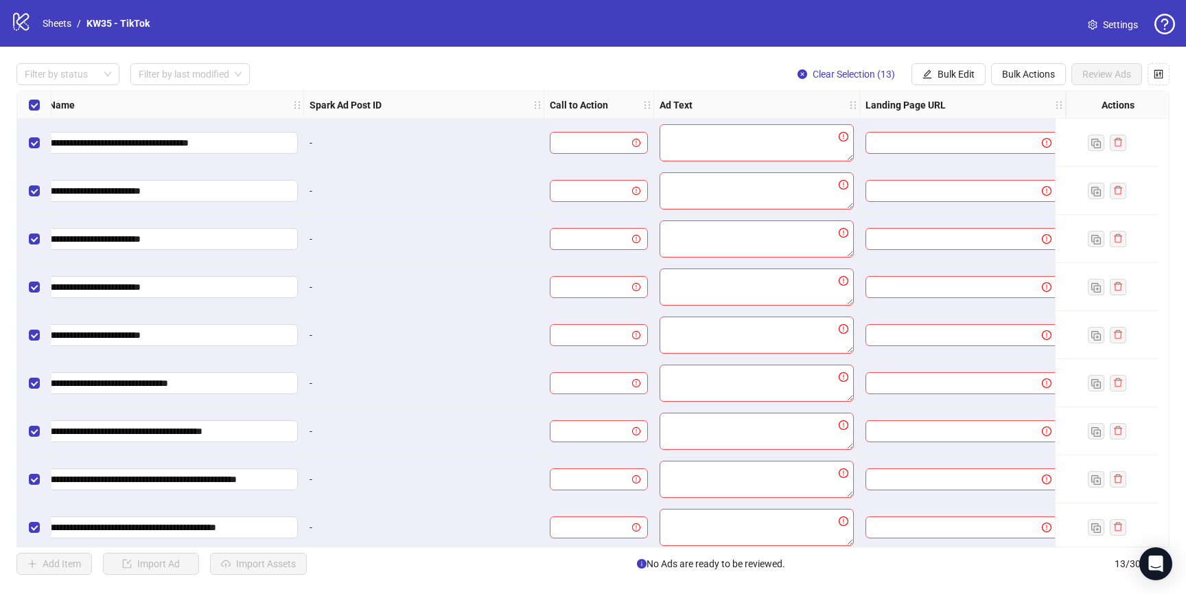
scroll to position [0, 520]
click at [579, 132] on input "search" at bounding box center [592, 142] width 69 height 21
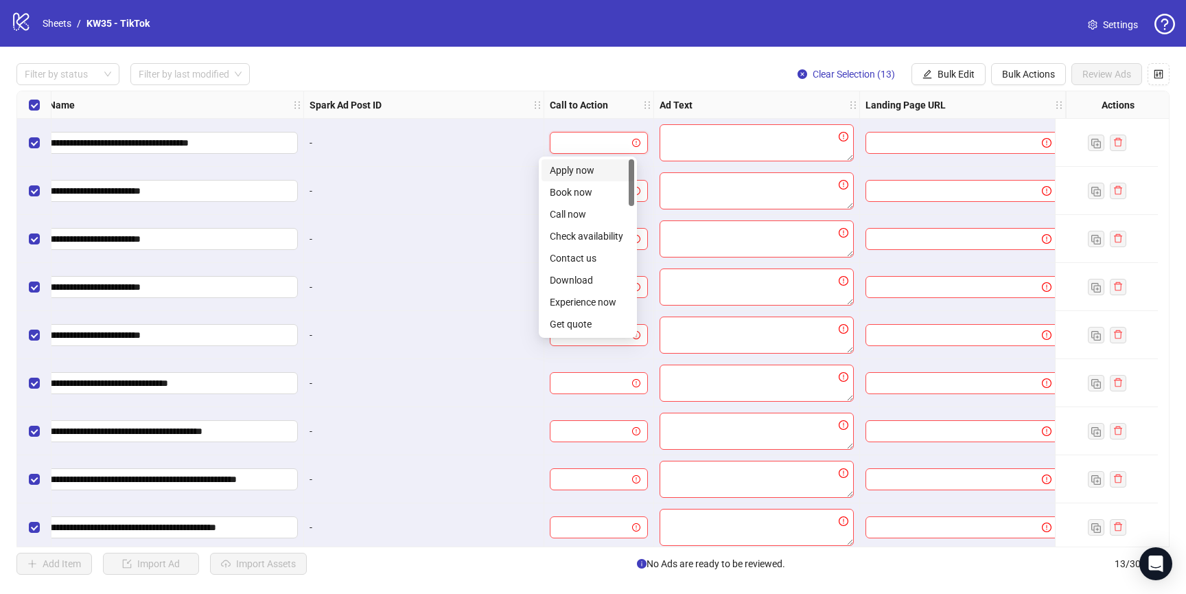
click at [985, 68] on div "Clear Selection (13) Bulk Edit Bulk Actions Review Ads" at bounding box center [978, 74] width 383 height 22
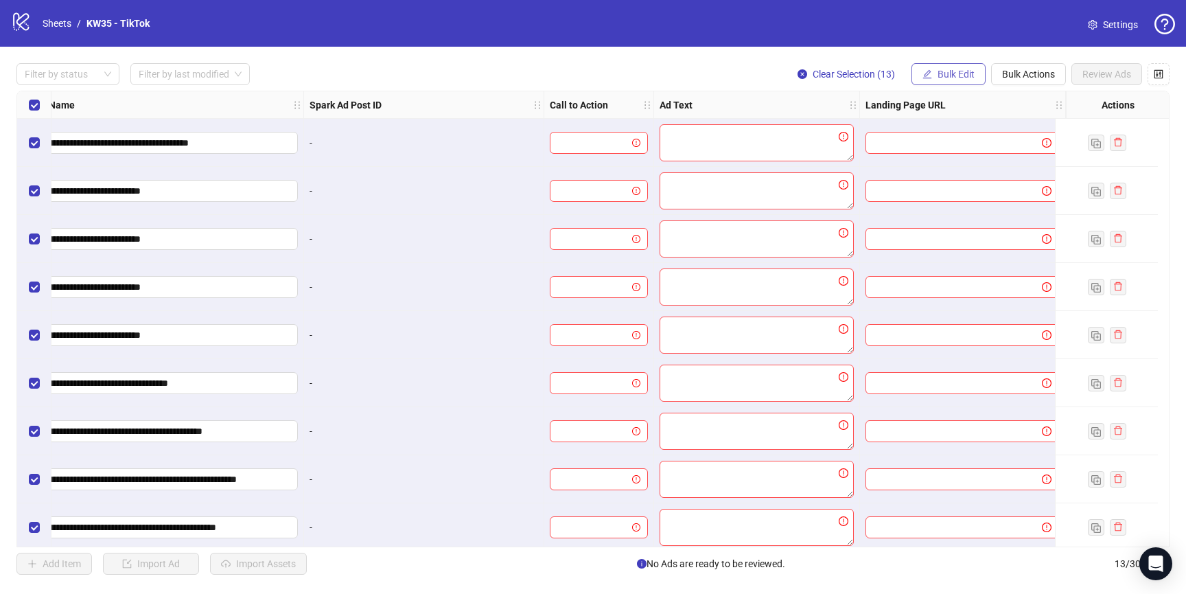
click at [961, 76] on span "Bulk Edit" at bounding box center [956, 74] width 37 height 11
click at [965, 163] on span "Call to Action" at bounding box center [968, 168] width 95 height 15
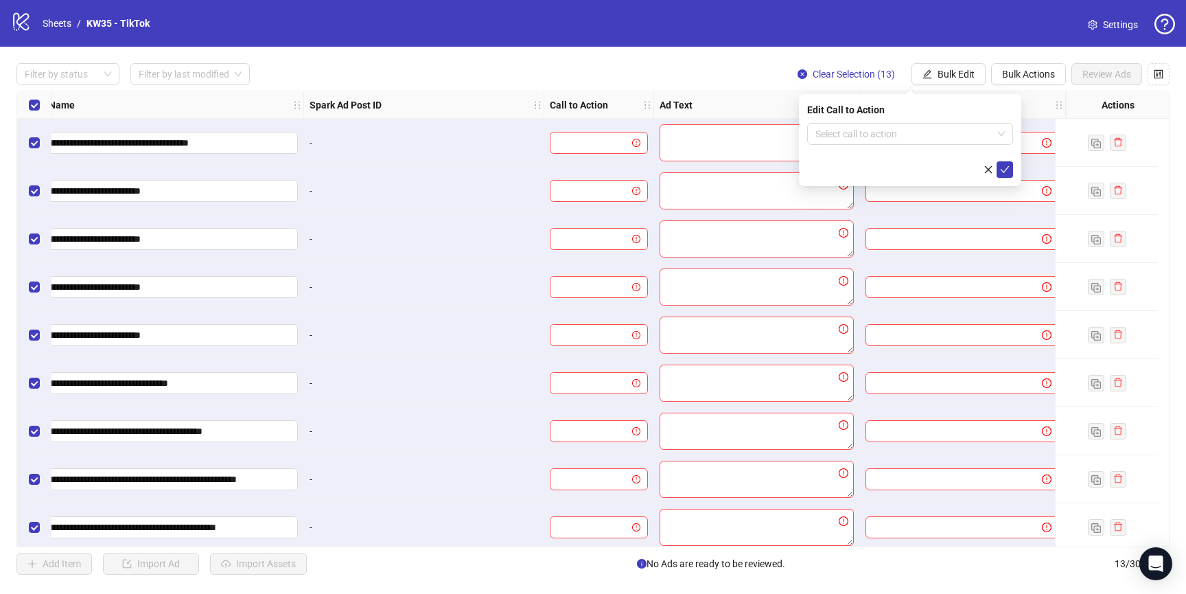
click at [895, 115] on div "Edit Call to Action" at bounding box center [910, 109] width 206 height 15
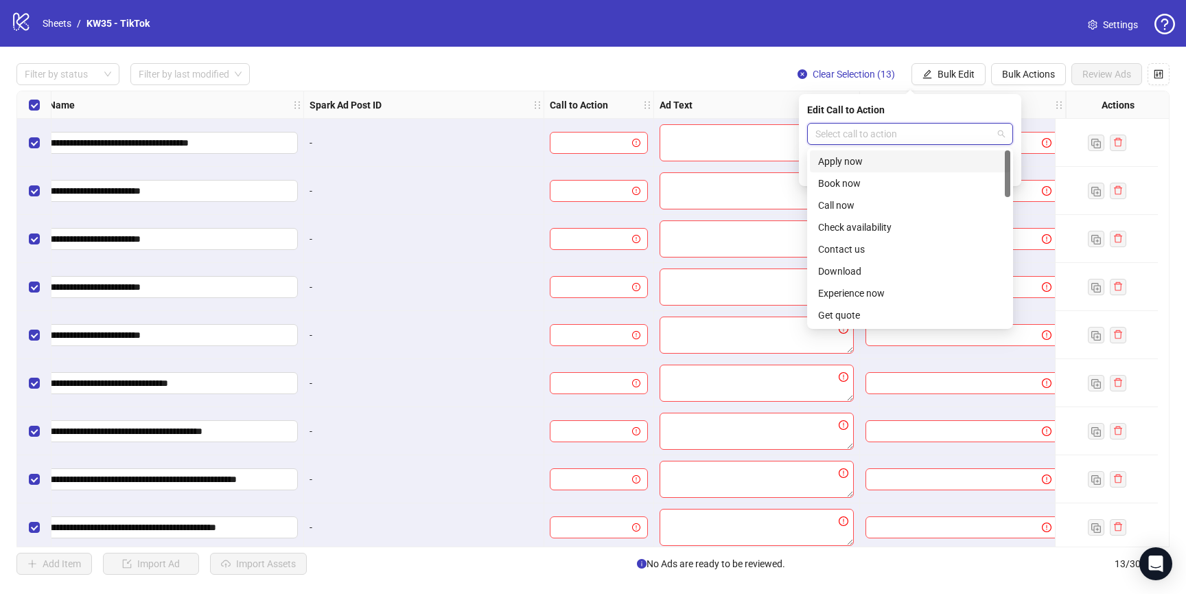
click at [892, 134] on input "search" at bounding box center [903, 134] width 177 height 21
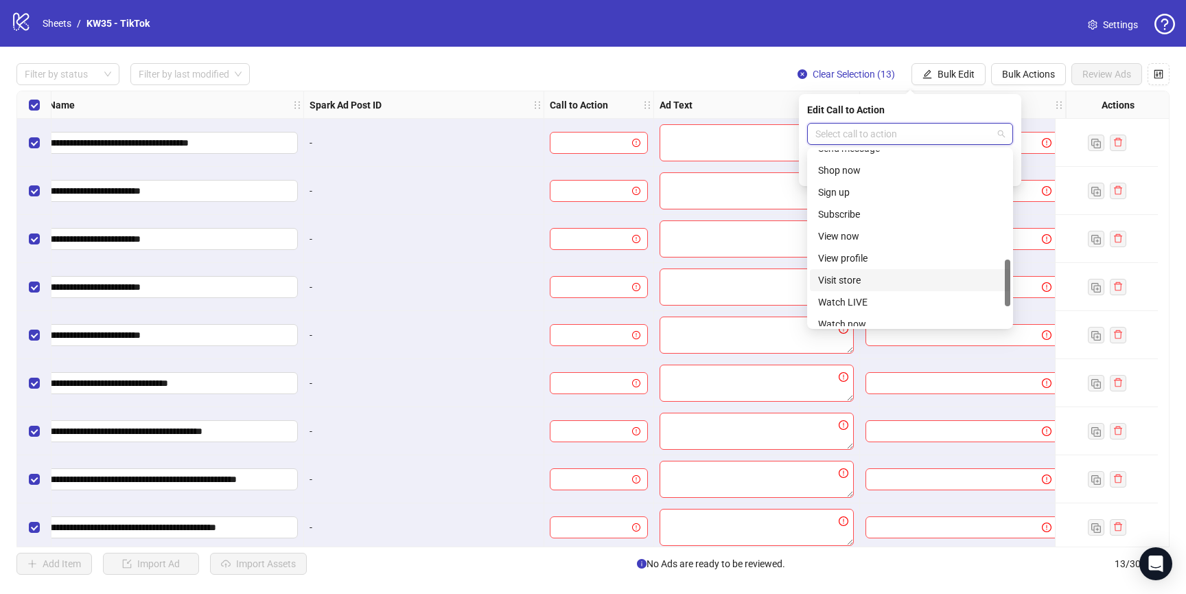
click at [861, 280] on div "Visit store" at bounding box center [910, 279] width 184 height 15
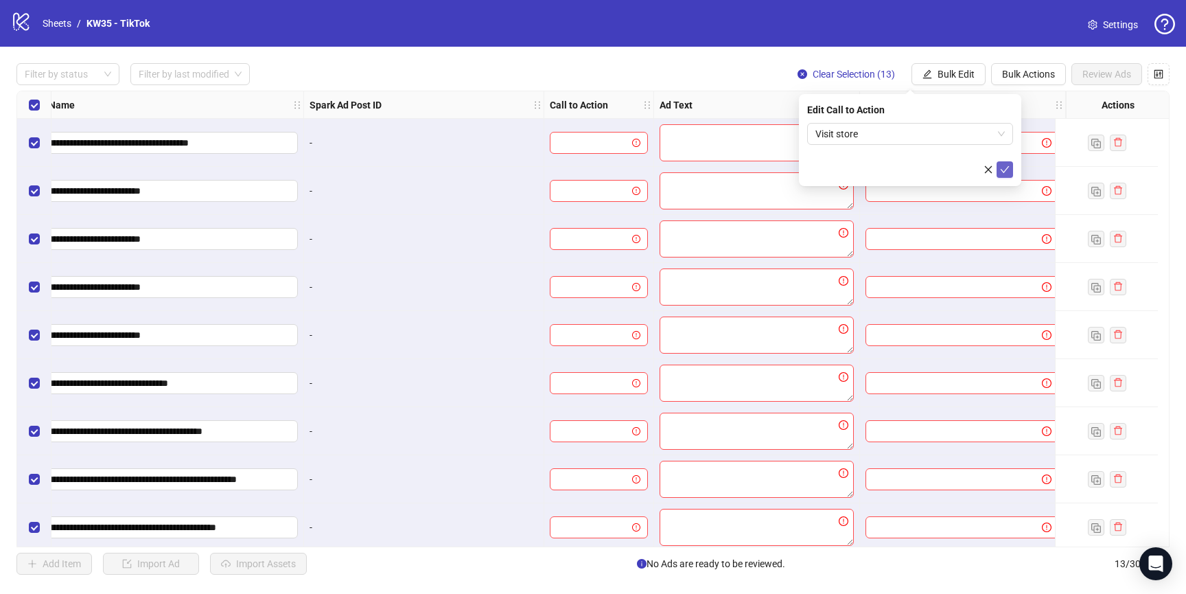
click at [1010, 170] on button "submit" at bounding box center [1005, 169] width 16 height 16
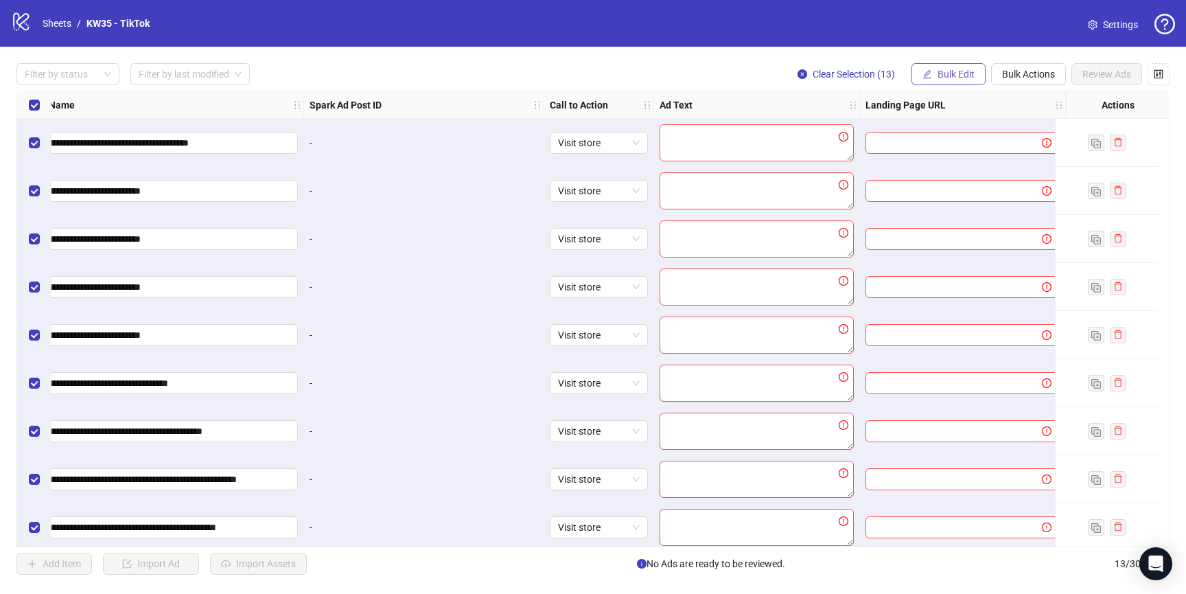
click at [953, 76] on span "Bulk Edit" at bounding box center [956, 74] width 37 height 11
click at [946, 189] on span "Ad Text" at bounding box center [968, 190] width 95 height 15
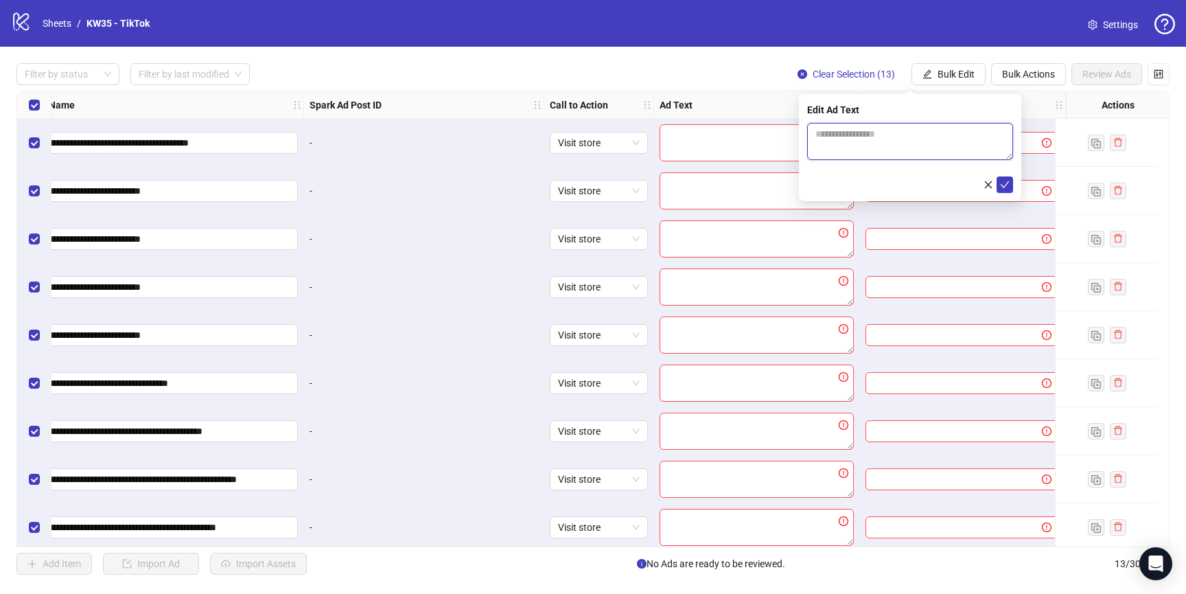
click at [831, 139] on textarea at bounding box center [910, 141] width 206 height 37
click at [866, 133] on textarea "**********" at bounding box center [910, 141] width 206 height 37
type textarea "**********"
click at [1005, 180] on icon "check" at bounding box center [1005, 185] width 10 height 10
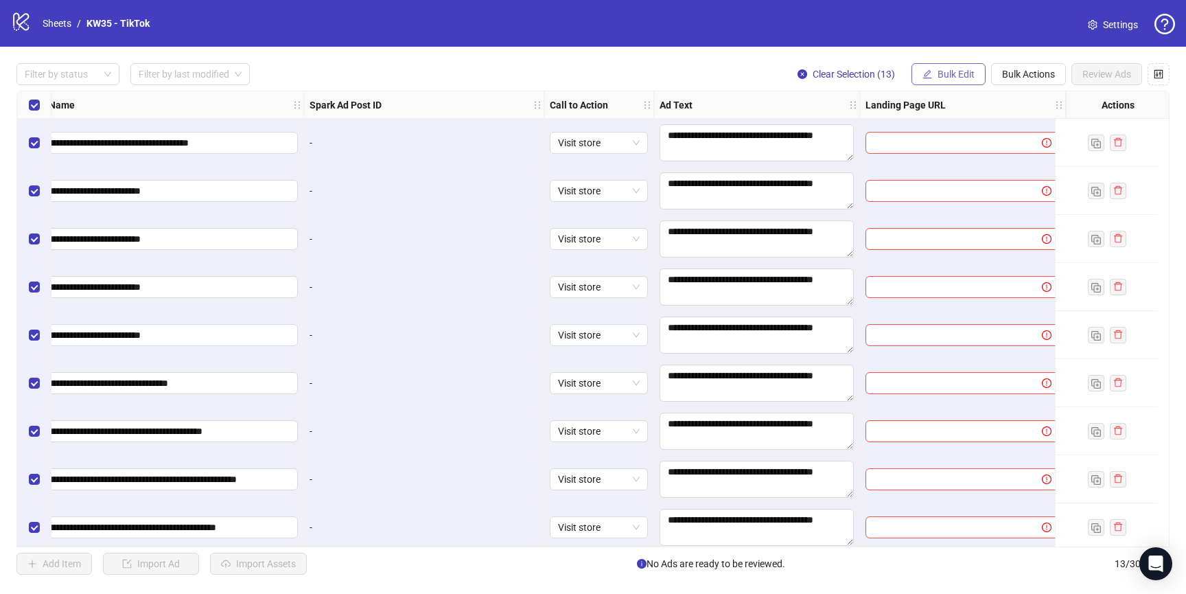
click at [945, 78] on span "Bulk Edit" at bounding box center [956, 74] width 37 height 11
click at [955, 211] on span "Landing Page URL" at bounding box center [968, 212] width 95 height 15
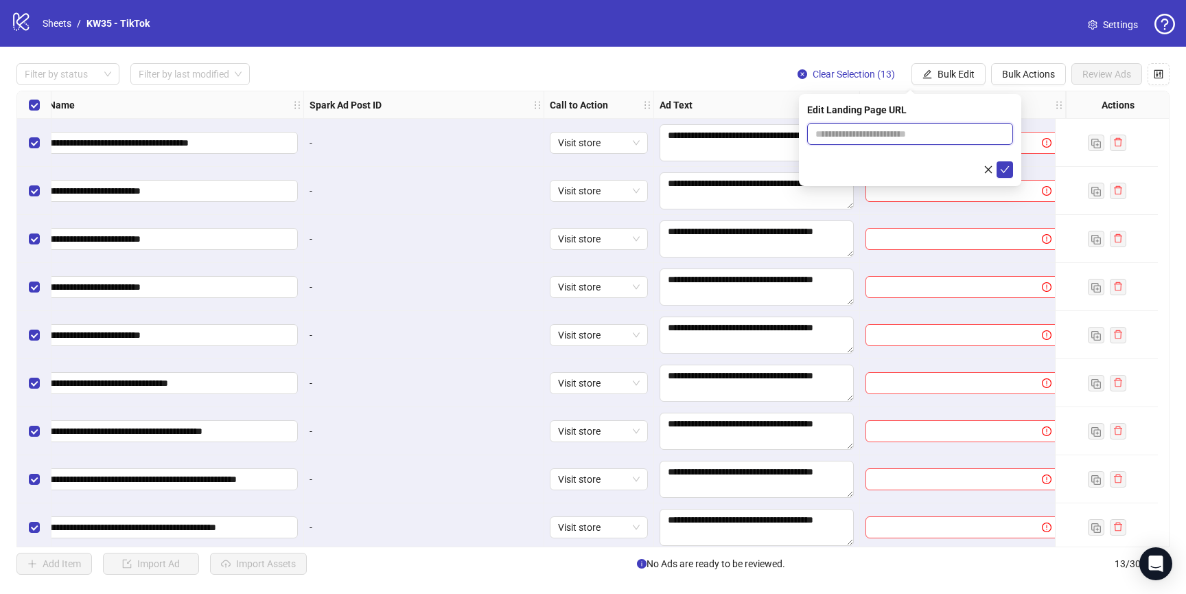
drag, startPoint x: 933, startPoint y: 131, endPoint x: 989, endPoint y: 156, distance: 61.7
click at [933, 131] on input "text" at bounding box center [910, 134] width 206 height 22
paste input "**********"
type input "**********"
click at [999, 169] on button "submit" at bounding box center [1005, 169] width 16 height 16
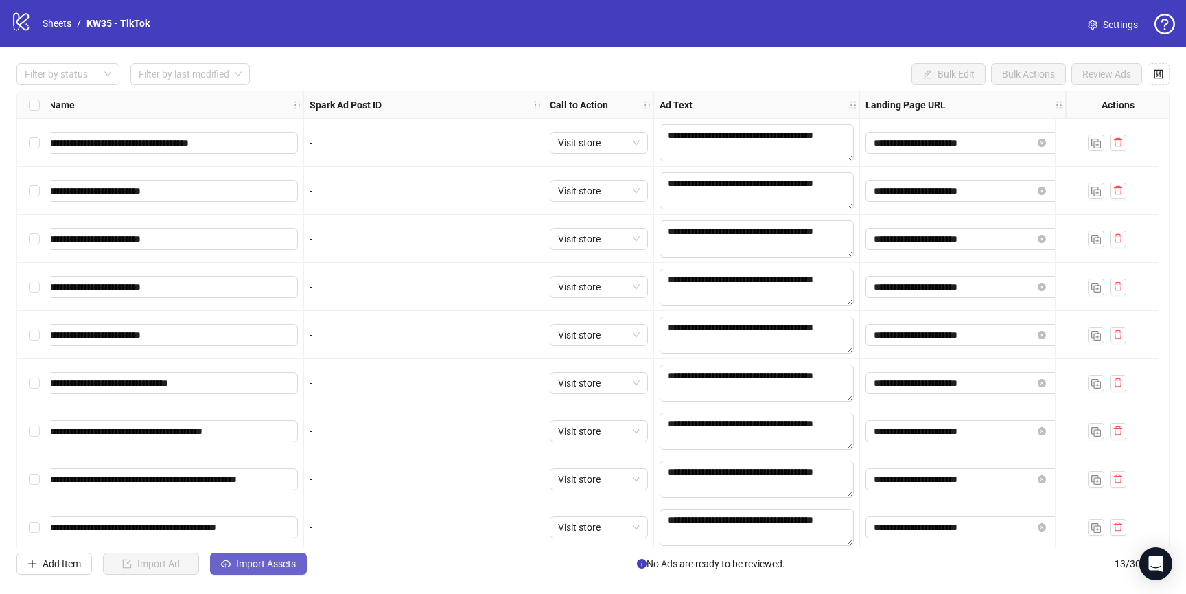
click at [244, 556] on button "Import Assets" at bounding box center [258, 564] width 97 height 22
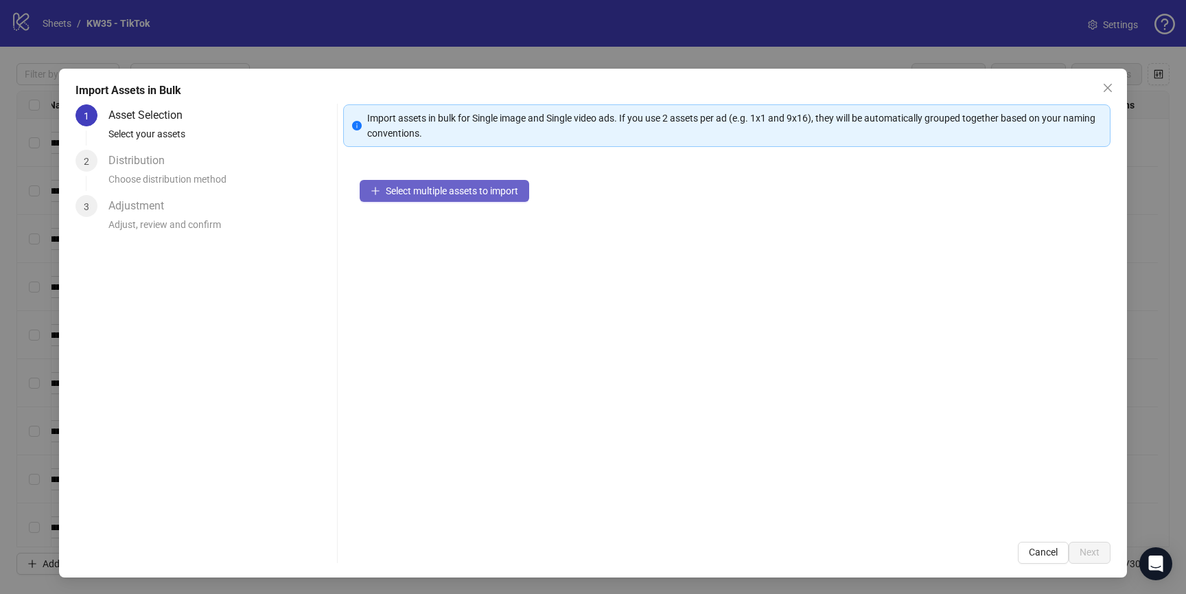
click at [469, 201] on button "Select multiple assets to import" at bounding box center [445, 191] width 170 height 22
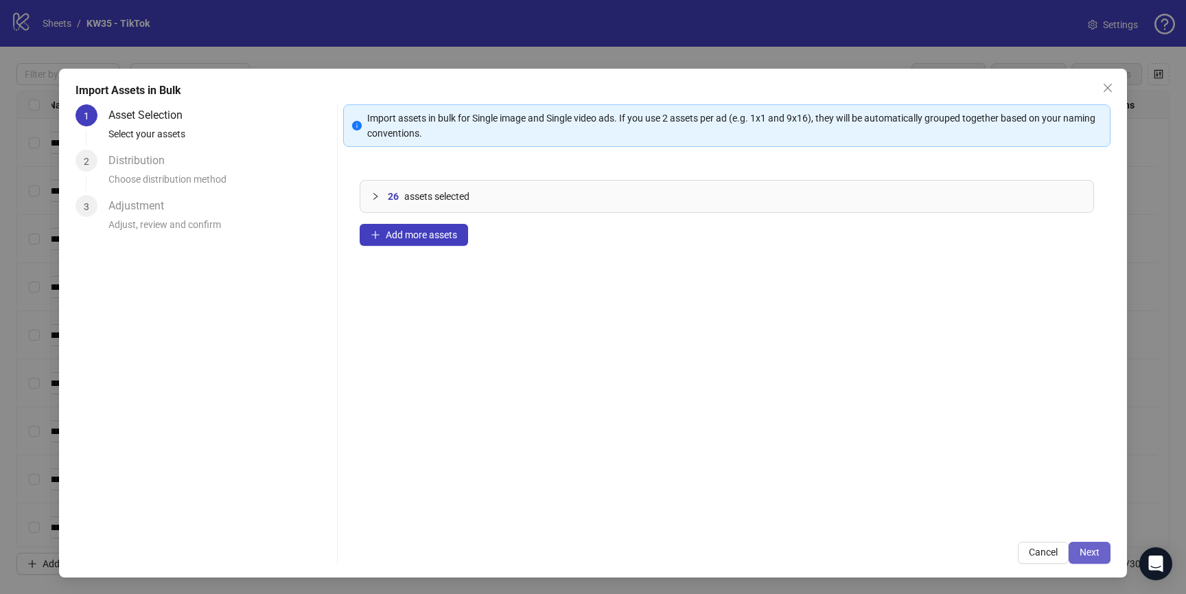
click at [1104, 549] on button "Next" at bounding box center [1090, 553] width 42 height 22
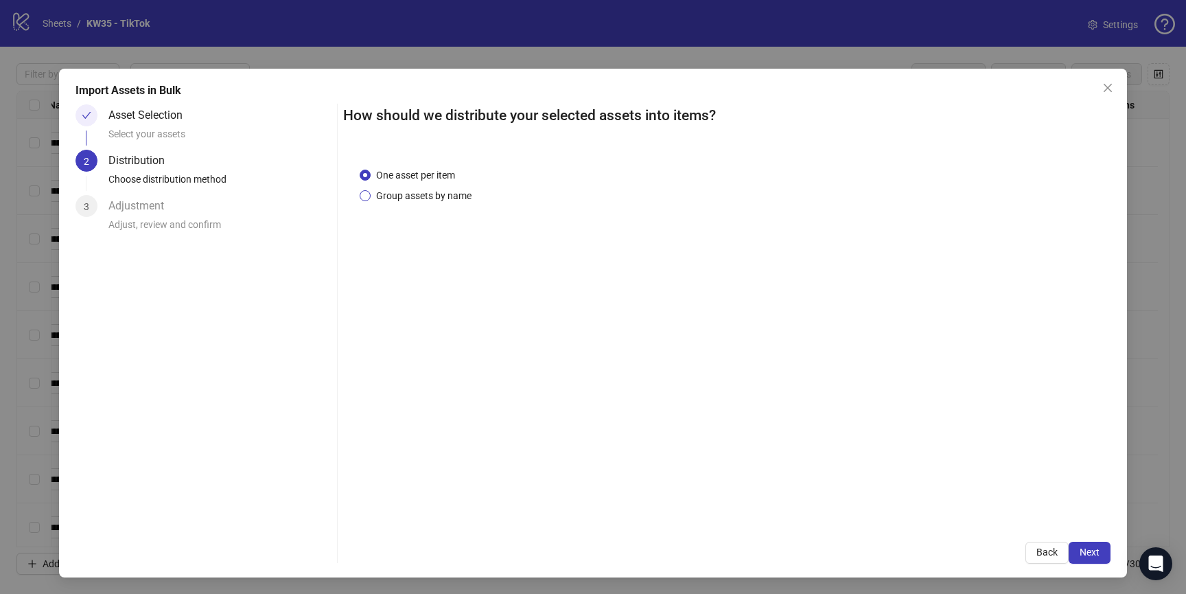
click at [409, 192] on span "Group assets by name" at bounding box center [424, 195] width 106 height 15
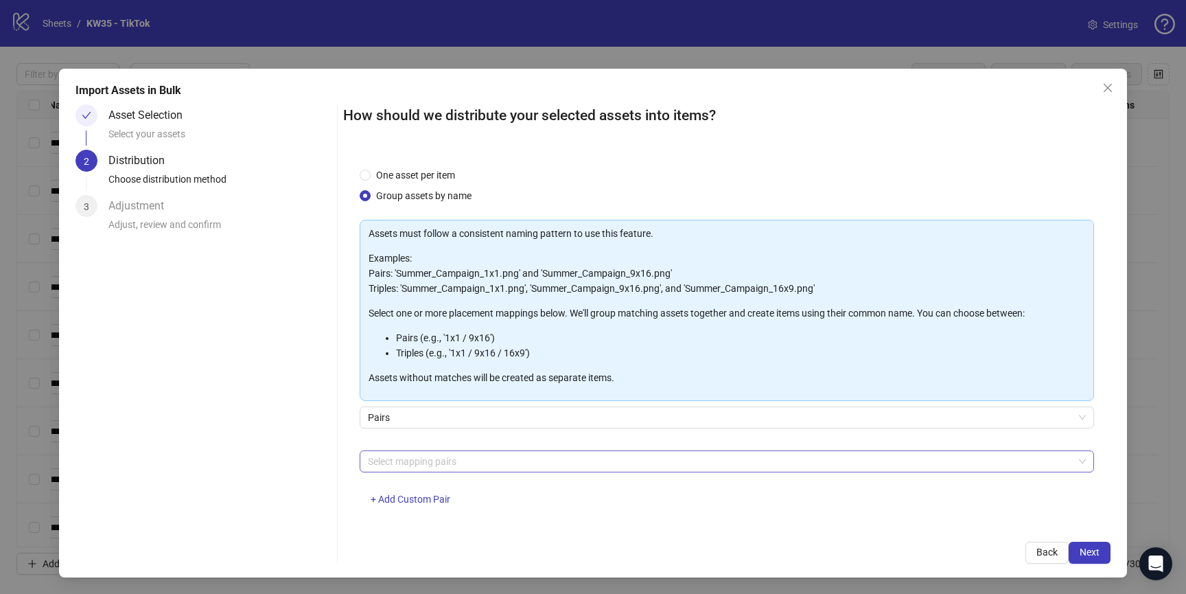
click at [437, 448] on div "Assets must follow a consistent naming pattern to use this feature. Examples: P…" at bounding box center [727, 371] width 734 height 302
click at [436, 460] on div at bounding box center [719, 461] width 715 height 19
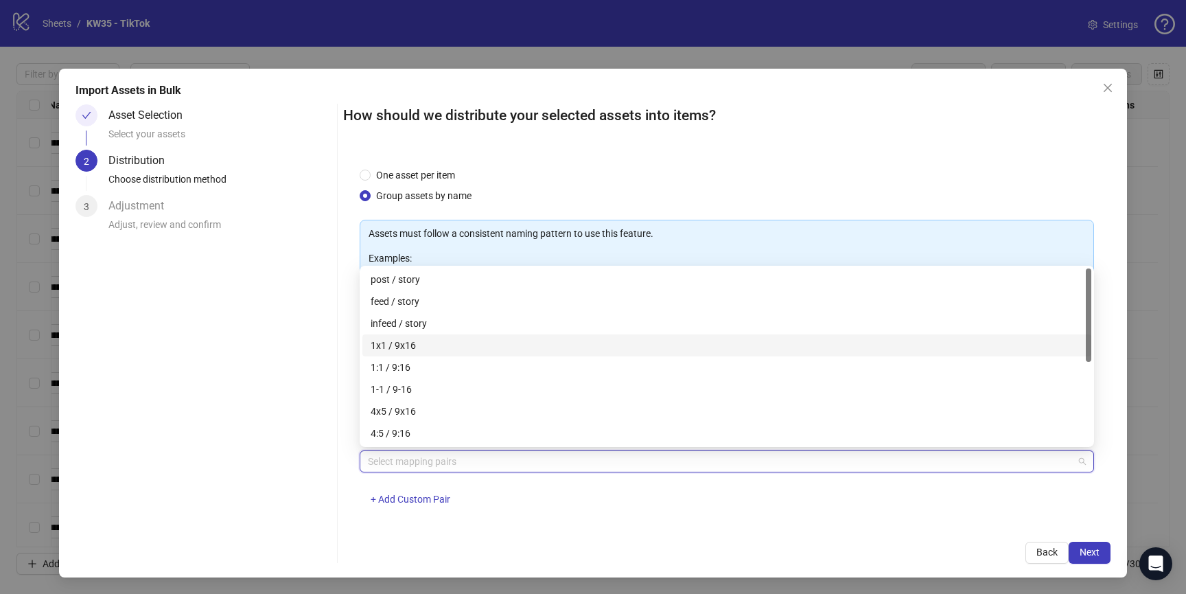
click at [399, 344] on div "1x1 / 9x16" at bounding box center [727, 345] width 712 height 15
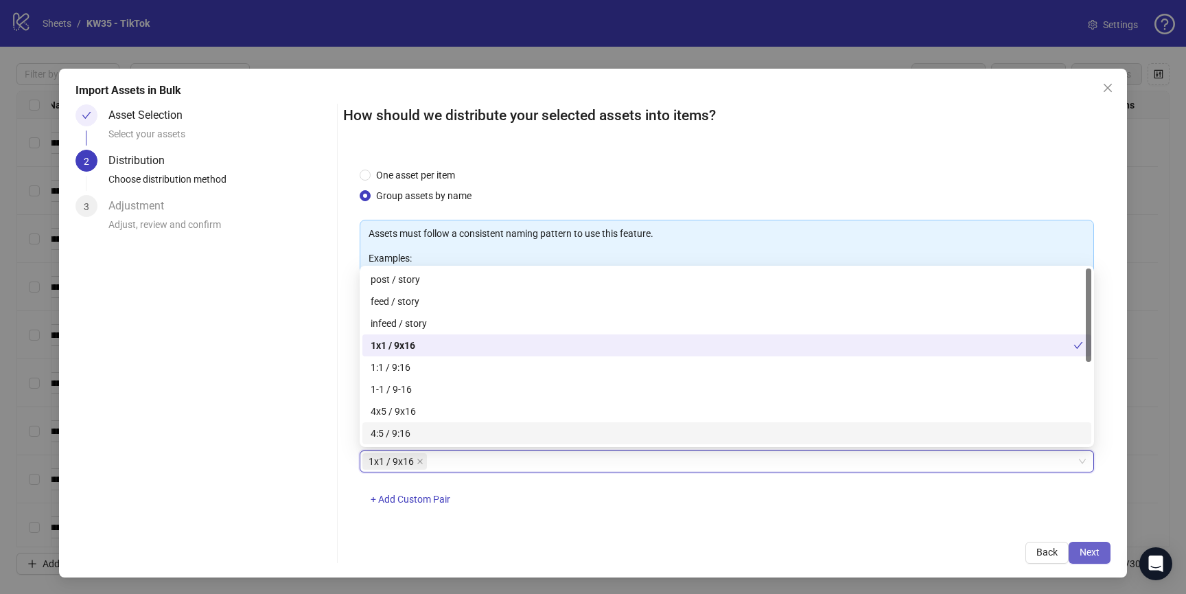
click at [1080, 550] on span "Next" at bounding box center [1090, 551] width 20 height 11
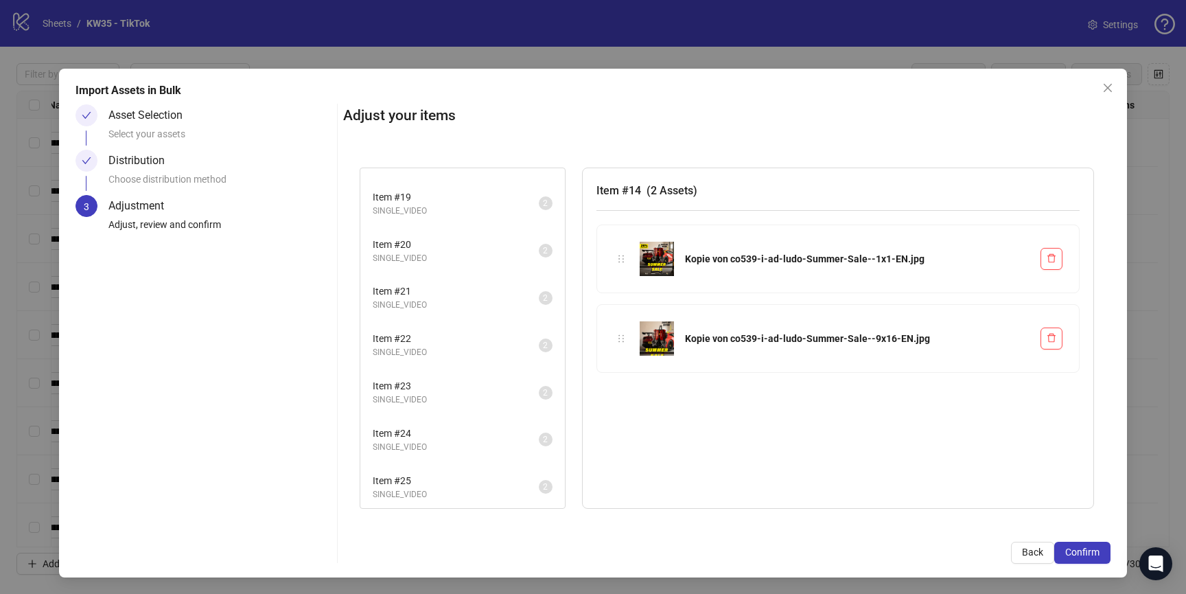
scroll to position [275, 0]
click at [408, 487] on span "SINGLE_VIDEO" at bounding box center [456, 491] width 166 height 13
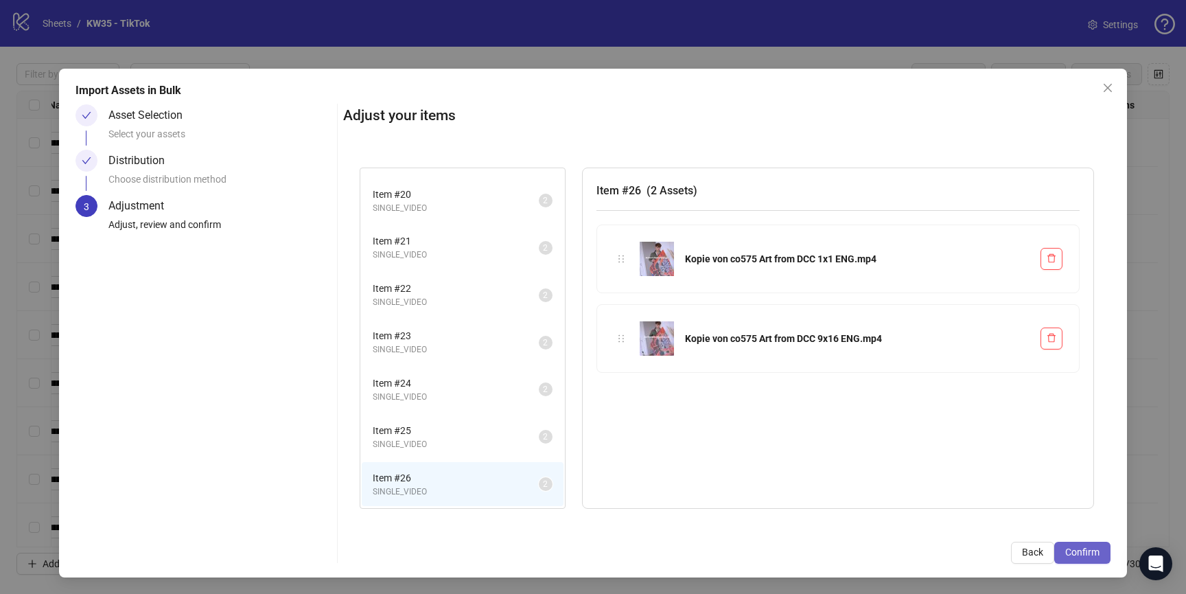
click at [1086, 542] on button "Confirm" at bounding box center [1082, 553] width 56 height 22
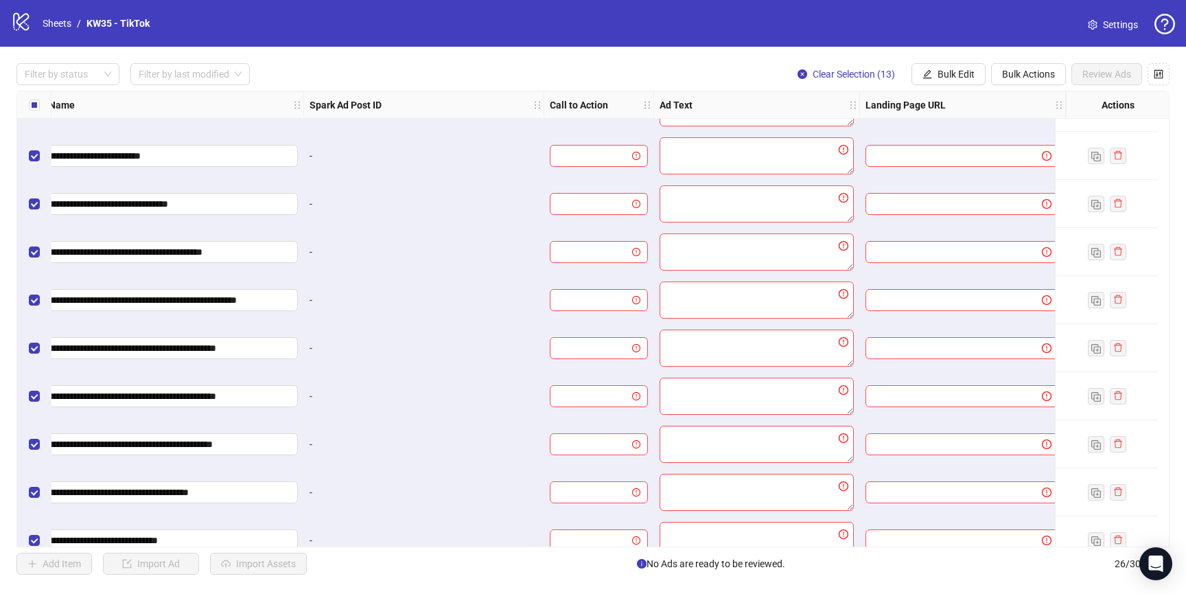
scroll to position [827, 520]
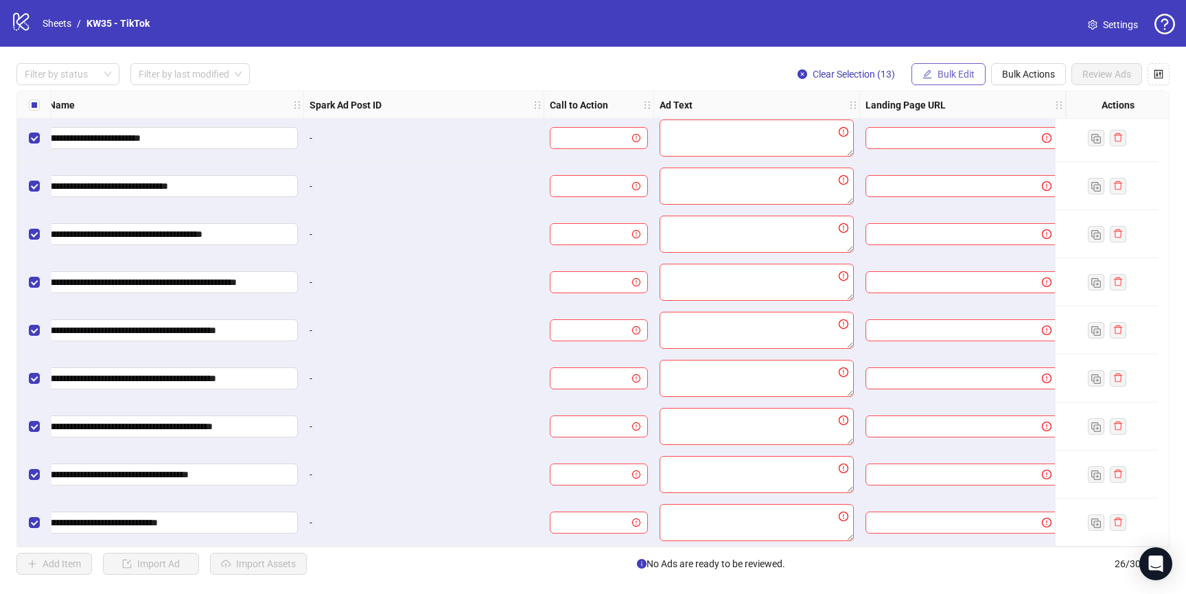
click at [922, 75] on icon "edit" at bounding box center [927, 74] width 10 height 10
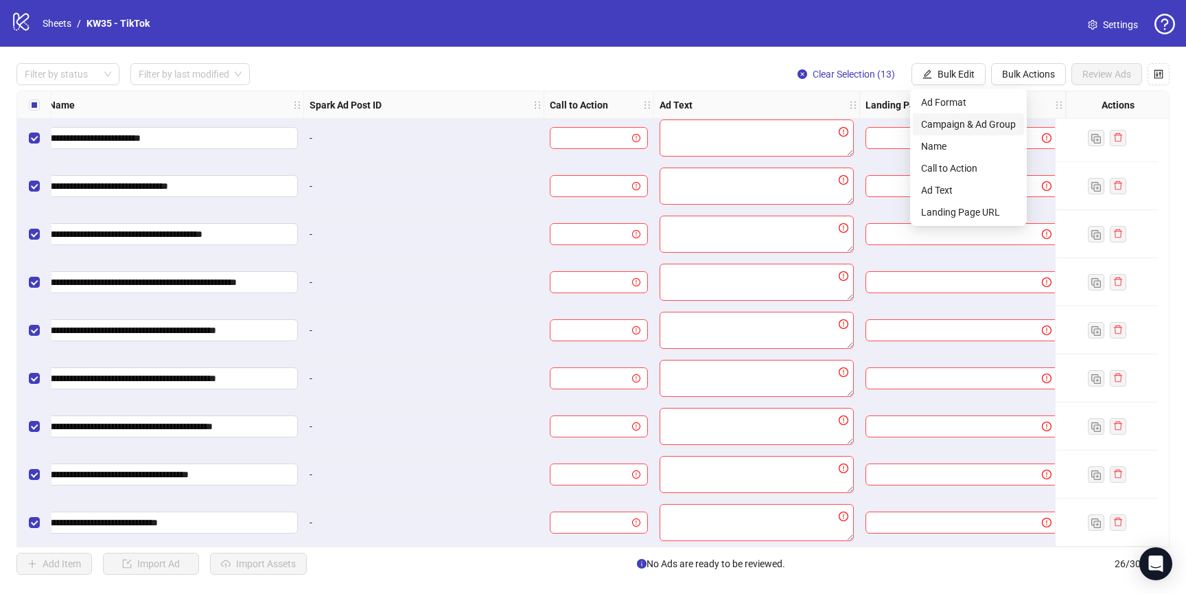
click at [954, 121] on span "Campaign & Ad Group" at bounding box center [968, 124] width 95 height 15
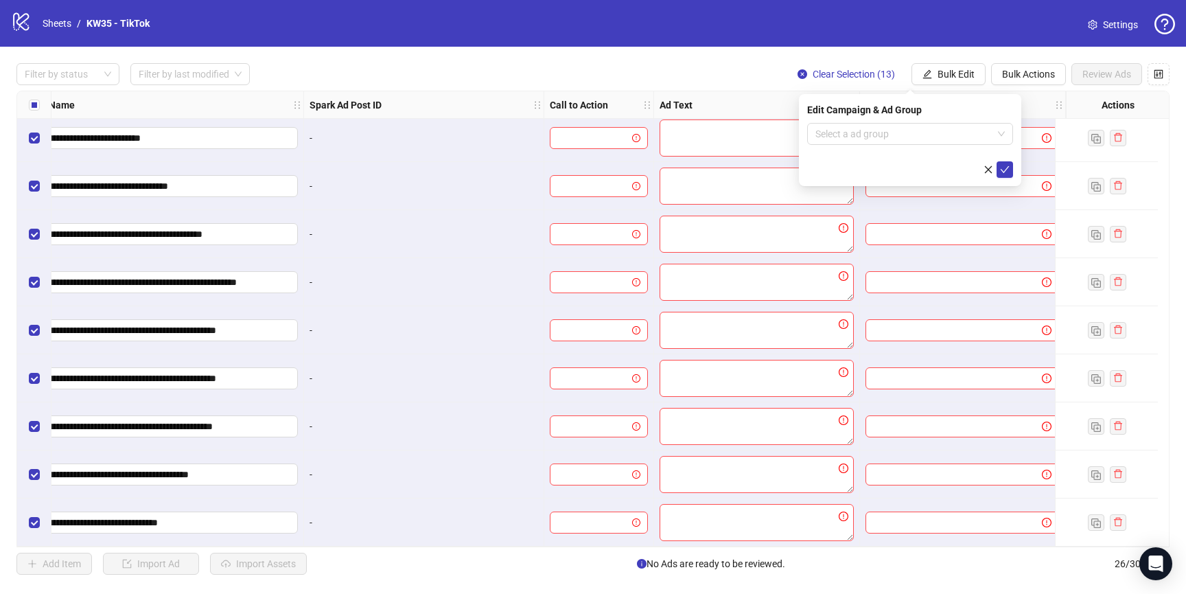
drag, startPoint x: 871, startPoint y: 136, endPoint x: 876, endPoint y: 145, distance: 10.5
click at [871, 136] on input "search" at bounding box center [903, 134] width 177 height 21
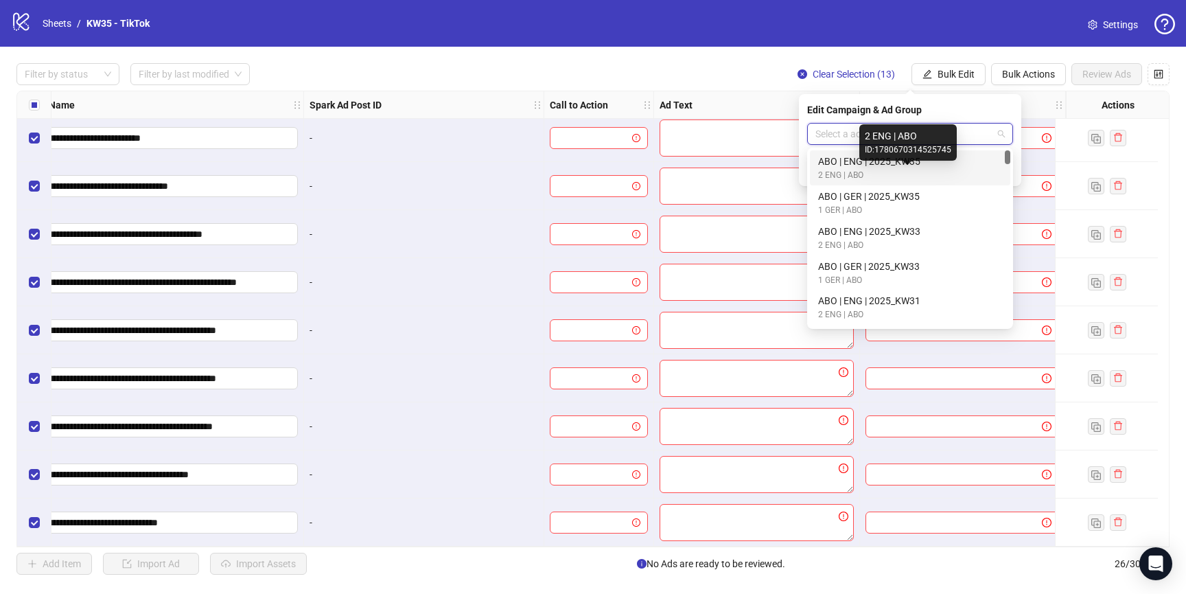
click at [874, 171] on div "2 ENG | ABO" at bounding box center [907, 175] width 178 height 13
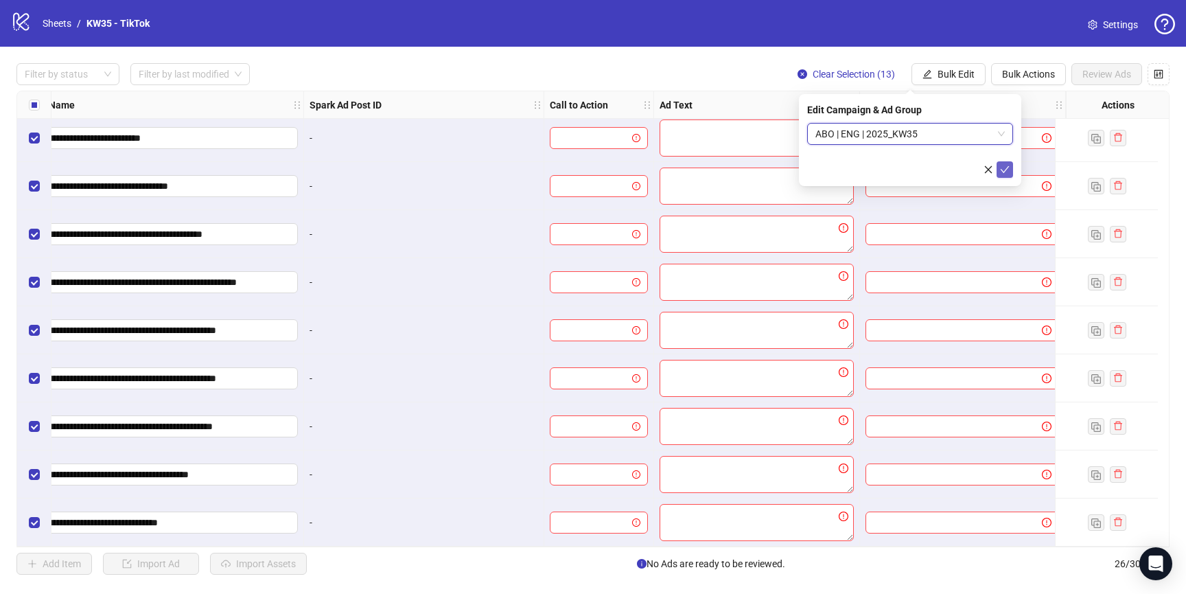
click at [1006, 167] on icon "check" at bounding box center [1005, 170] width 10 height 10
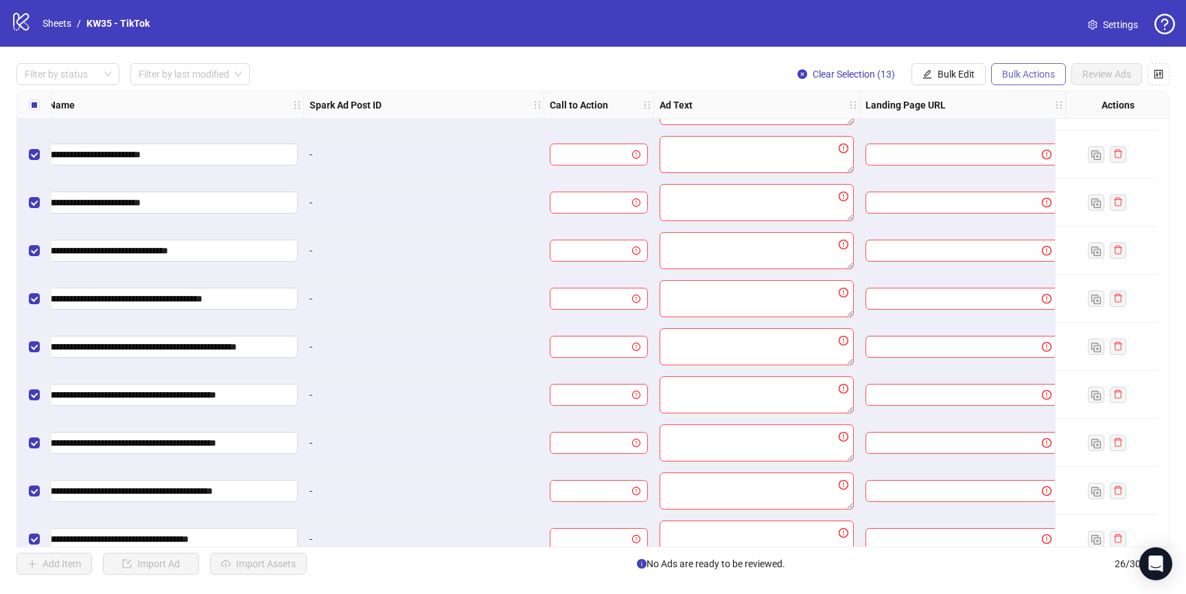
scroll to position [745, 520]
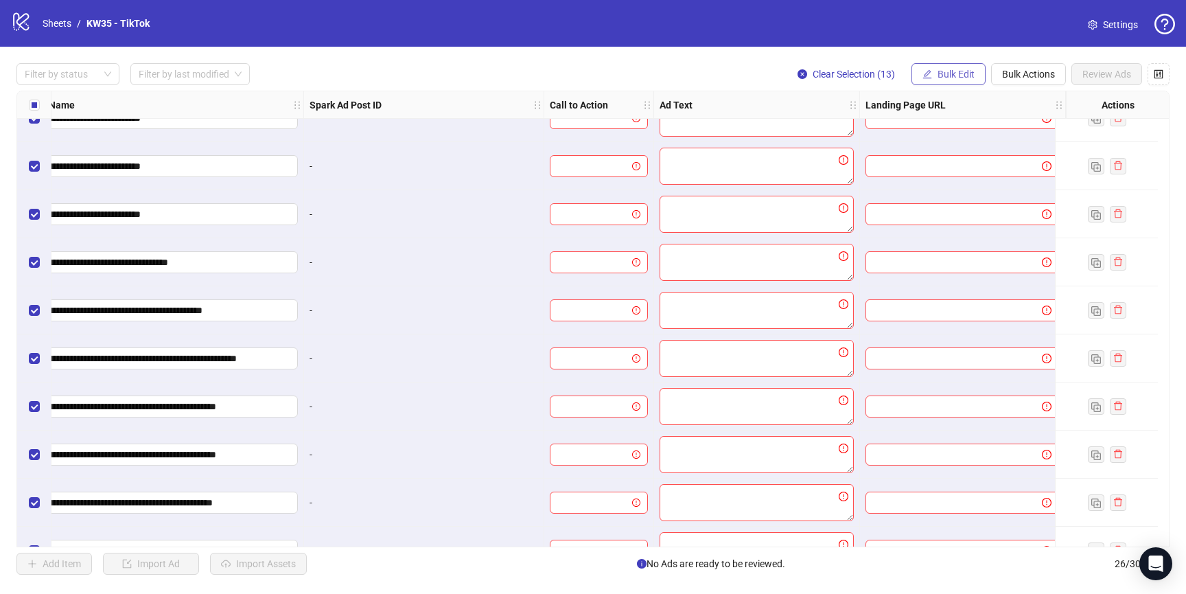
click at [944, 67] on button "Bulk Edit" at bounding box center [948, 74] width 74 height 22
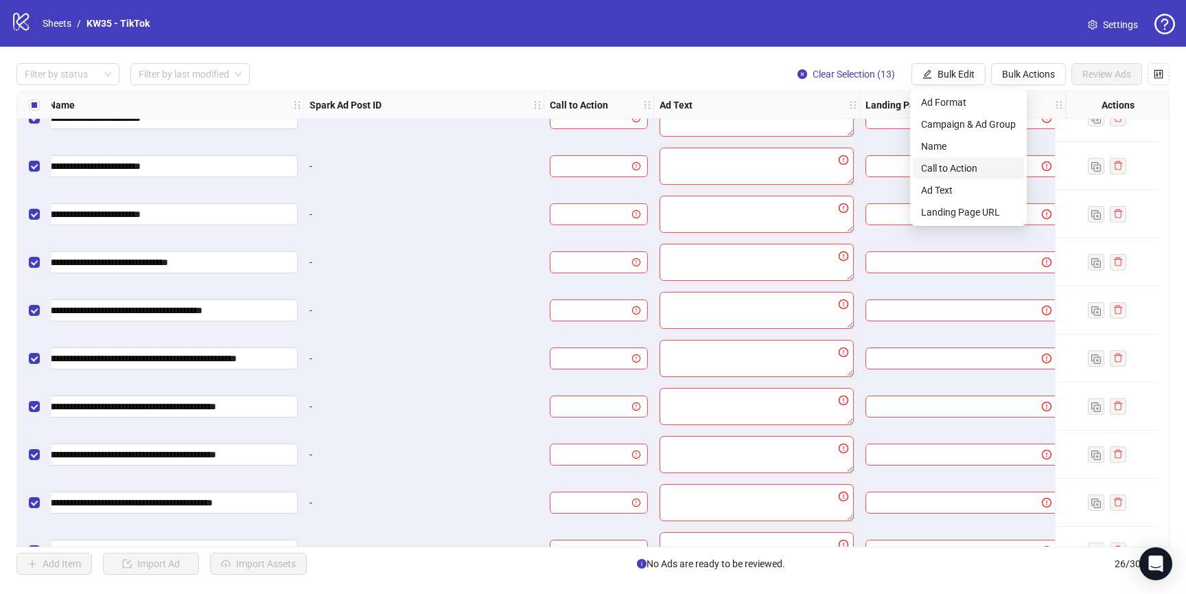
click at [971, 163] on span "Call to Action" at bounding box center [968, 168] width 95 height 15
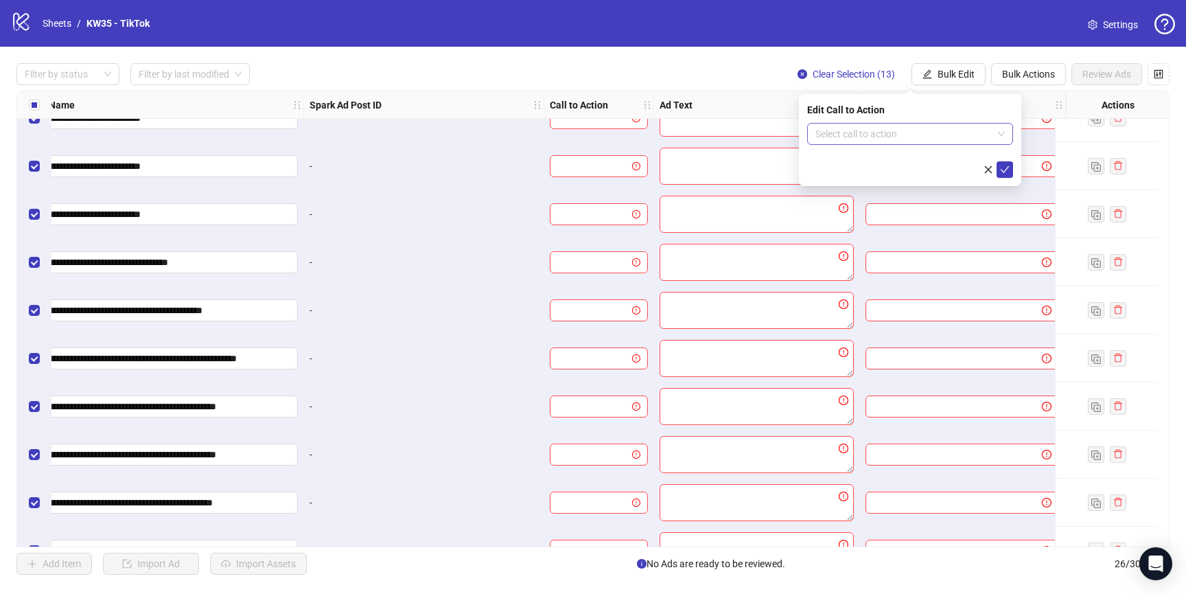
click at [826, 140] on input "search" at bounding box center [903, 134] width 177 height 21
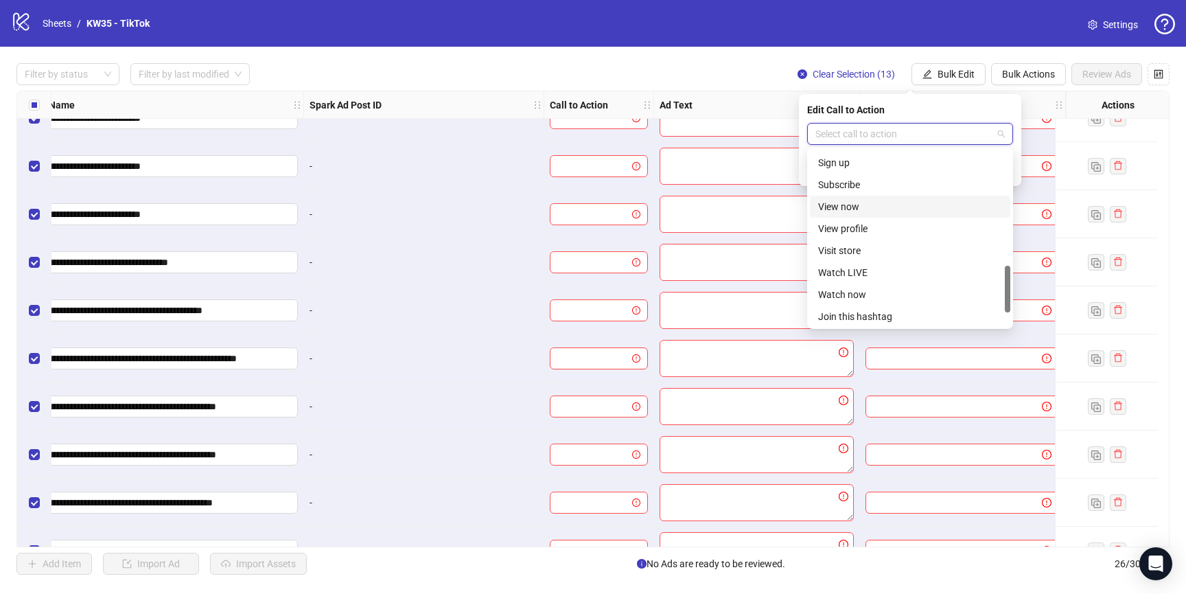
scroll to position [445, 0]
drag, startPoint x: 868, startPoint y: 195, endPoint x: 927, endPoint y: 201, distance: 59.3
click at [868, 195] on div "View now" at bounding box center [910, 198] width 184 height 15
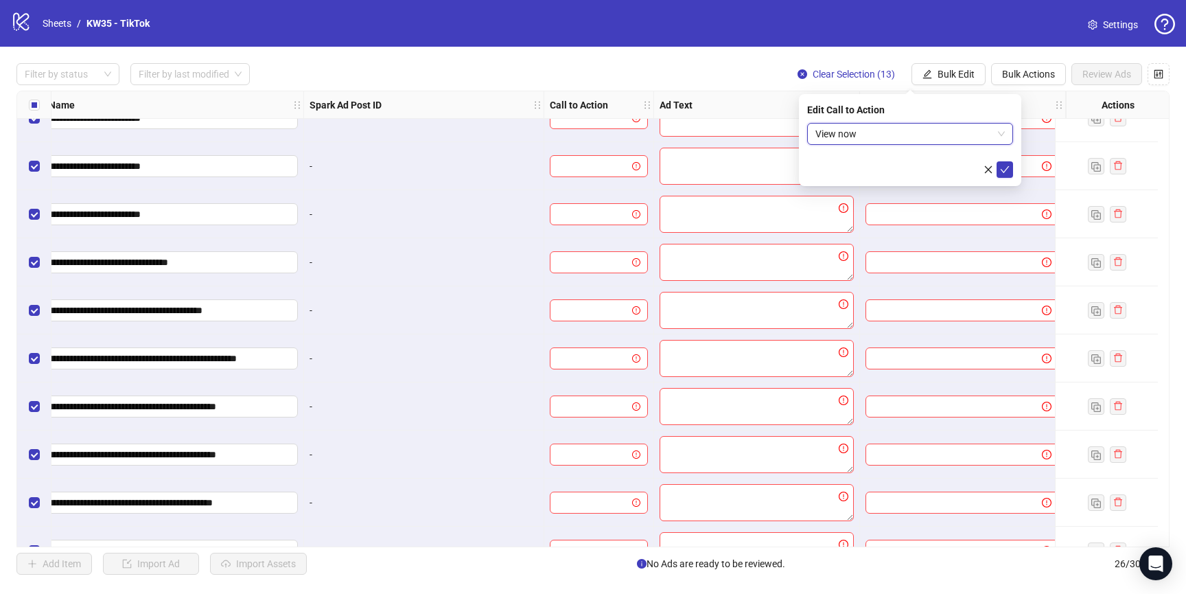
click at [881, 129] on span "View now" at bounding box center [909, 134] width 189 height 21
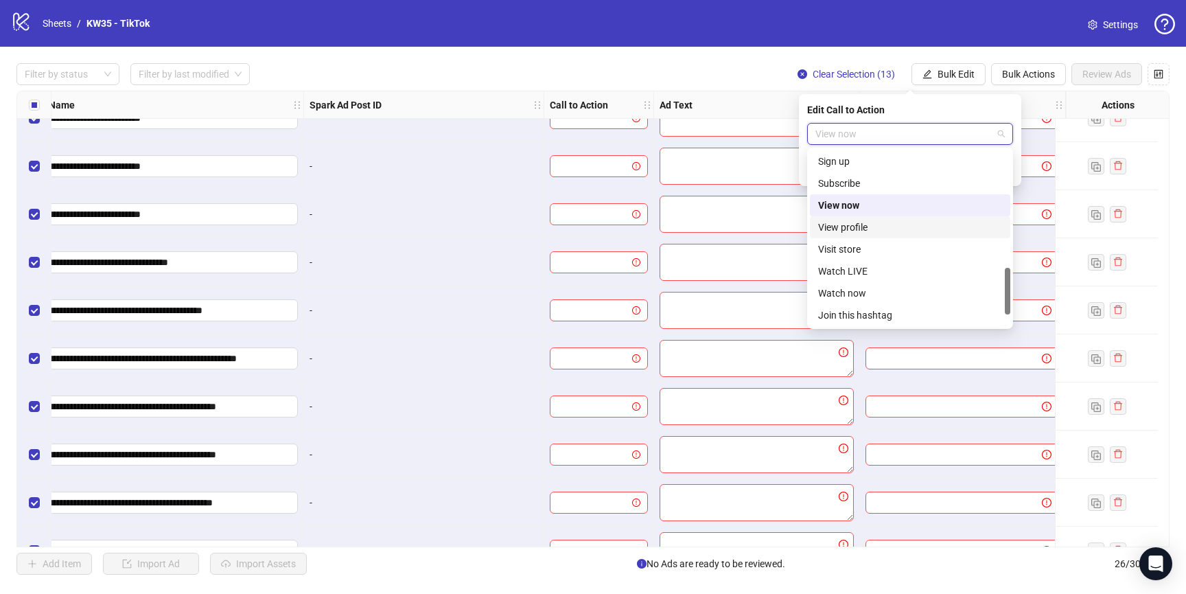
scroll to position [440, 0]
drag, startPoint x: 867, startPoint y: 245, endPoint x: 936, endPoint y: 210, distance: 77.7
click at [866, 245] on div "Visit store" at bounding box center [910, 248] width 184 height 15
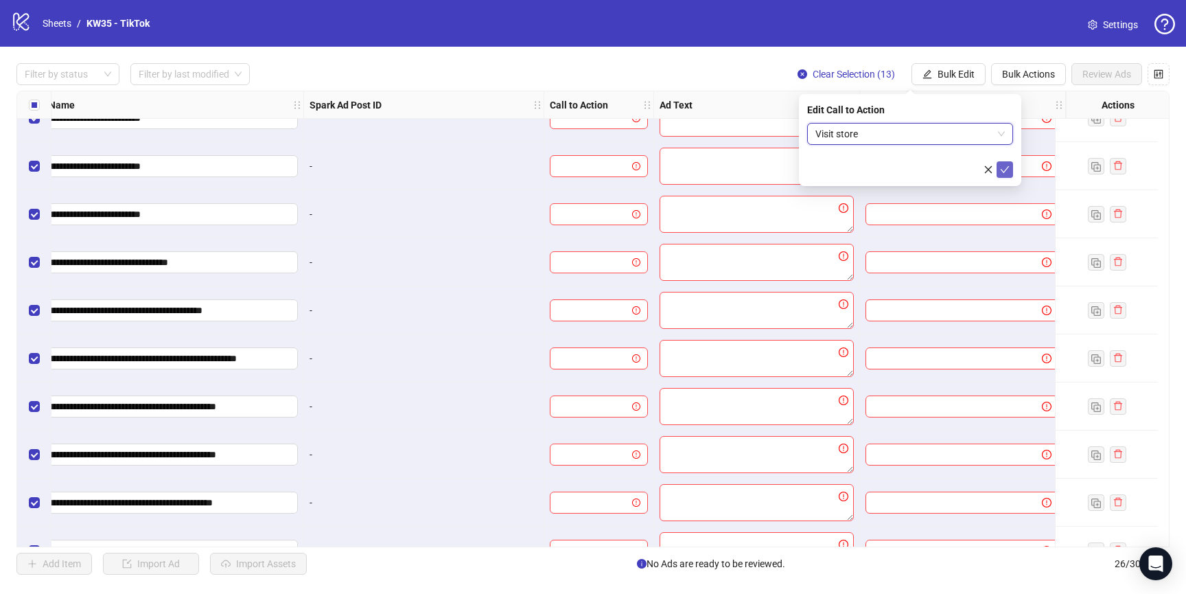
click at [1001, 166] on icon "check" at bounding box center [1005, 170] width 10 height 10
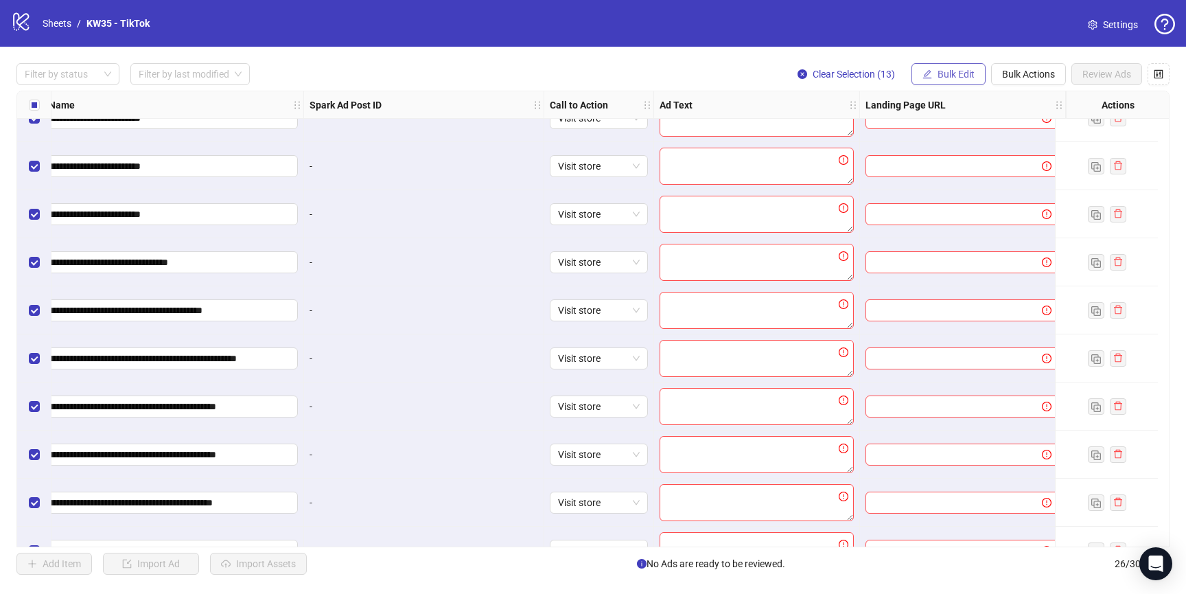
click at [951, 72] on span "Bulk Edit" at bounding box center [956, 74] width 37 height 11
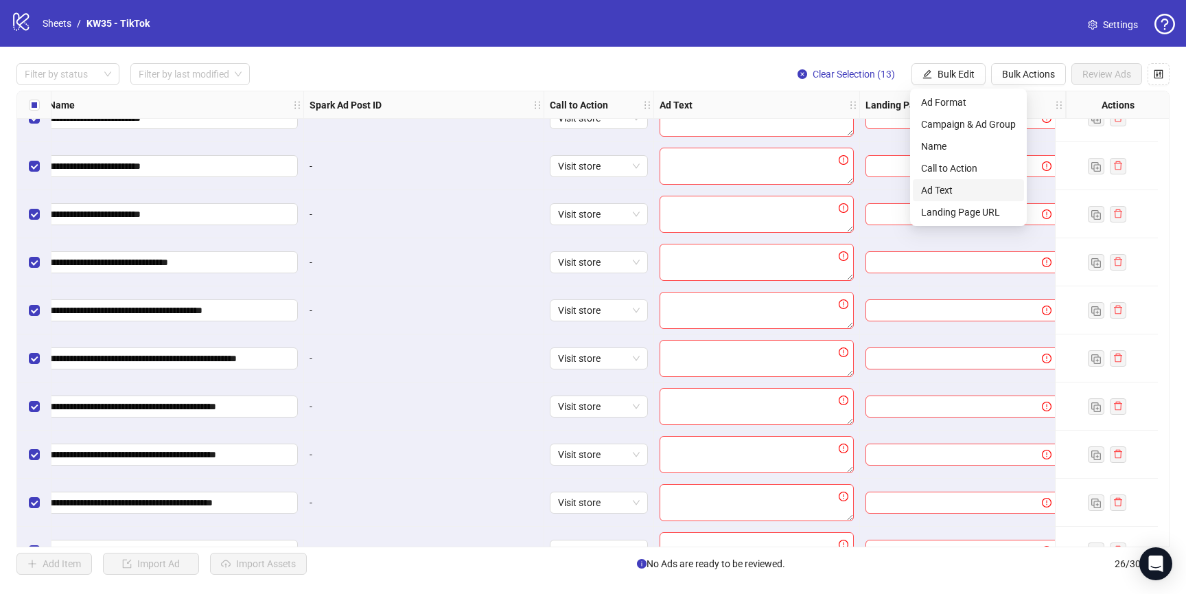
click at [943, 189] on span "Ad Text" at bounding box center [968, 190] width 95 height 15
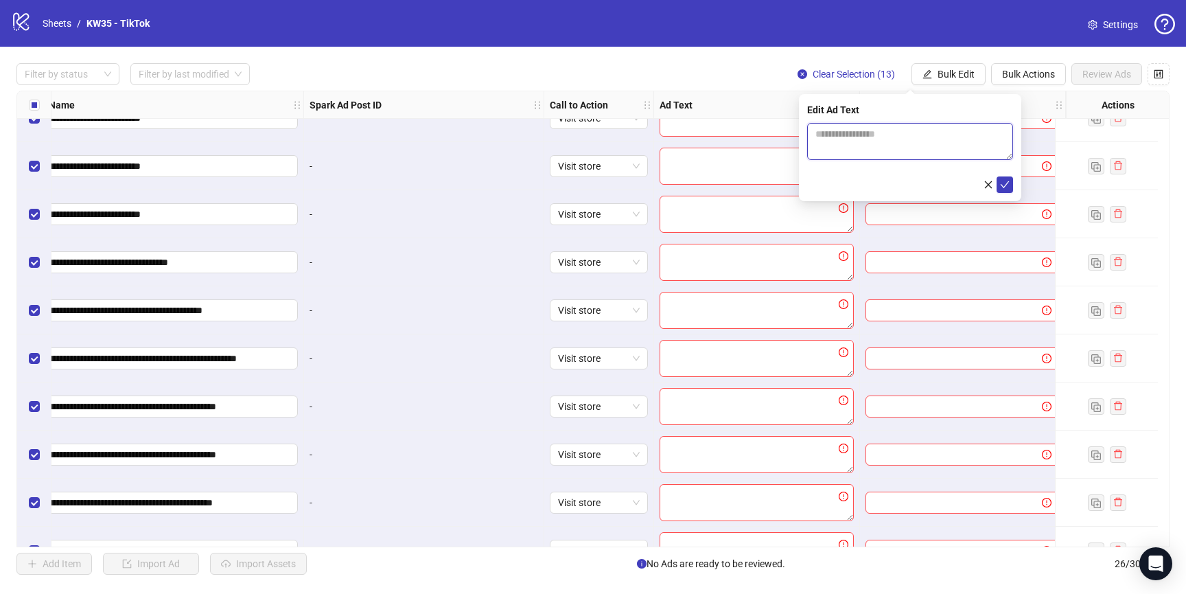
drag, startPoint x: 850, startPoint y: 130, endPoint x: 828, endPoint y: 148, distance: 27.3
click at [850, 131] on textarea at bounding box center [910, 141] width 206 height 37
click at [870, 132] on textarea "**********" at bounding box center [910, 141] width 206 height 37
click at [995, 137] on textarea "**********" at bounding box center [910, 141] width 206 height 37
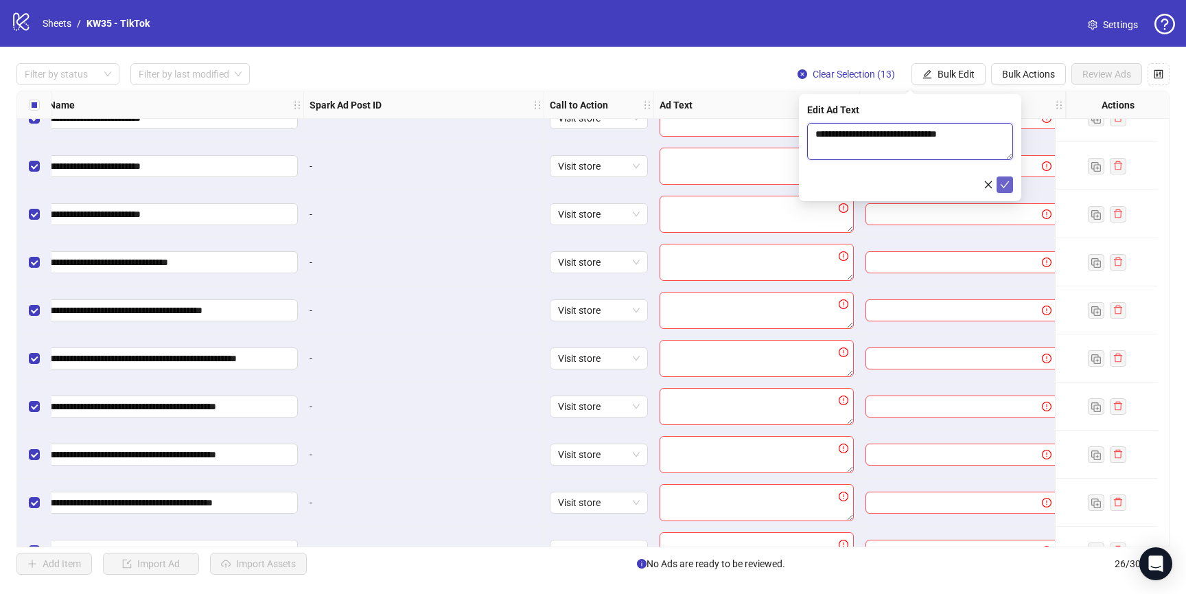
type textarea "**********"
click at [1006, 183] on icon "check" at bounding box center [1005, 185] width 10 height 10
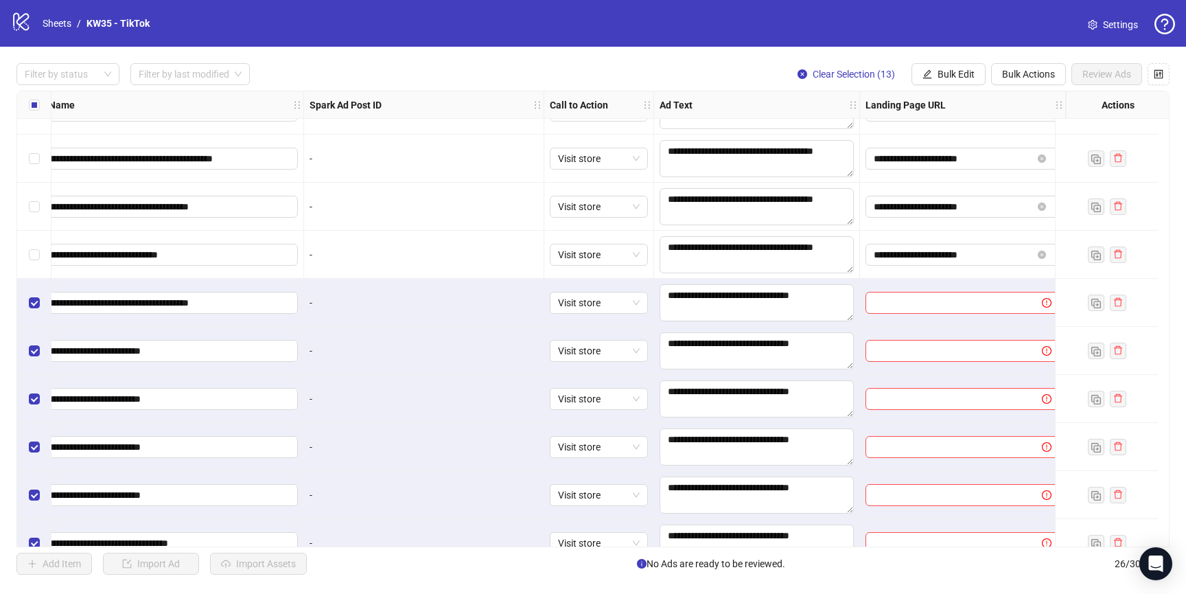
scroll to position [466, 520]
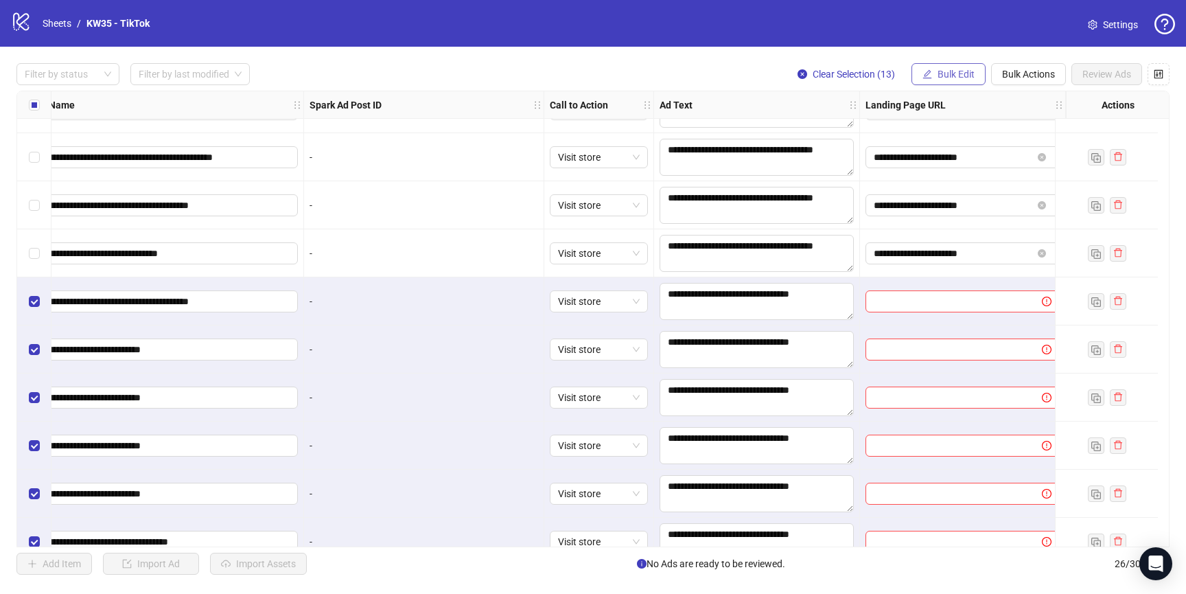
click at [960, 76] on span "Bulk Edit" at bounding box center [956, 74] width 37 height 11
click at [944, 211] on span "Landing Page URL" at bounding box center [968, 212] width 95 height 15
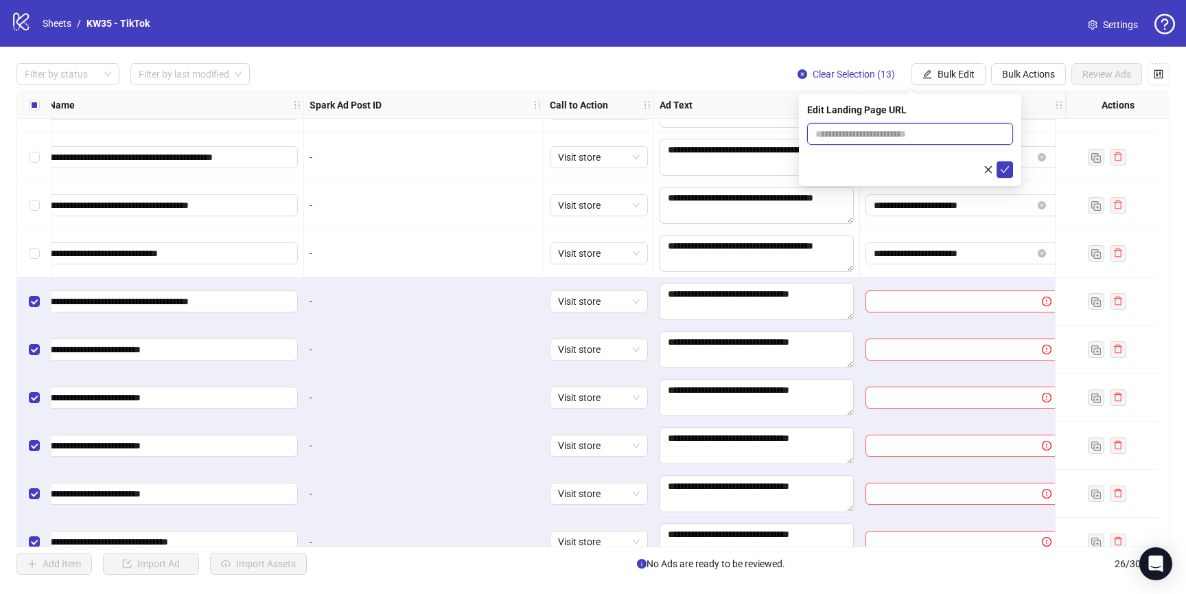
click at [883, 125] on input "text" at bounding box center [910, 134] width 206 height 22
paste input "**********"
type input "**********"
click at [1003, 173] on icon "check" at bounding box center [1005, 170] width 10 height 10
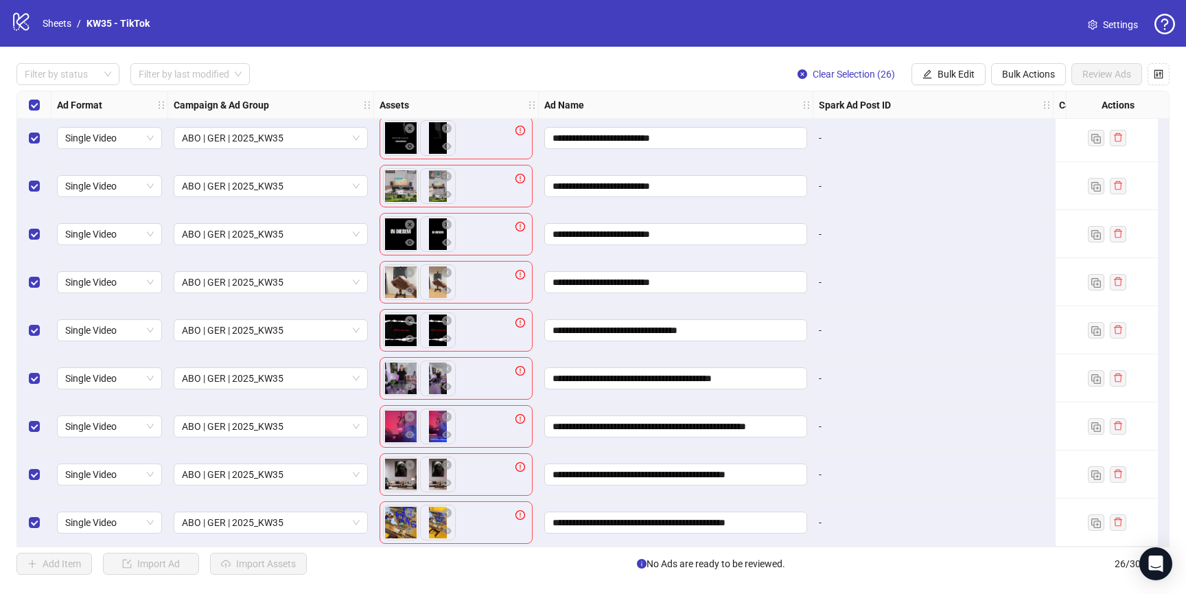
scroll to position [56, 0]
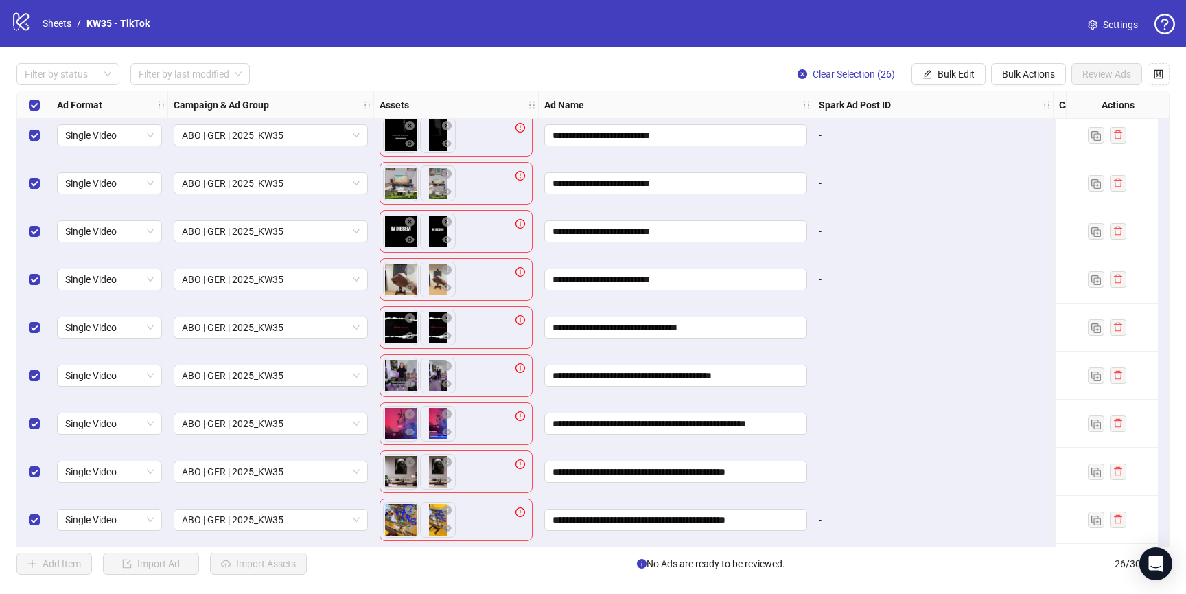
drag, startPoint x: 533, startPoint y: 272, endPoint x: 521, endPoint y: 272, distance: 11.7
click at [532, 272] on div "To pick up a draggable item, press the space bar. While dragging, use the arrow…" at bounding box center [456, 279] width 165 height 48
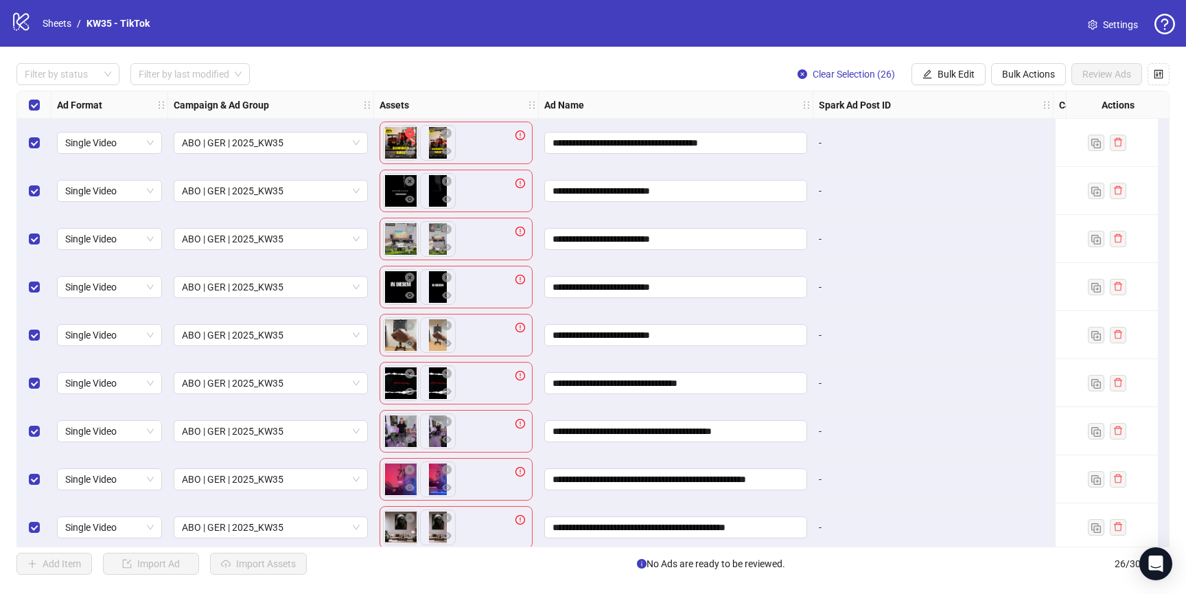
click at [413, 135] on icon "close-circle" at bounding box center [410, 133] width 10 height 10
drag, startPoint x: 411, startPoint y: 180, endPoint x: 413, endPoint y: 251, distance: 70.7
click at [411, 180] on icon "close-circle" at bounding box center [410, 181] width 10 height 10
click at [411, 230] on icon "close-circle" at bounding box center [410, 229] width 10 height 10
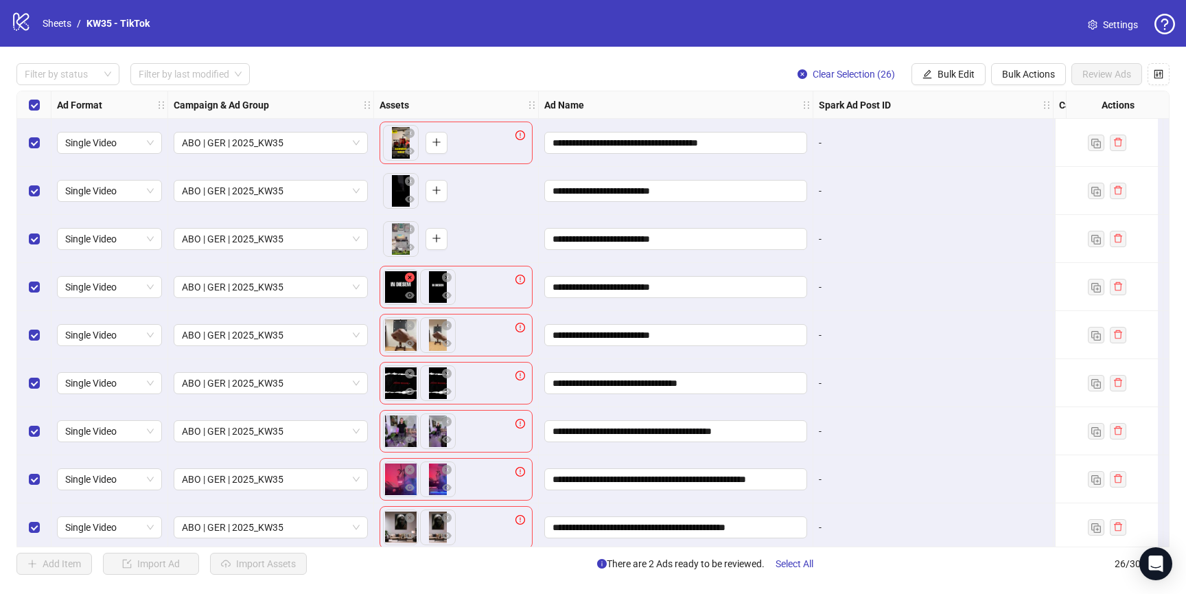
click at [409, 277] on icon "close-circle" at bounding box center [410, 277] width 10 height 10
click at [410, 325] on icon "close-circle" at bounding box center [410, 326] width 10 height 10
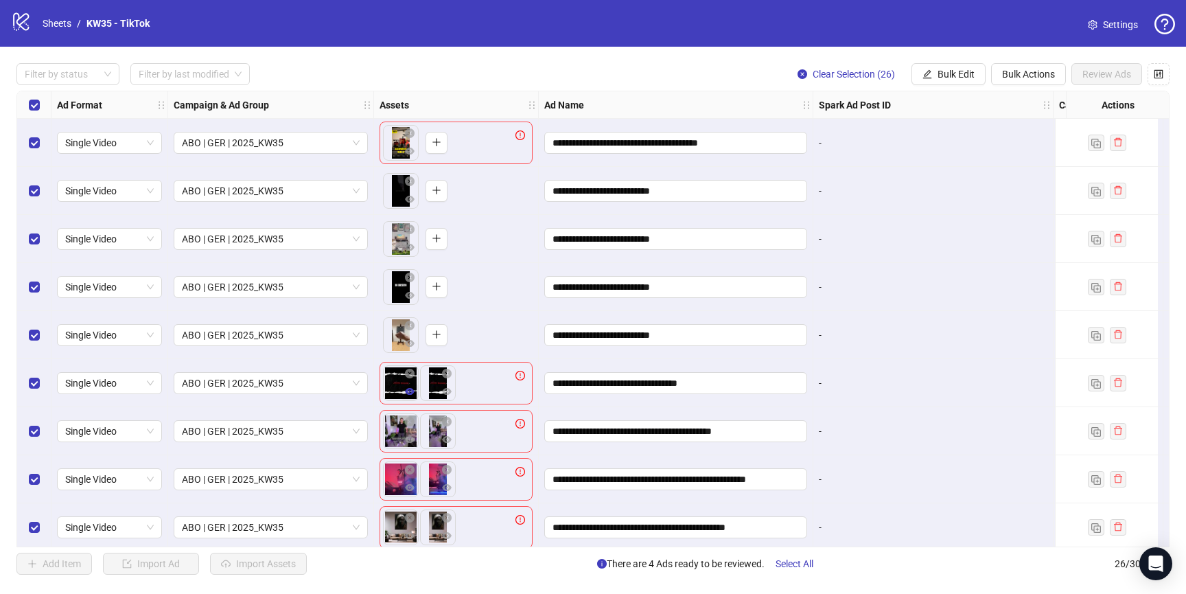
drag, startPoint x: 410, startPoint y: 372, endPoint x: 413, endPoint y: 393, distance: 21.4
click at [410, 372] on icon "close-circle" at bounding box center [410, 374] width 10 height 10
click at [408, 422] on icon "close-circle" at bounding box center [410, 422] width 10 height 10
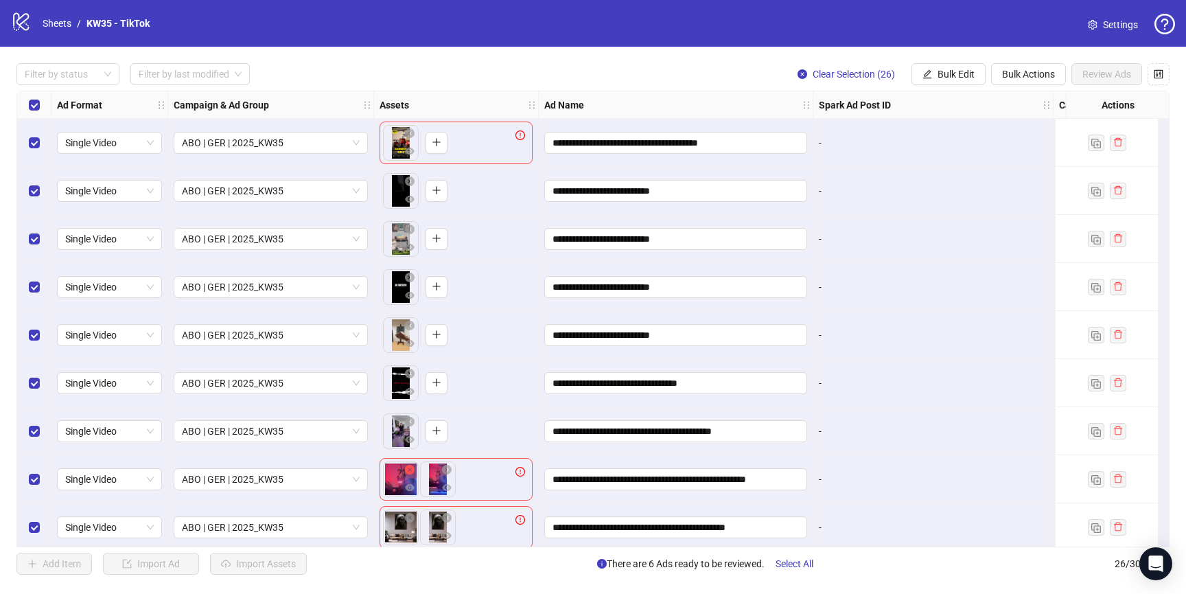
click at [410, 465] on icon "close-circle" at bounding box center [410, 470] width 10 height 10
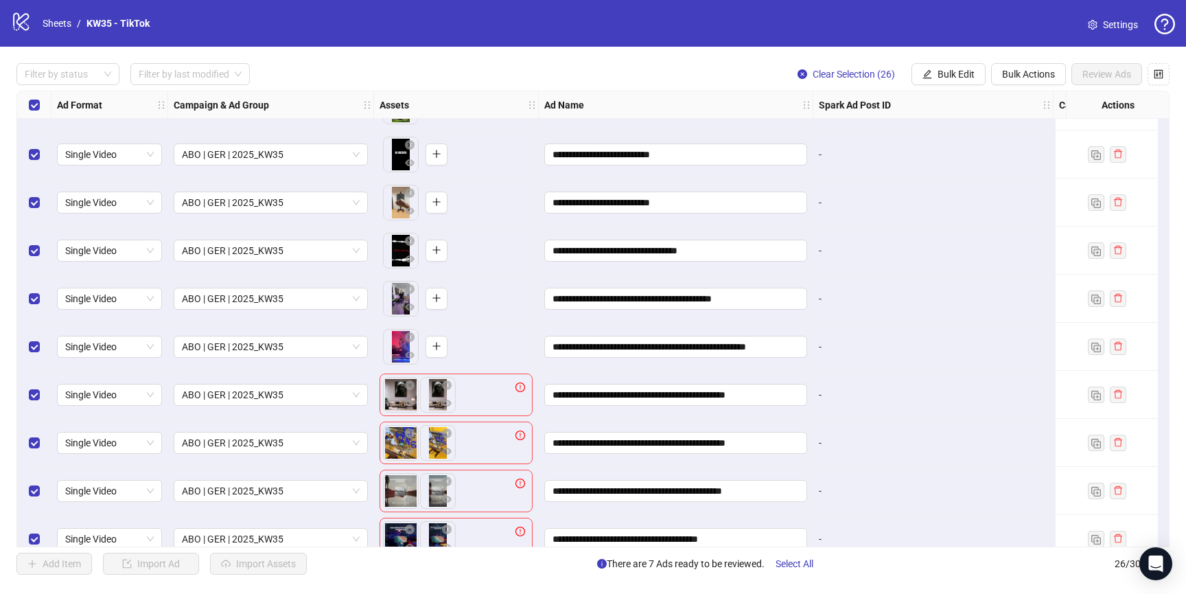
scroll to position [136, 0]
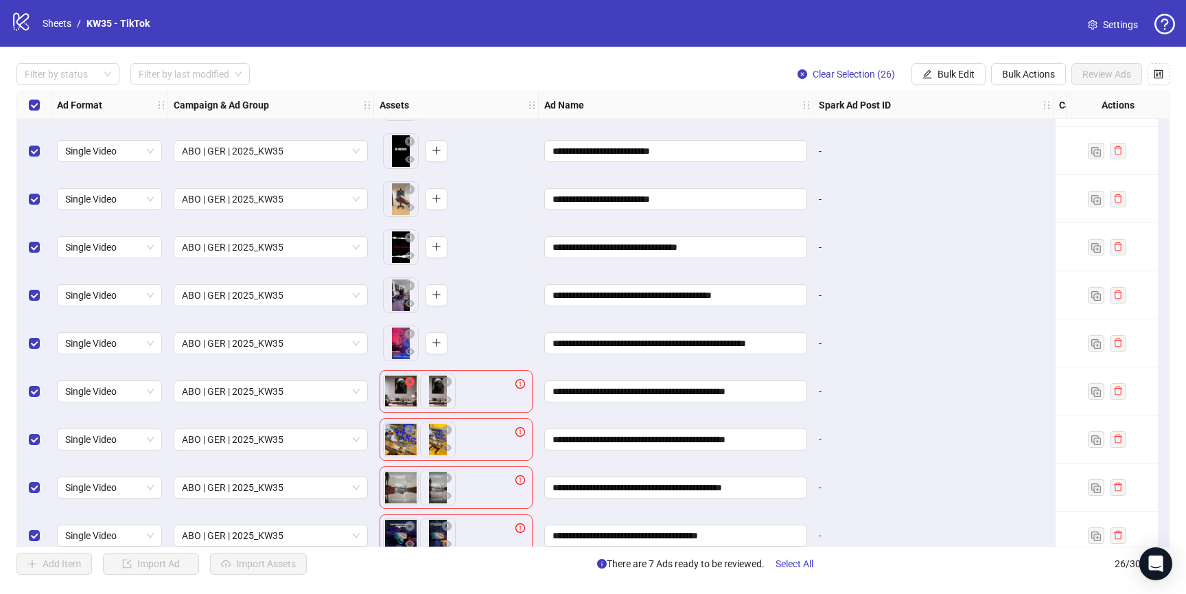
click at [409, 375] on button "button" at bounding box center [410, 382] width 16 height 16
click at [411, 429] on icon "close-circle" at bounding box center [410, 430] width 10 height 10
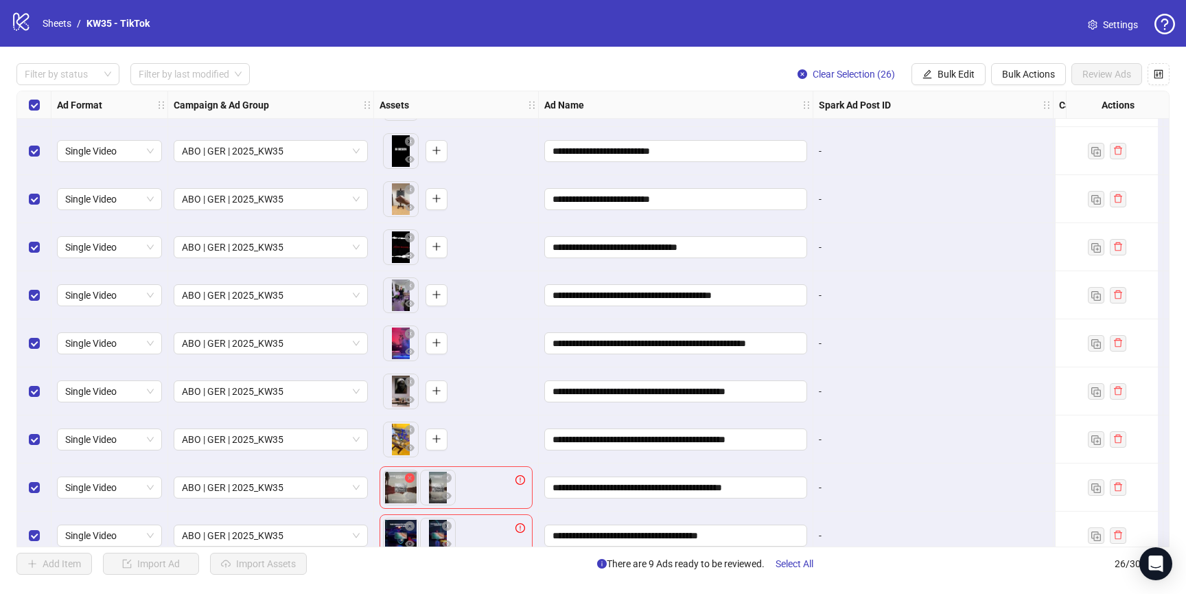
click at [413, 476] on icon "close-circle" at bounding box center [410, 478] width 10 height 10
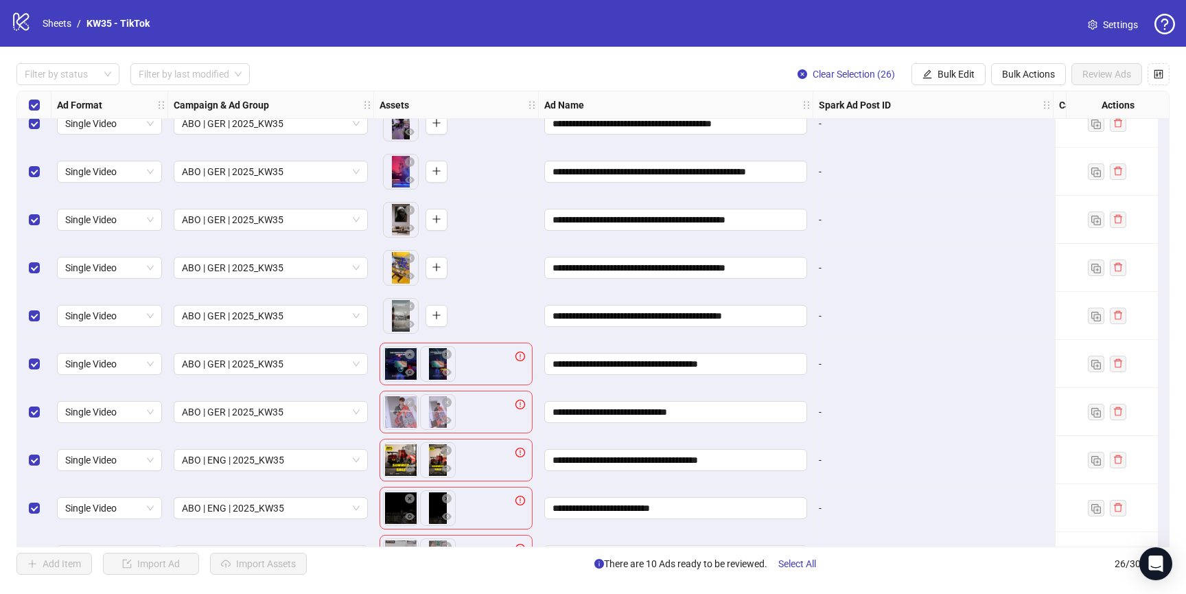
scroll to position [329, 0]
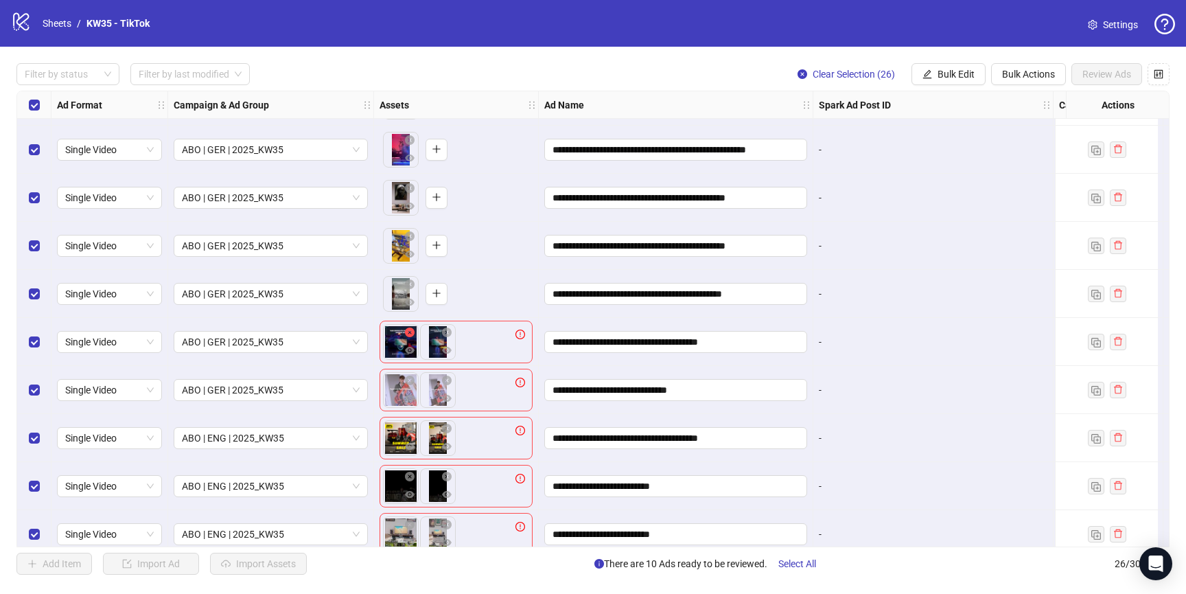
click at [410, 333] on icon "close-circle" at bounding box center [410, 332] width 10 height 10
click at [407, 382] on icon "close-circle" at bounding box center [410, 380] width 10 height 10
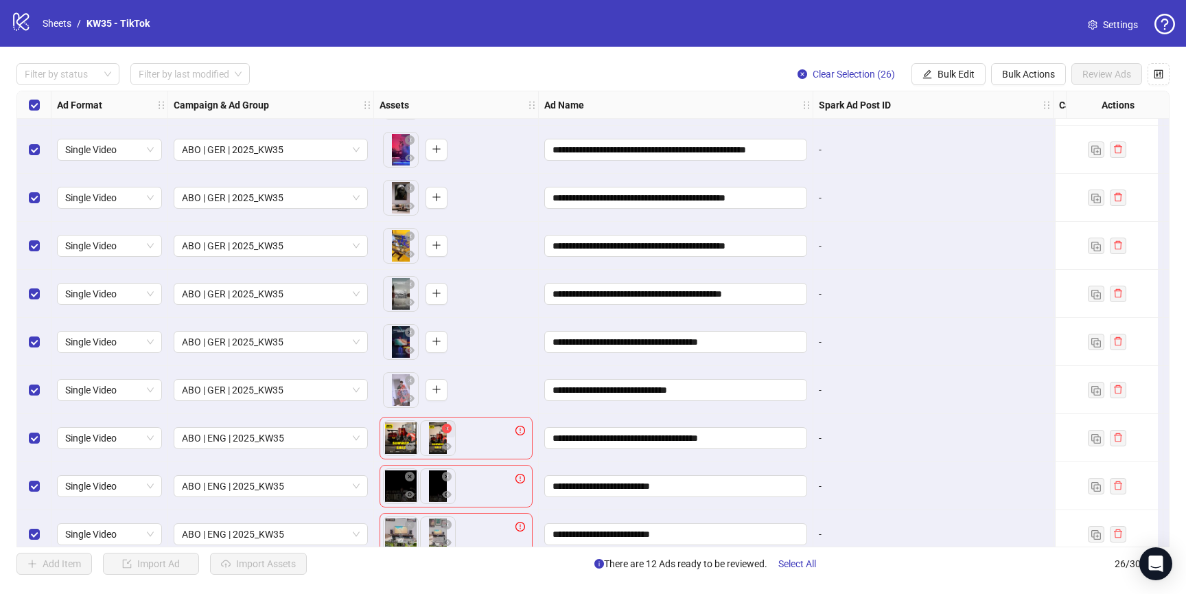
drag, startPoint x: 411, startPoint y: 424, endPoint x: 412, endPoint y: 432, distance: 8.3
click at [411, 424] on icon "close-circle" at bounding box center [410, 428] width 10 height 10
click at [411, 474] on icon "close-circle" at bounding box center [410, 477] width 10 height 10
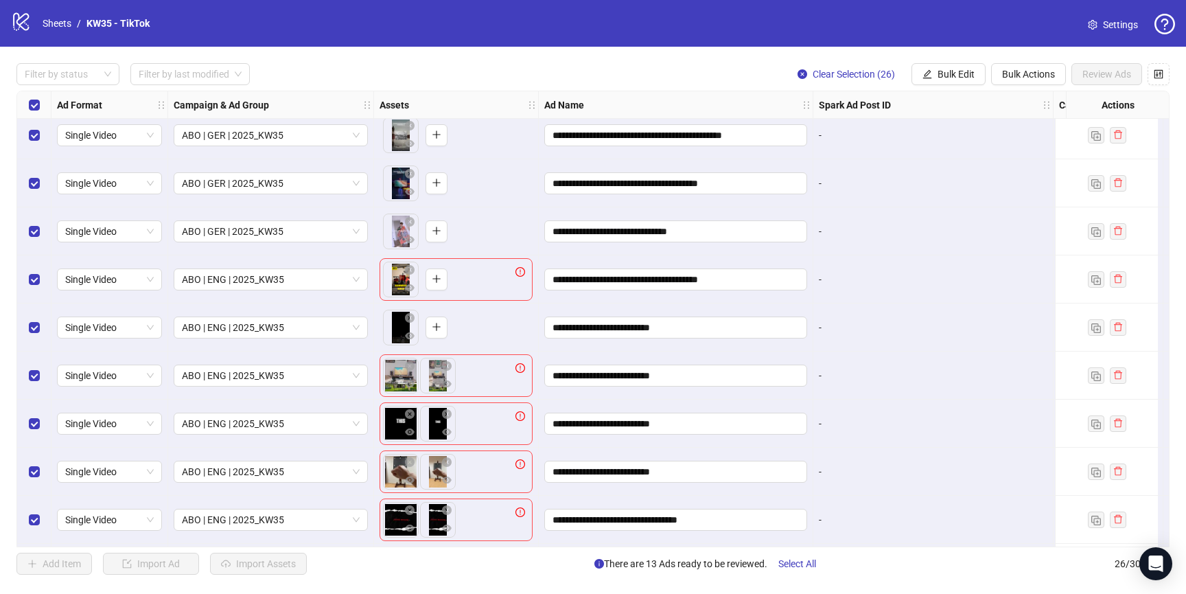
scroll to position [509, 0]
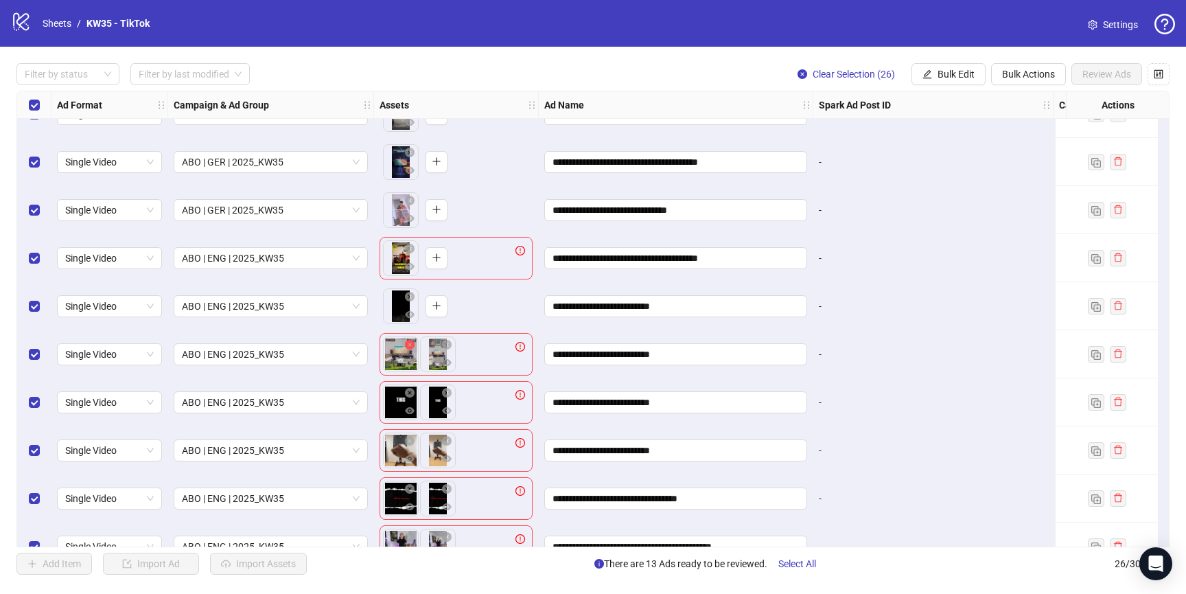
click at [412, 344] on icon "close-circle" at bounding box center [410, 345] width 10 height 10
click at [408, 393] on icon "close-circle" at bounding box center [410, 393] width 10 height 10
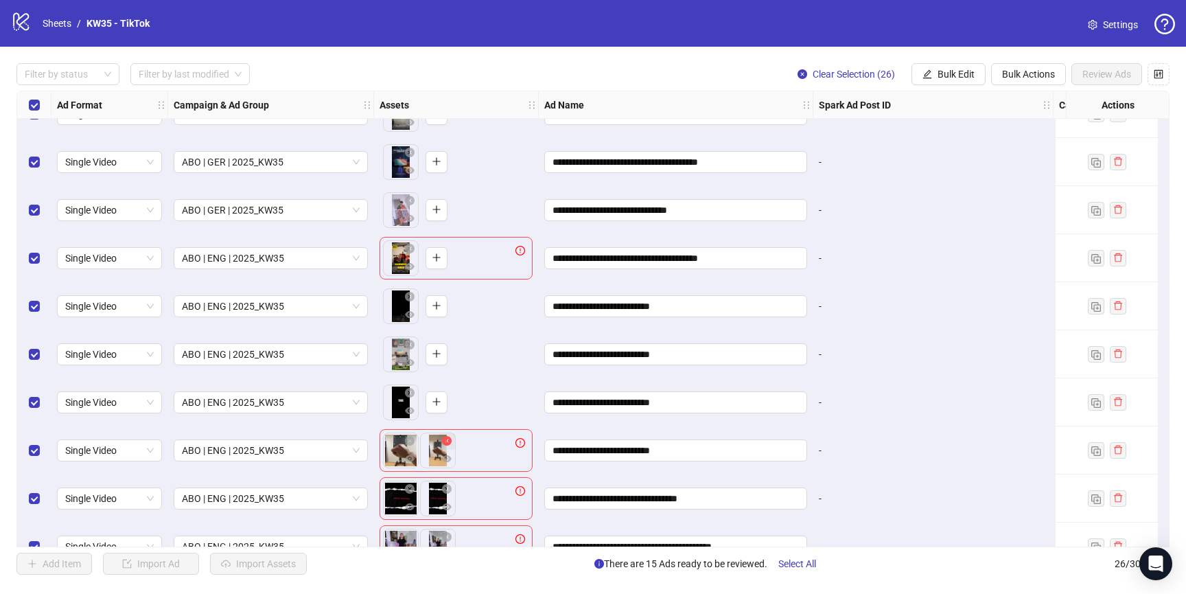
click at [413, 439] on icon "close-circle" at bounding box center [410, 441] width 10 height 10
click at [408, 482] on button "button" at bounding box center [410, 489] width 16 height 16
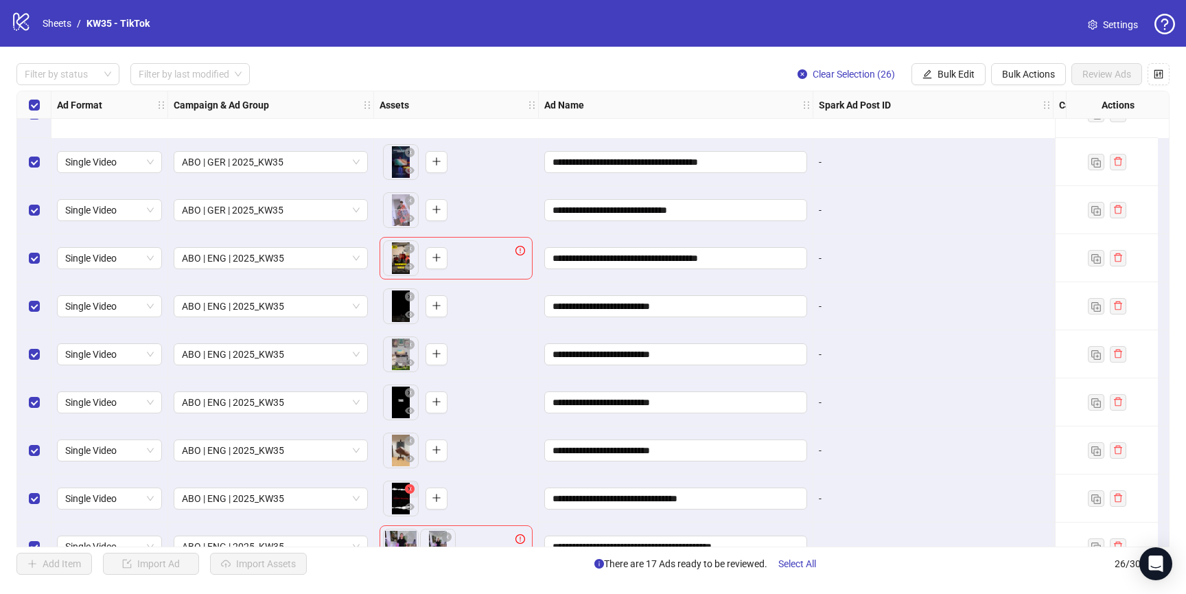
scroll to position [729, 0]
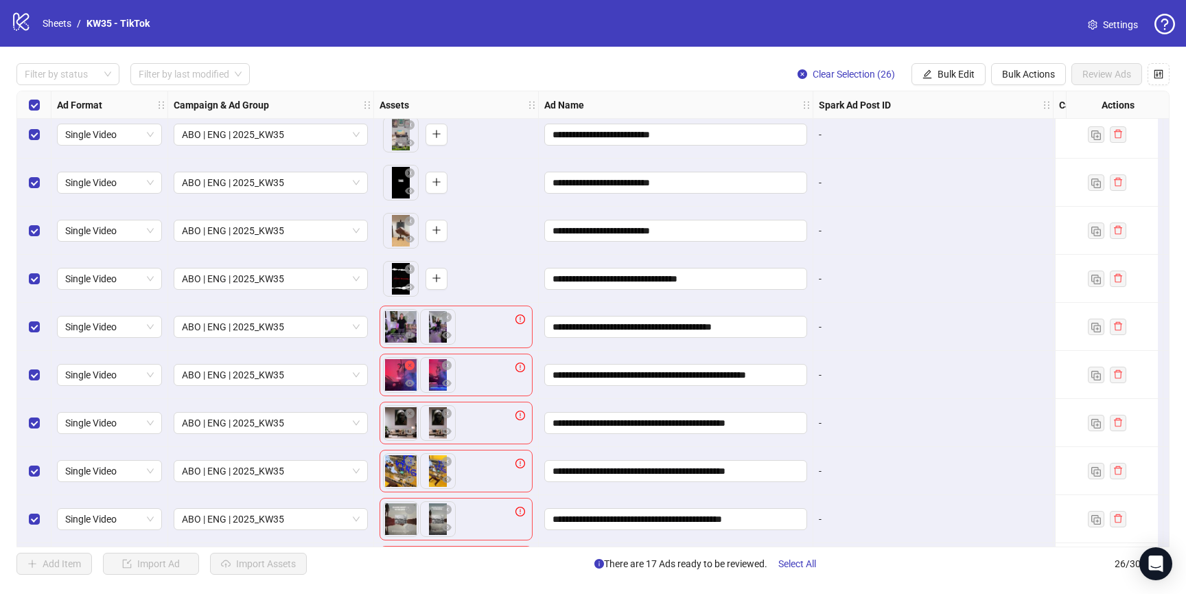
click at [410, 365] on icon "close-circle" at bounding box center [410, 365] width 10 height 10
drag, startPoint x: 412, startPoint y: 317, endPoint x: 425, endPoint y: 391, distance: 75.3
click at [412, 318] on icon "close-circle" at bounding box center [410, 317] width 10 height 10
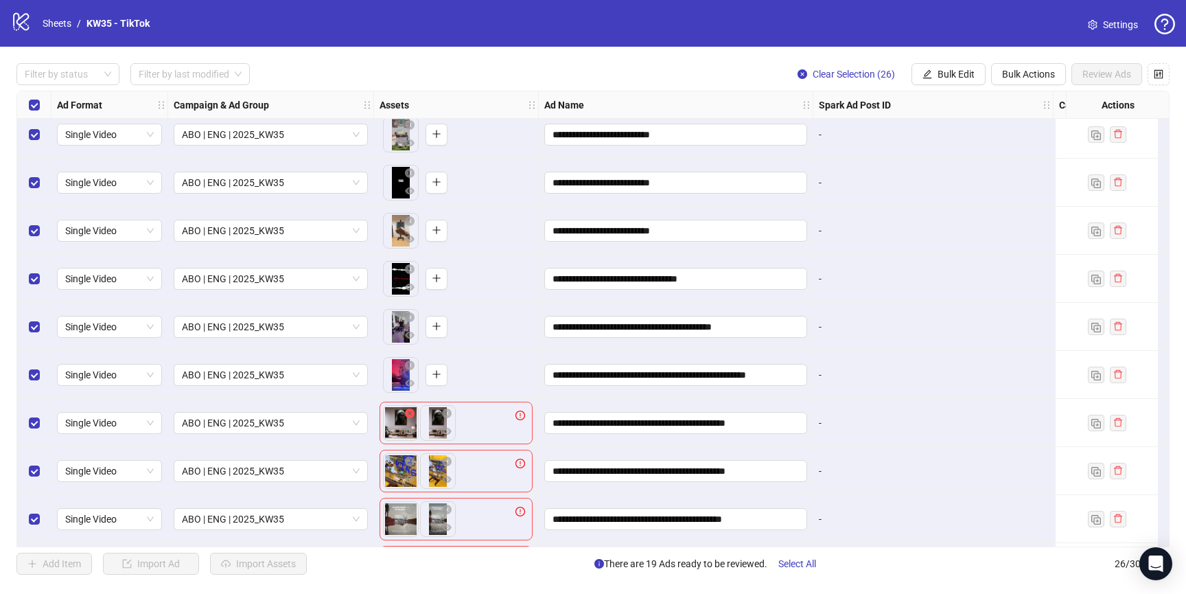
click at [408, 414] on icon "close-circle" at bounding box center [410, 413] width 10 height 10
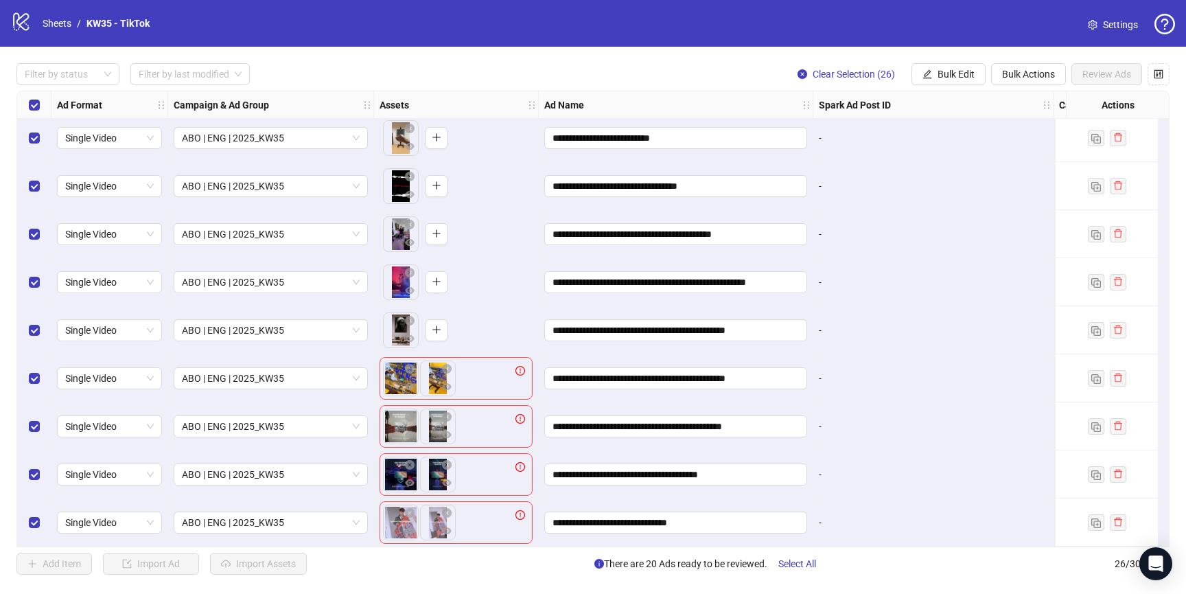
drag, startPoint x: 409, startPoint y: 364, endPoint x: 408, endPoint y: 395, distance: 31.6
click at [409, 364] on icon "close-circle" at bounding box center [410, 369] width 10 height 10
click at [404, 413] on button "button" at bounding box center [410, 417] width 16 height 16
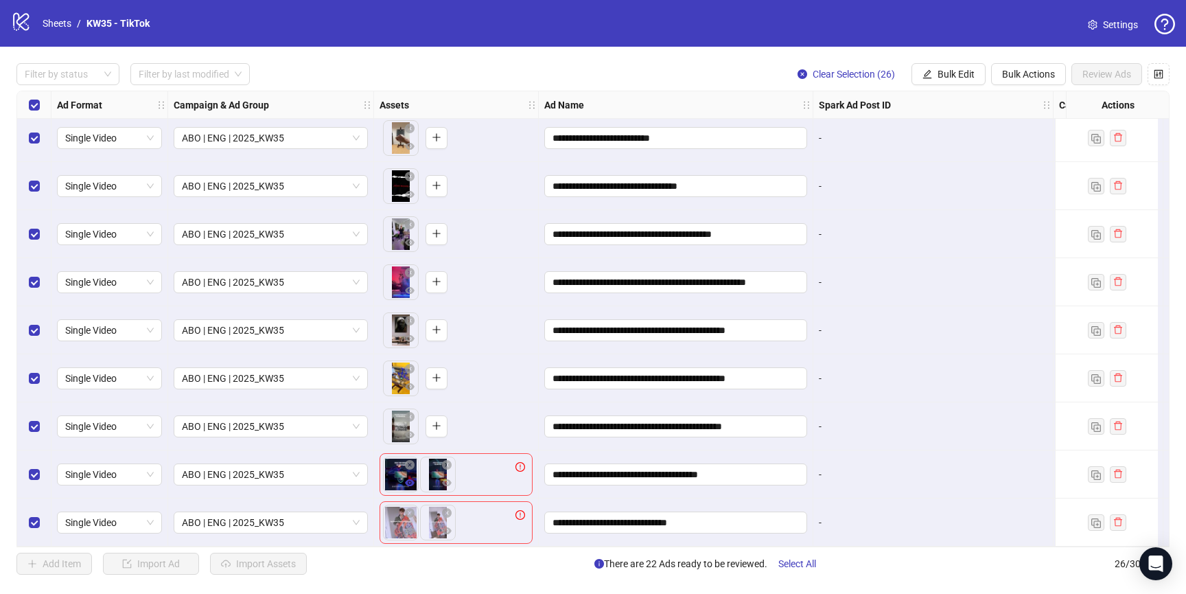
drag, startPoint x: 413, startPoint y: 458, endPoint x: 411, endPoint y: 475, distance: 16.5
click at [413, 460] on icon "close-circle" at bounding box center [410, 465] width 10 height 10
click at [406, 508] on icon "close-circle" at bounding box center [410, 513] width 10 height 10
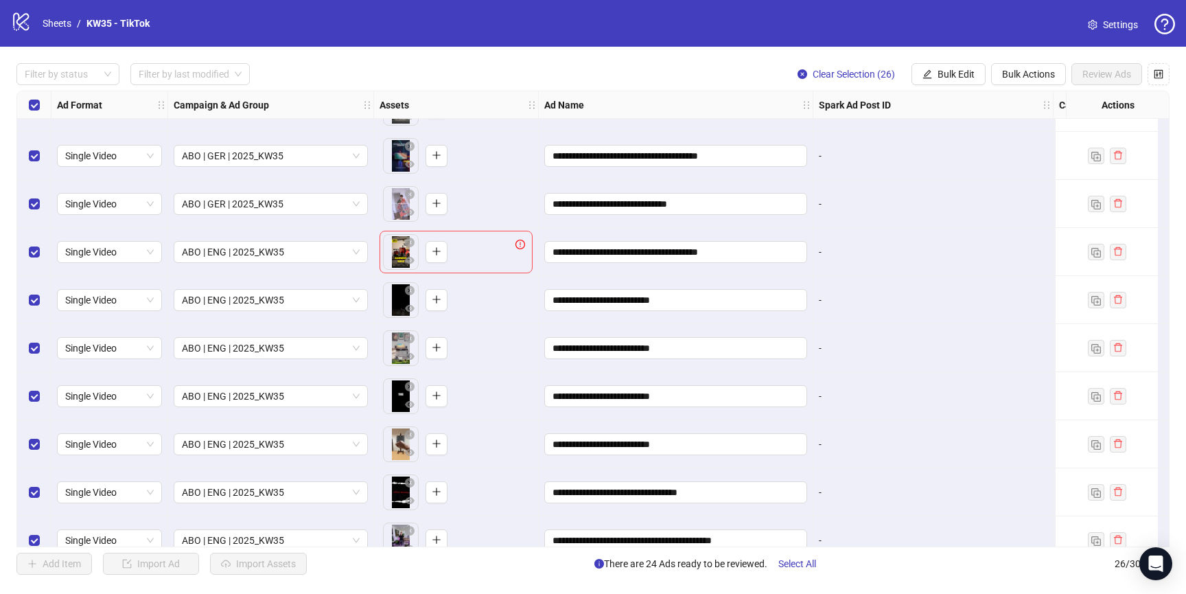
scroll to position [0, 0]
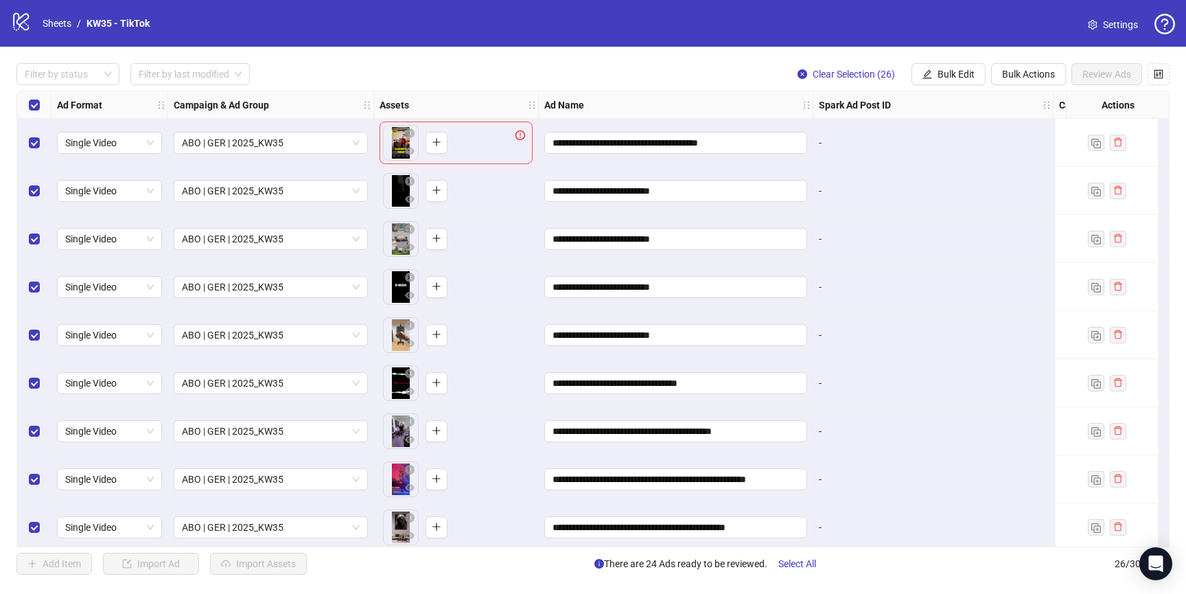
click at [132, 128] on div "Single Video" at bounding box center [109, 143] width 117 height 48
click at [124, 145] on span "Single Video" at bounding box center [109, 142] width 89 height 21
click at [146, 148] on span "Single Video" at bounding box center [109, 142] width 89 height 21
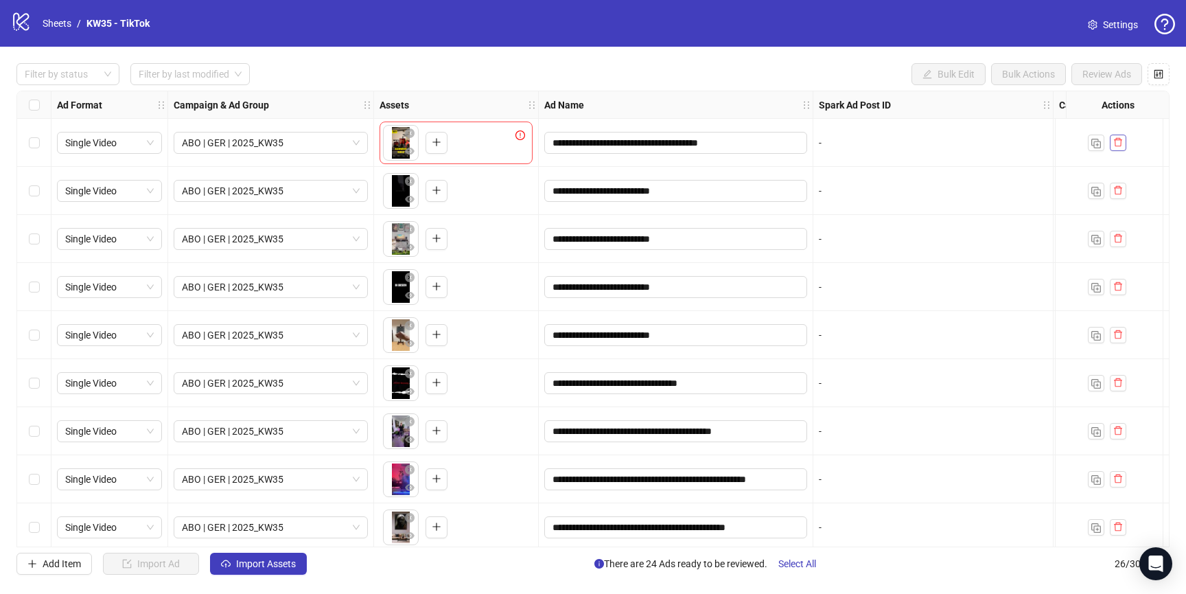
click at [1122, 148] on button "button" at bounding box center [1118, 143] width 16 height 16
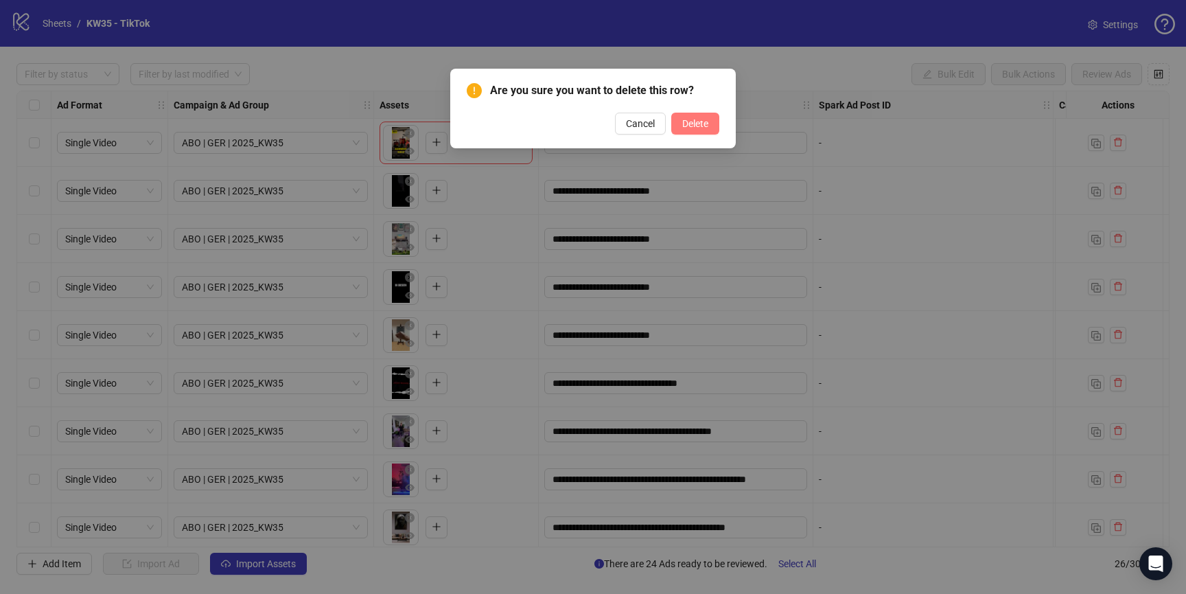
click at [698, 128] on span "Delete" at bounding box center [695, 123] width 26 height 11
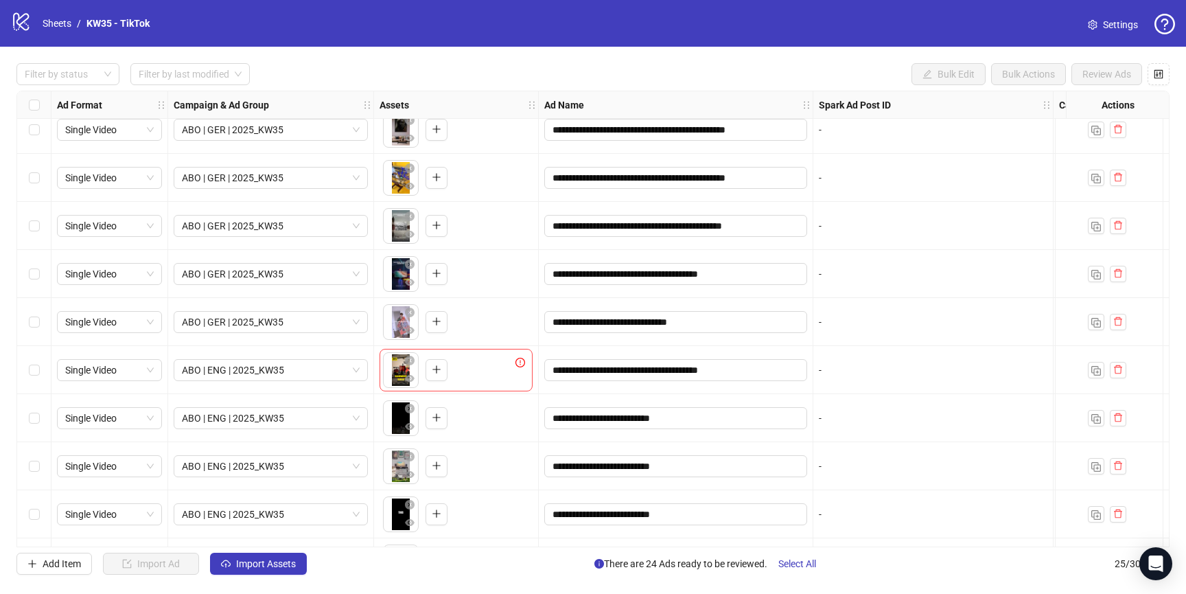
scroll to position [395, 0]
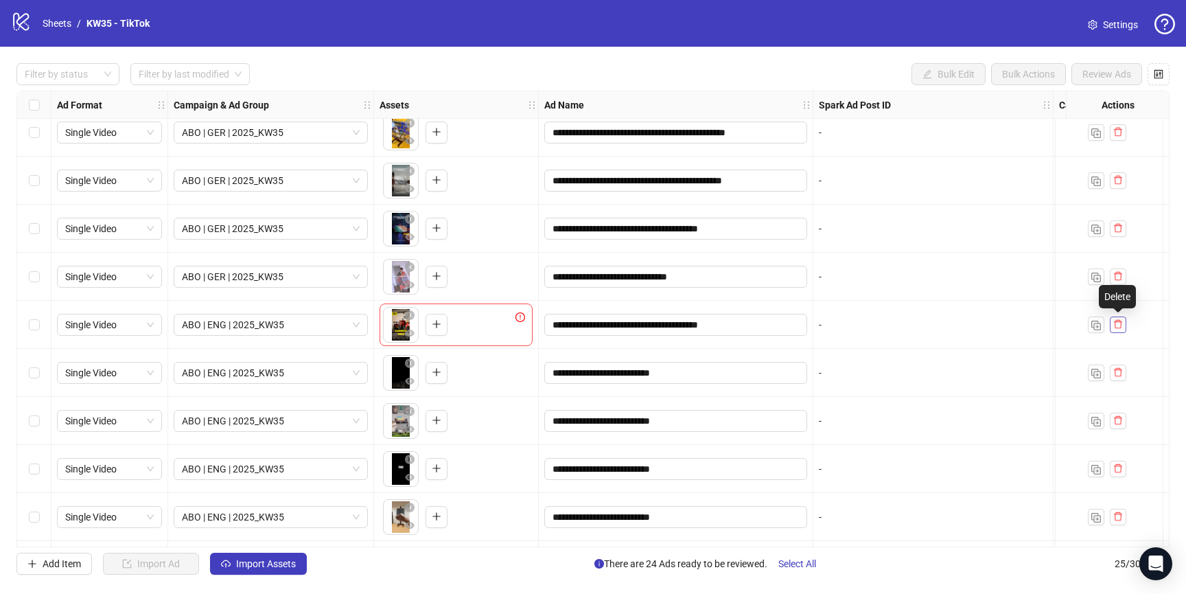
click at [1123, 323] on button "button" at bounding box center [1118, 324] width 16 height 16
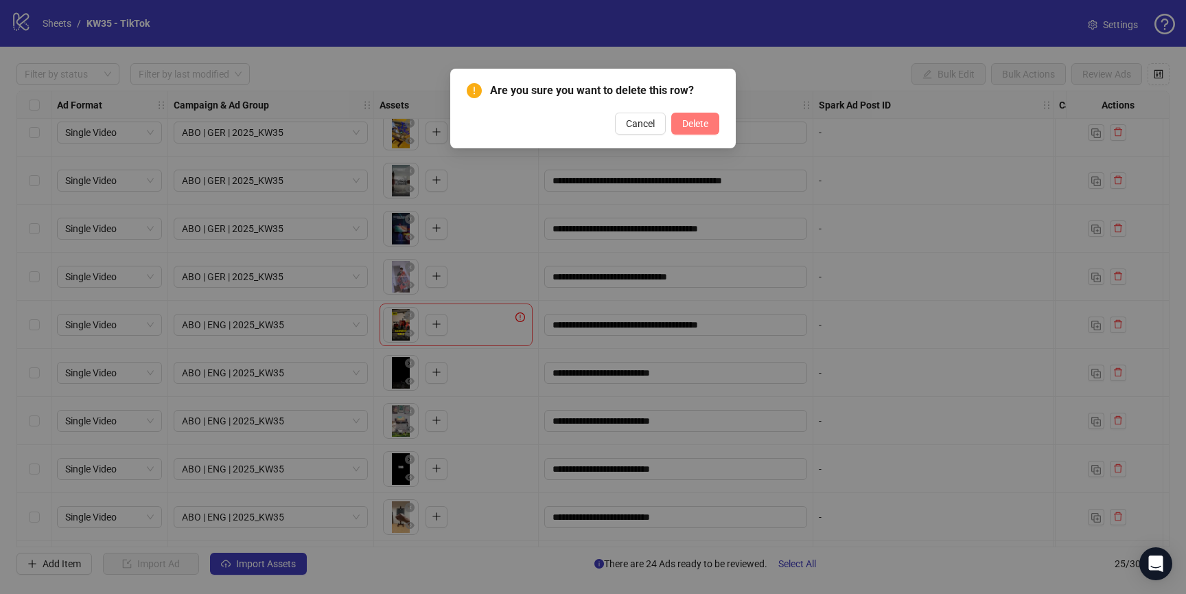
click at [696, 123] on span "Delete" at bounding box center [695, 123] width 26 height 11
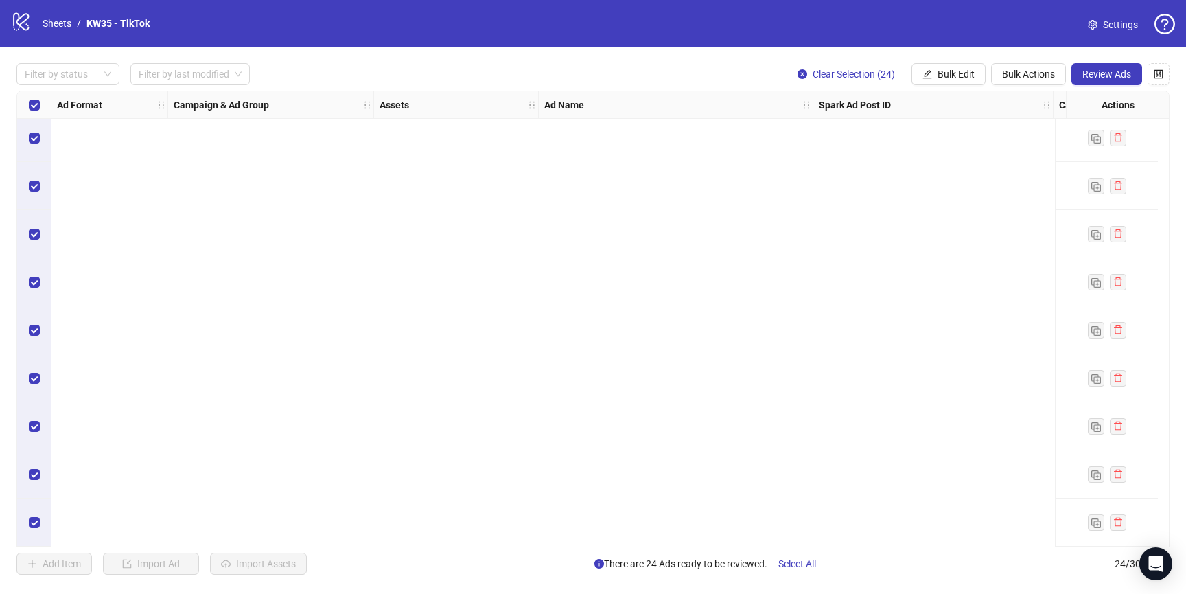
scroll to position [0, 0]
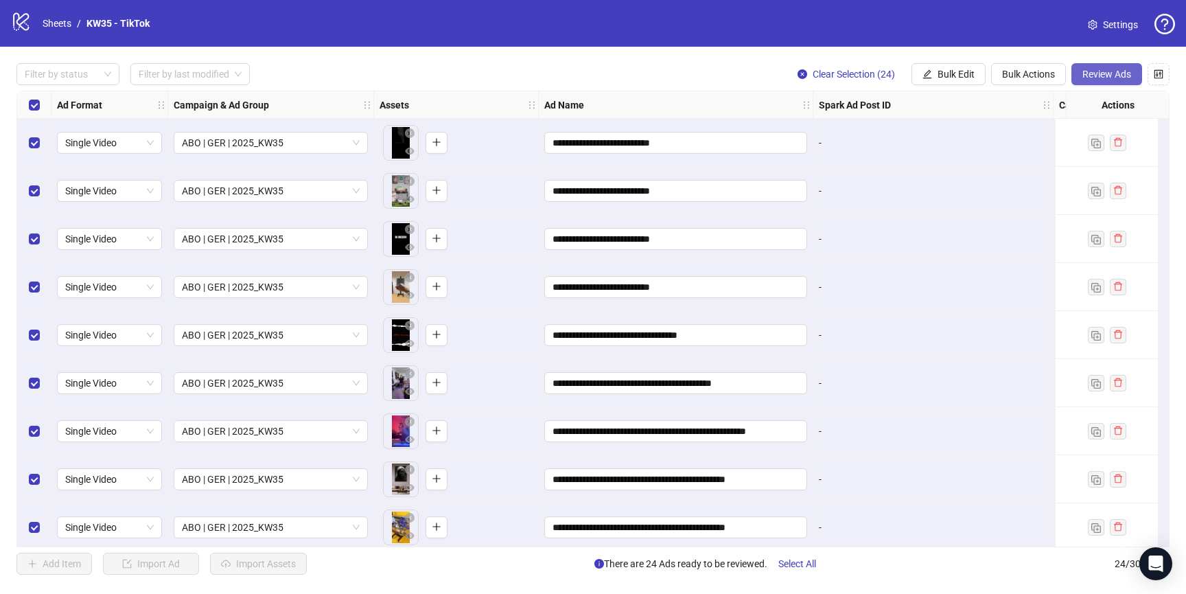
click at [1103, 72] on span "Review Ads" at bounding box center [1106, 74] width 49 height 11
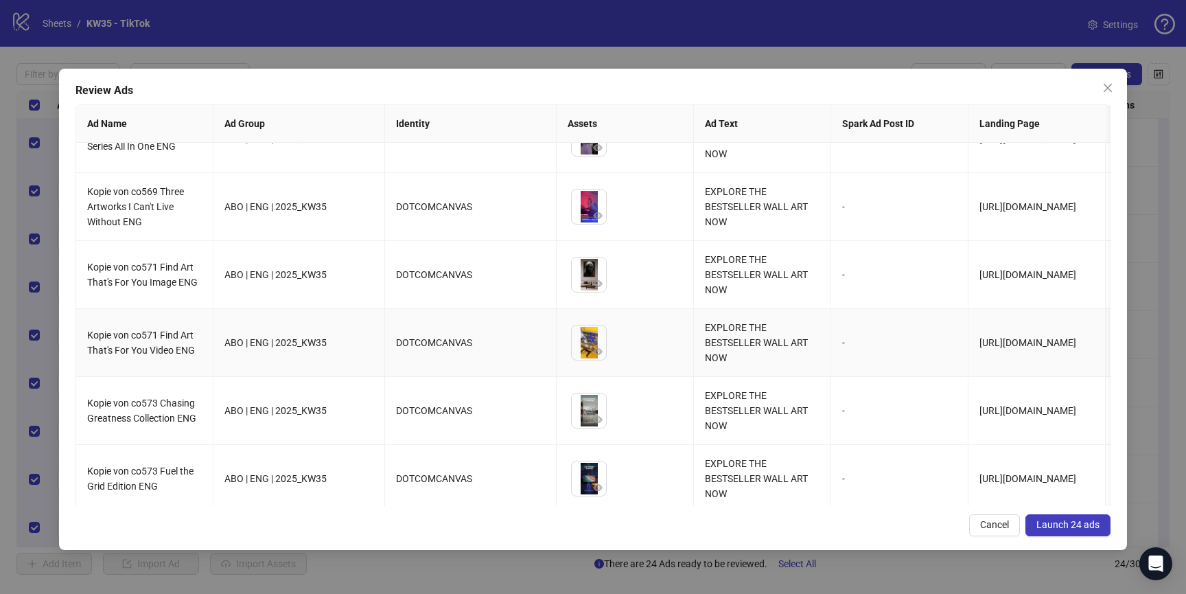
scroll to position [1268, 0]
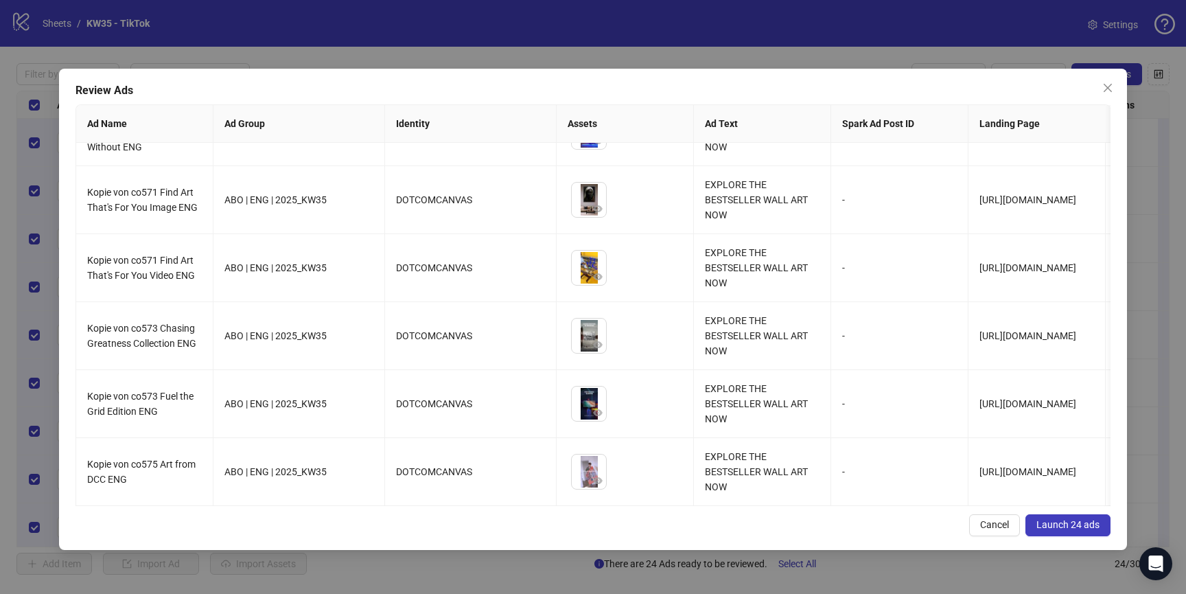
click at [1070, 529] on span "Launch 24 ads" at bounding box center [1067, 524] width 63 height 11
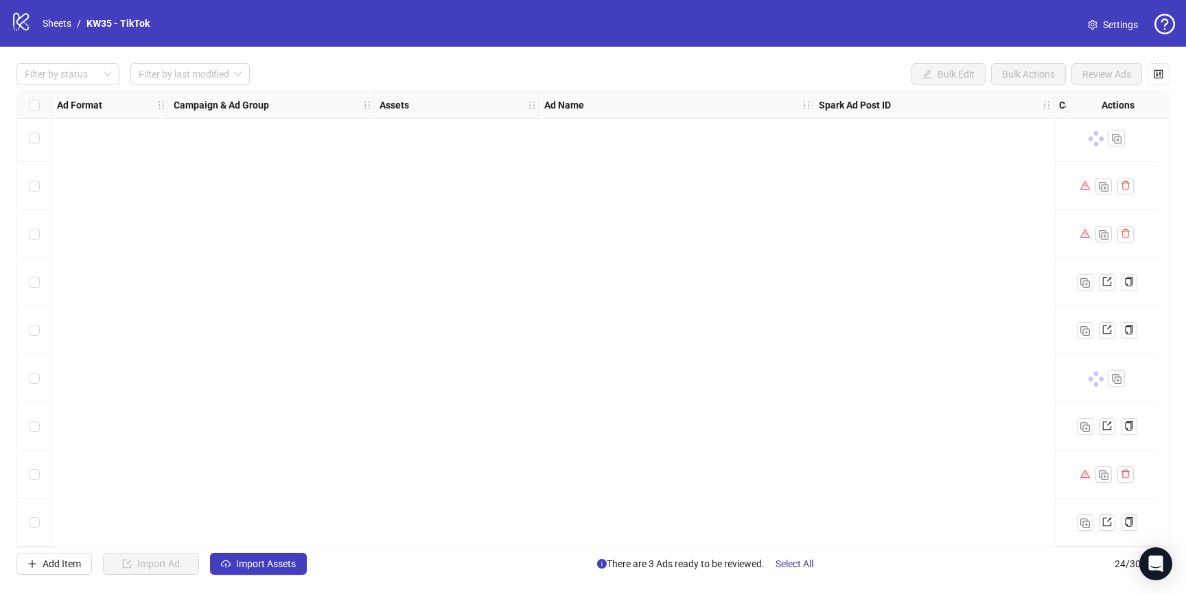
scroll to position [0, 0]
